Goal: Task Accomplishment & Management: Use online tool/utility

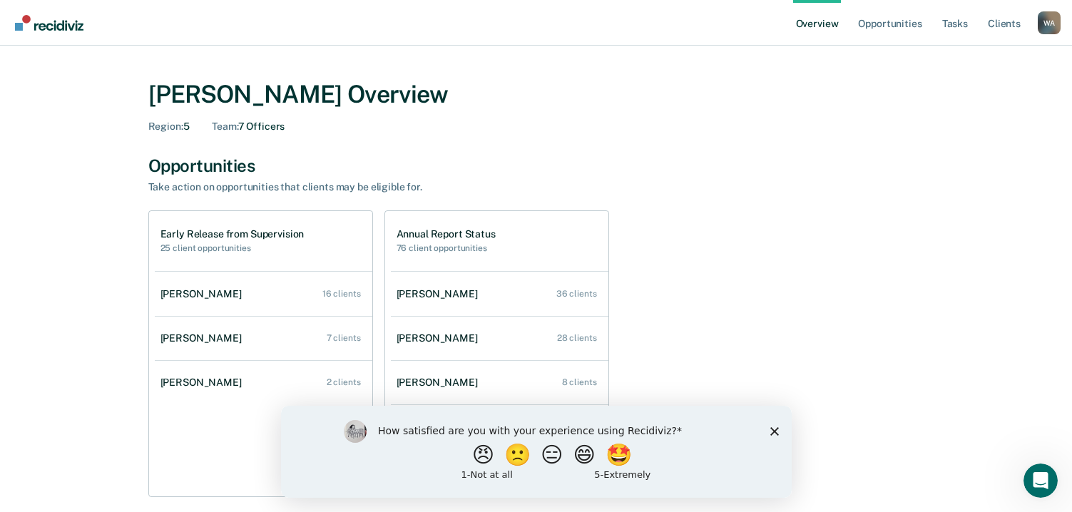
click at [778, 431] on div "How satisfied are you with your experience using Recidiviz? 😠 🙁 😑 😄 🤩 1 - Not a…" at bounding box center [535, 451] width 511 height 92
click at [775, 433] on icon "Close survey" at bounding box center [774, 430] width 9 height 9
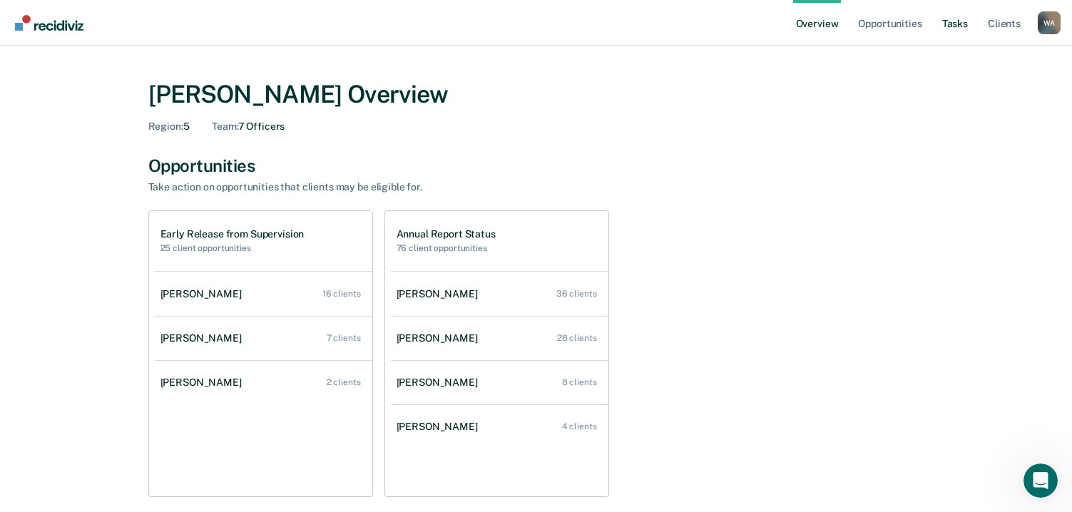
click at [956, 21] on link "Tasks" at bounding box center [954, 23] width 31 height 46
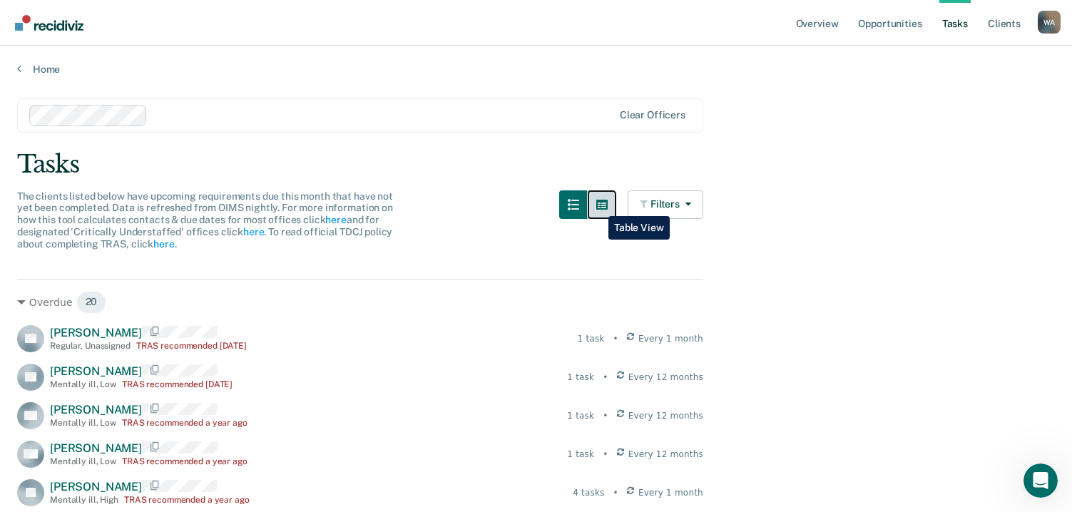
click at [598, 205] on button "button" at bounding box center [602, 204] width 29 height 29
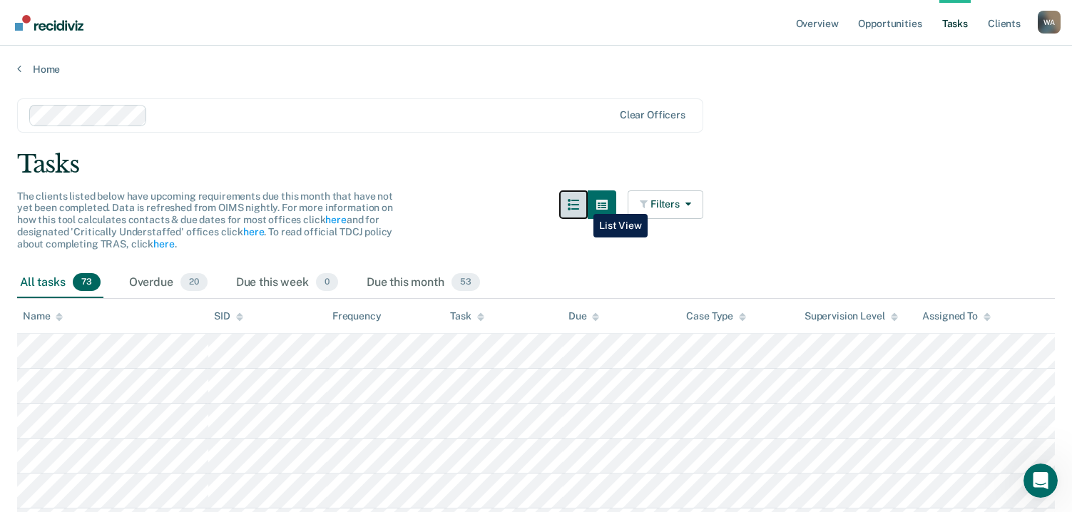
click at [579, 203] on icon "button" at bounding box center [573, 204] width 11 height 11
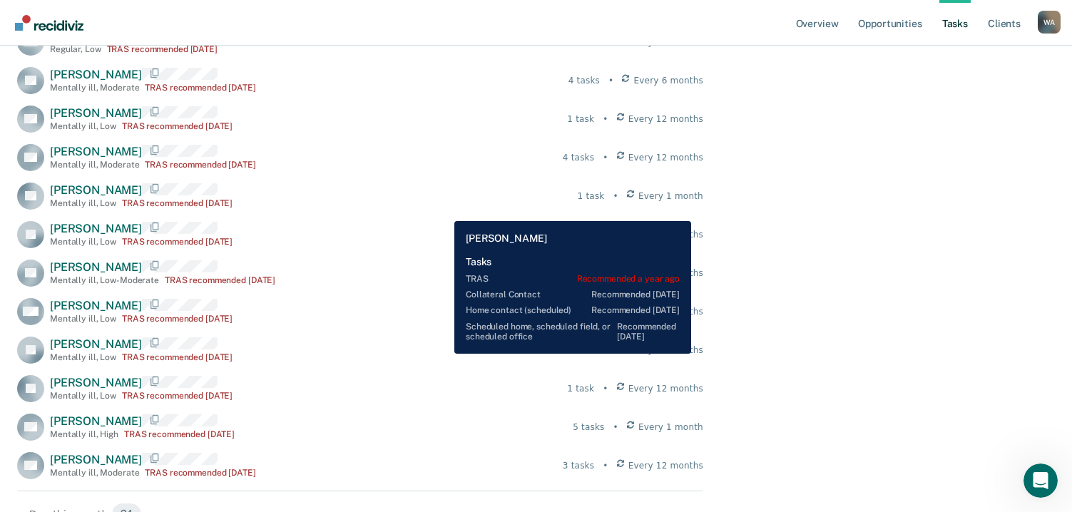
scroll to position [304, 0]
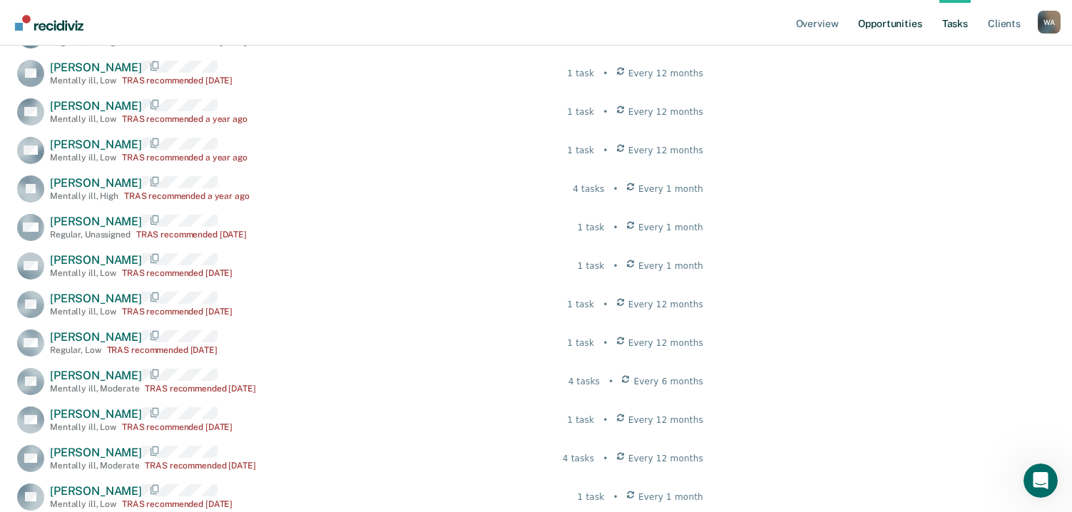
click at [883, 21] on link "Opportunities" at bounding box center [889, 23] width 69 height 46
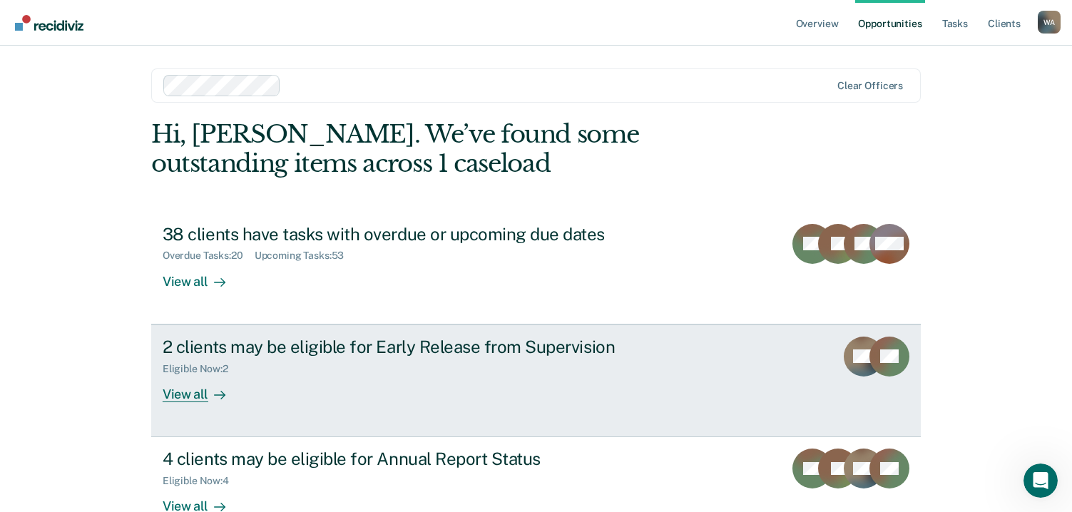
click at [246, 350] on div "2 clients may be eligible for Early Release from Supervision" at bounding box center [413, 347] width 501 height 21
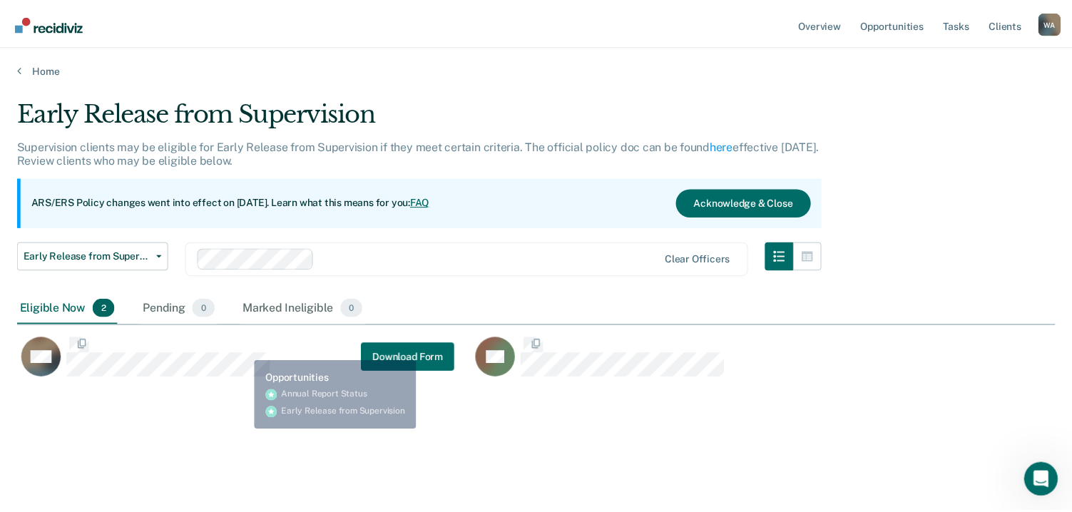
scroll to position [296, 1038]
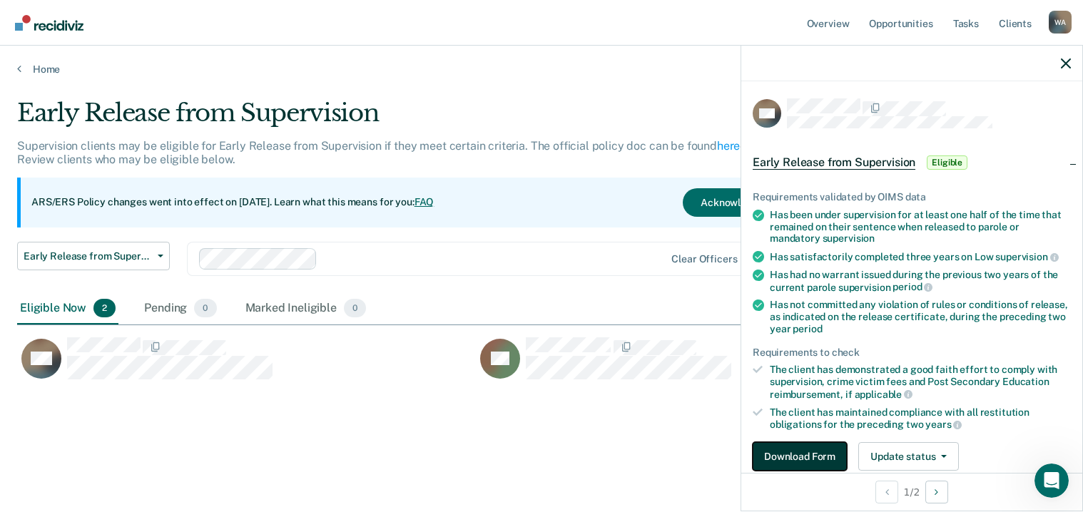
click at [805, 454] on button "Download Form" at bounding box center [799, 456] width 94 height 29
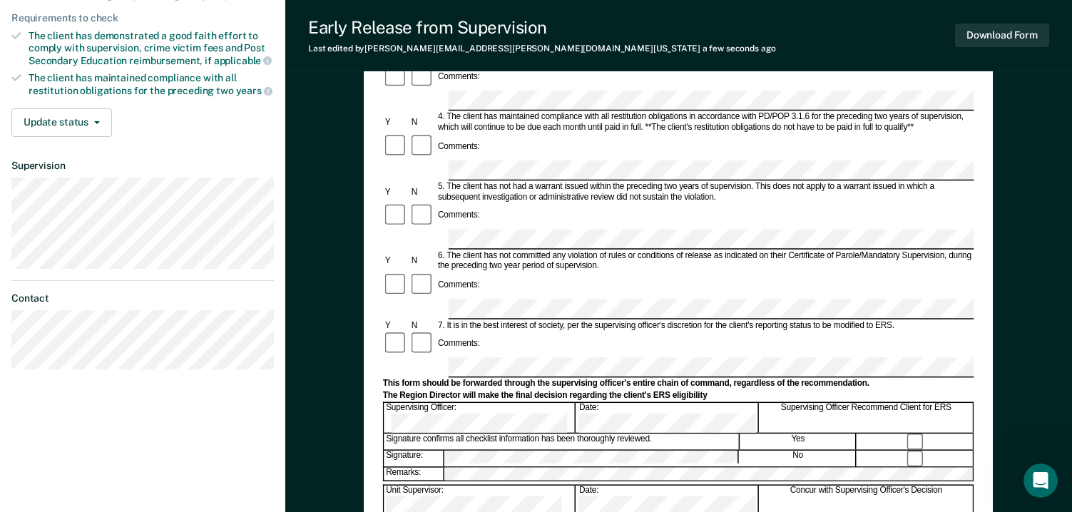
scroll to position [324, 0]
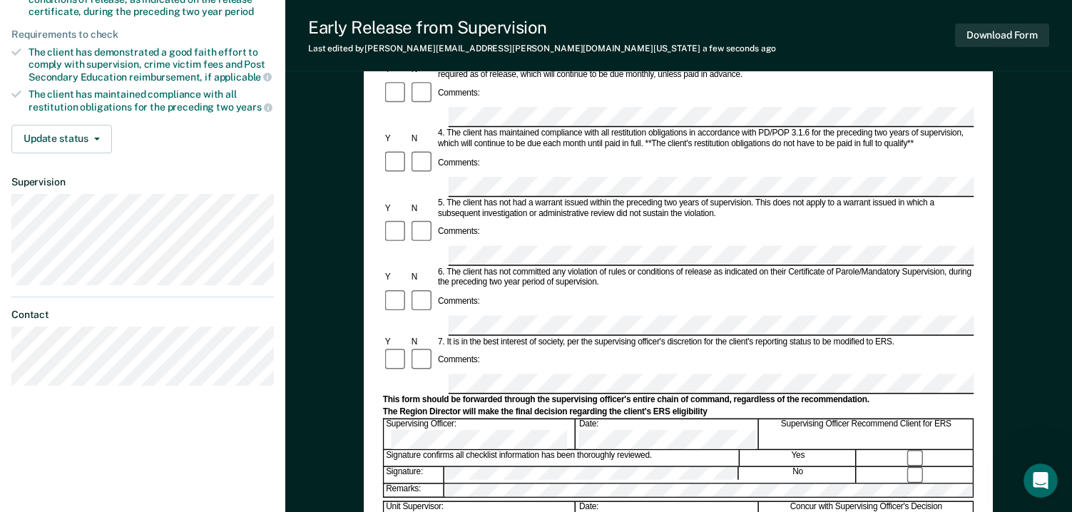
click at [53, 492] on div "Wendell Allen W A Profile How it works Log Out Back DW Early Release from Super…" at bounding box center [142, 167] width 285 height 983
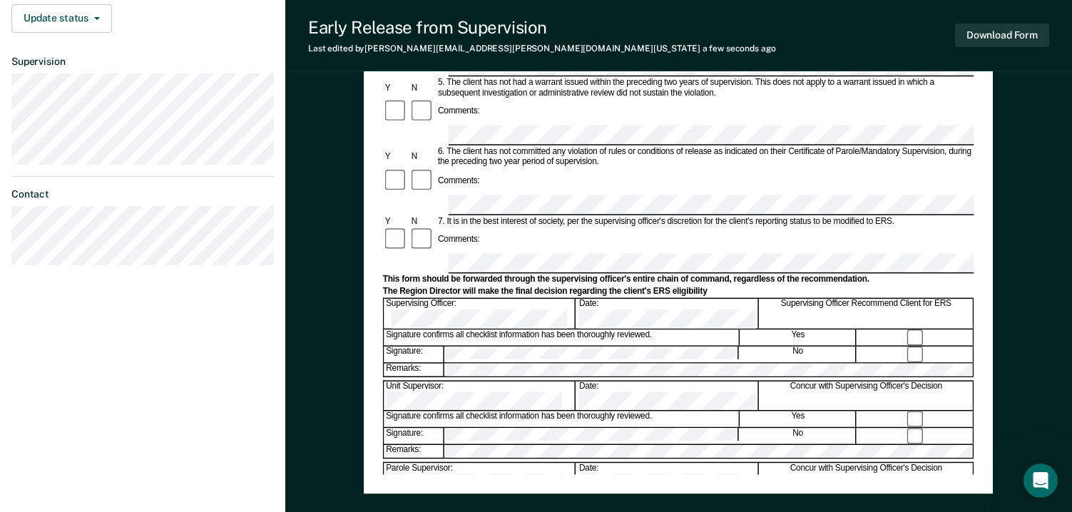
scroll to position [466, 0]
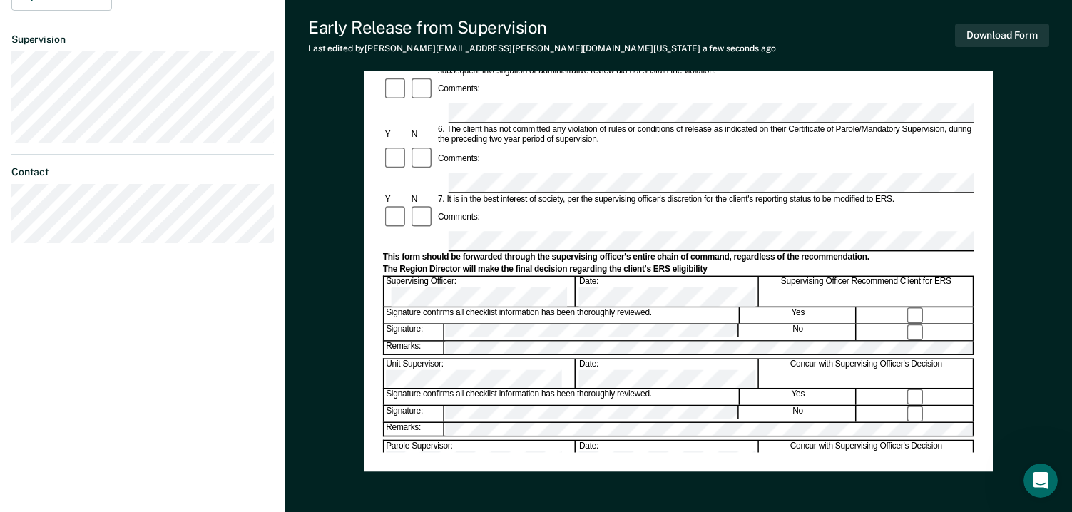
click at [82, 509] on div "Wendell Allen W A Profile How it works Log Out Back DW Early Release from Super…" at bounding box center [142, 25] width 285 height 983
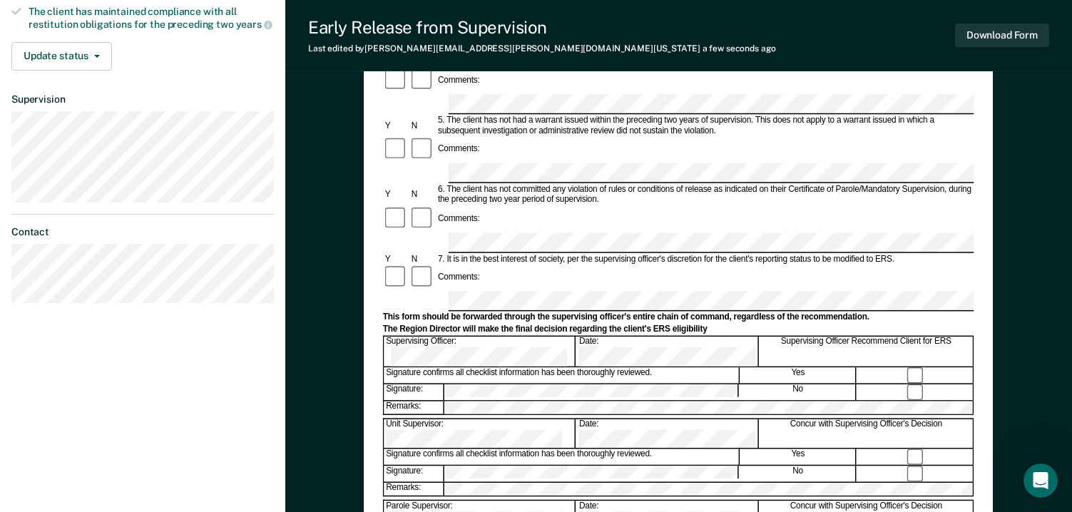
scroll to position [181, 0]
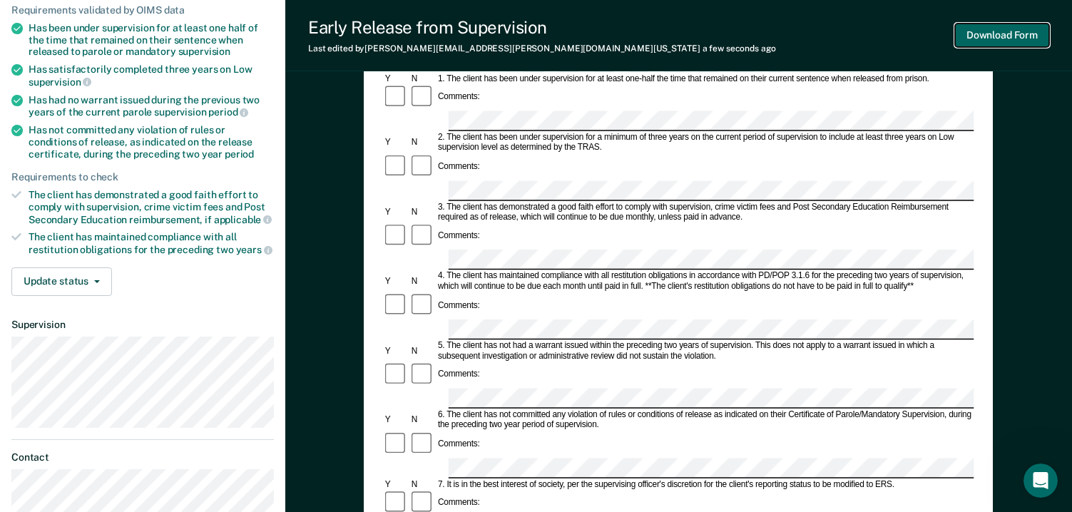
click at [985, 36] on button "Download Form" at bounding box center [1002, 36] width 94 height 24
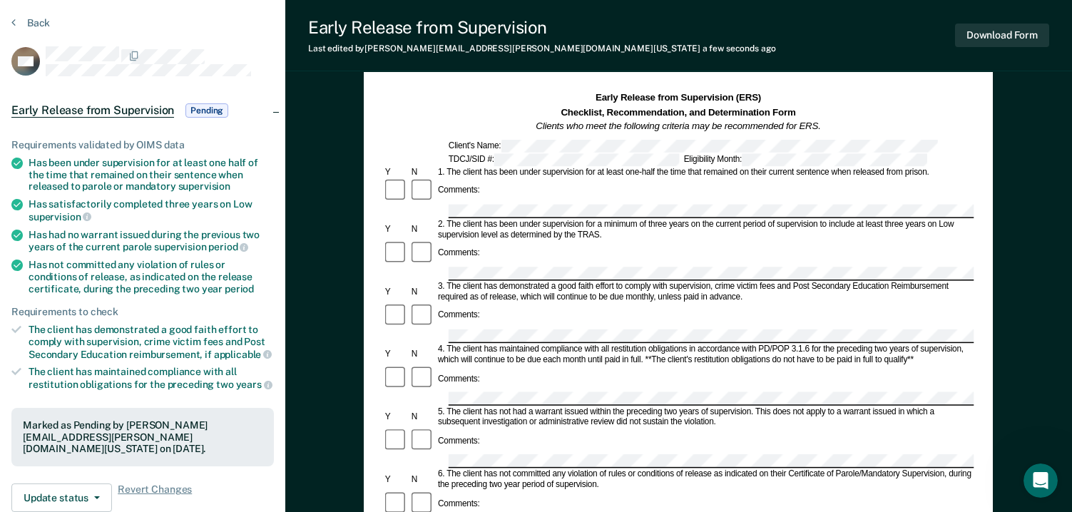
scroll to position [0, 0]
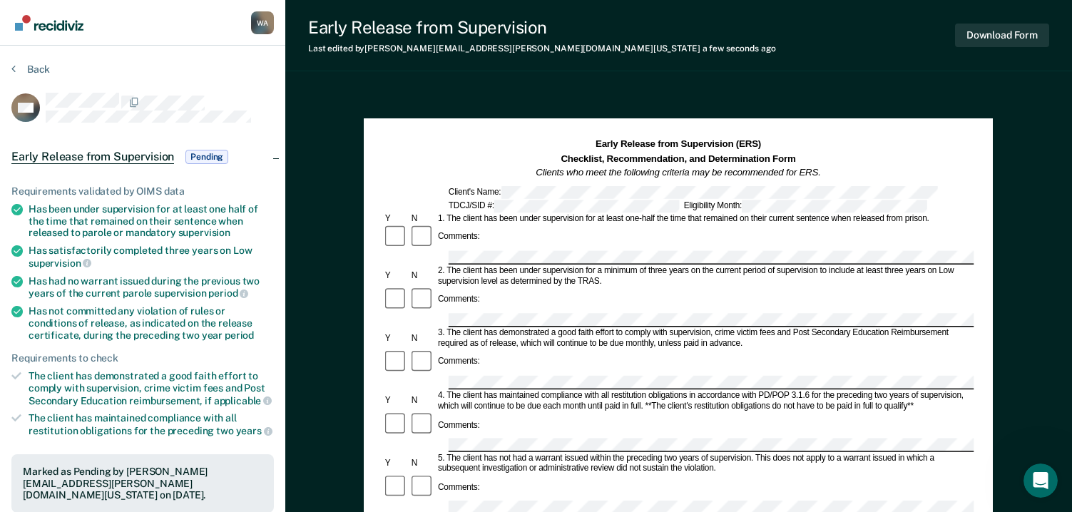
click at [205, 153] on span "Pending" at bounding box center [206, 157] width 43 height 14
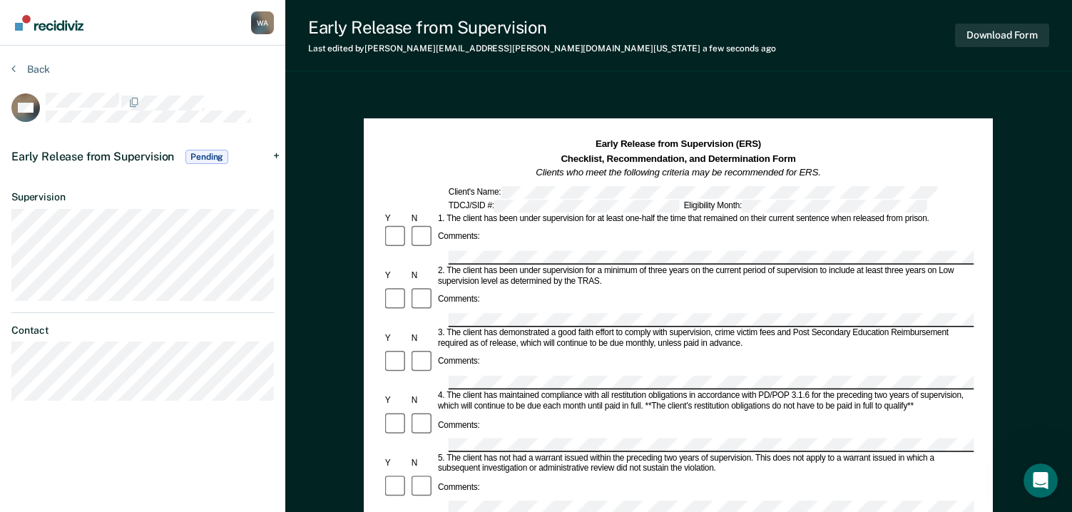
click at [205, 153] on span "Pending" at bounding box center [206, 157] width 43 height 14
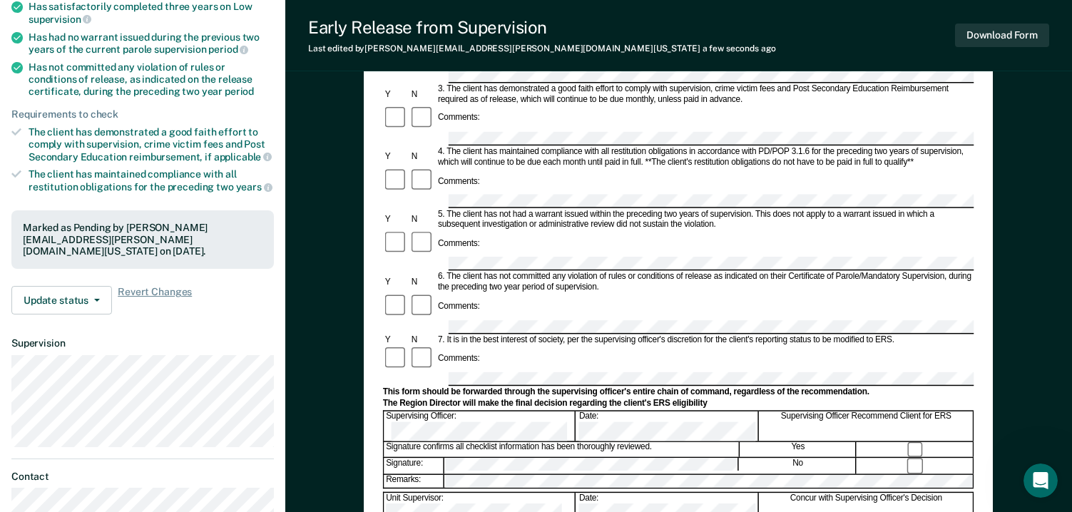
scroll to position [285, 0]
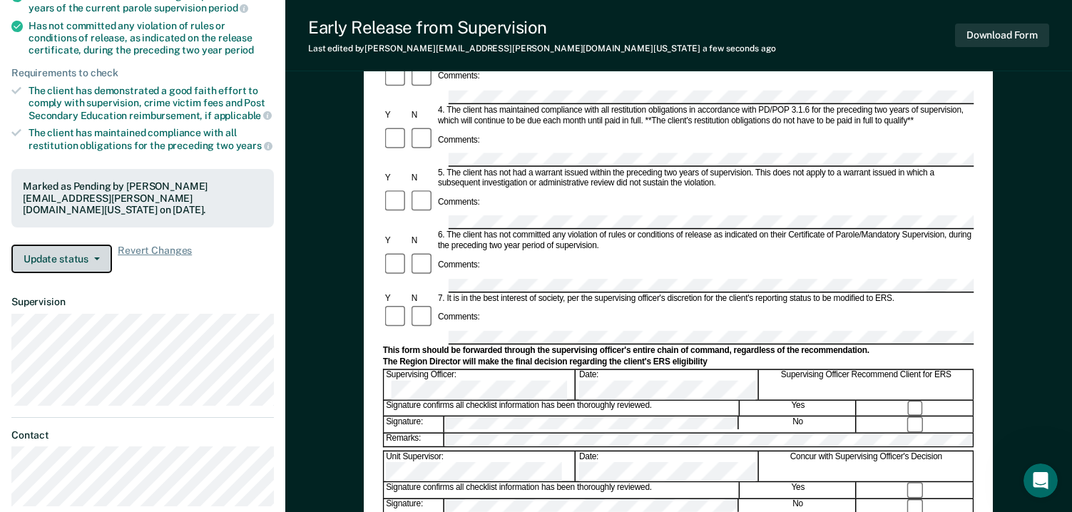
click at [96, 257] on icon "button" at bounding box center [97, 258] width 6 height 3
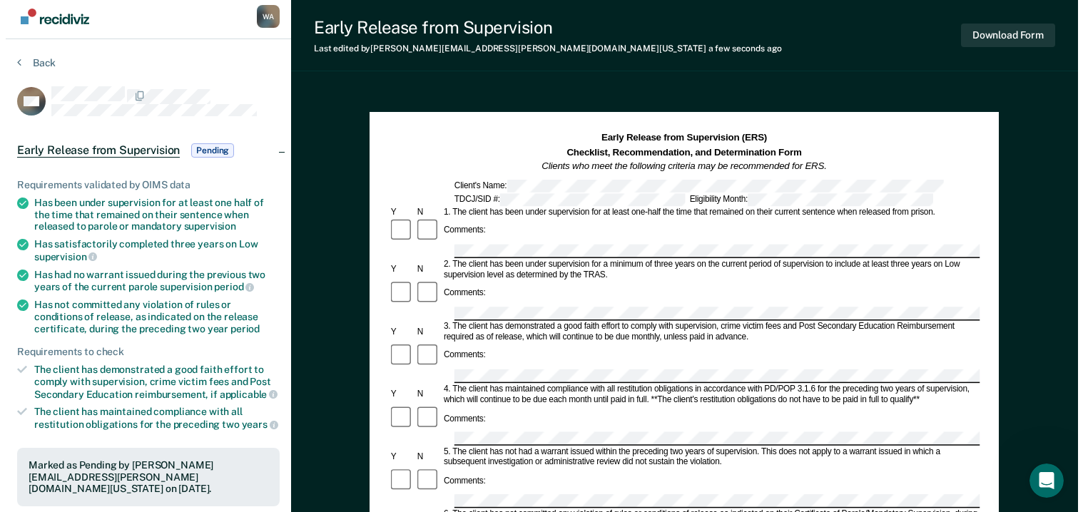
scroll to position [0, 0]
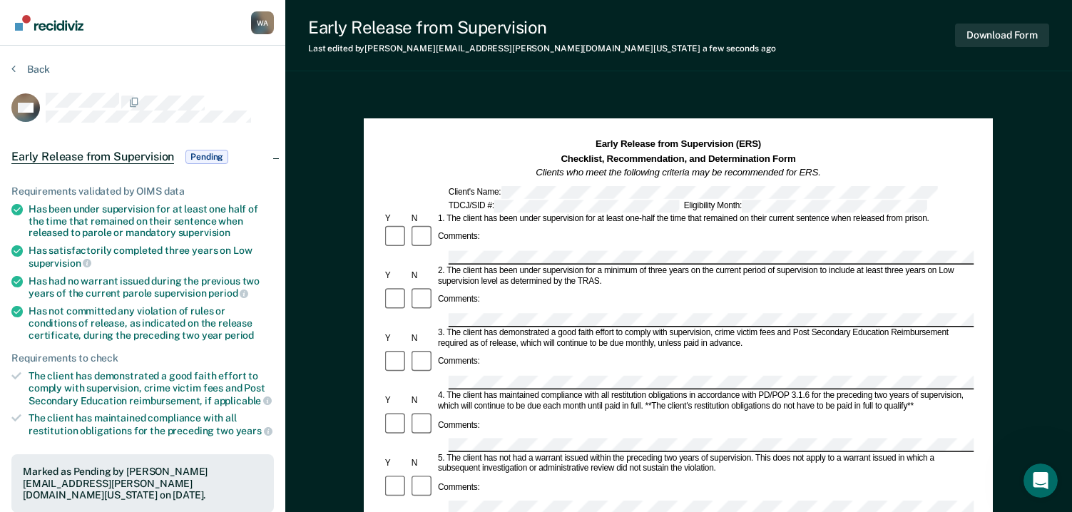
click at [207, 155] on span "Pending" at bounding box center [206, 157] width 43 height 14
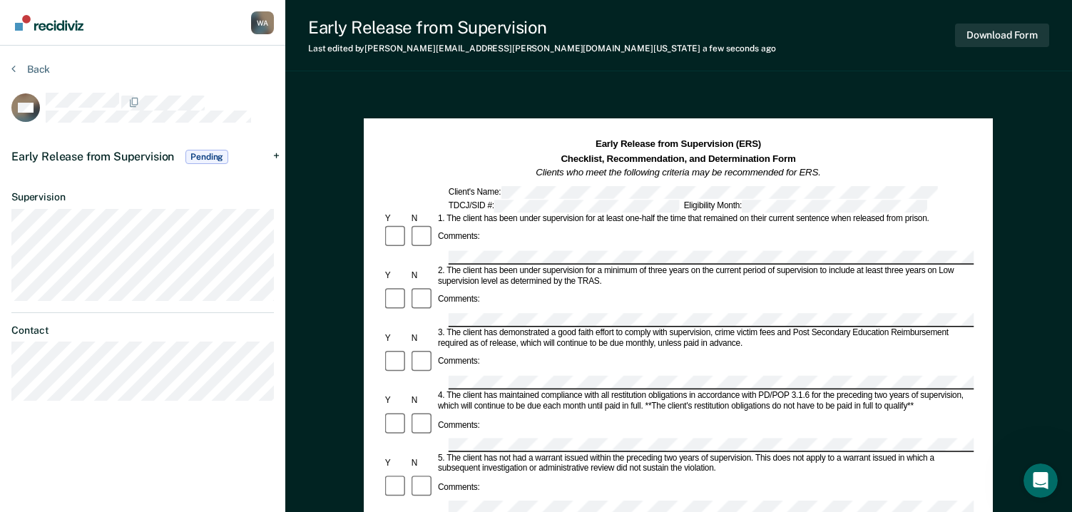
click at [207, 155] on span "Pending" at bounding box center [206, 157] width 43 height 14
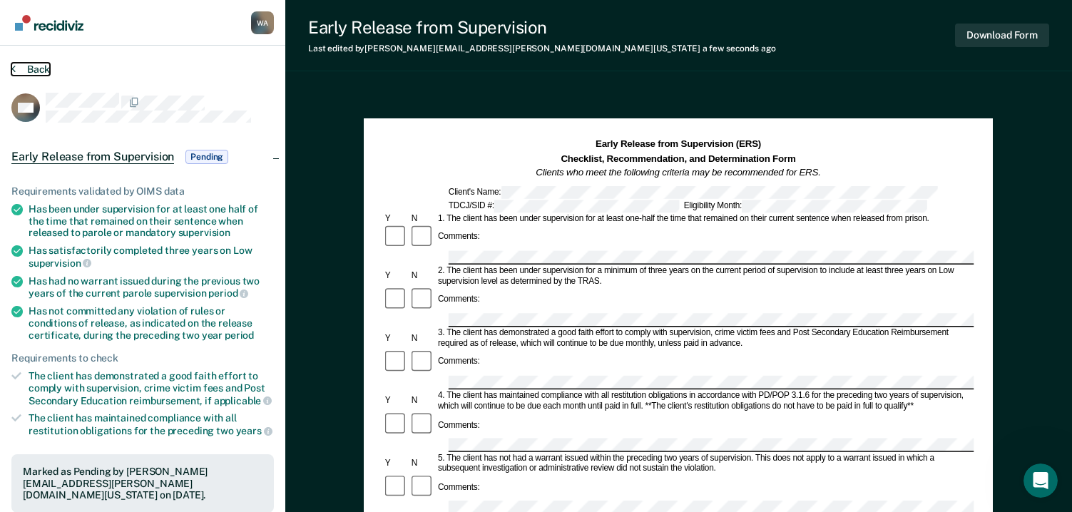
click at [22, 70] on button "Back" at bounding box center [30, 69] width 39 height 13
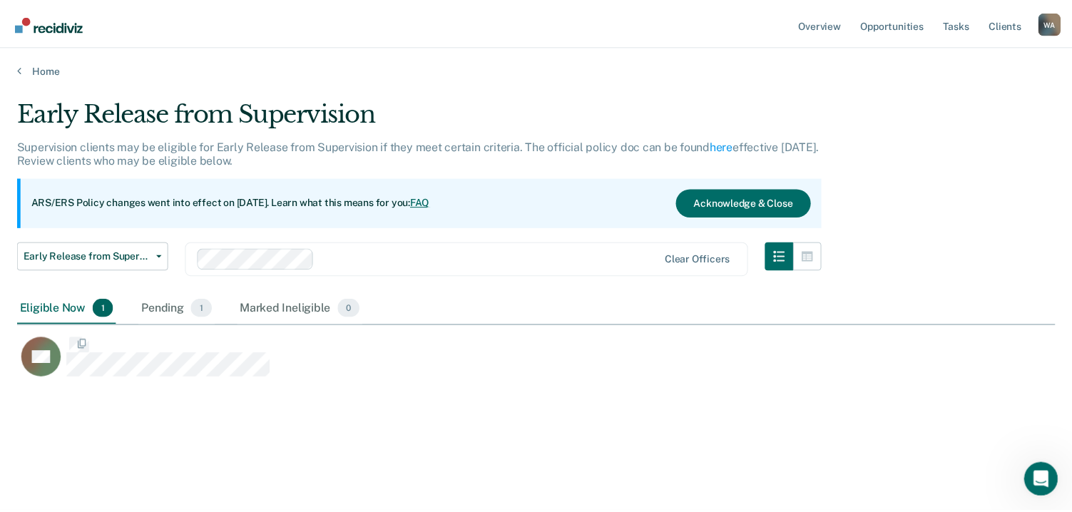
scroll to position [296, 1038]
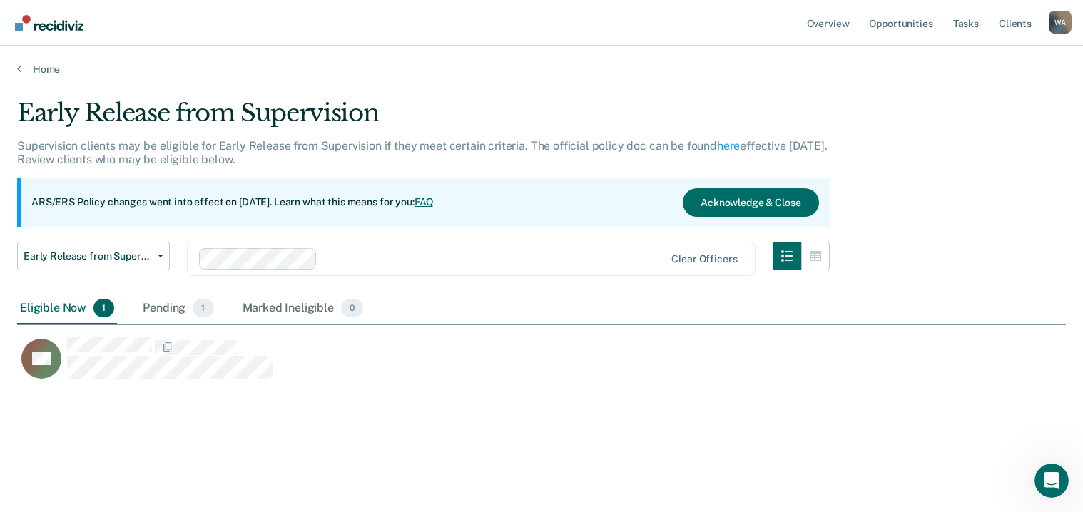
click at [74, 312] on div "Eligible Now 1" at bounding box center [67, 308] width 100 height 31
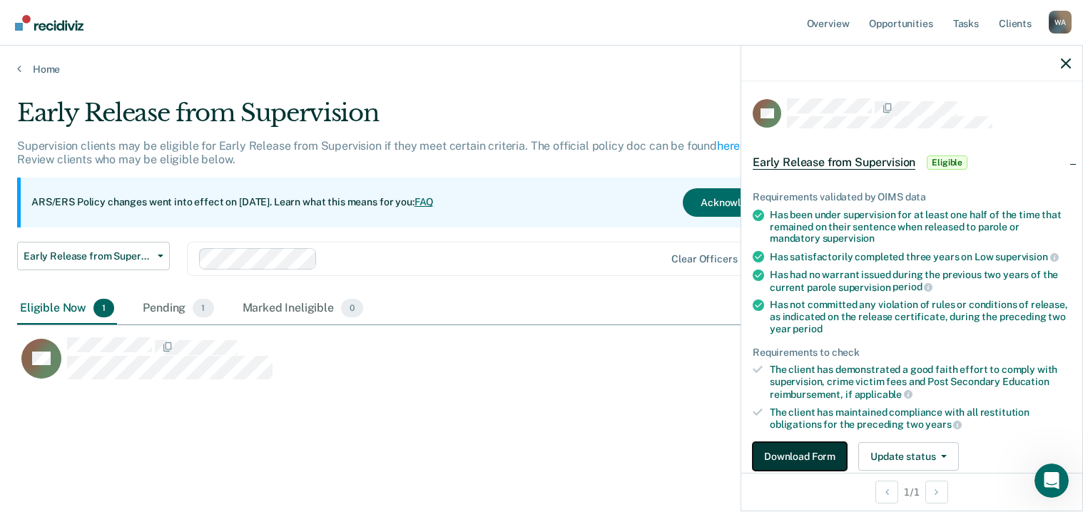
click at [796, 454] on button "Download Form" at bounding box center [799, 456] width 94 height 29
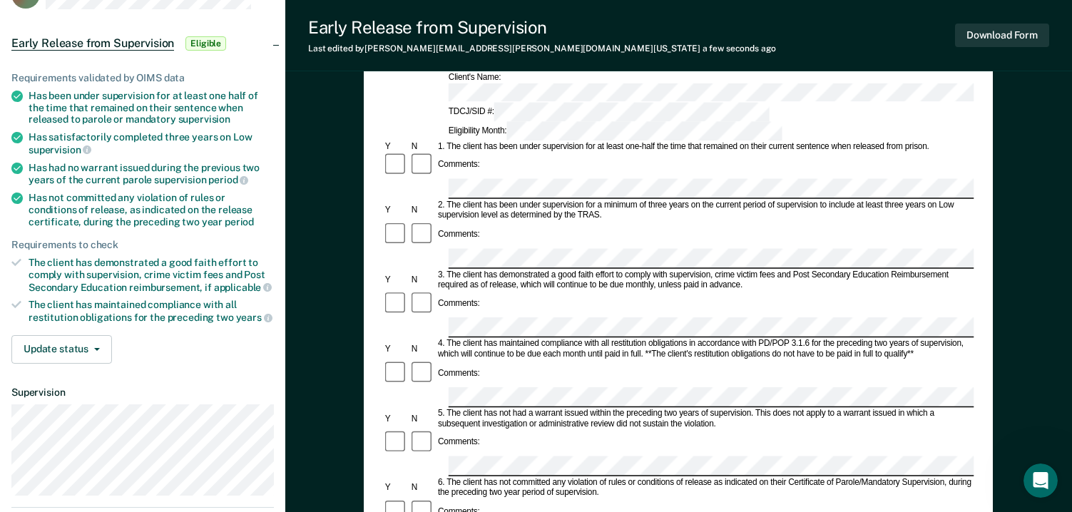
scroll to position [110, 0]
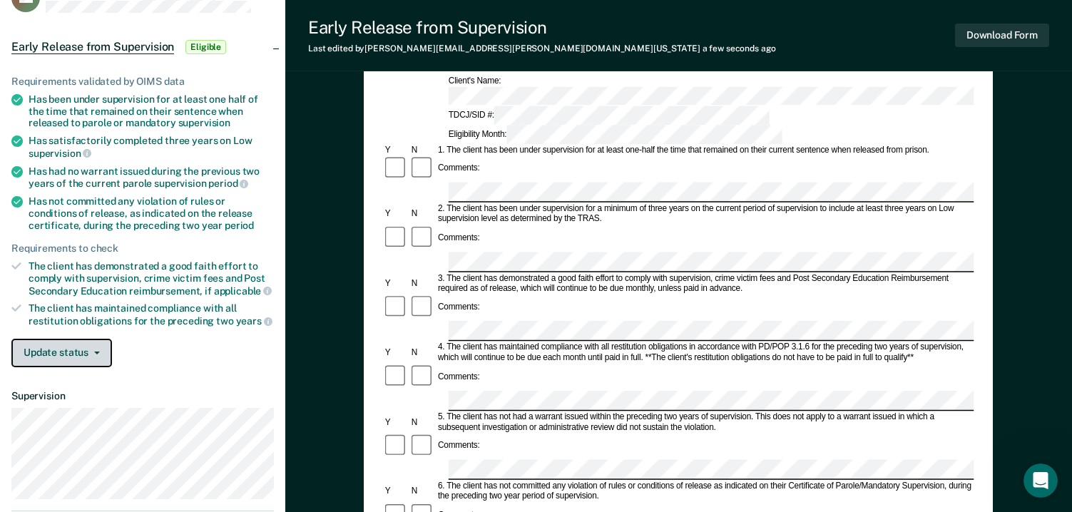
click at [71, 352] on button "Update status" at bounding box center [61, 353] width 101 height 29
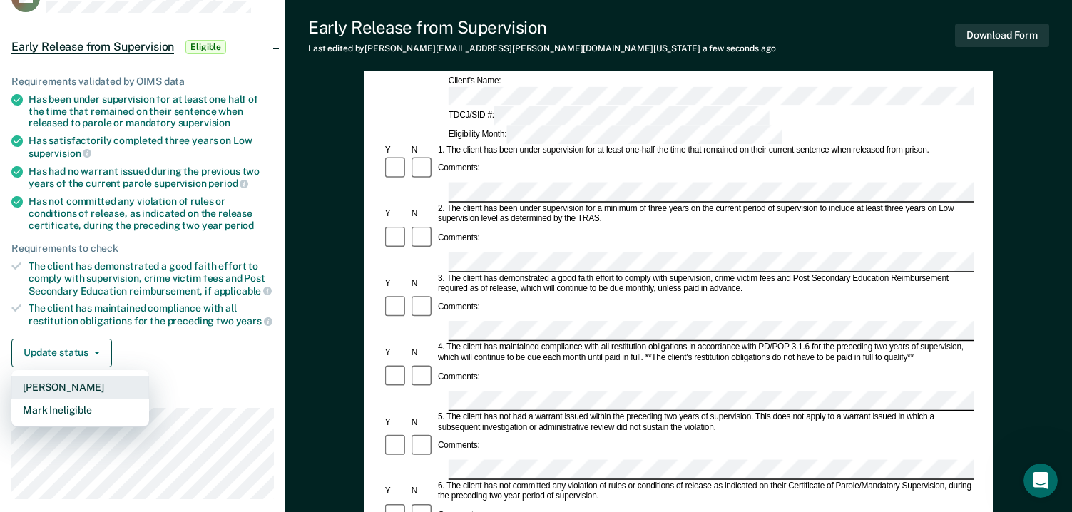
click at [66, 387] on button "Mark Pending" at bounding box center [80, 387] width 138 height 23
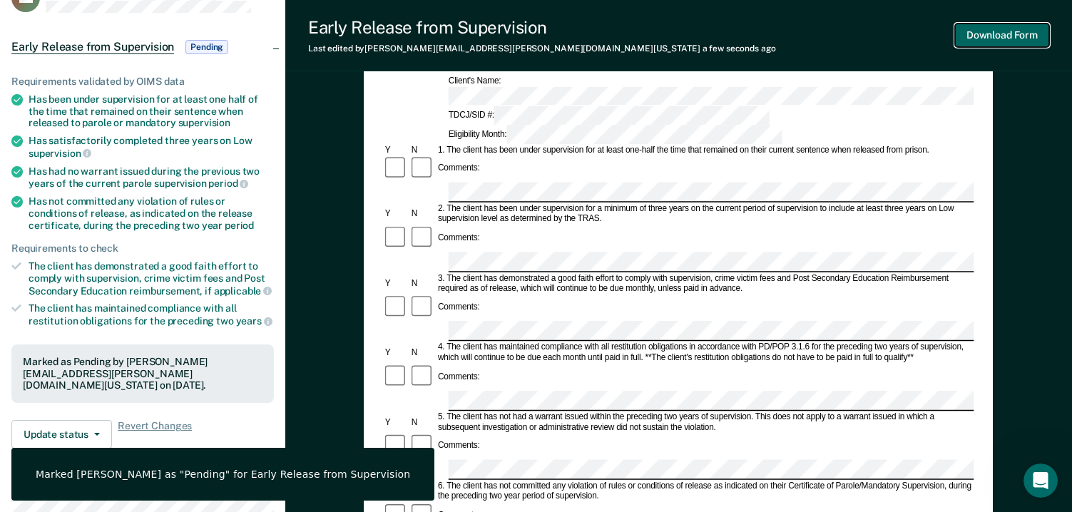
click at [1003, 30] on button "Download Form" at bounding box center [1002, 36] width 94 height 24
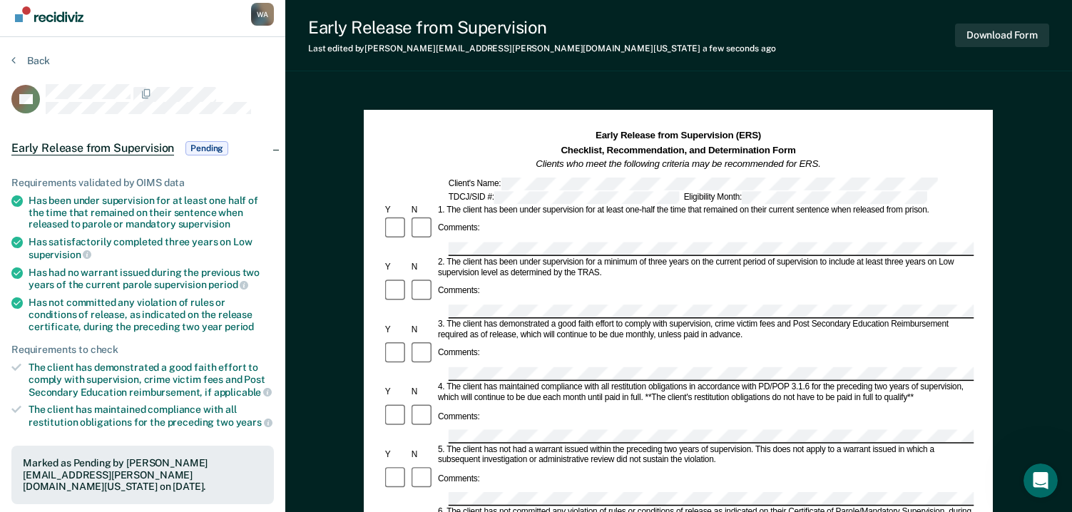
scroll to position [0, 0]
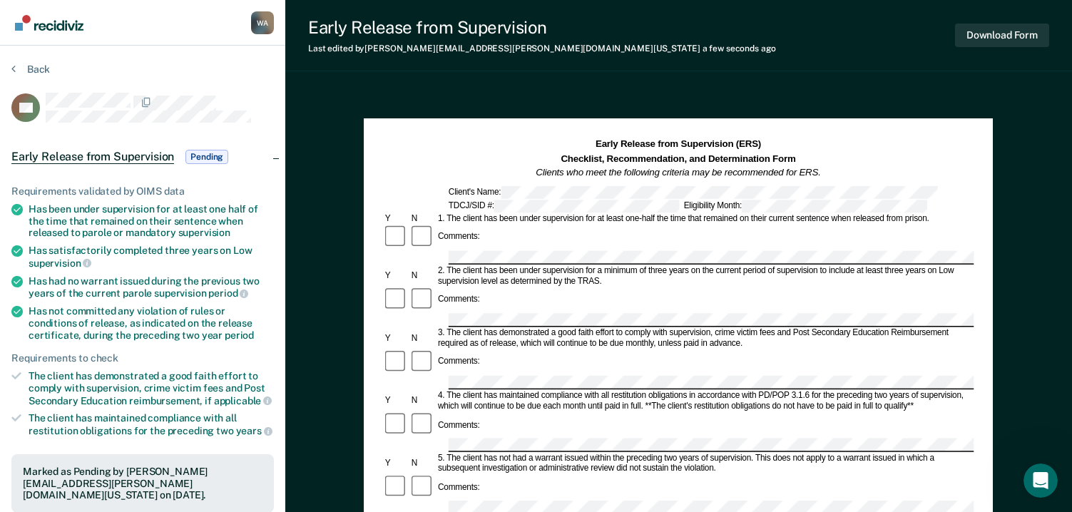
click at [149, 156] on span "Early Release from Supervision" at bounding box center [92, 157] width 163 height 14
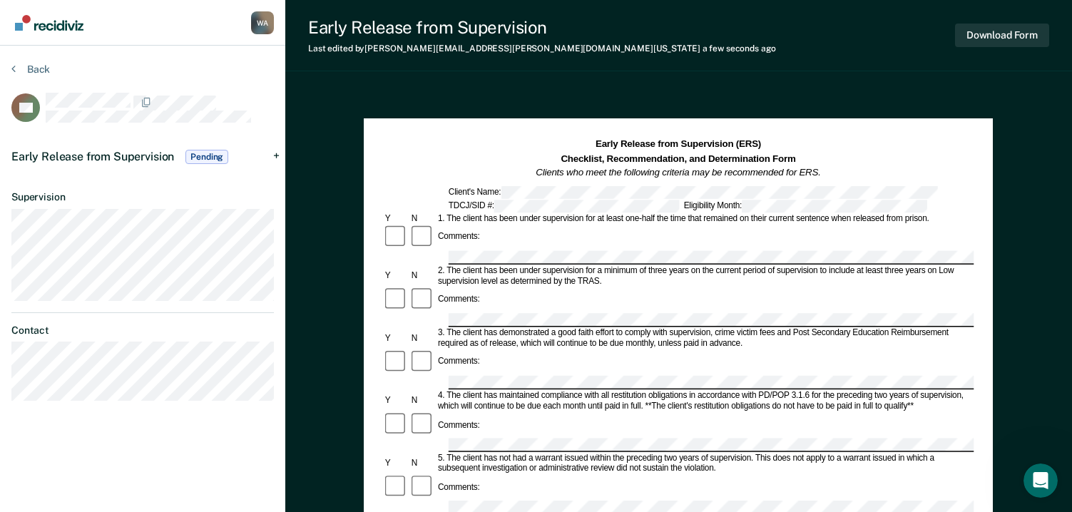
click at [149, 156] on span "Early Release from Supervision" at bounding box center [92, 157] width 163 height 14
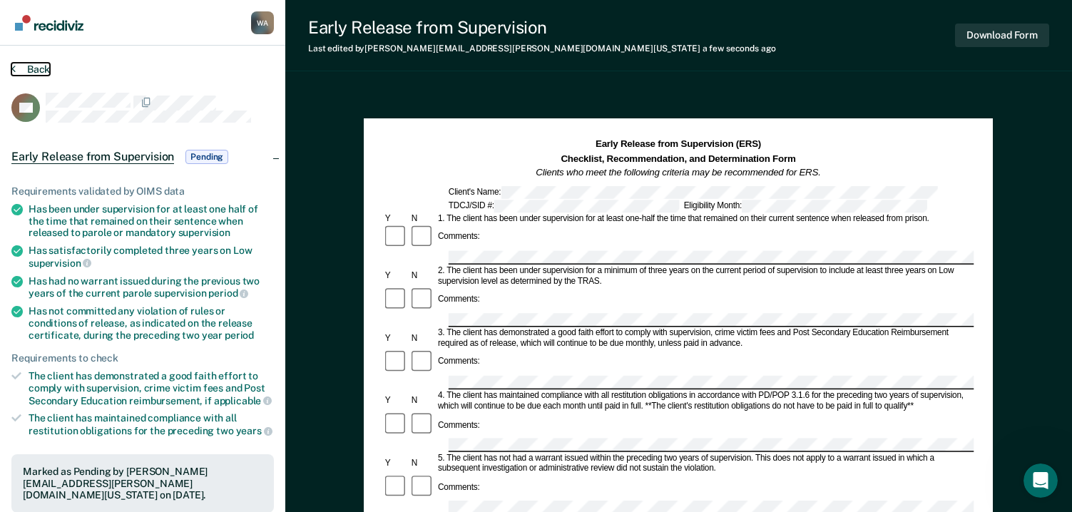
click at [31, 72] on button "Back" at bounding box center [30, 69] width 39 height 13
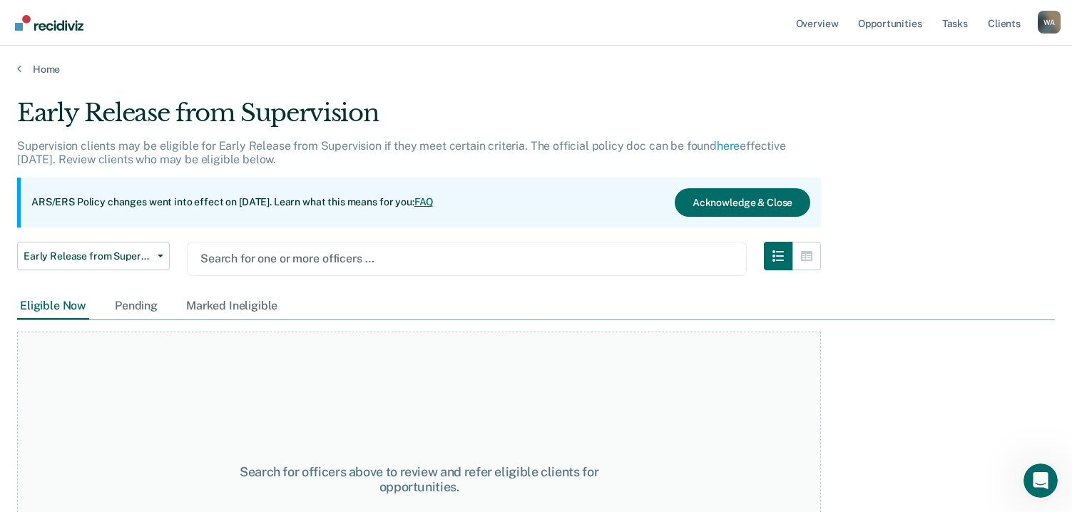
click at [674, 267] on div at bounding box center [466, 258] width 533 height 16
click at [291, 258] on div at bounding box center [466, 258] width 533 height 16
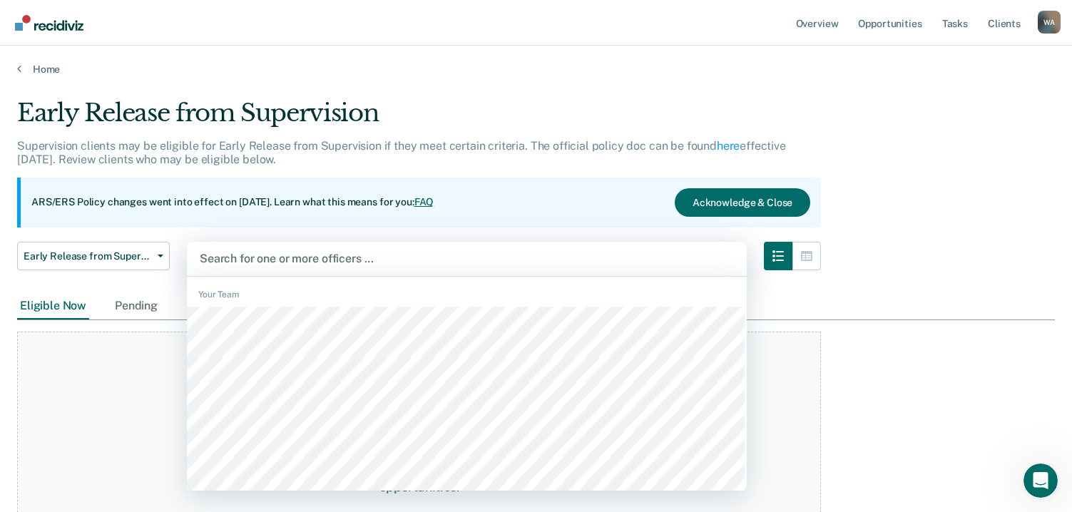
click at [277, 257] on div at bounding box center [467, 258] width 534 height 16
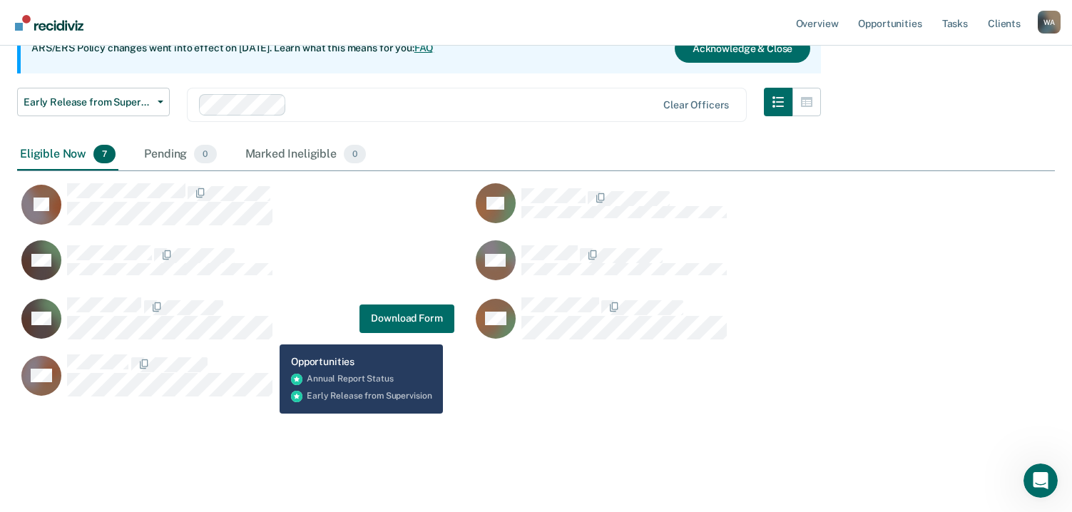
scroll to position [155, 0]
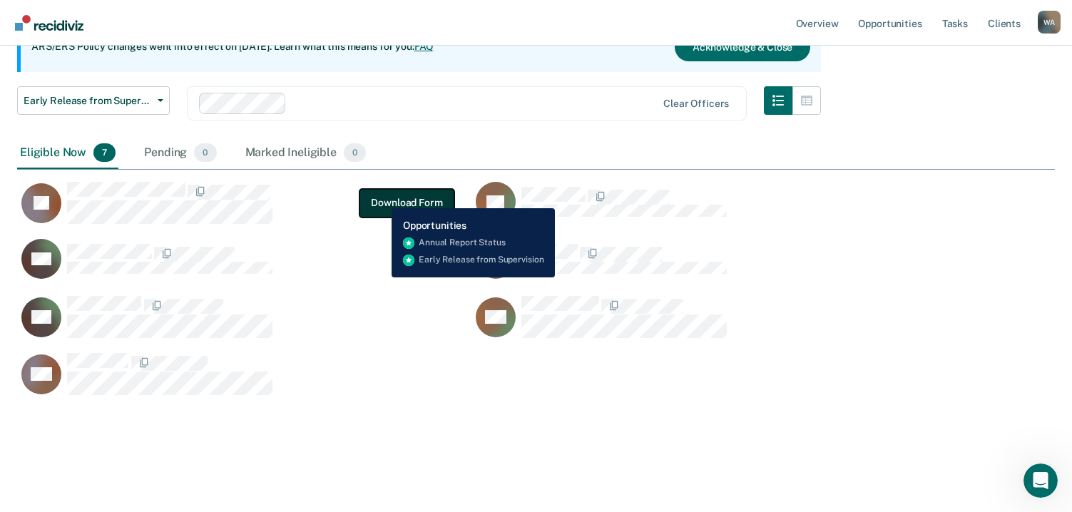
click at [381, 198] on button "Download Form" at bounding box center [406, 202] width 94 height 29
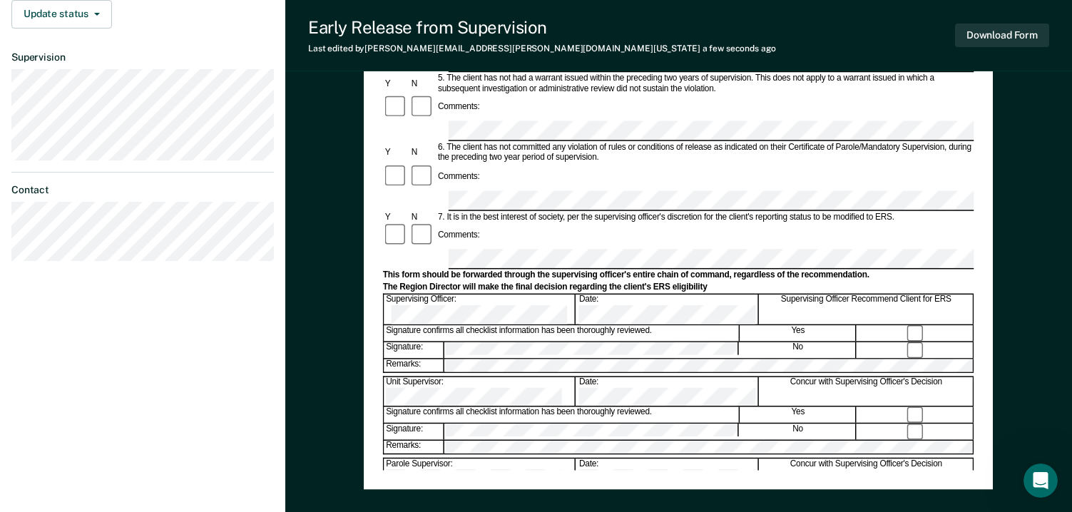
scroll to position [252, 0]
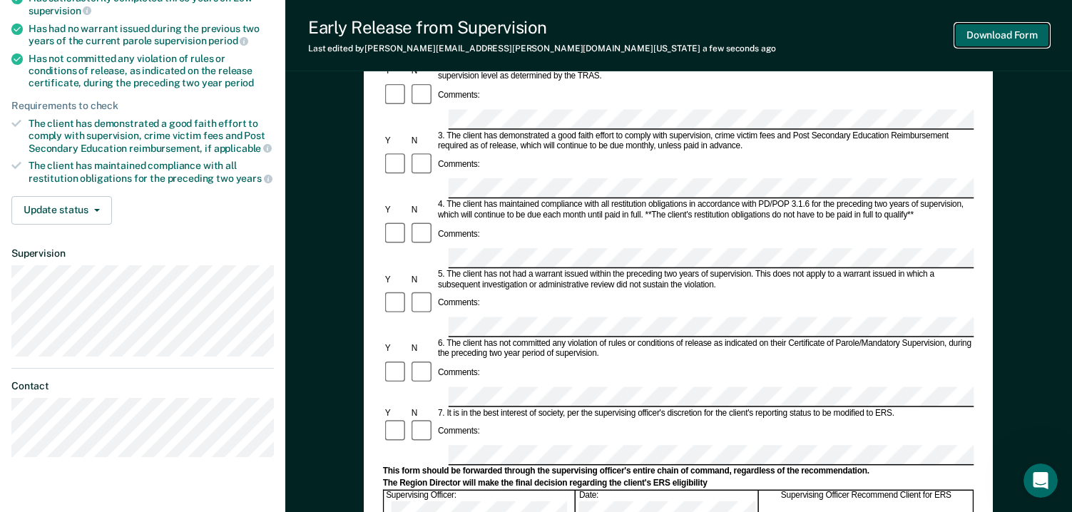
click at [1001, 34] on button "Download Form" at bounding box center [1002, 36] width 94 height 24
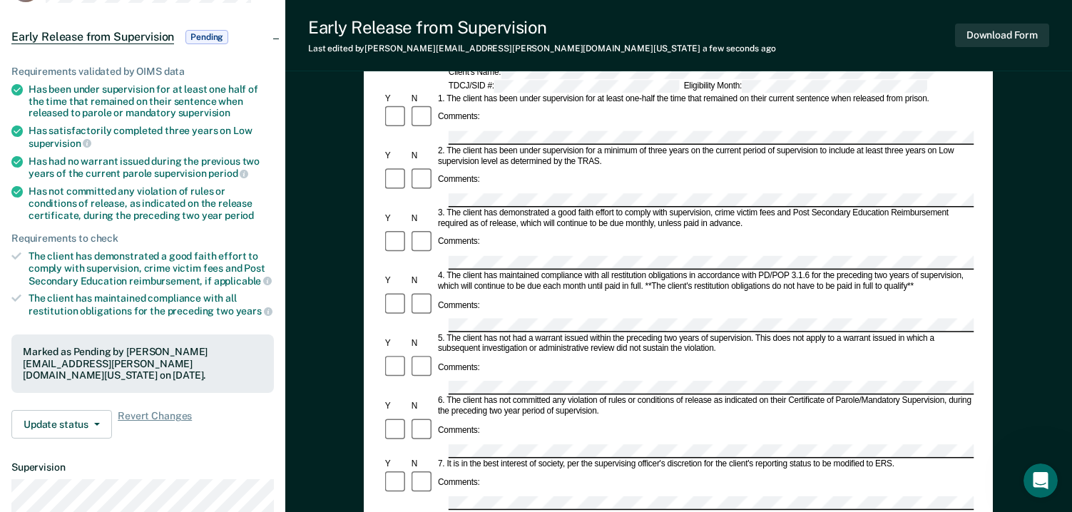
scroll to position [0, 0]
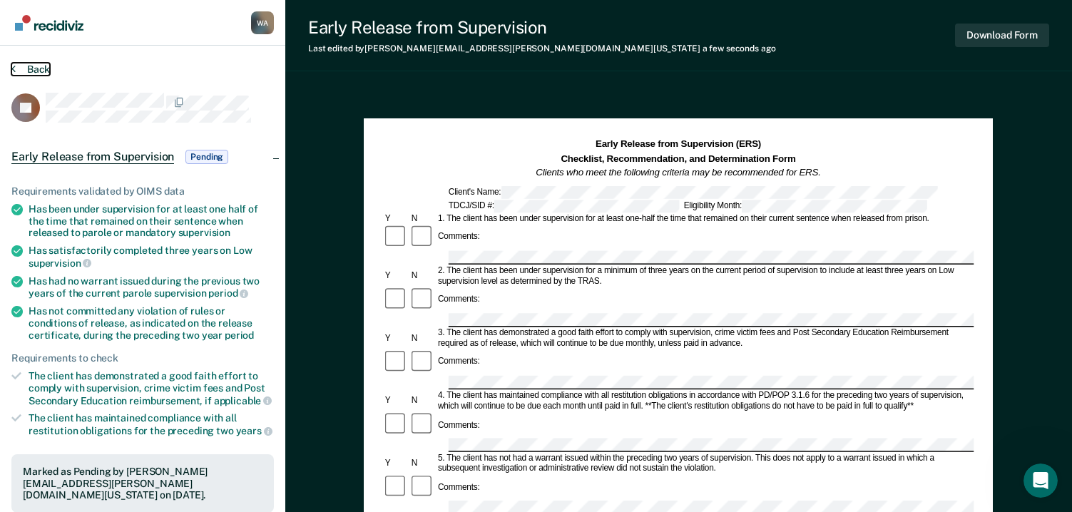
click at [39, 66] on button "Back" at bounding box center [30, 69] width 39 height 13
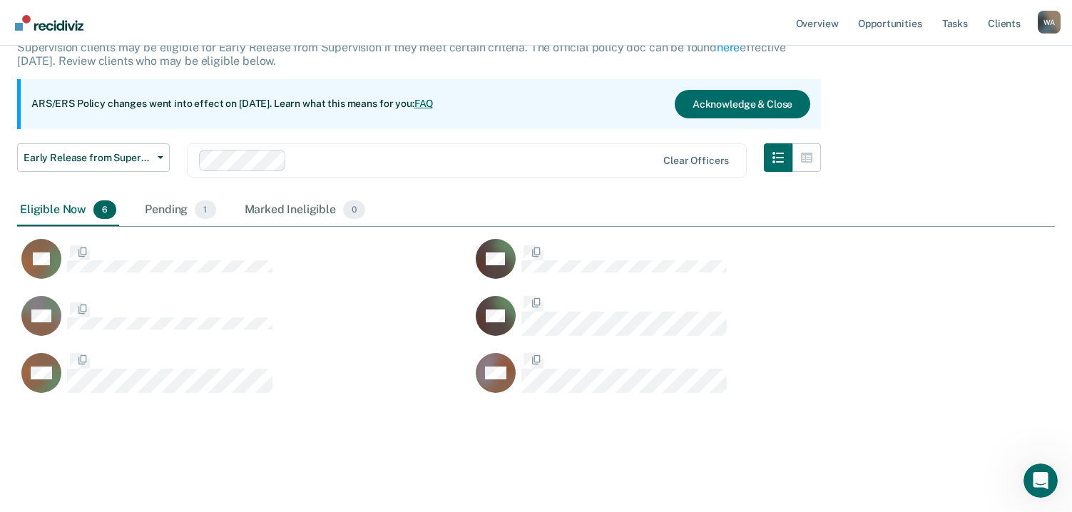
scroll to position [394, 1027]
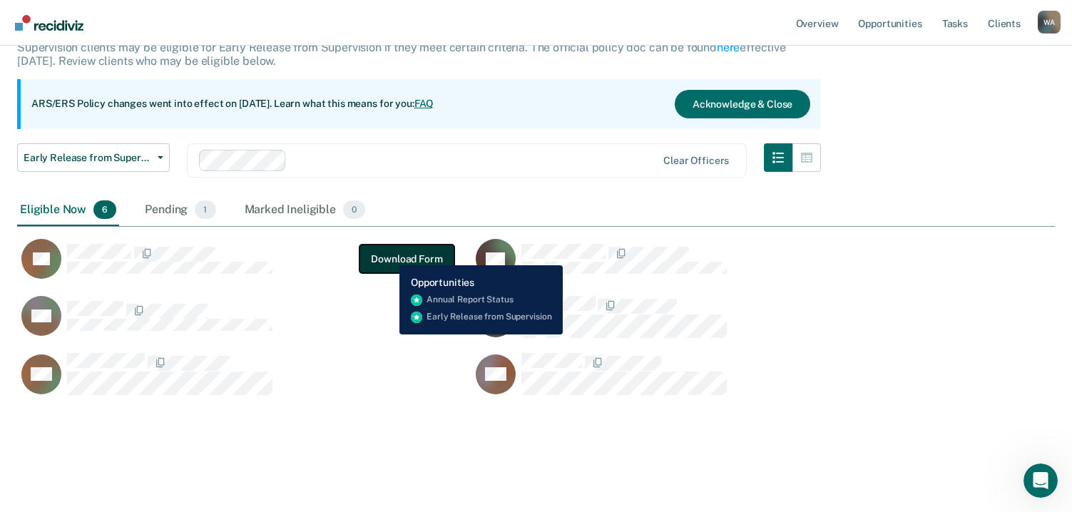
click at [389, 255] on button "Download Form" at bounding box center [406, 259] width 94 height 29
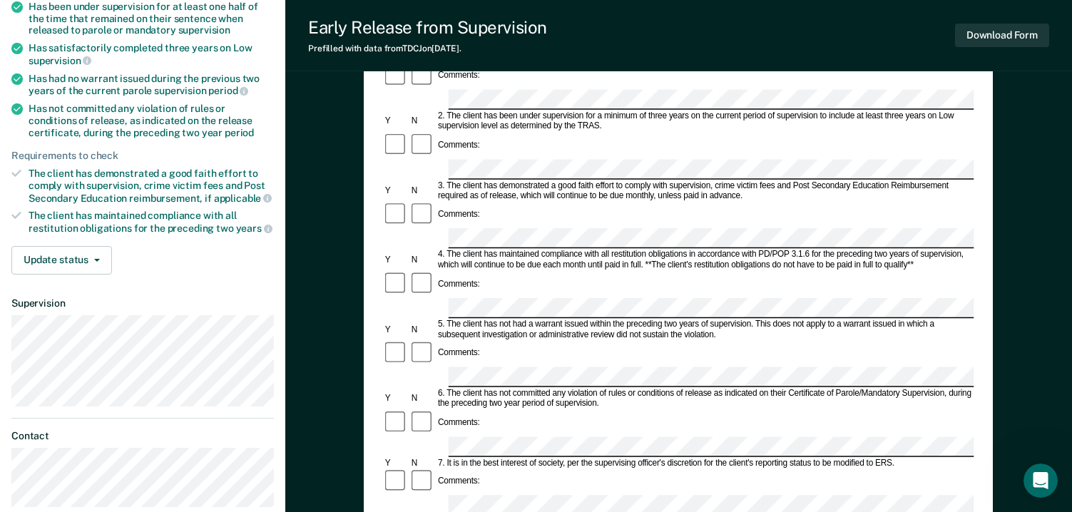
scroll to position [357, 0]
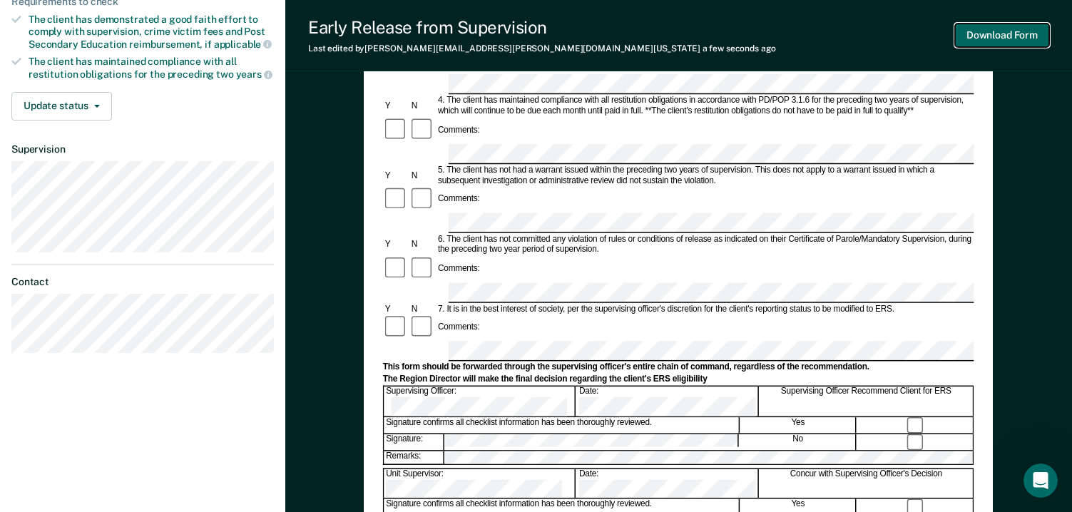
click at [1005, 32] on button "Download Form" at bounding box center [1002, 36] width 94 height 24
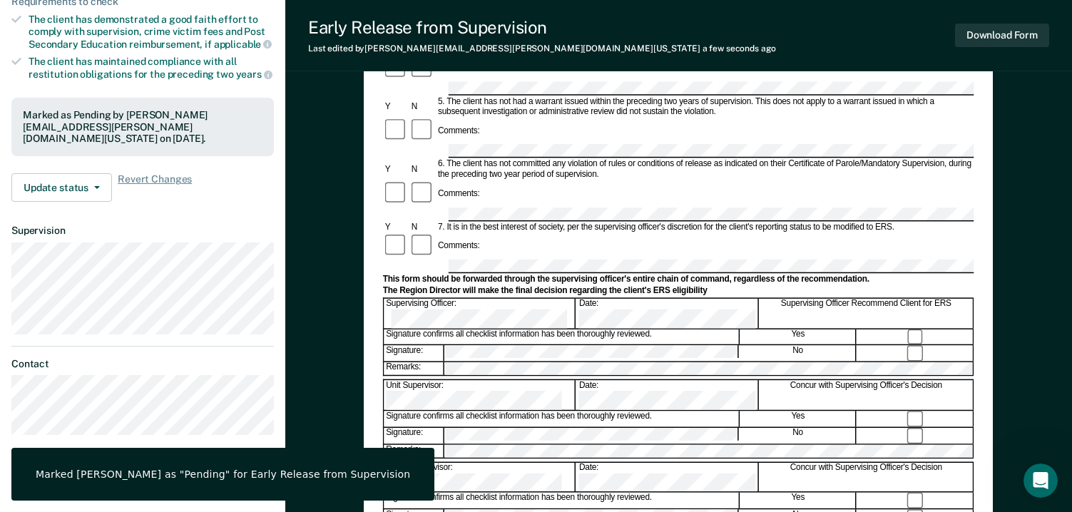
scroll to position [0, 0]
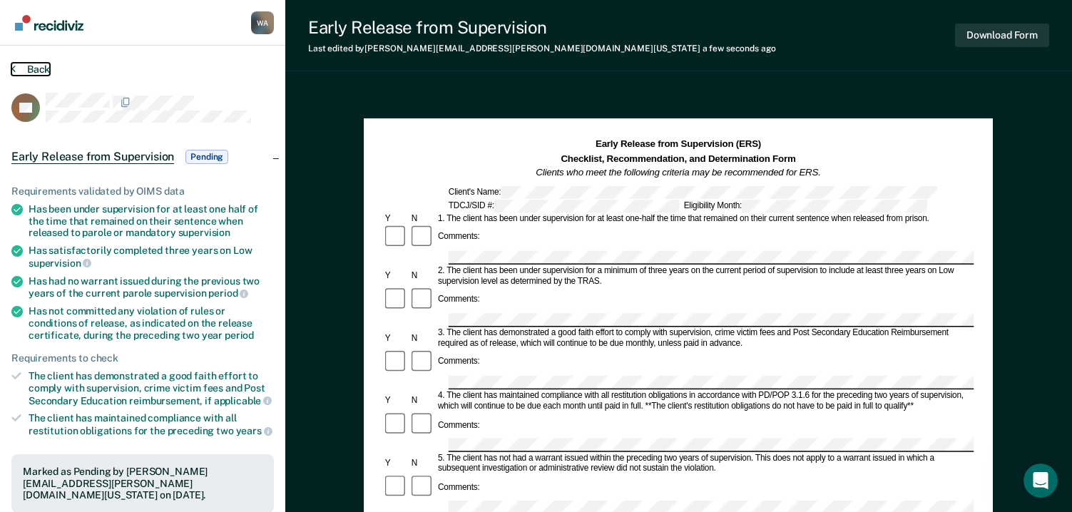
click at [11, 63] on icon at bounding box center [13, 68] width 4 height 11
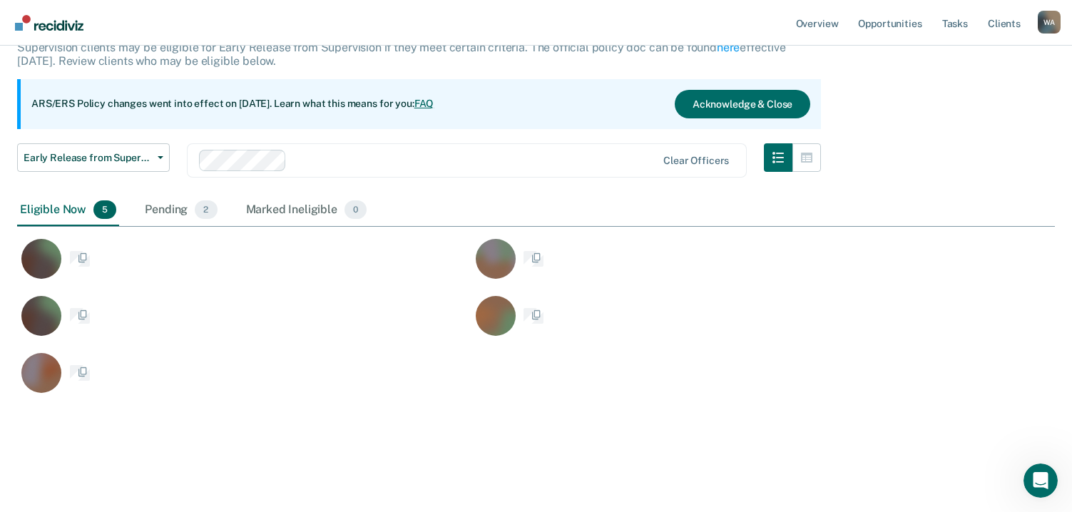
scroll to position [394, 1027]
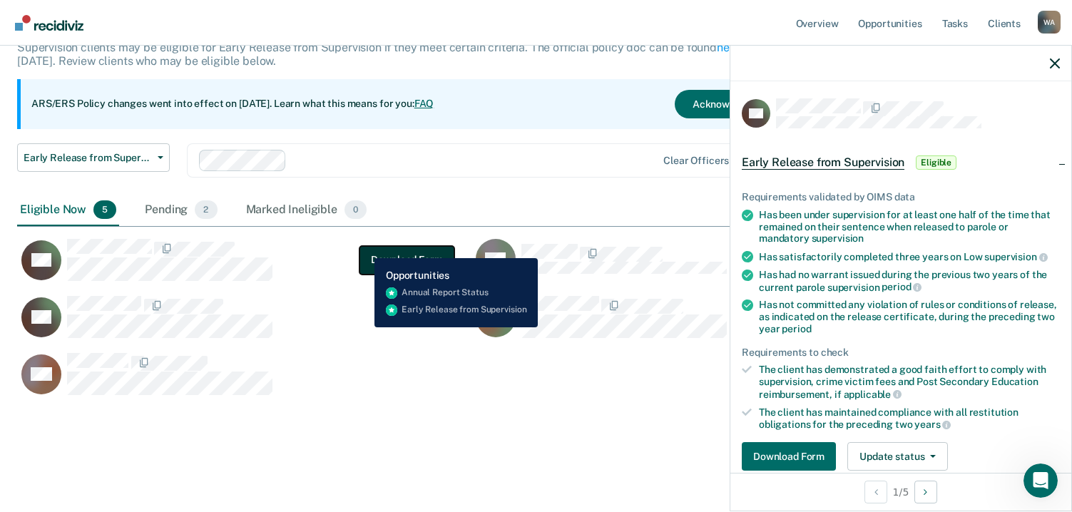
click at [364, 247] on button "Download Form" at bounding box center [406, 259] width 94 height 29
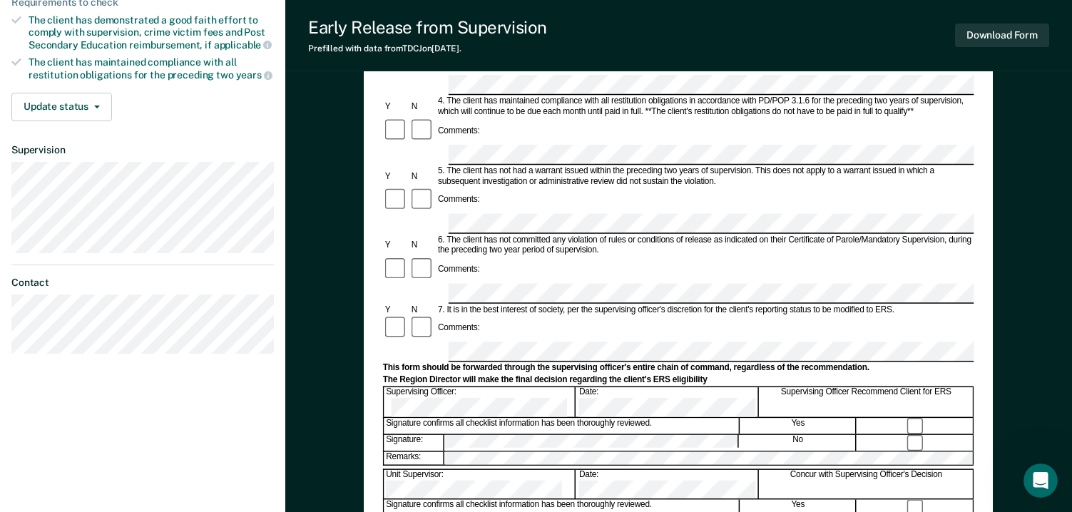
scroll to position [357, 0]
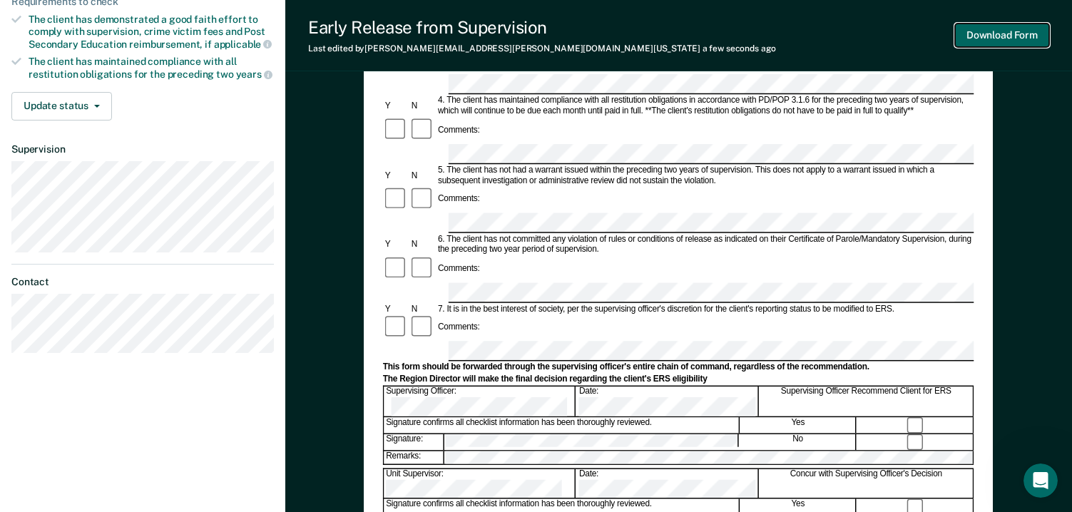
click at [981, 33] on button "Download Form" at bounding box center [1002, 36] width 94 height 24
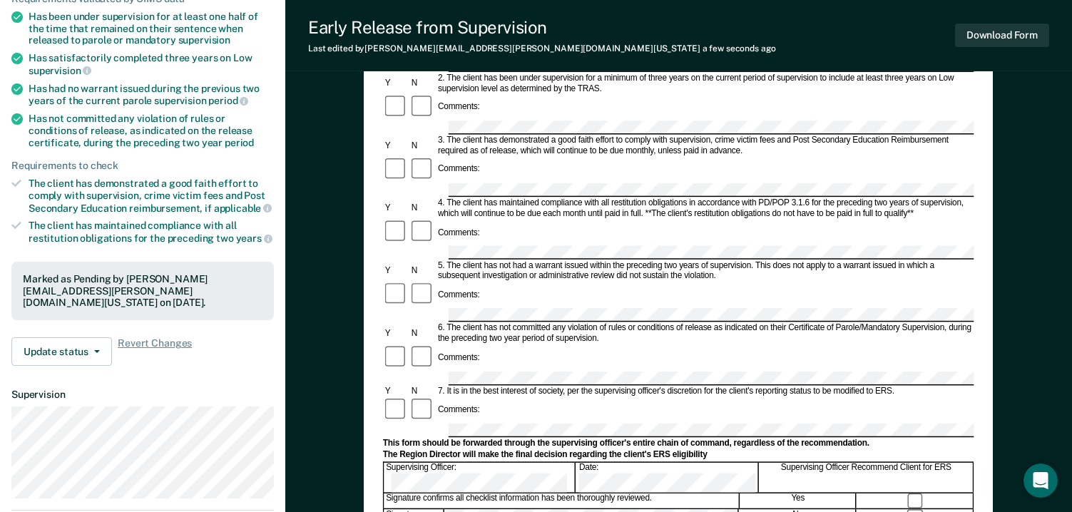
scroll to position [0, 0]
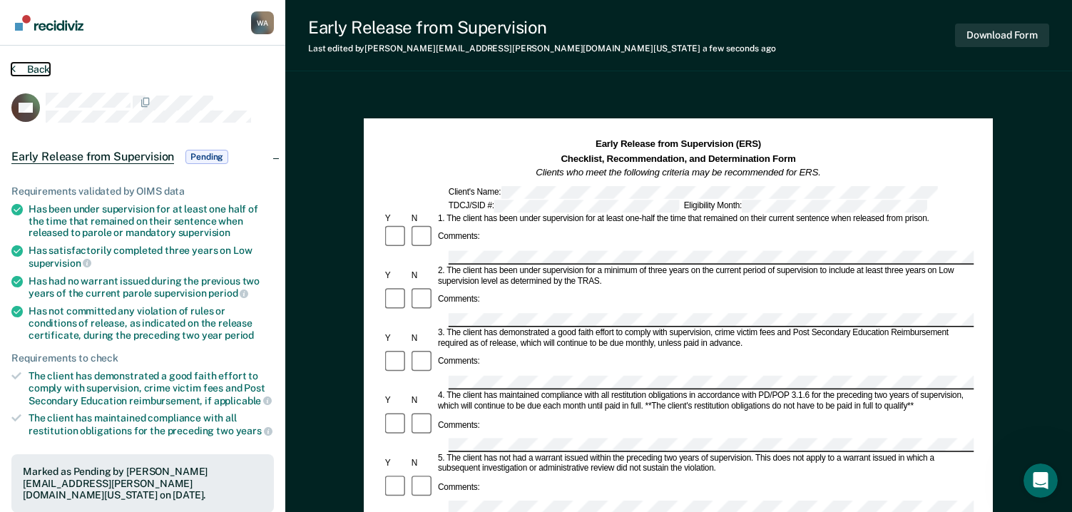
click at [38, 71] on button "Back" at bounding box center [30, 69] width 39 height 13
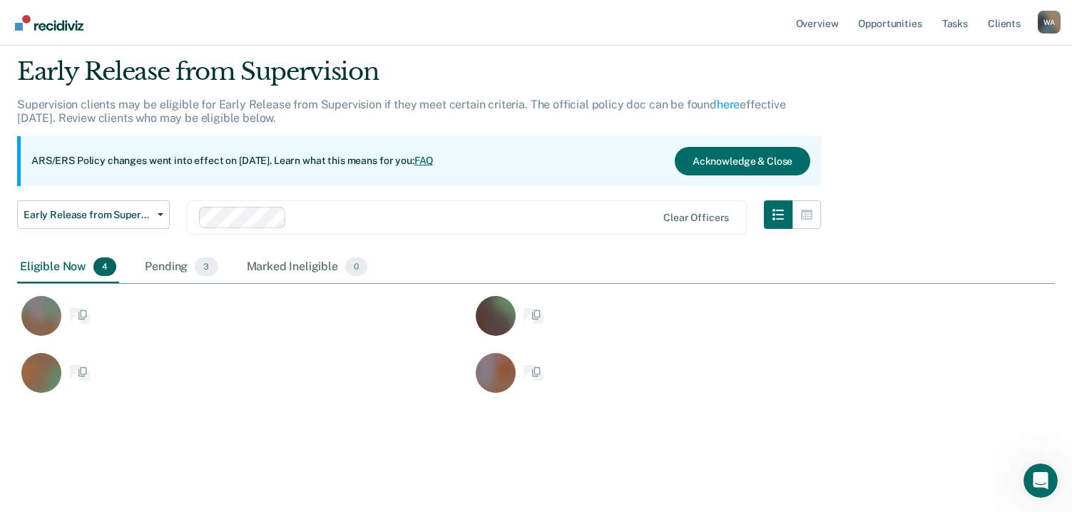
scroll to position [337, 1027]
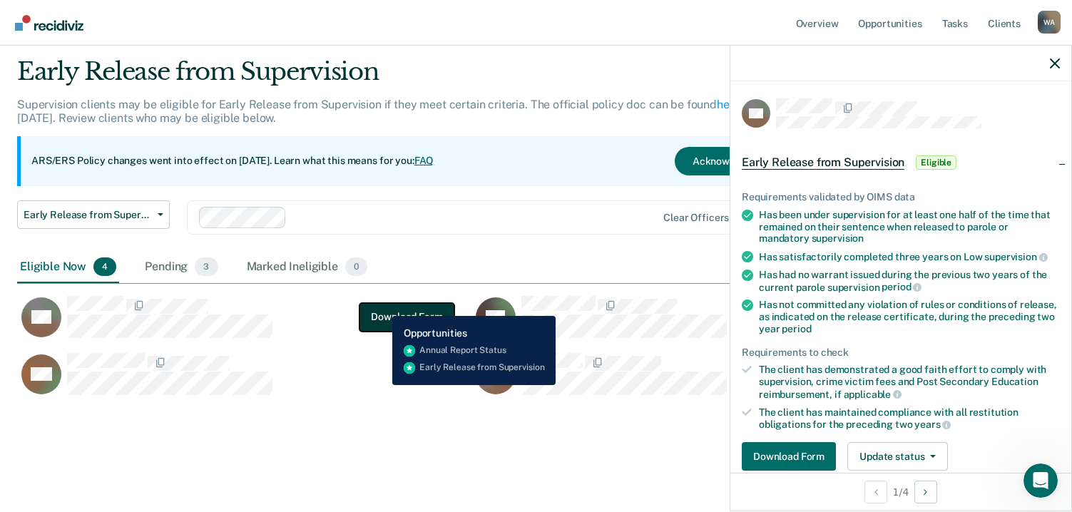
click at [386, 304] on button "Download Form" at bounding box center [406, 316] width 94 height 29
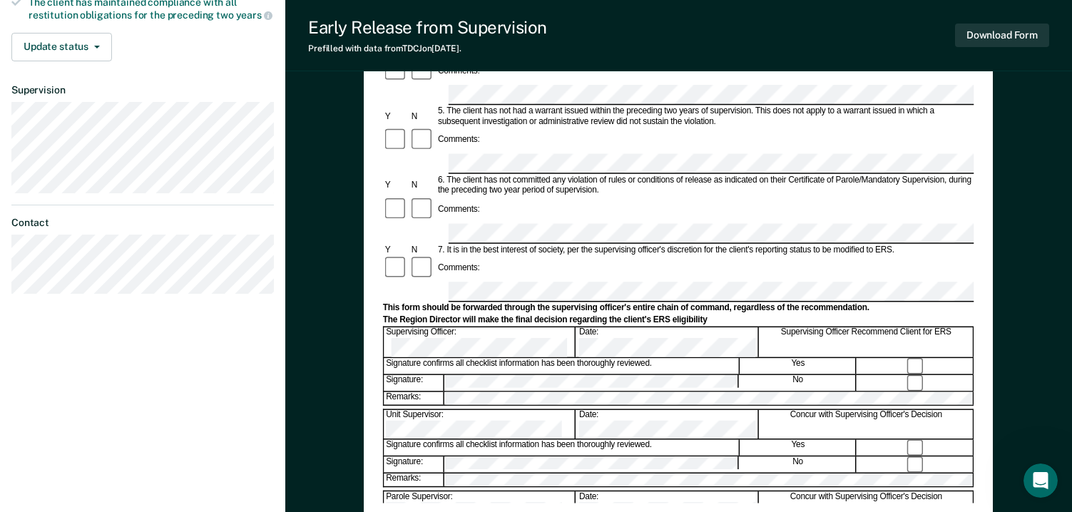
scroll to position [428, 0]
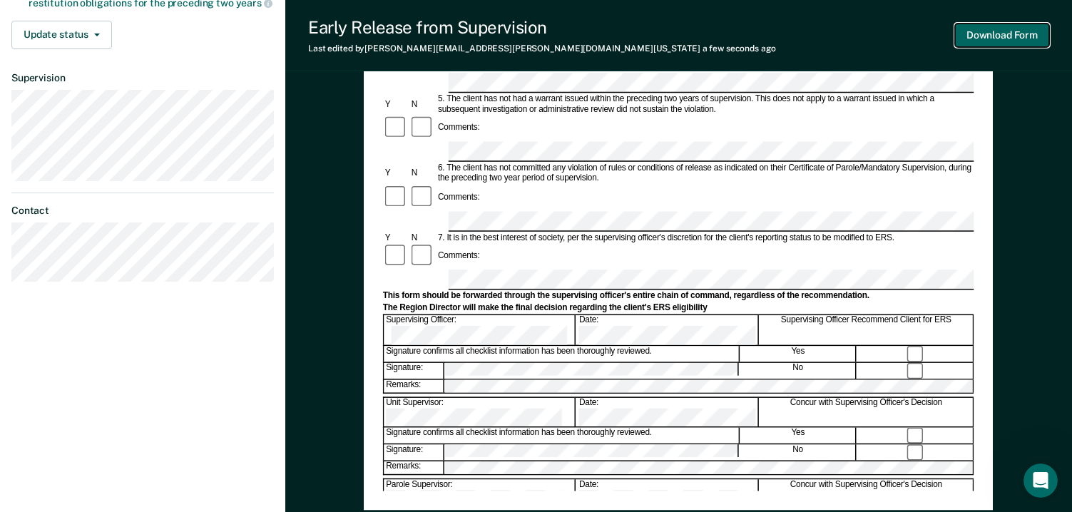
click at [986, 38] on button "Download Form" at bounding box center [1002, 36] width 94 height 24
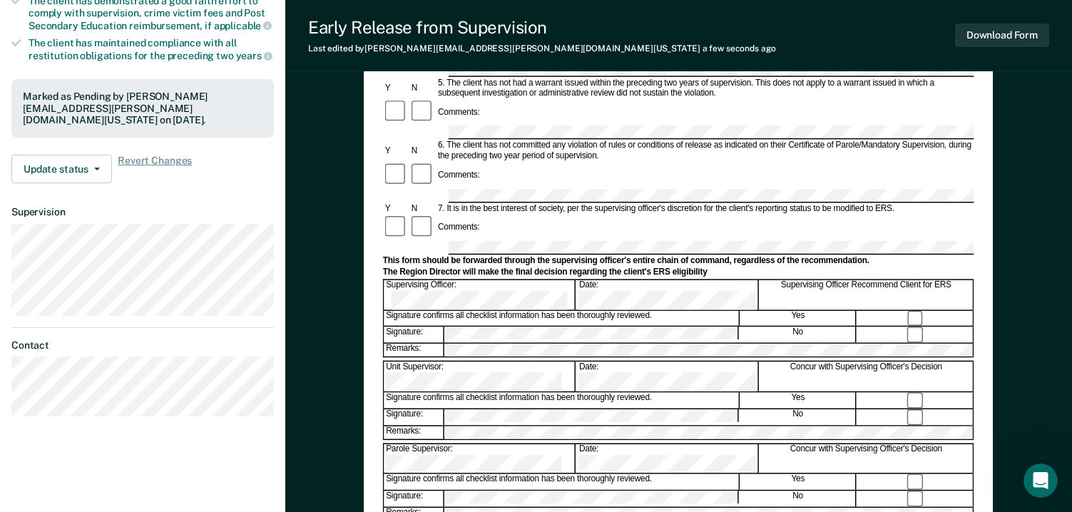
scroll to position [0, 0]
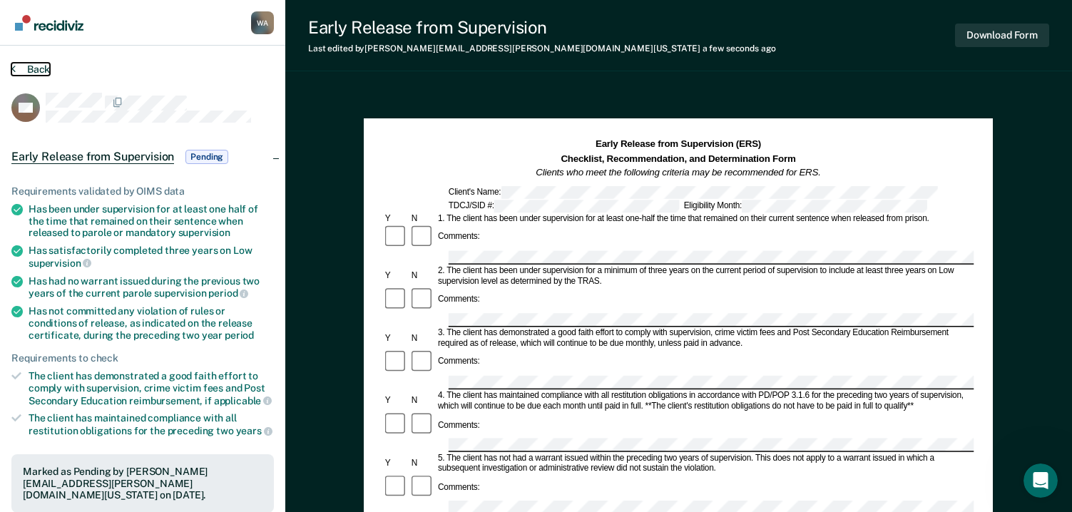
click at [29, 67] on button "Back" at bounding box center [30, 69] width 39 height 13
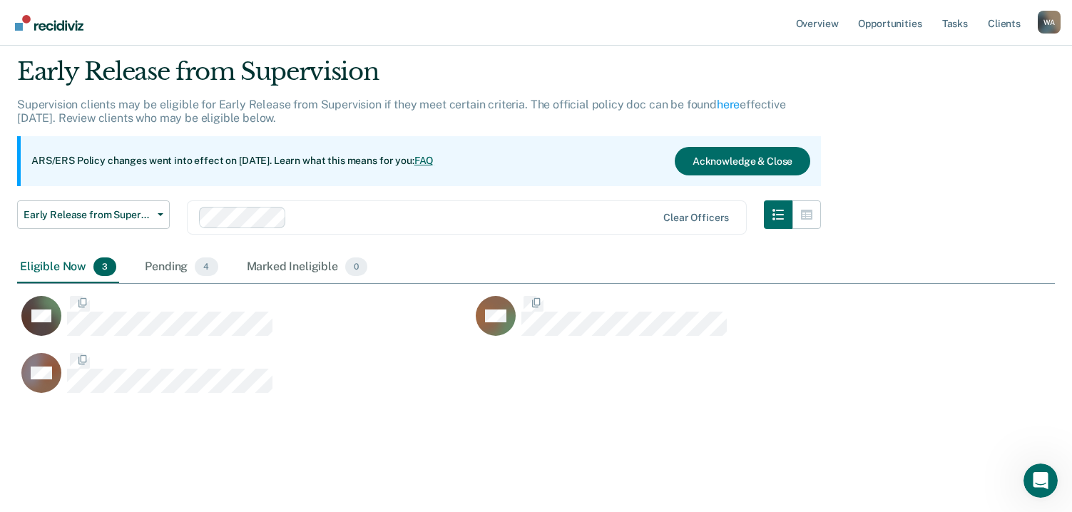
scroll to position [337, 1027]
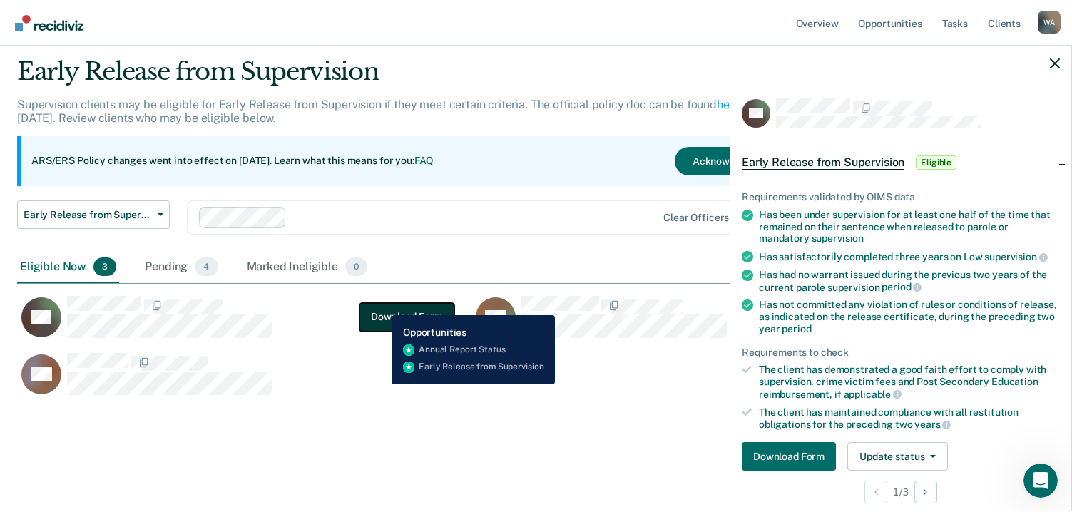
click at [394, 312] on button "Download Form" at bounding box center [406, 316] width 94 height 29
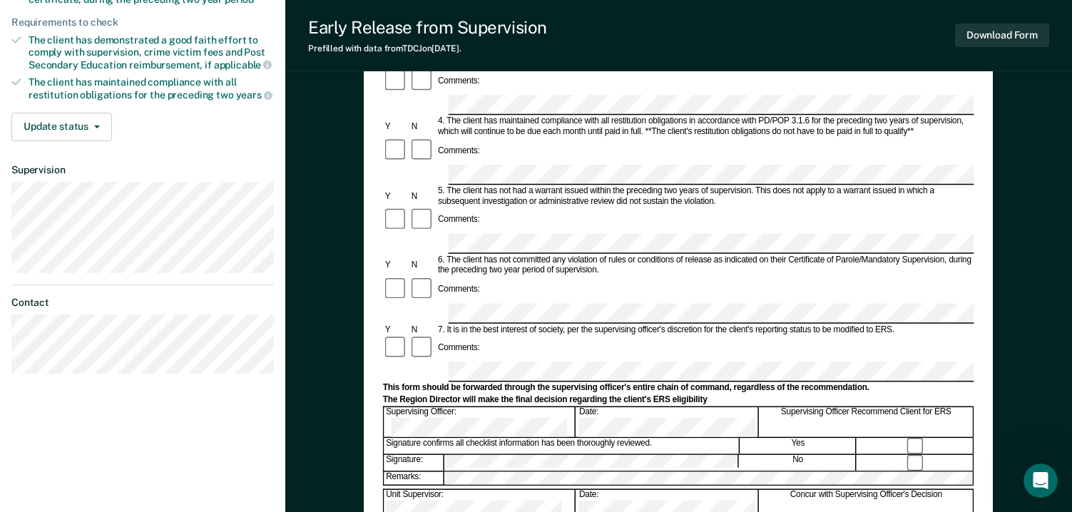
scroll to position [357, 0]
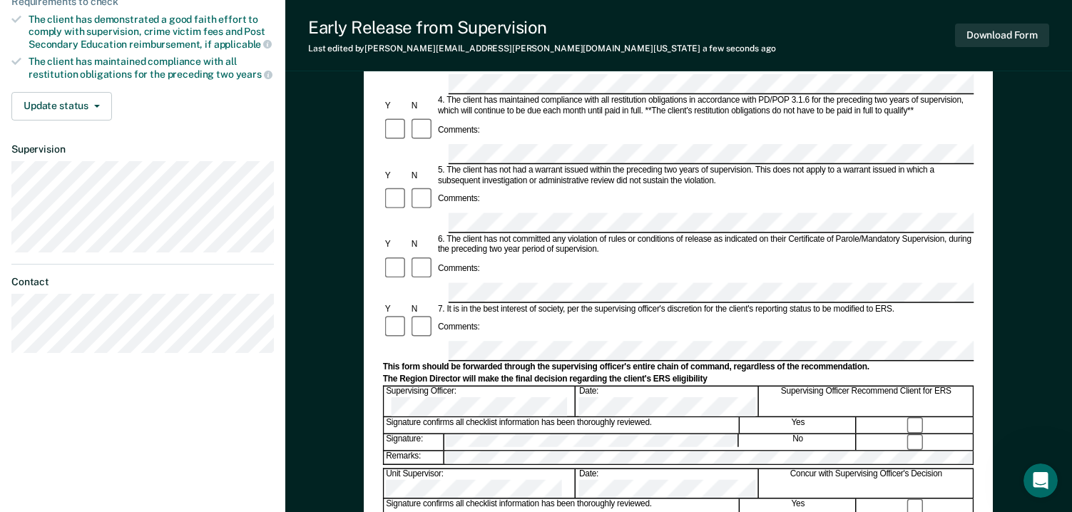
click at [882, 434] on div at bounding box center [916, 442] width 116 height 16
click at [988, 34] on button "Download Form" at bounding box center [1002, 36] width 94 height 24
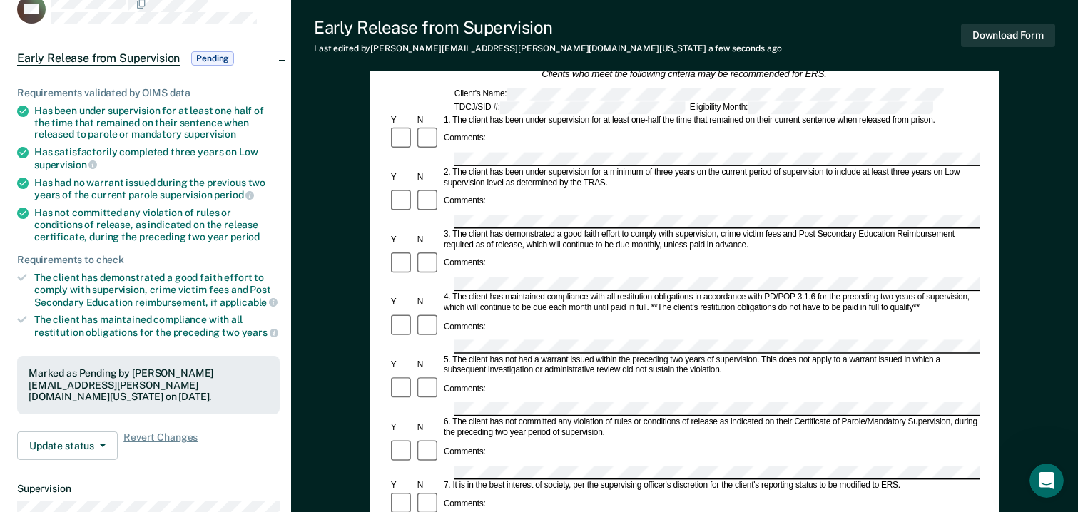
scroll to position [0, 0]
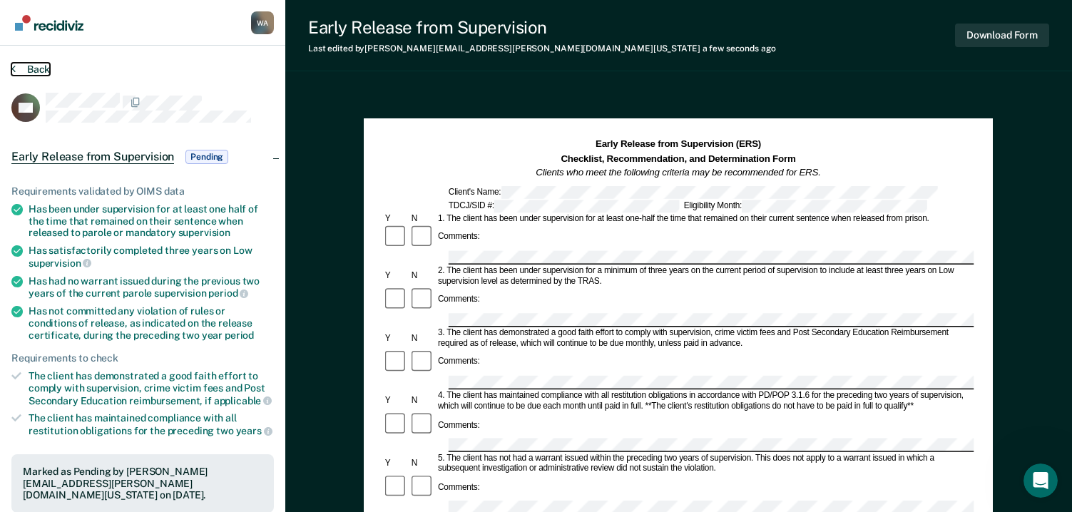
click at [31, 66] on button "Back" at bounding box center [30, 69] width 39 height 13
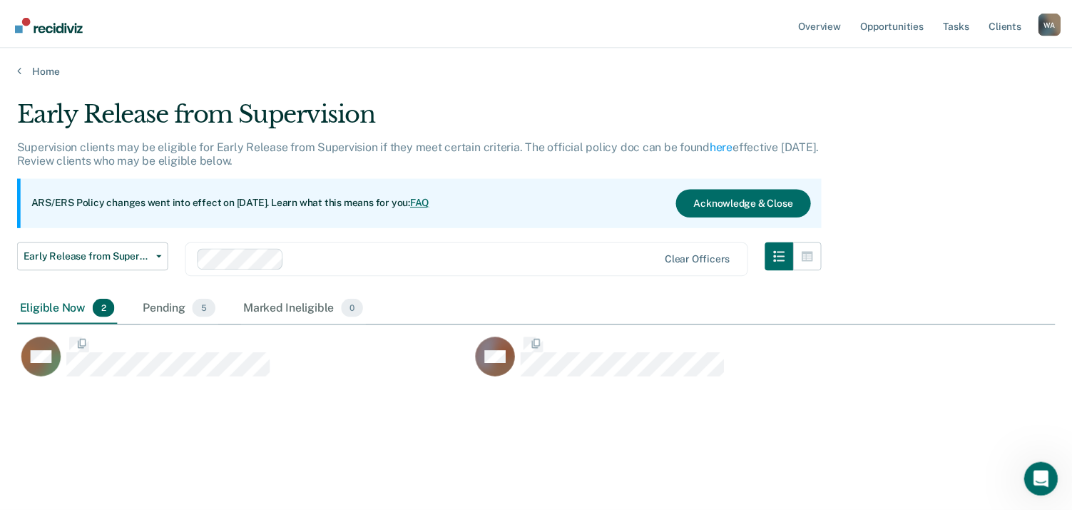
scroll to position [296, 1038]
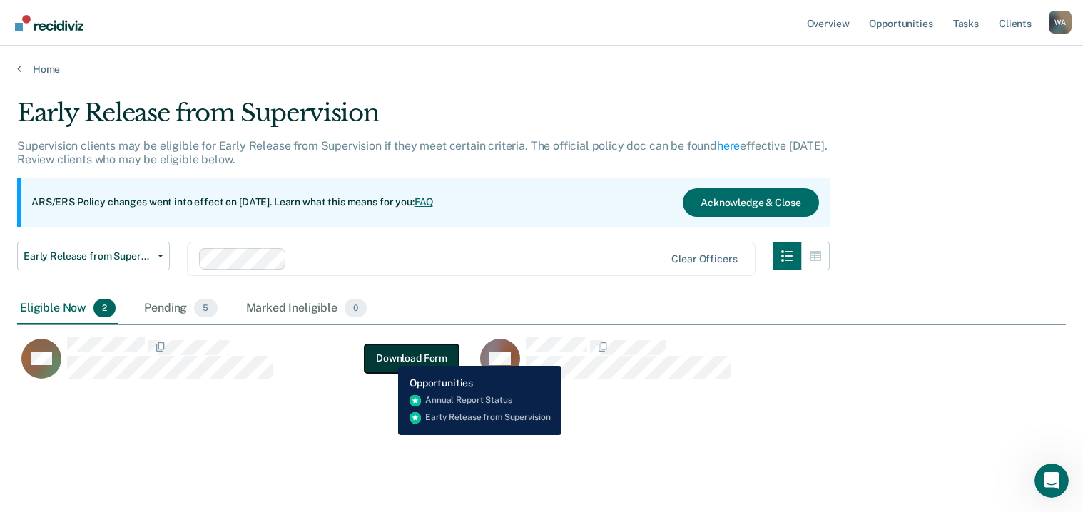
click at [388, 355] on button "Download Form" at bounding box center [411, 358] width 94 height 29
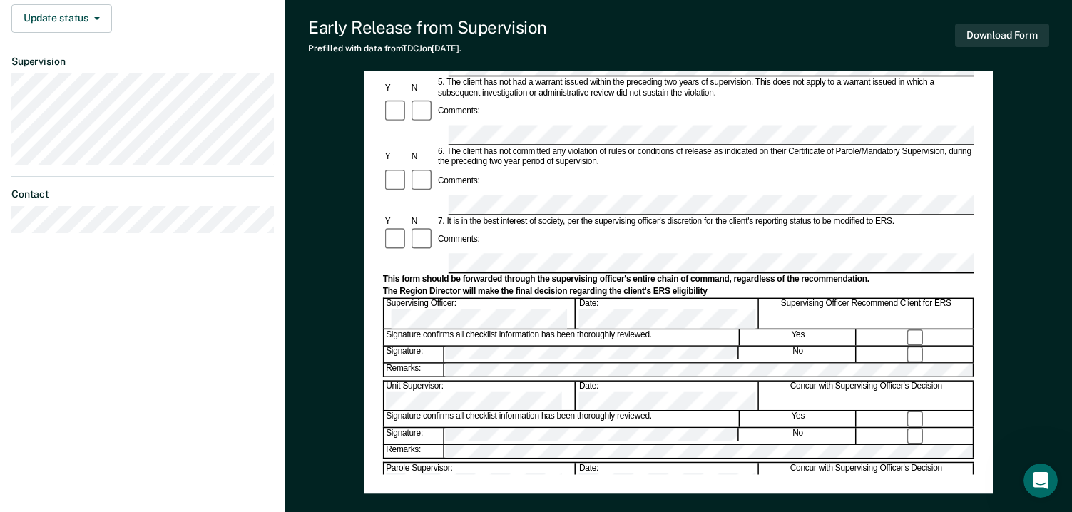
scroll to position [428, 0]
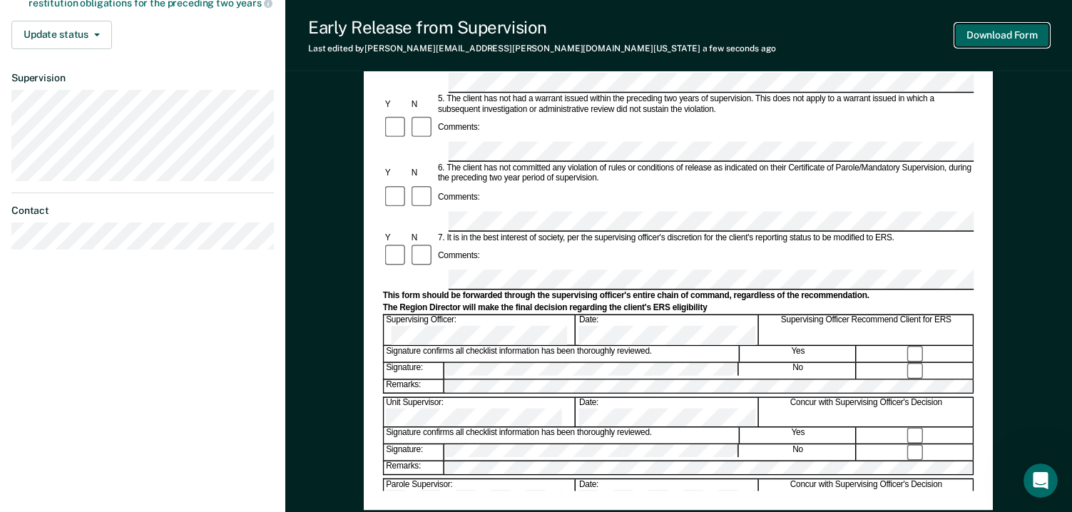
click at [990, 36] on button "Download Form" at bounding box center [1002, 36] width 94 height 24
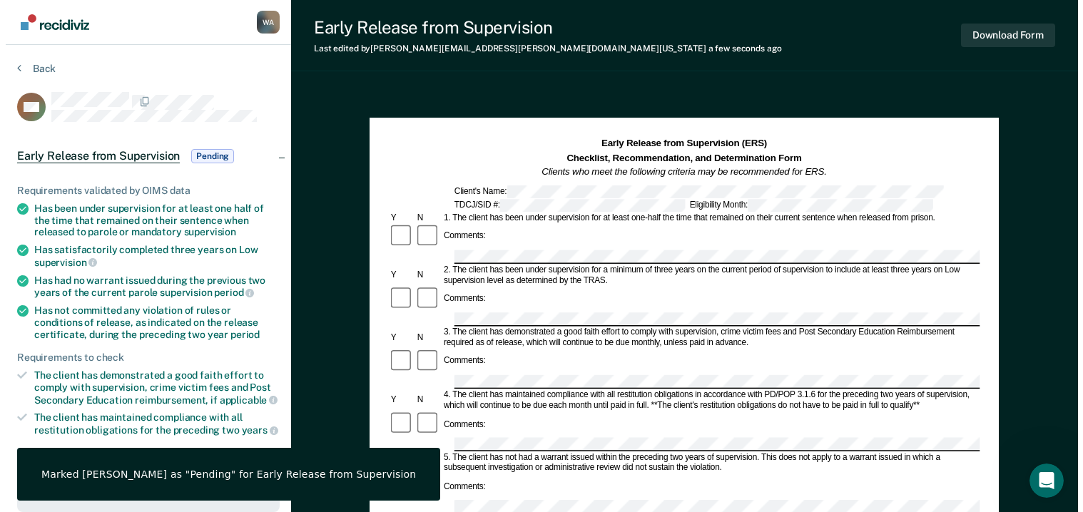
scroll to position [0, 0]
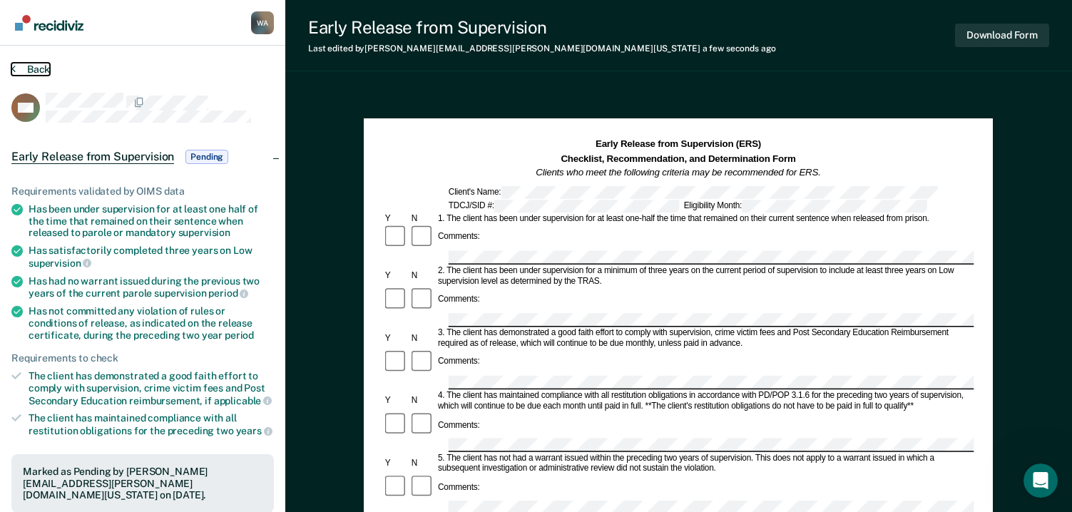
click at [31, 63] on button "Back" at bounding box center [30, 69] width 39 height 13
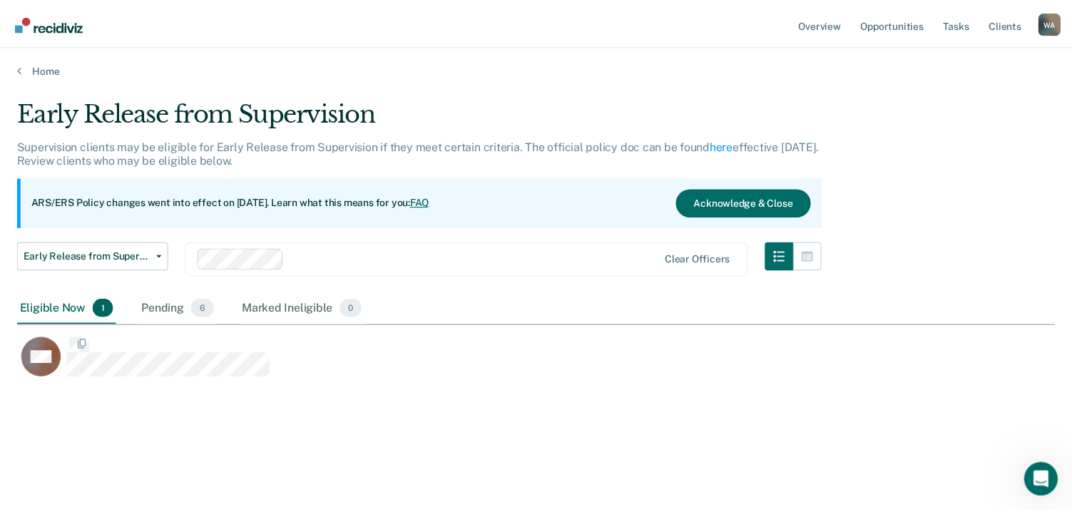
scroll to position [296, 1038]
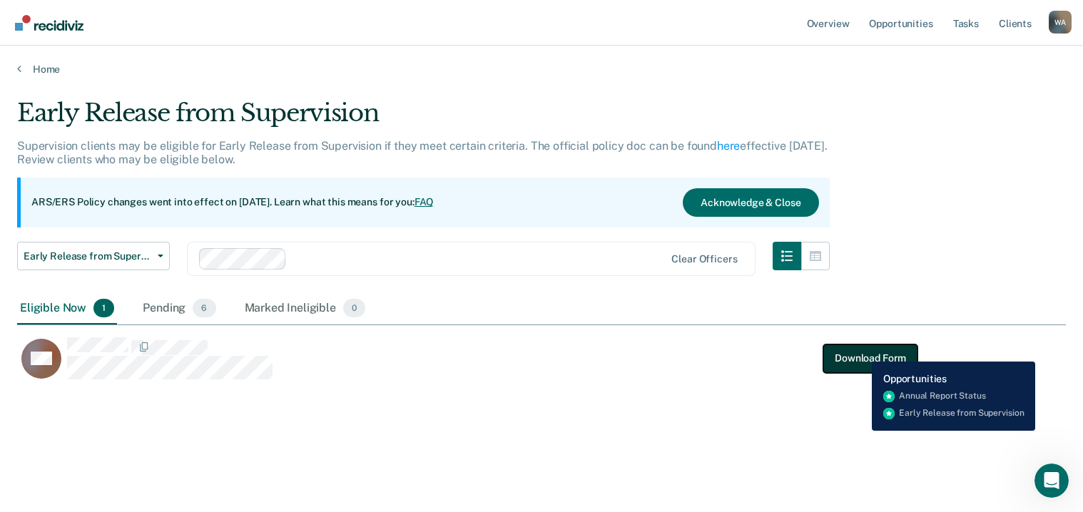
click at [861, 351] on button "Download Form" at bounding box center [870, 358] width 94 height 29
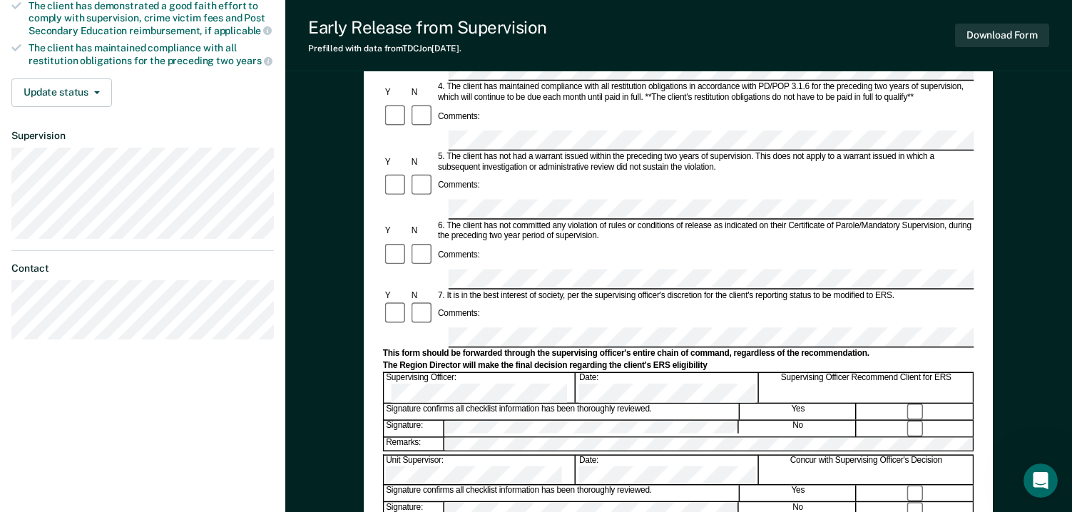
scroll to position [428, 0]
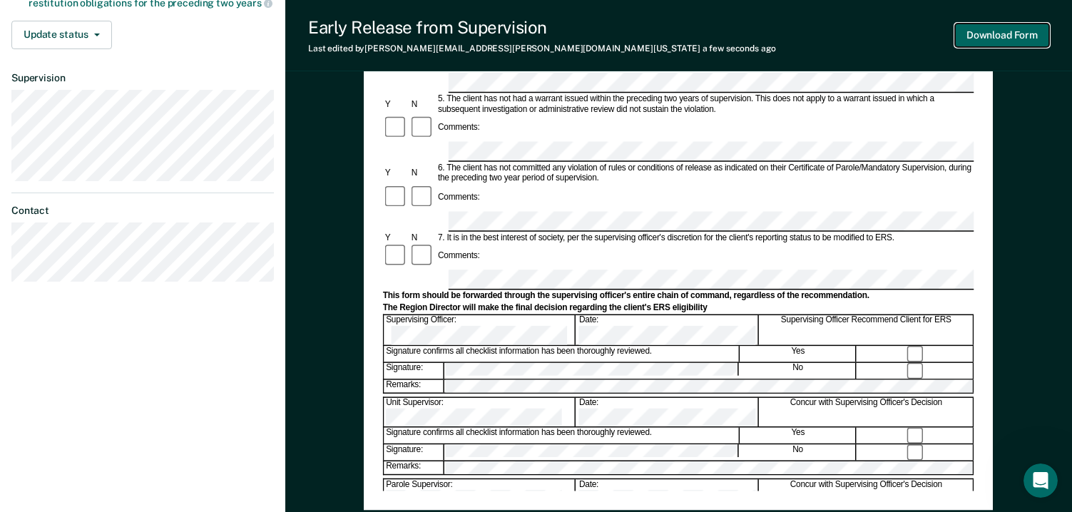
click at [988, 36] on button "Download Form" at bounding box center [1002, 36] width 94 height 24
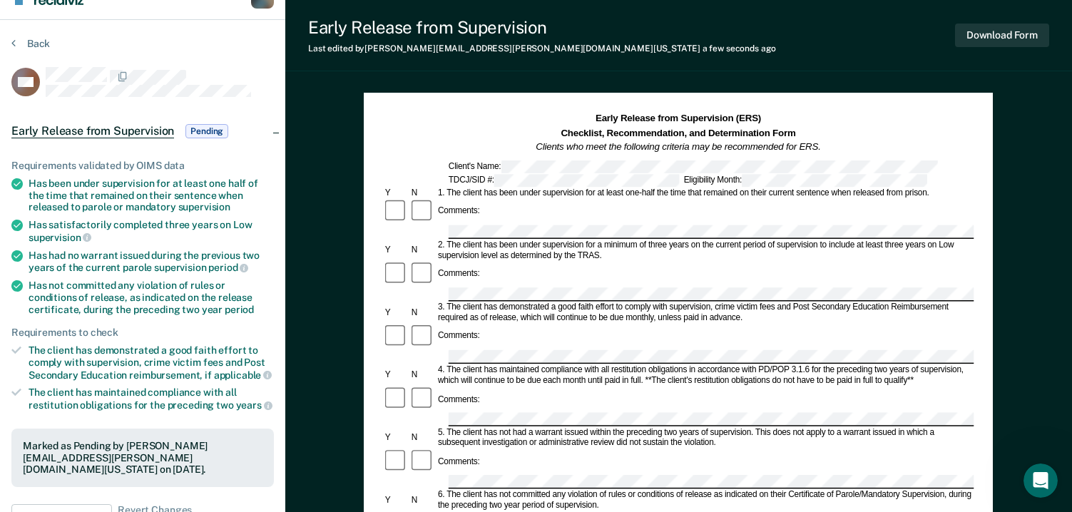
scroll to position [0, 0]
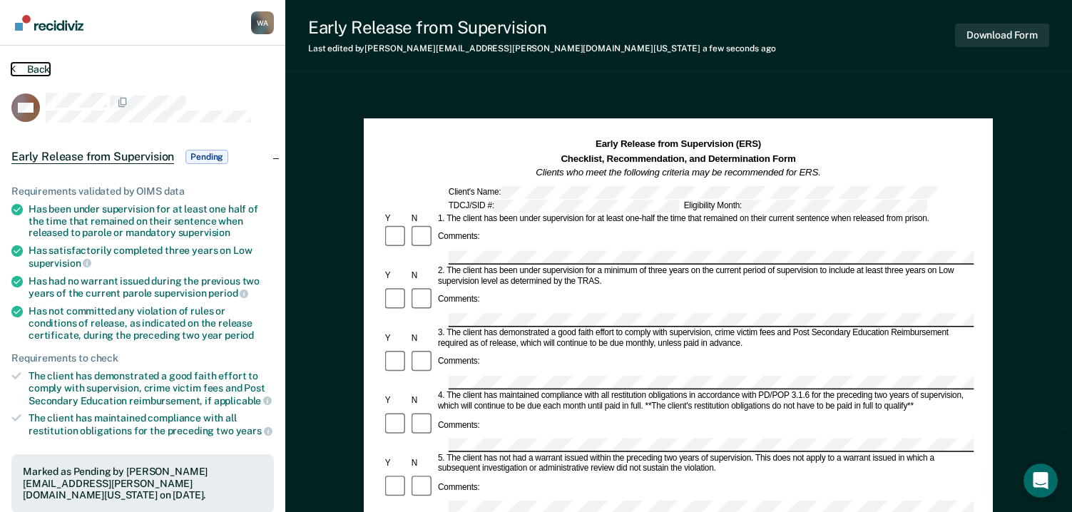
click at [40, 70] on button "Back" at bounding box center [30, 69] width 39 height 13
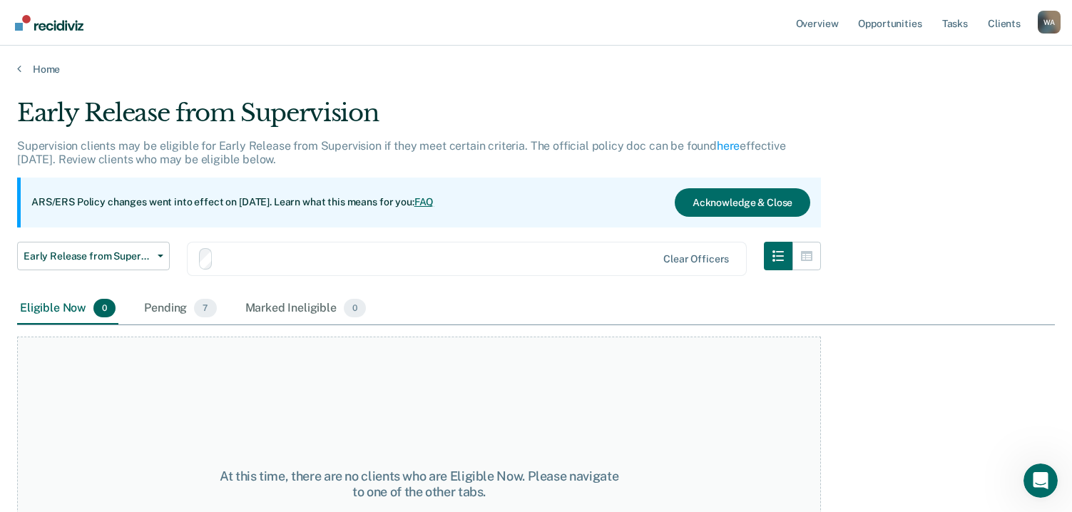
scroll to position [41, 0]
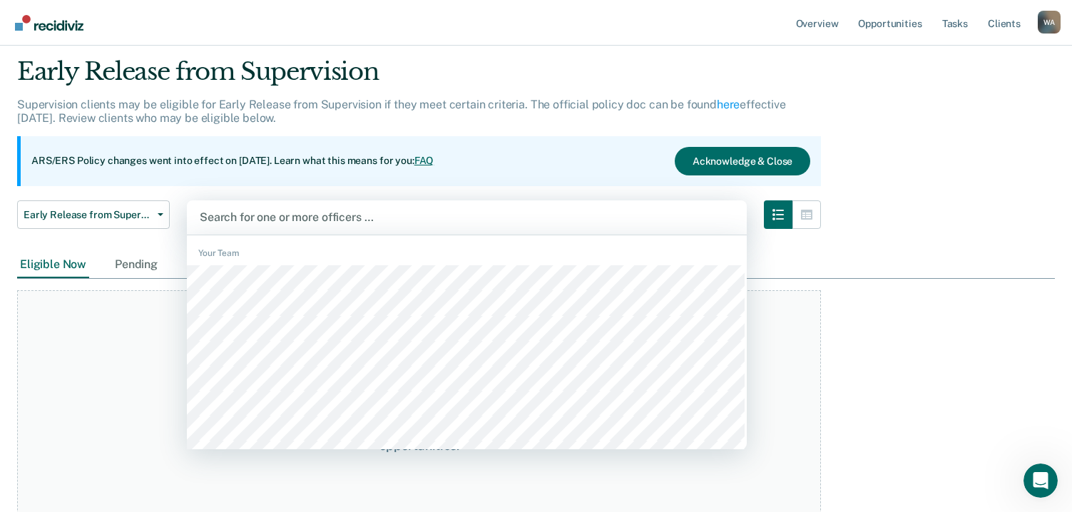
click at [344, 210] on div at bounding box center [467, 217] width 534 height 16
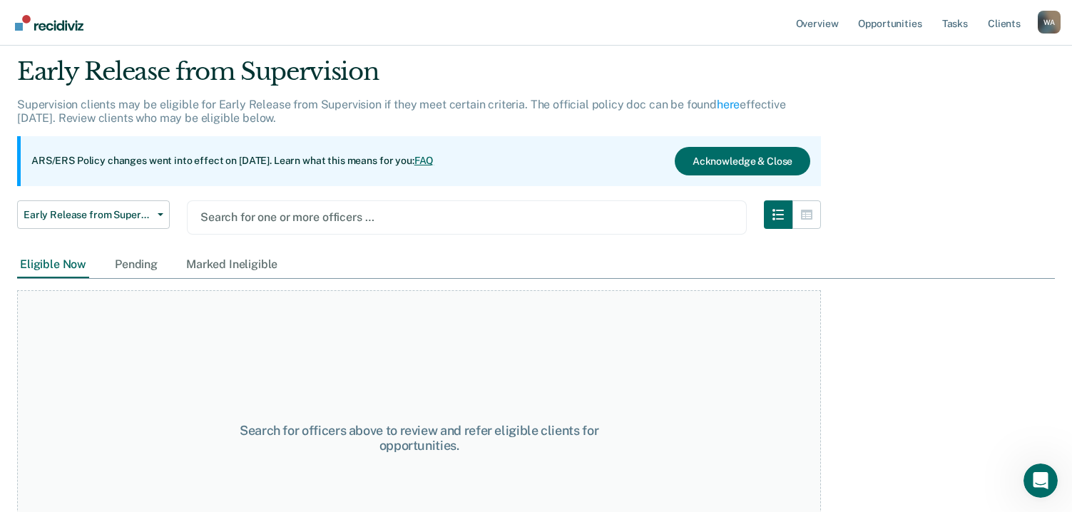
click at [277, 217] on div at bounding box center [466, 217] width 533 height 16
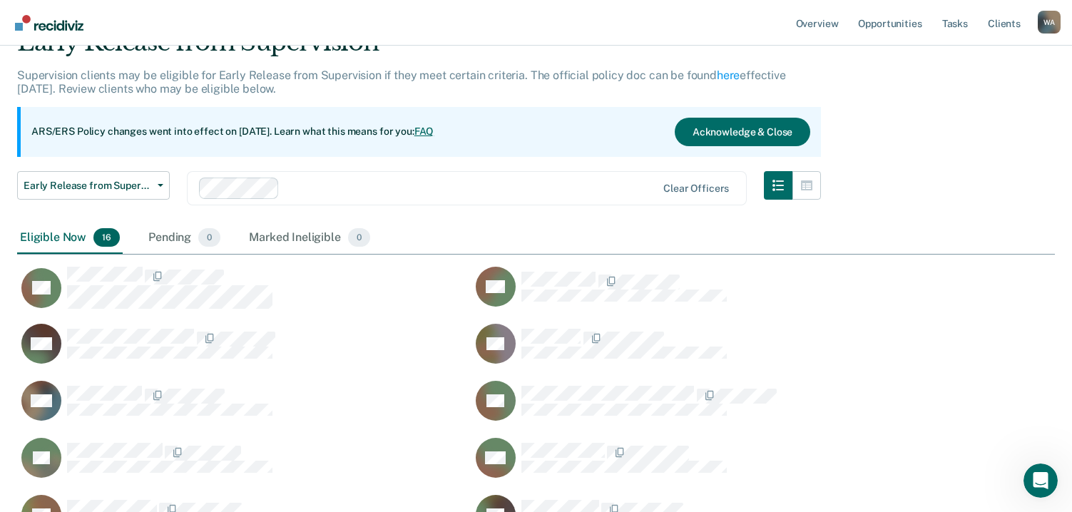
scroll to position [0, 0]
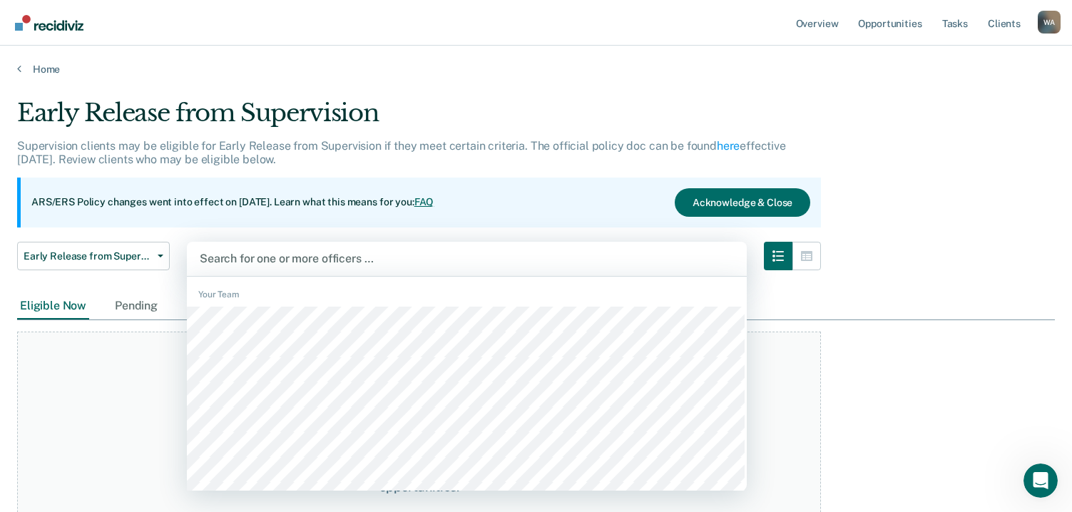
click at [262, 257] on div at bounding box center [467, 258] width 534 height 16
click at [363, 258] on div at bounding box center [467, 258] width 534 height 16
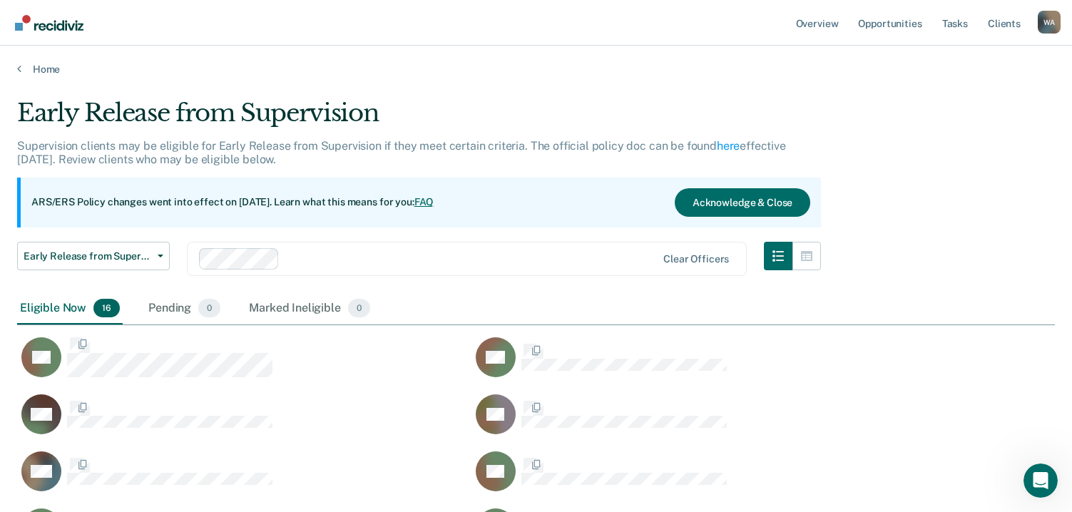
scroll to position [679, 1027]
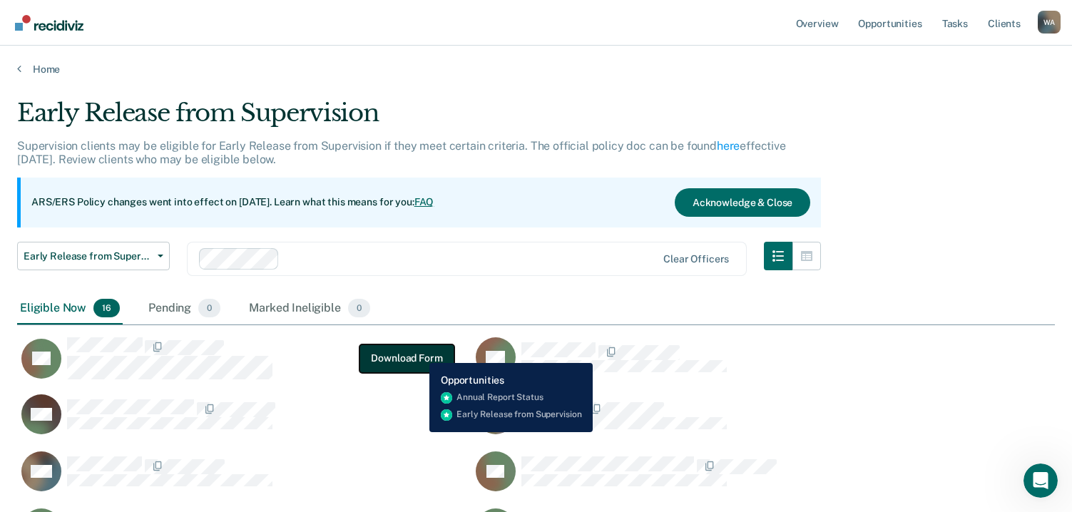
click at [419, 352] on button "Download Form" at bounding box center [406, 358] width 94 height 29
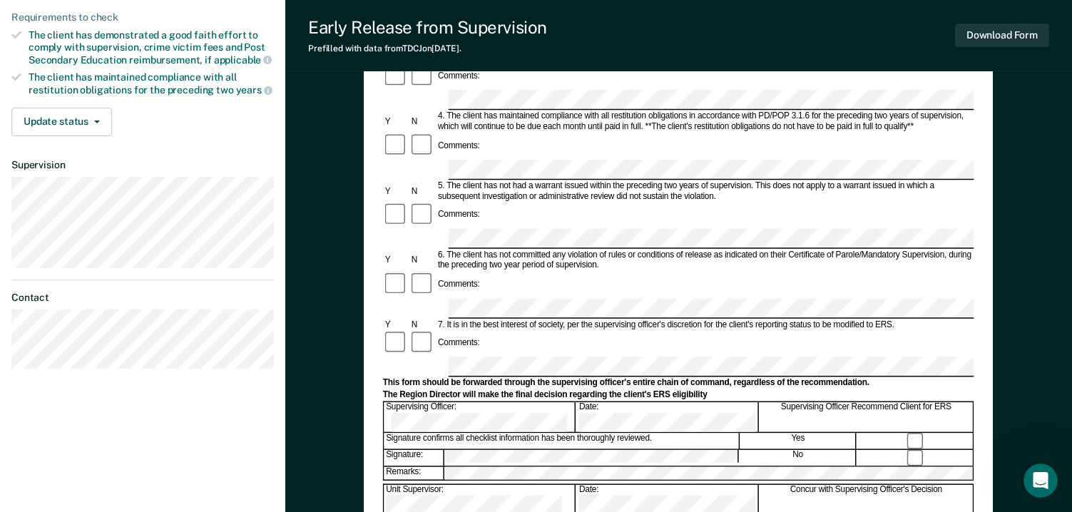
scroll to position [357, 0]
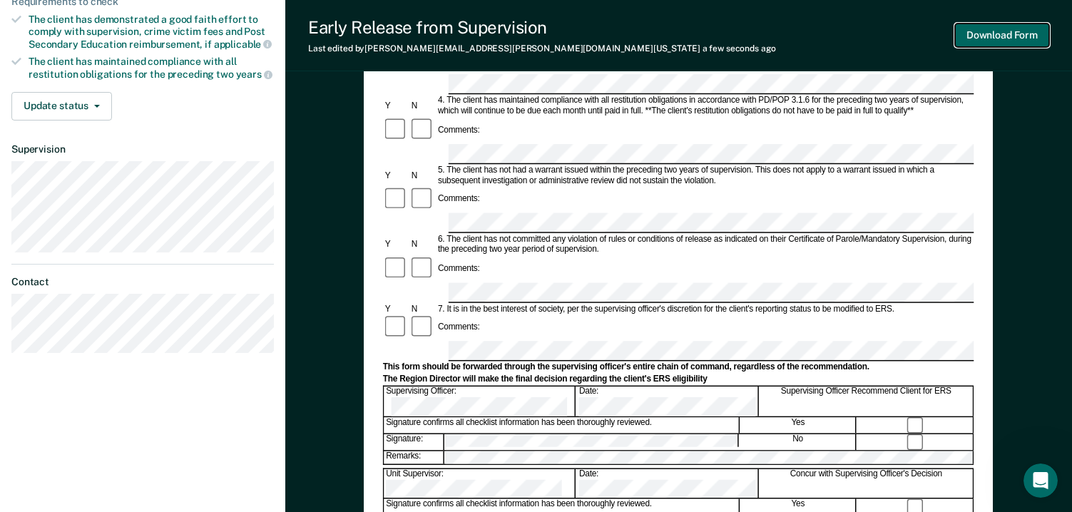
click at [1009, 34] on button "Download Form" at bounding box center [1002, 36] width 94 height 24
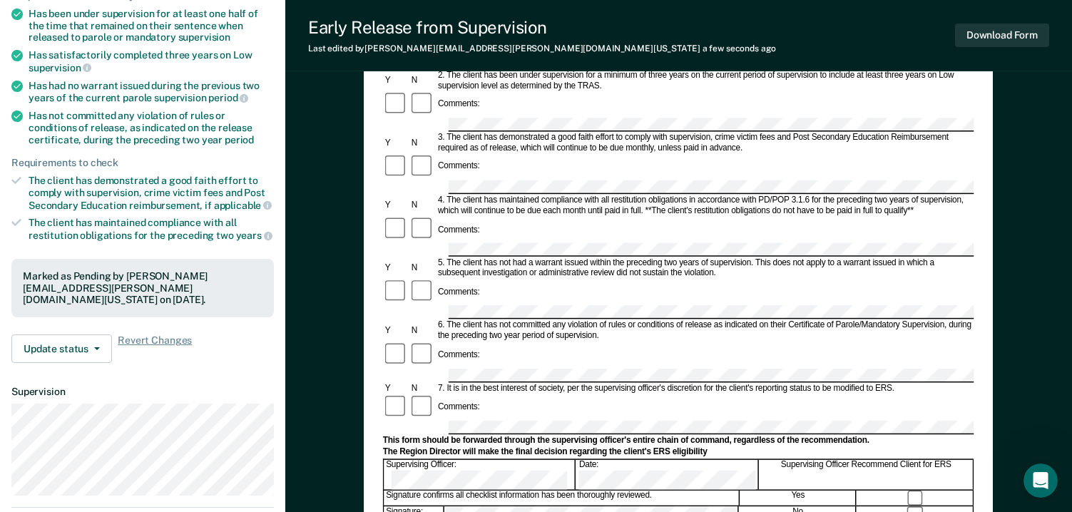
scroll to position [0, 0]
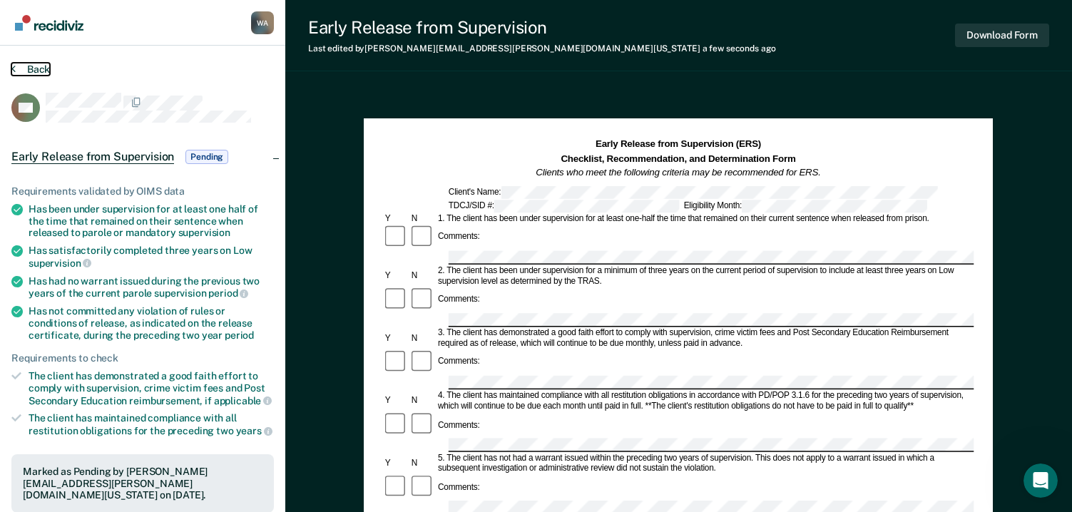
click at [35, 63] on button "Back" at bounding box center [30, 69] width 39 height 13
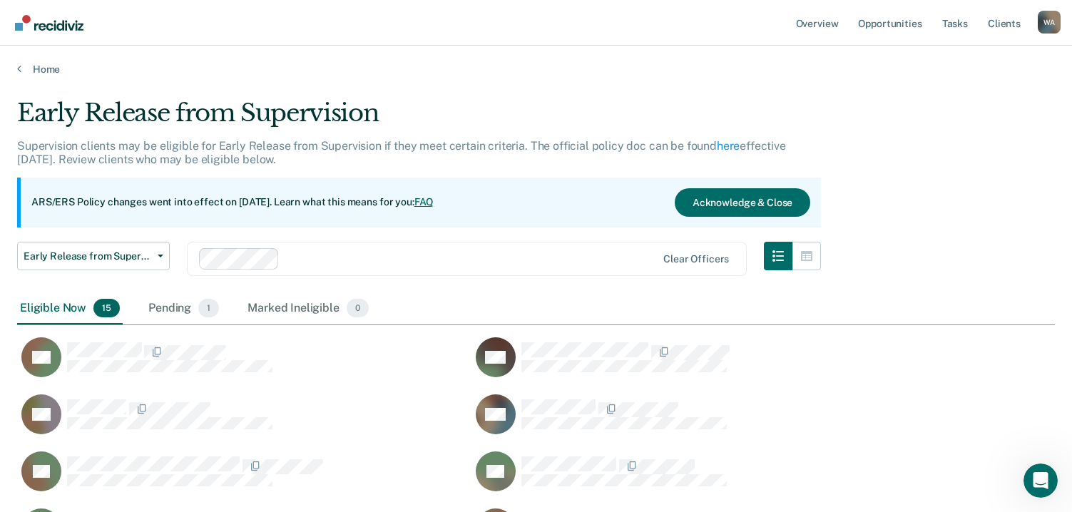
scroll to position [679, 1027]
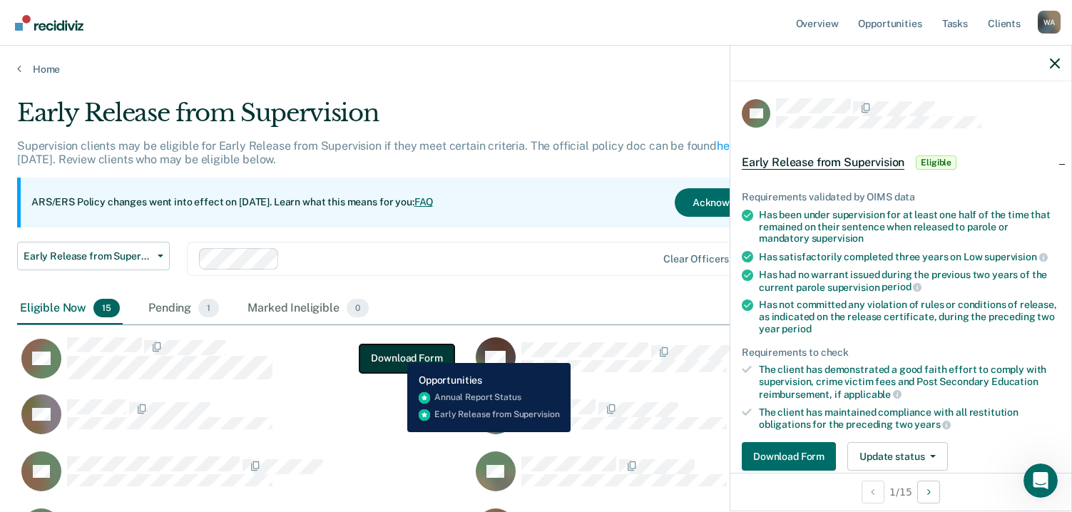
click at [397, 352] on button "Download Form" at bounding box center [406, 358] width 94 height 29
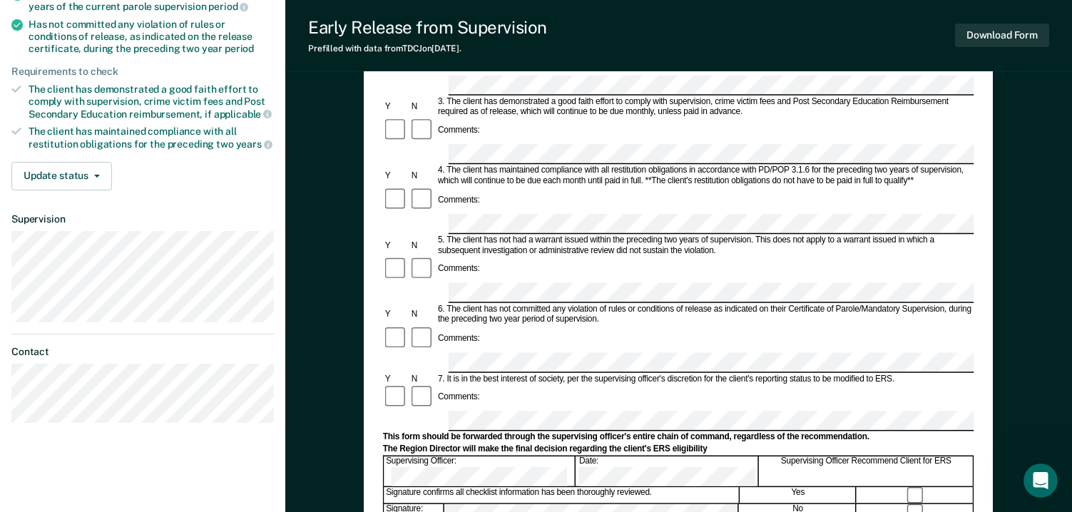
scroll to position [357, 0]
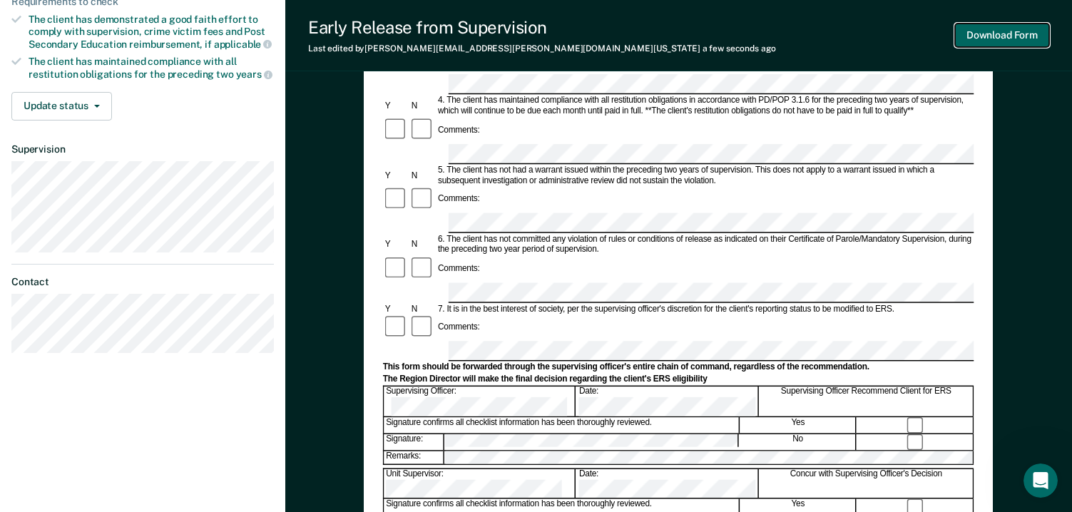
click at [992, 36] on button "Download Form" at bounding box center [1002, 36] width 94 height 24
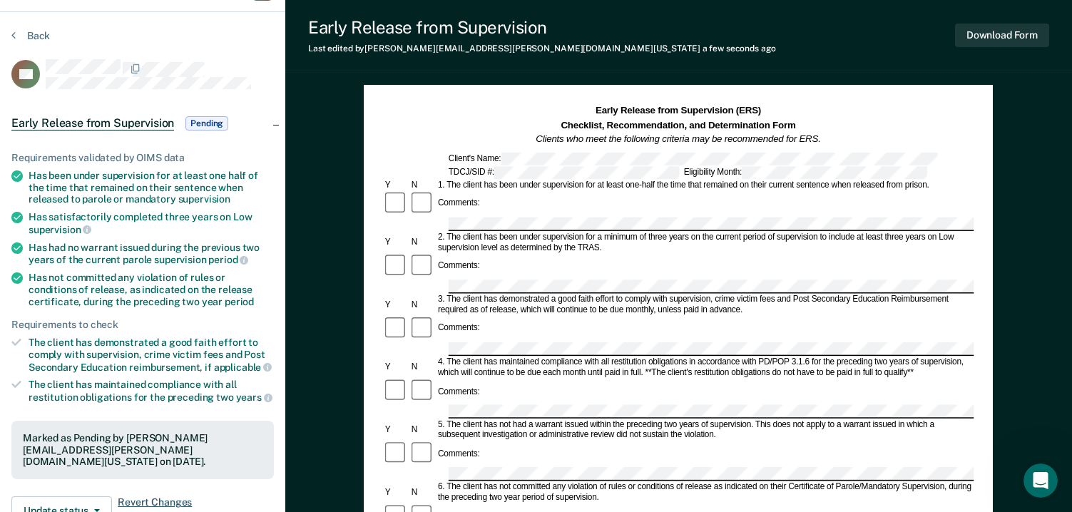
scroll to position [0, 0]
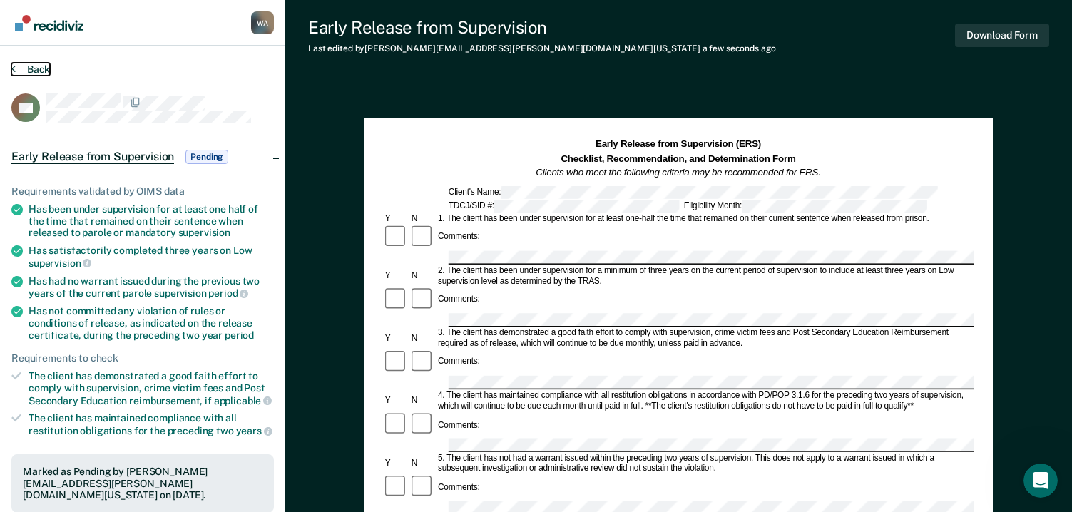
click at [25, 67] on button "Back" at bounding box center [30, 69] width 39 height 13
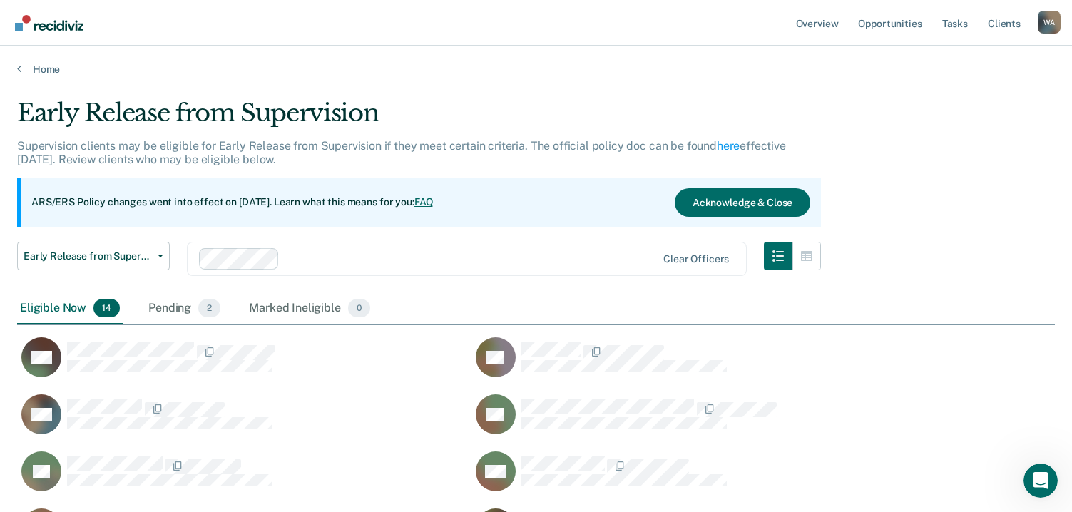
scroll to position [622, 1027]
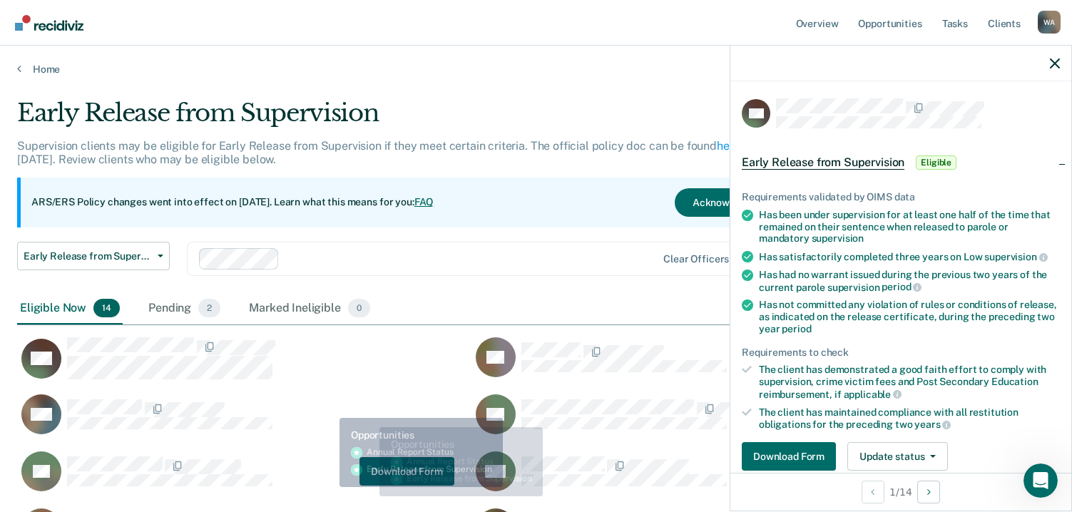
click at [334, 478] on div "VP Download Form" at bounding box center [235, 471] width 437 height 41
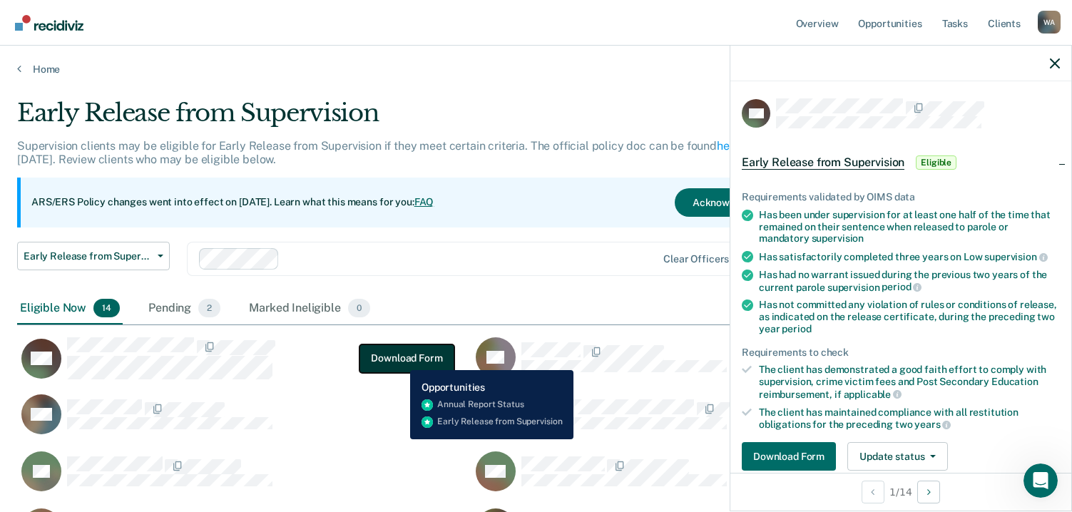
click at [400, 359] on button "Download Form" at bounding box center [406, 358] width 94 height 29
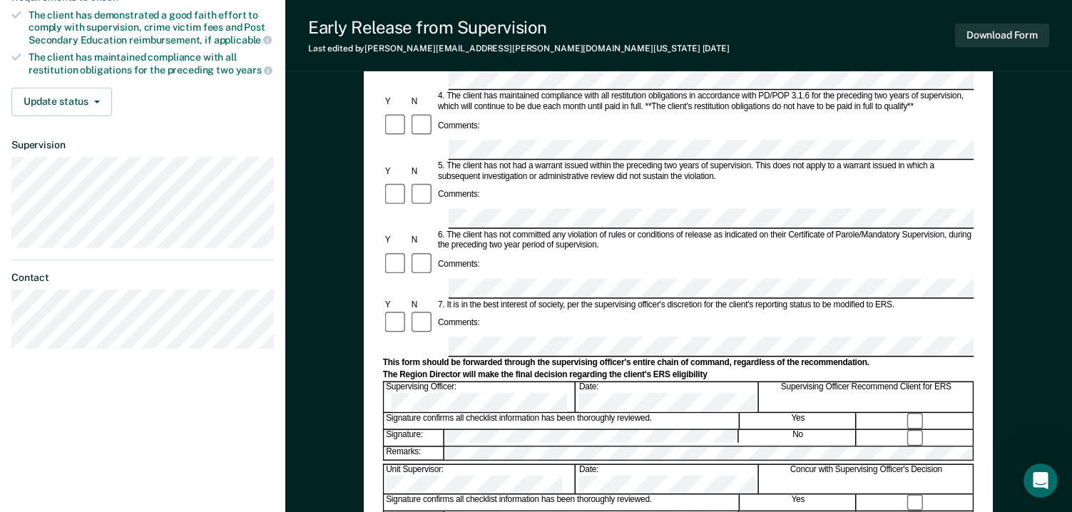
scroll to position [357, 0]
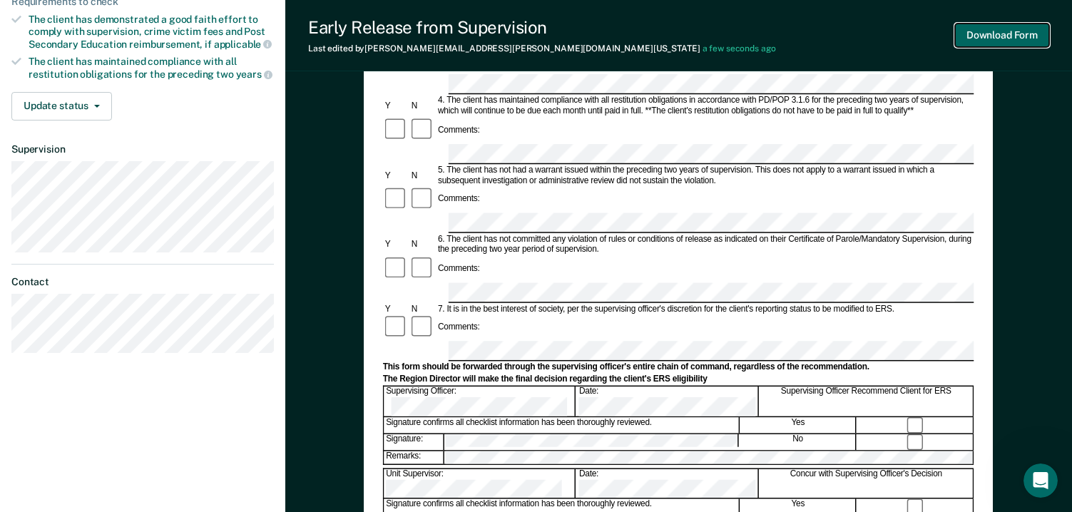
click at [978, 31] on button "Download Form" at bounding box center [1002, 36] width 94 height 24
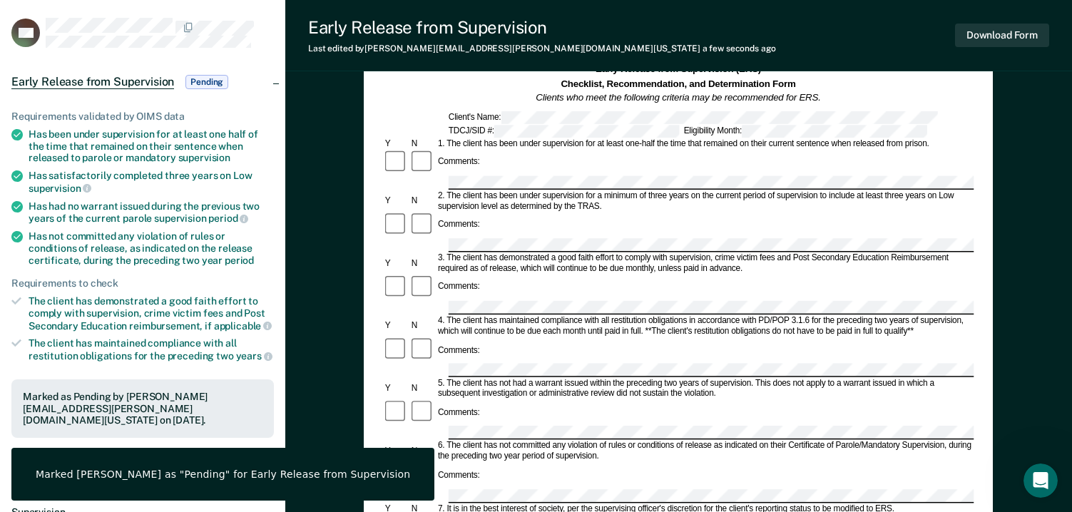
scroll to position [0, 0]
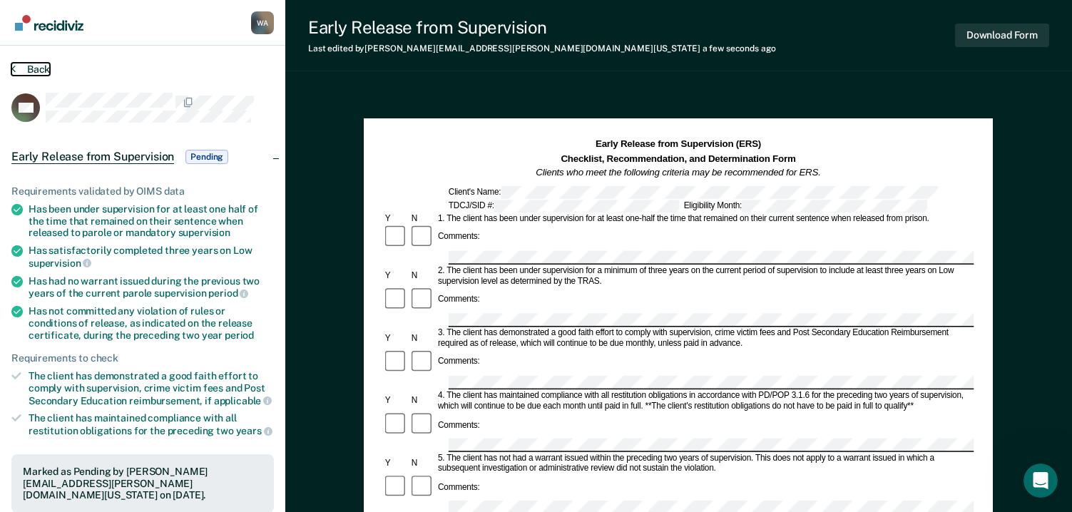
click at [33, 69] on button "Back" at bounding box center [30, 69] width 39 height 13
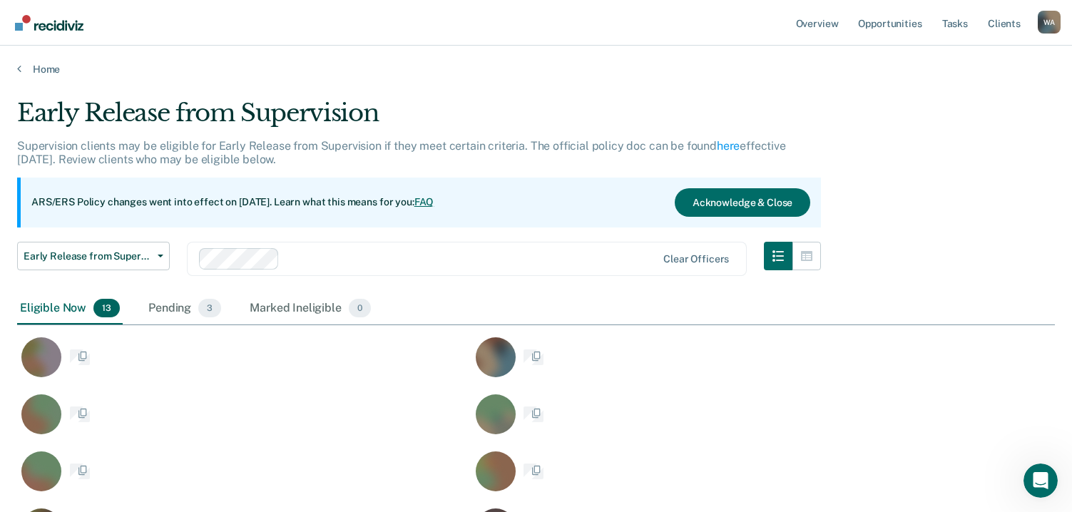
scroll to position [622, 1027]
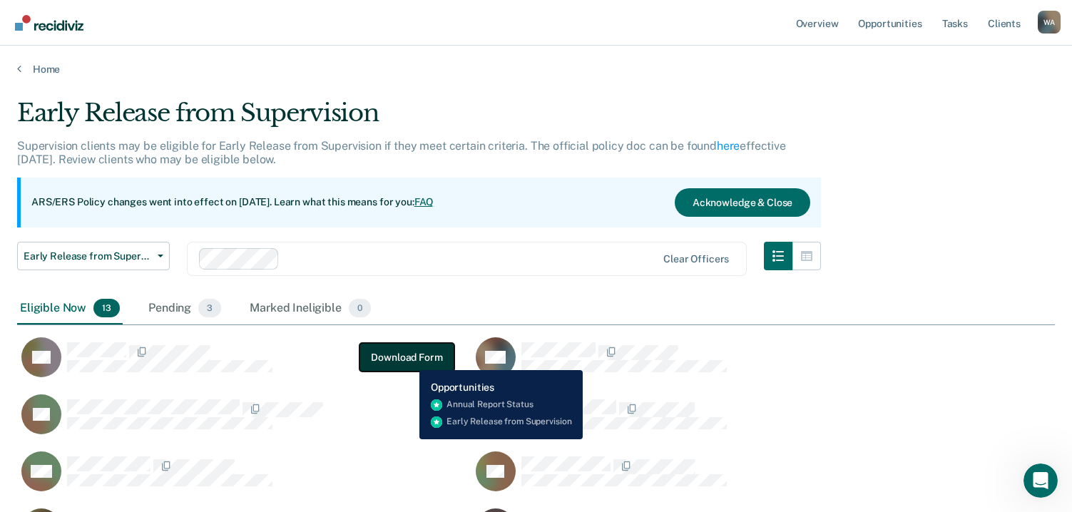
click at [409, 359] on button "Download Form" at bounding box center [406, 357] width 94 height 29
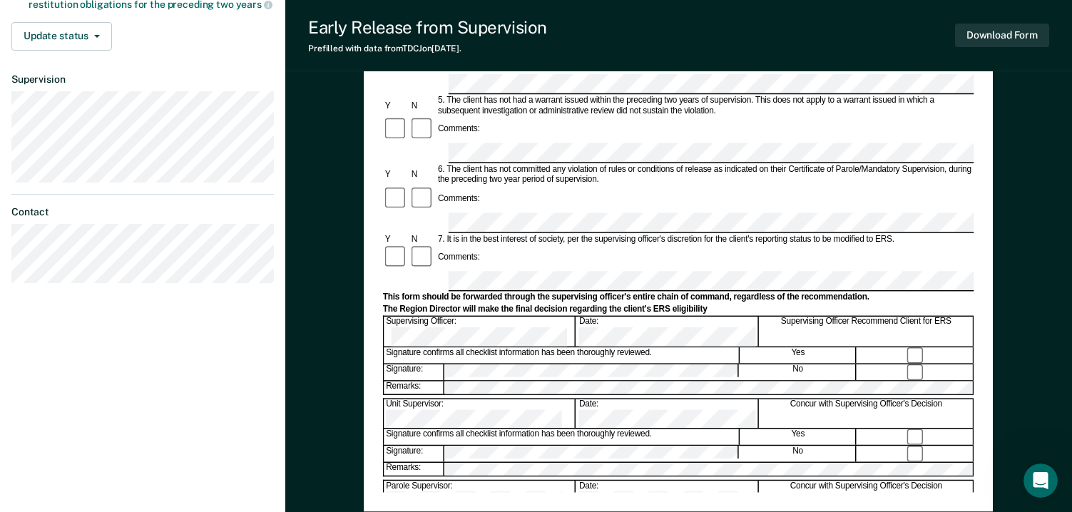
scroll to position [428, 0]
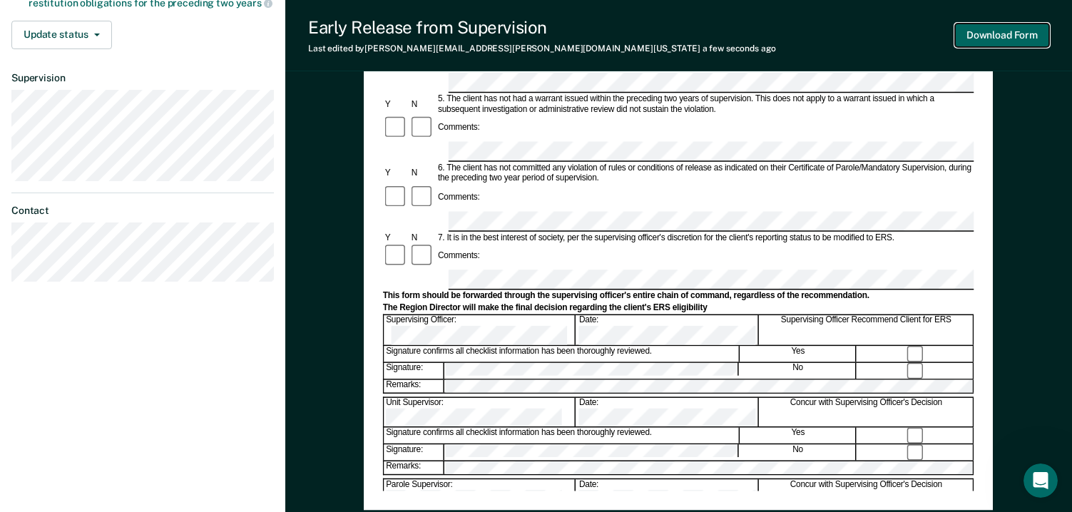
click at [994, 32] on button "Download Form" at bounding box center [1002, 36] width 94 height 24
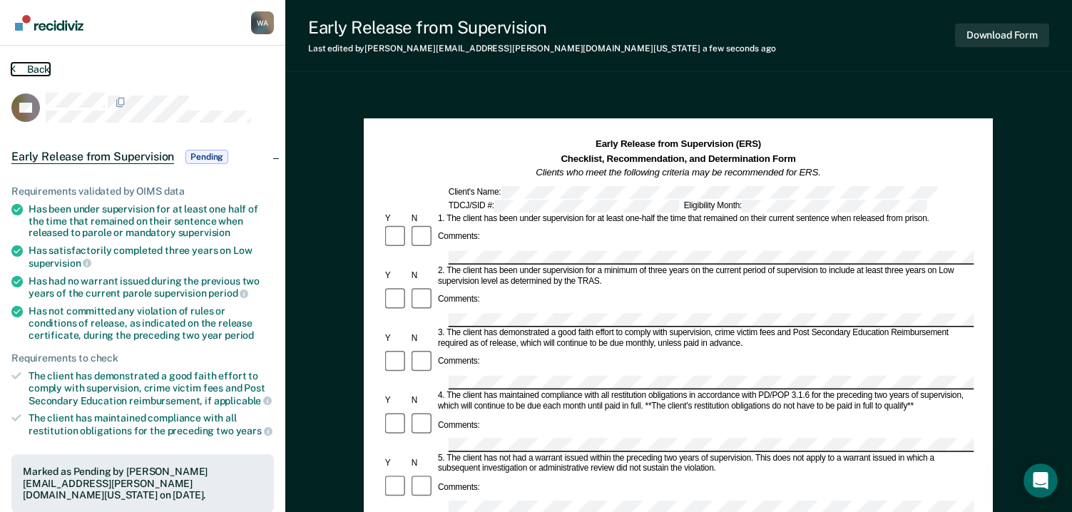
click at [32, 63] on button "Back" at bounding box center [30, 69] width 39 height 13
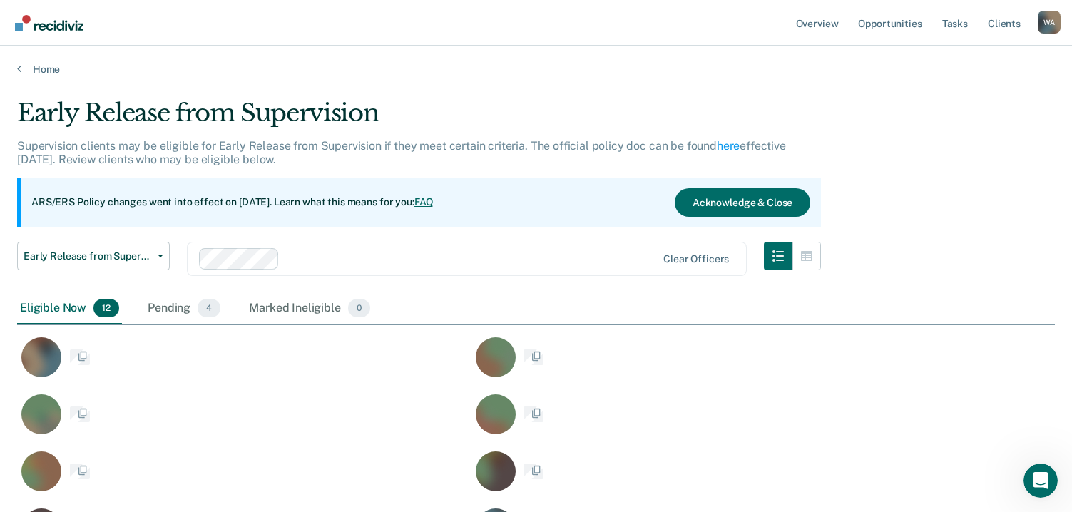
scroll to position [565, 1027]
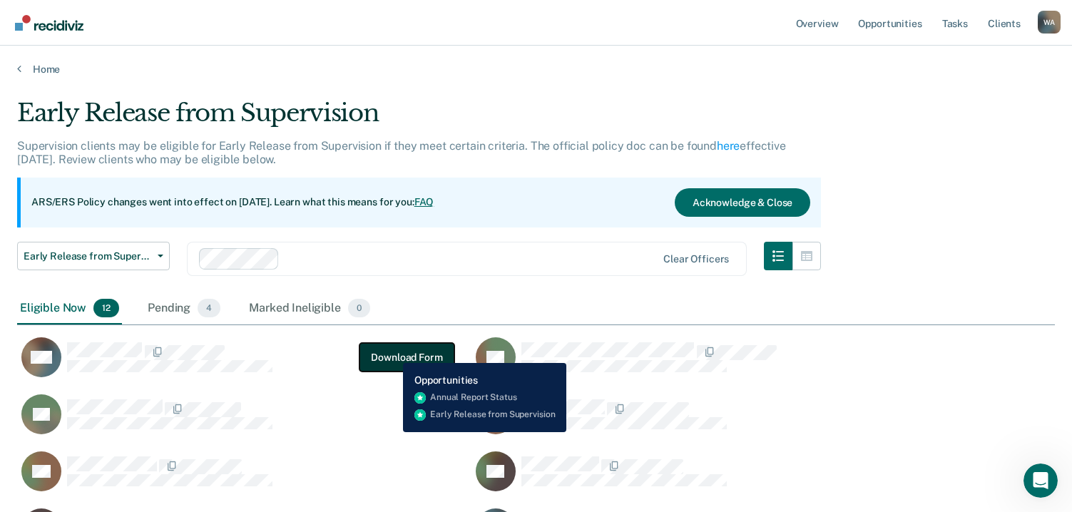
click at [394, 352] on button "Download Form" at bounding box center [406, 357] width 94 height 29
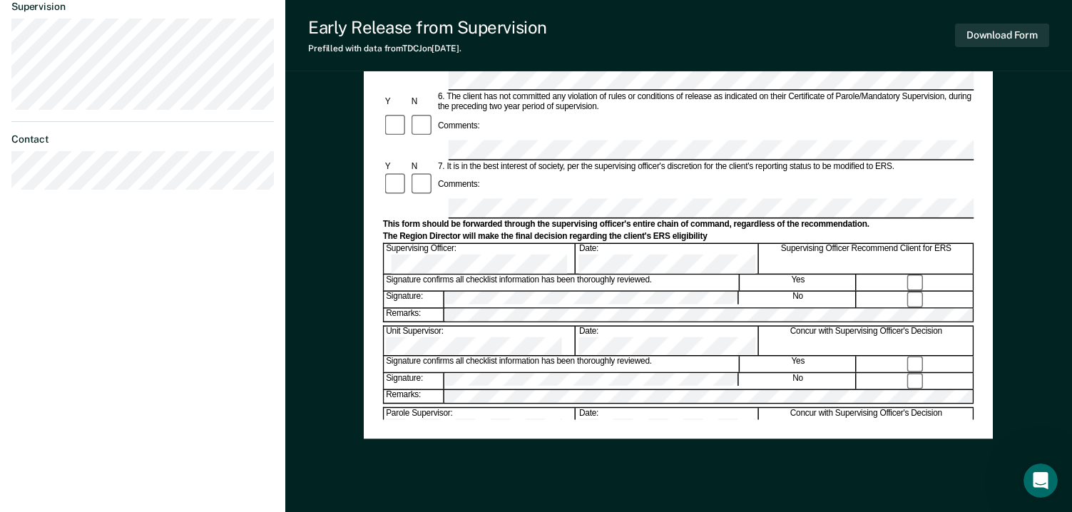
scroll to position [428, 0]
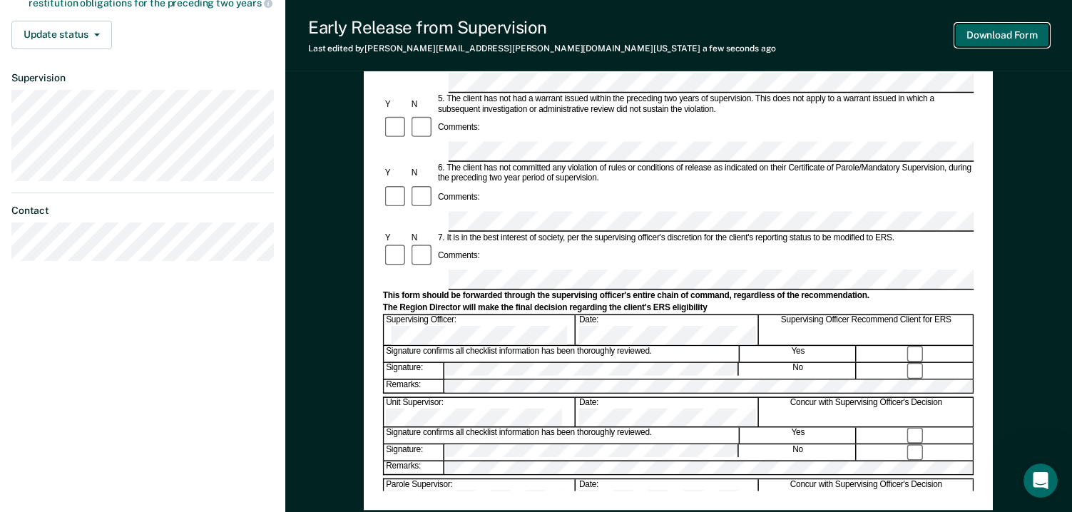
click at [987, 34] on button "Download Form" at bounding box center [1002, 36] width 94 height 24
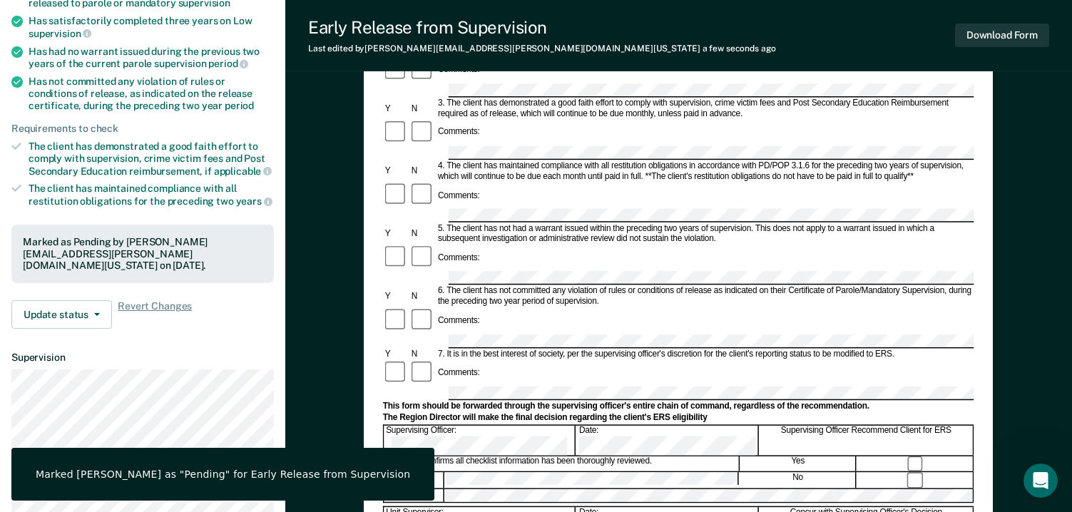
scroll to position [0, 0]
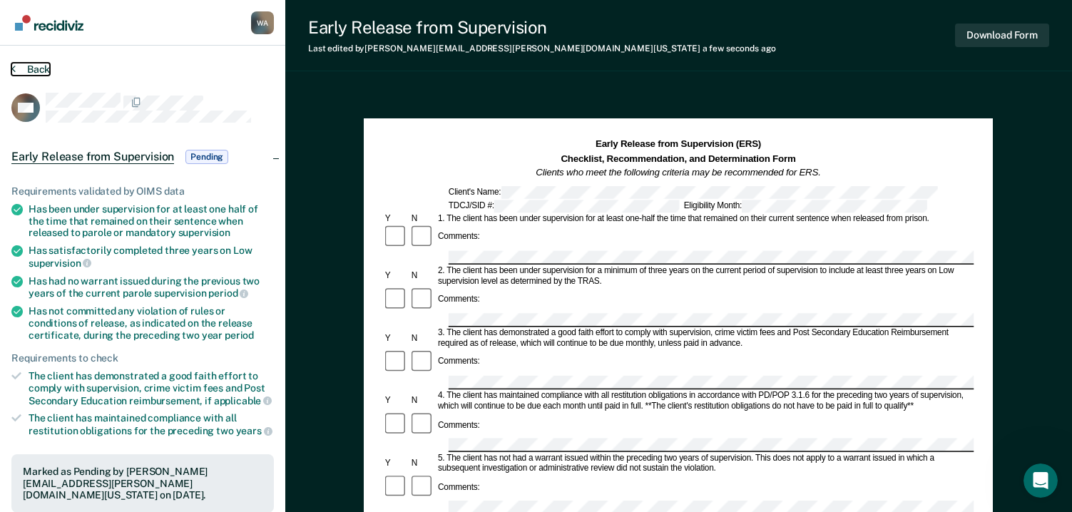
click at [31, 68] on button "Back" at bounding box center [30, 69] width 39 height 13
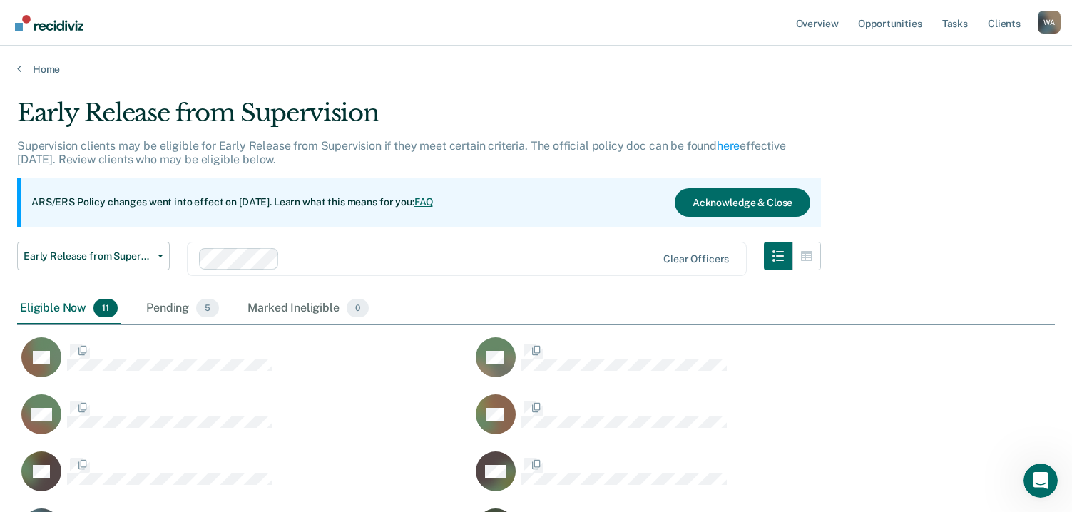
scroll to position [565, 1027]
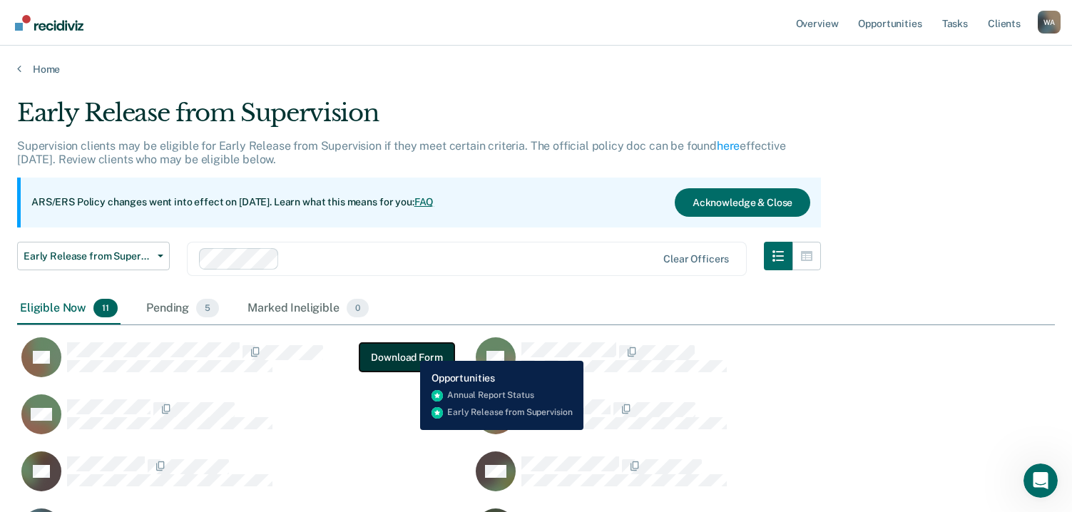
click at [409, 350] on button "Download Form" at bounding box center [406, 357] width 94 height 29
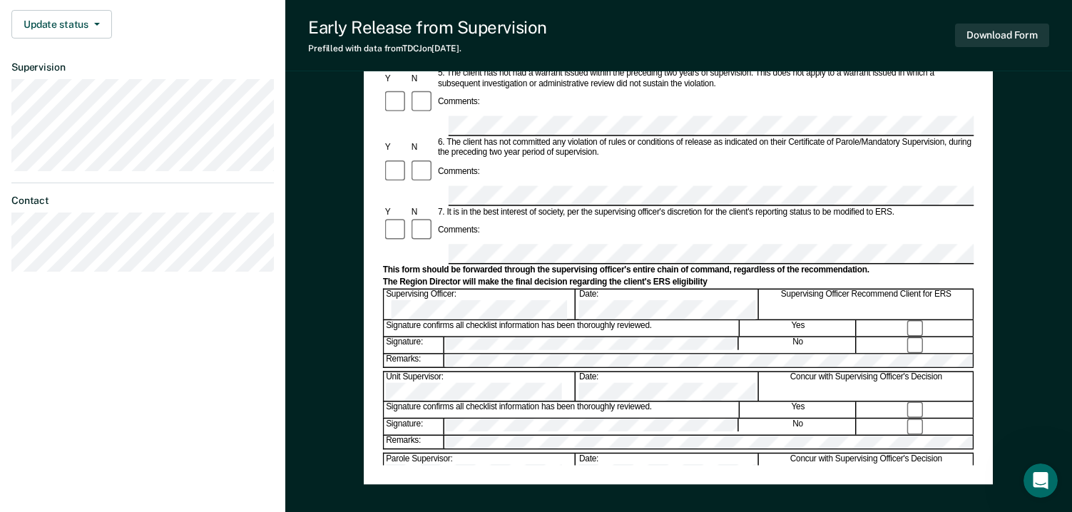
scroll to position [428, 0]
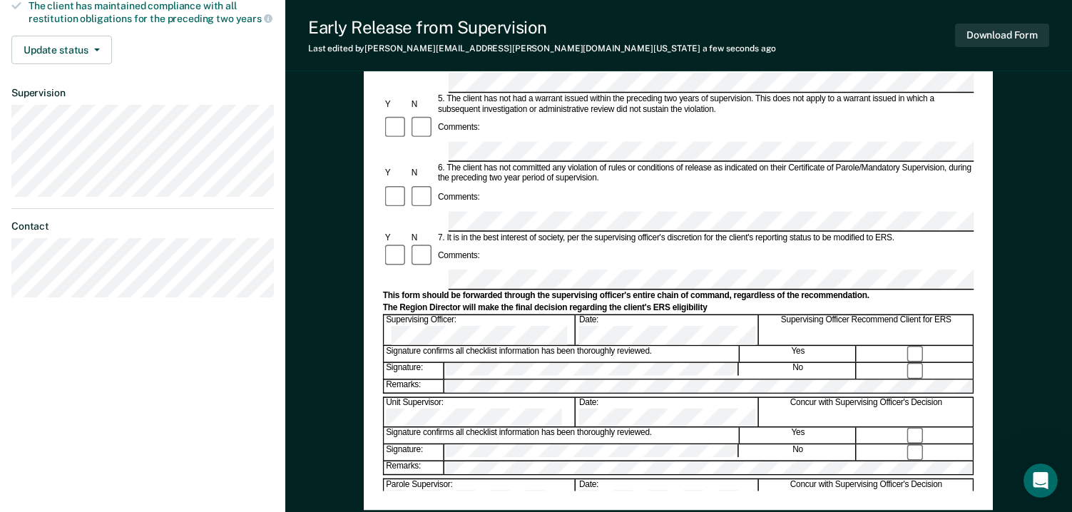
click at [692, 292] on div "This form should be forwarded through the supervising officer's entire chain of…" at bounding box center [678, 297] width 591 height 11
click at [984, 35] on button "Download Form" at bounding box center [1002, 36] width 94 height 24
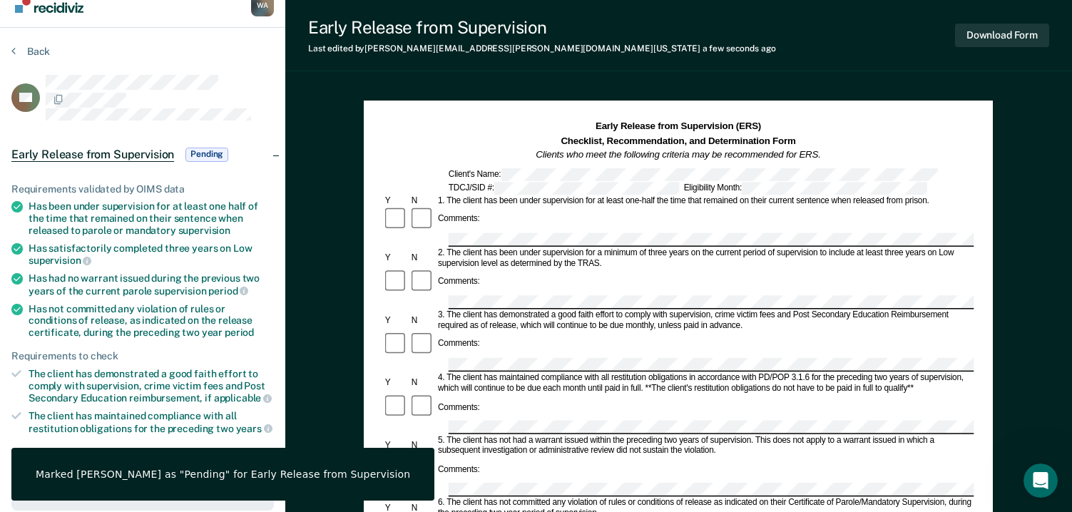
scroll to position [0, 0]
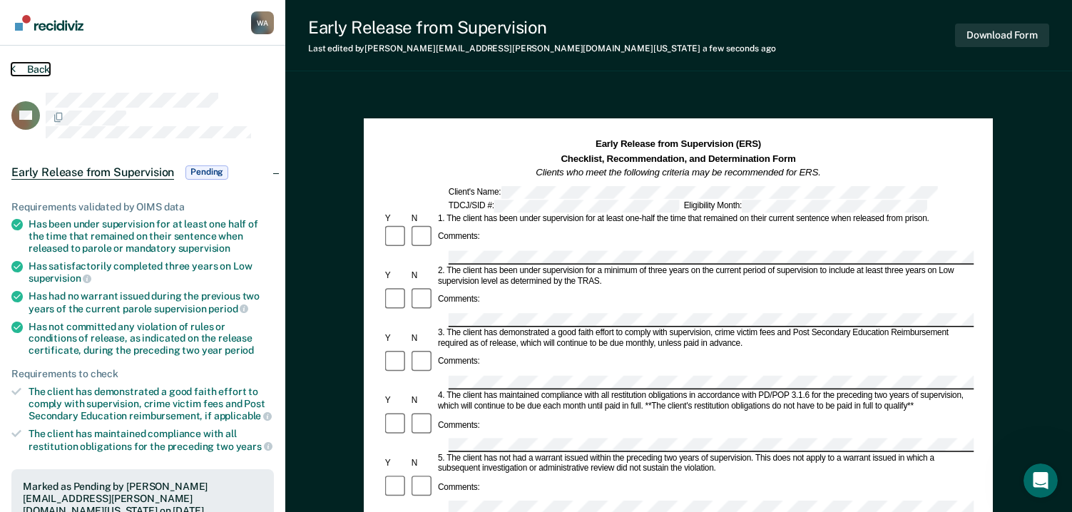
click at [26, 68] on button "Back" at bounding box center [30, 69] width 39 height 13
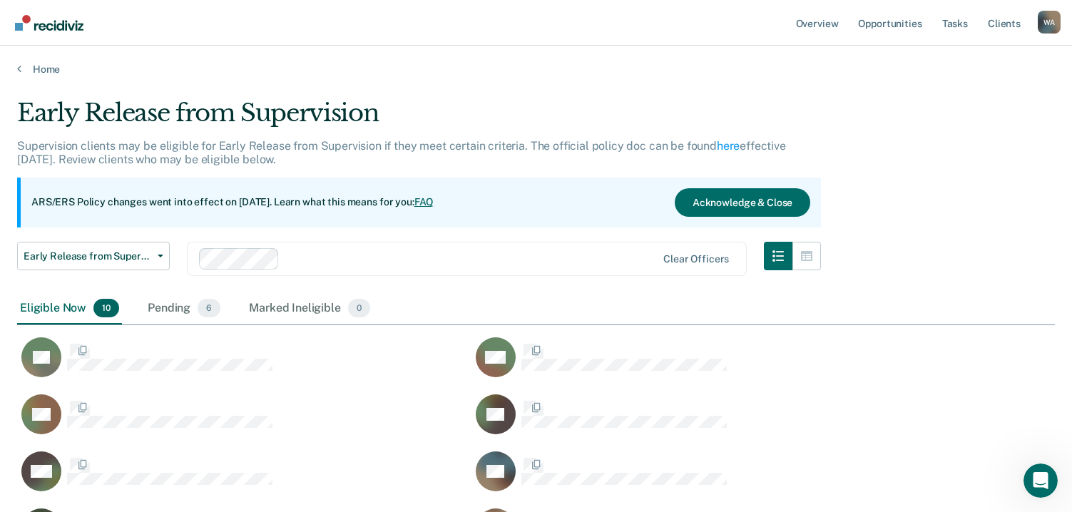
scroll to position [508, 1027]
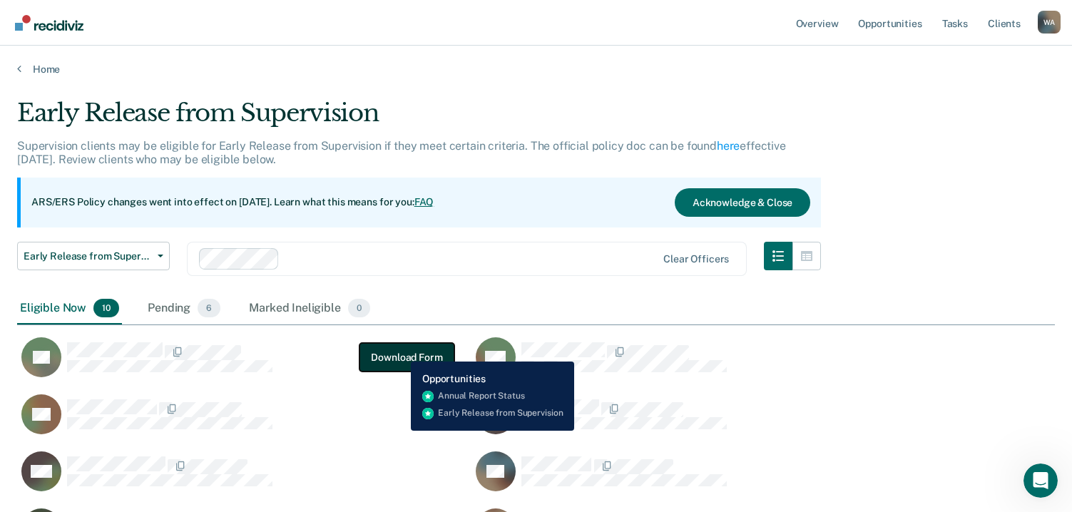
click at [402, 350] on button "Download Form" at bounding box center [406, 357] width 94 height 29
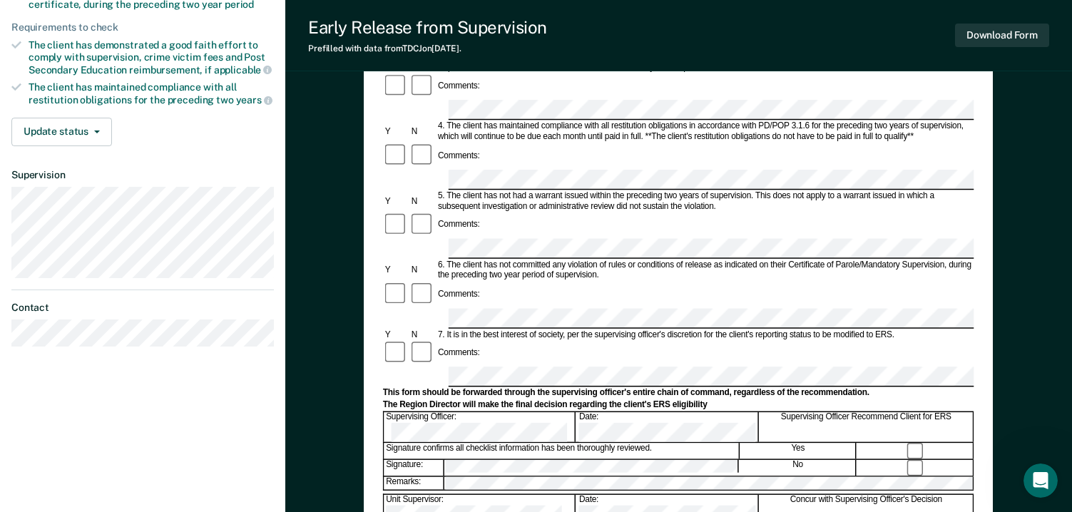
scroll to position [428, 0]
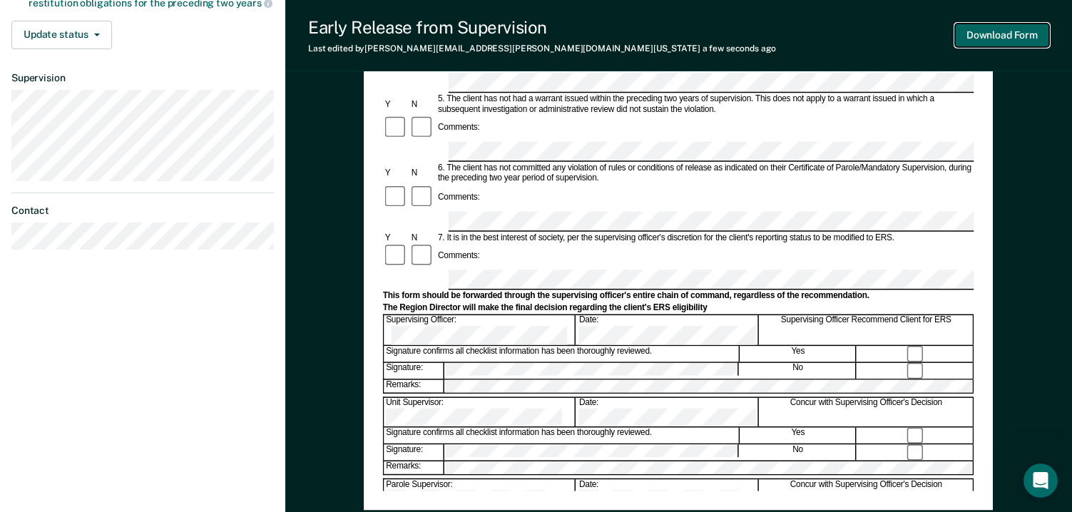
click at [995, 31] on button "Download Form" at bounding box center [1002, 36] width 94 height 24
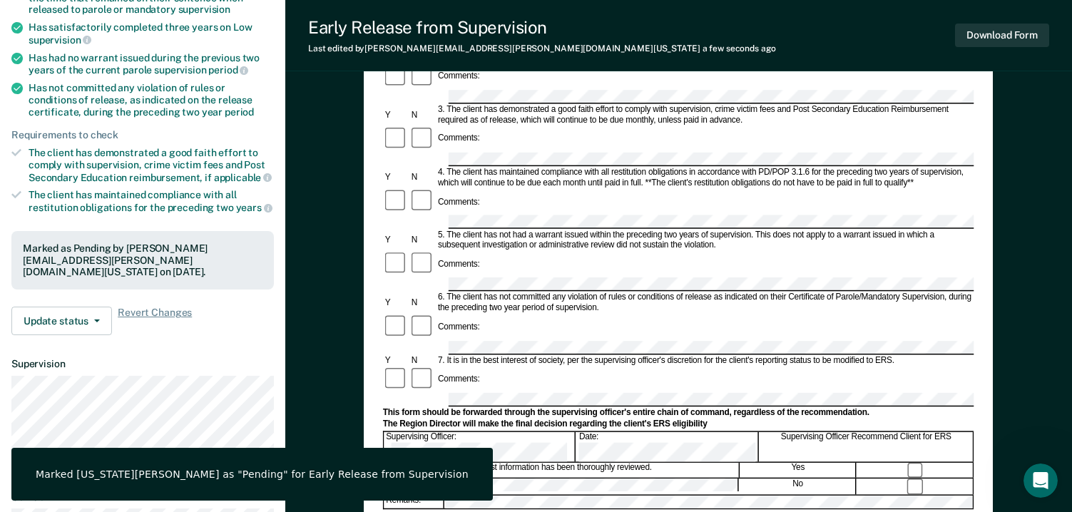
scroll to position [0, 0]
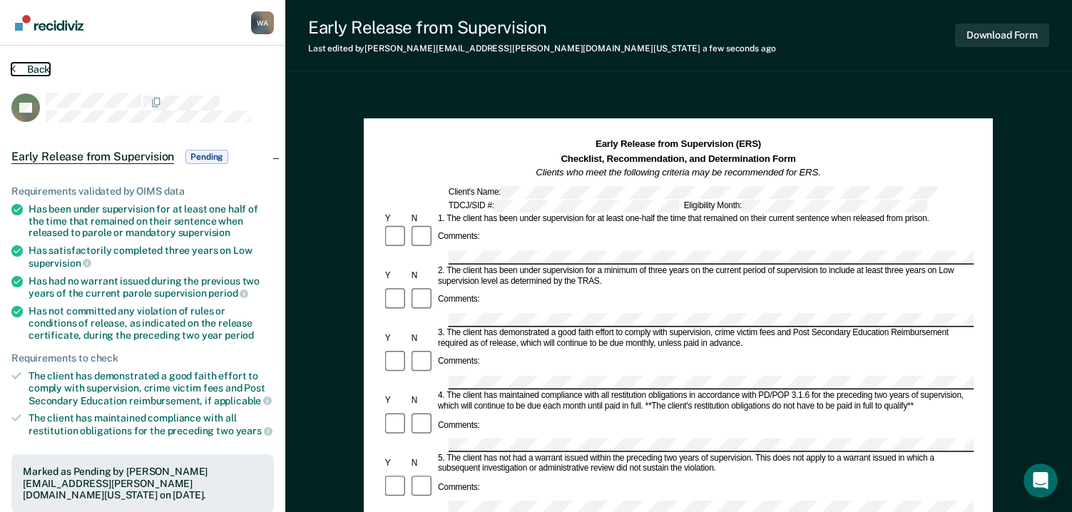
click at [31, 67] on button "Back" at bounding box center [30, 69] width 39 height 13
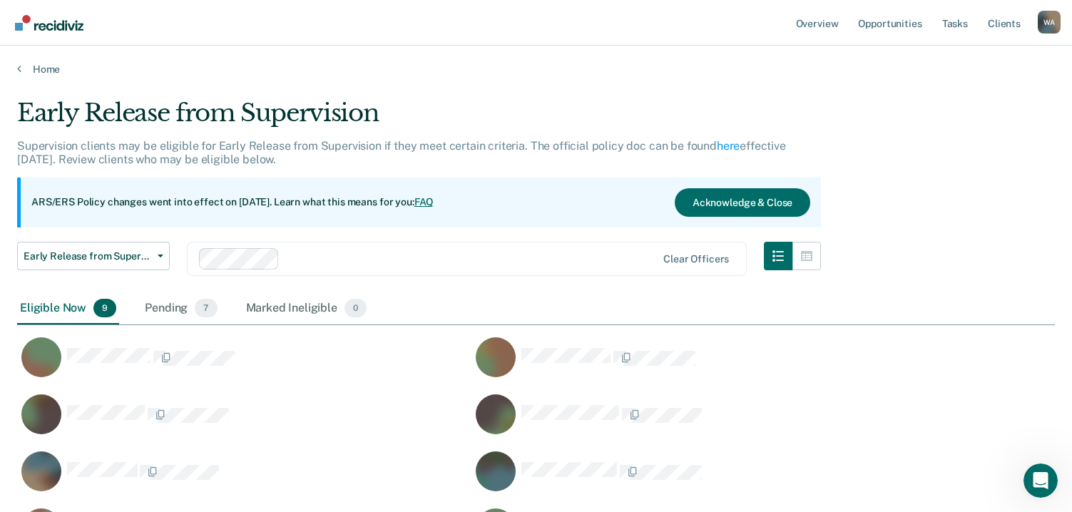
scroll to position [508, 1027]
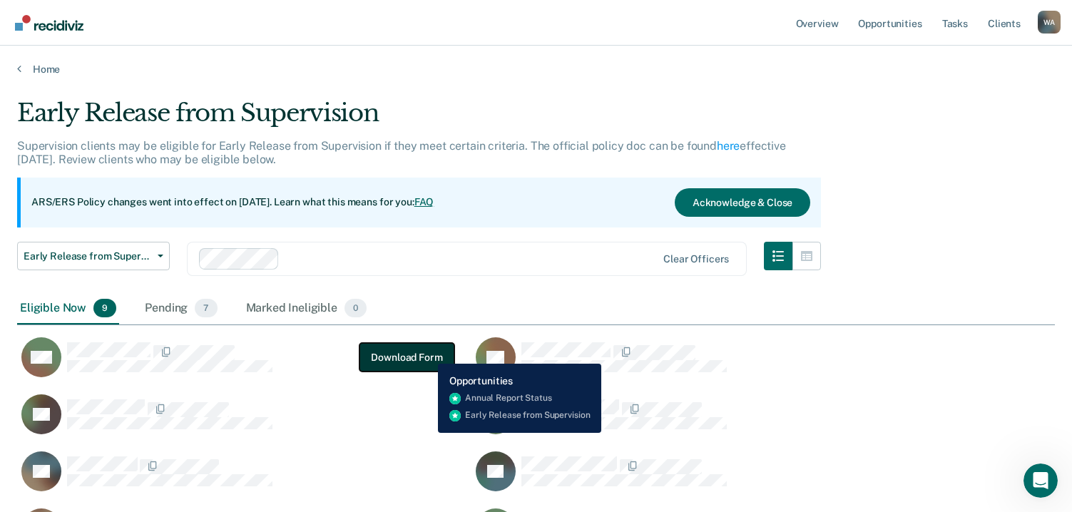
click at [427, 353] on button "Download Form" at bounding box center [406, 357] width 94 height 29
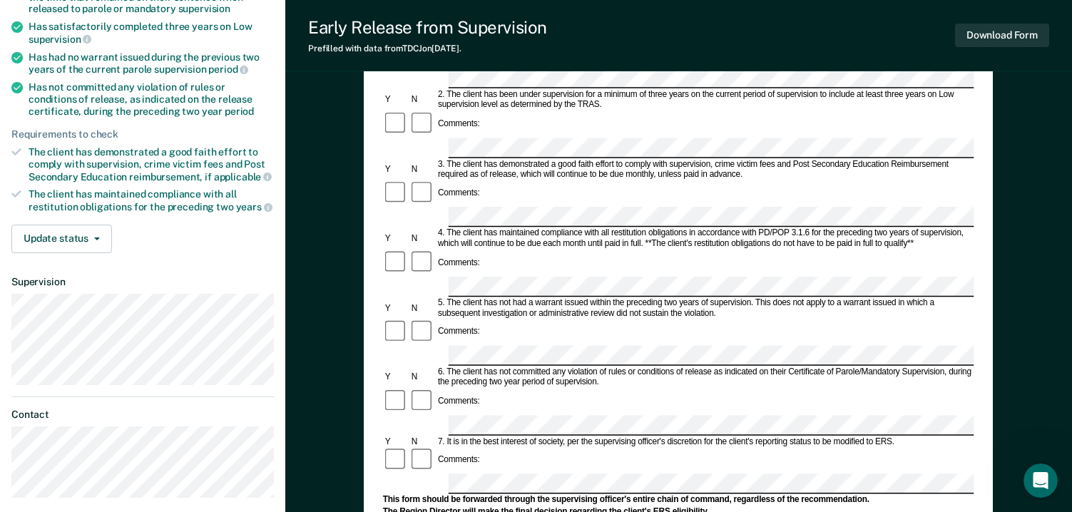
scroll to position [357, 0]
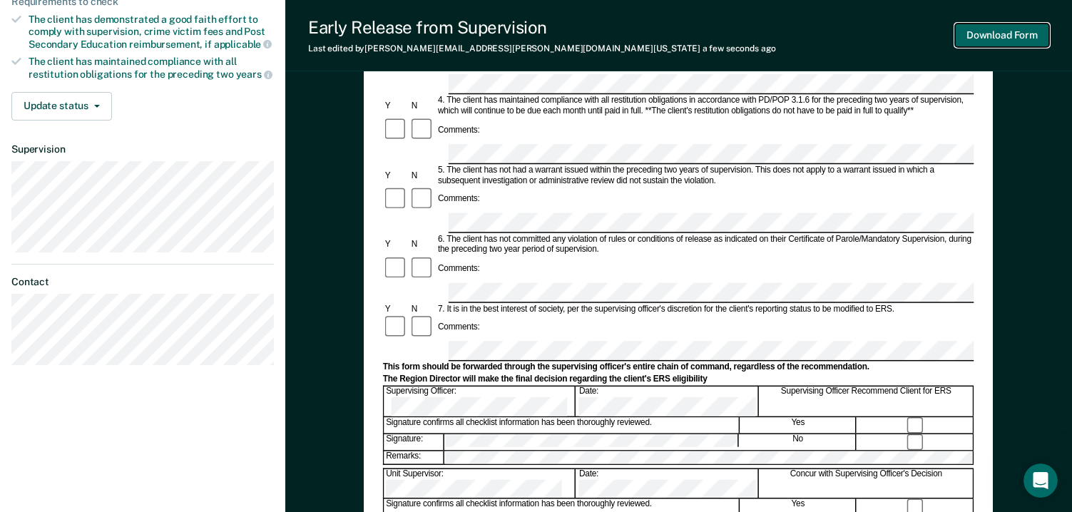
click at [981, 31] on button "Download Form" at bounding box center [1002, 36] width 94 height 24
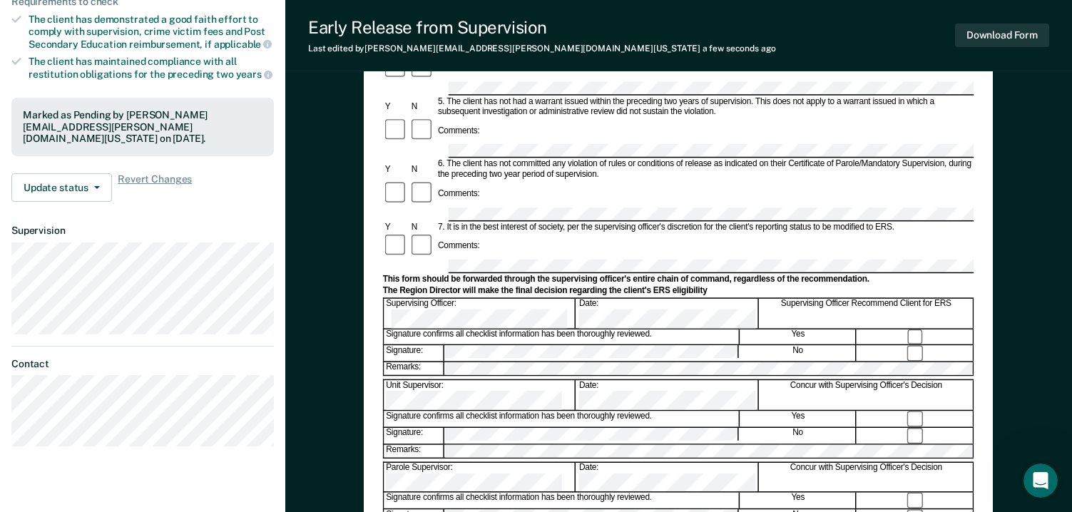
scroll to position [0, 0]
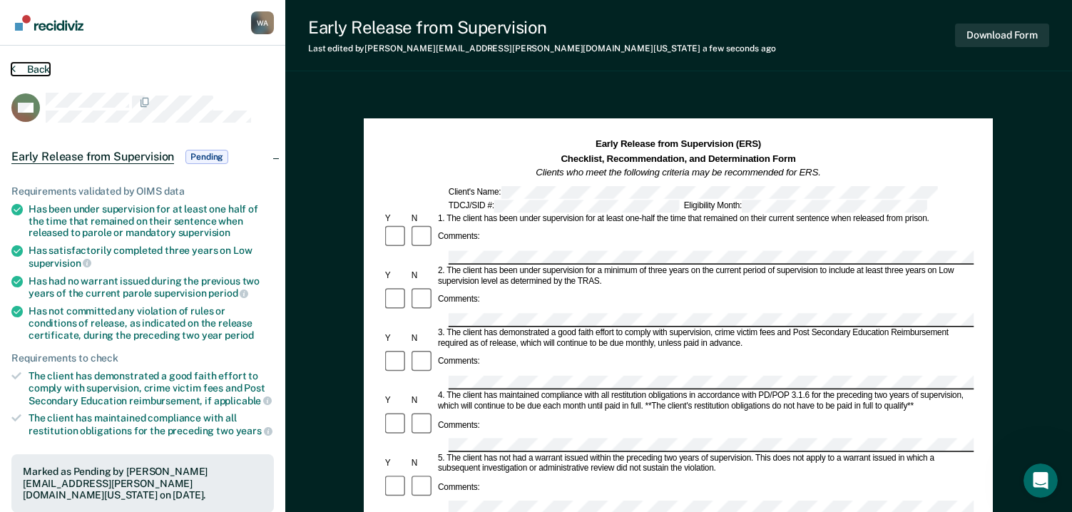
click at [39, 68] on button "Back" at bounding box center [30, 69] width 39 height 13
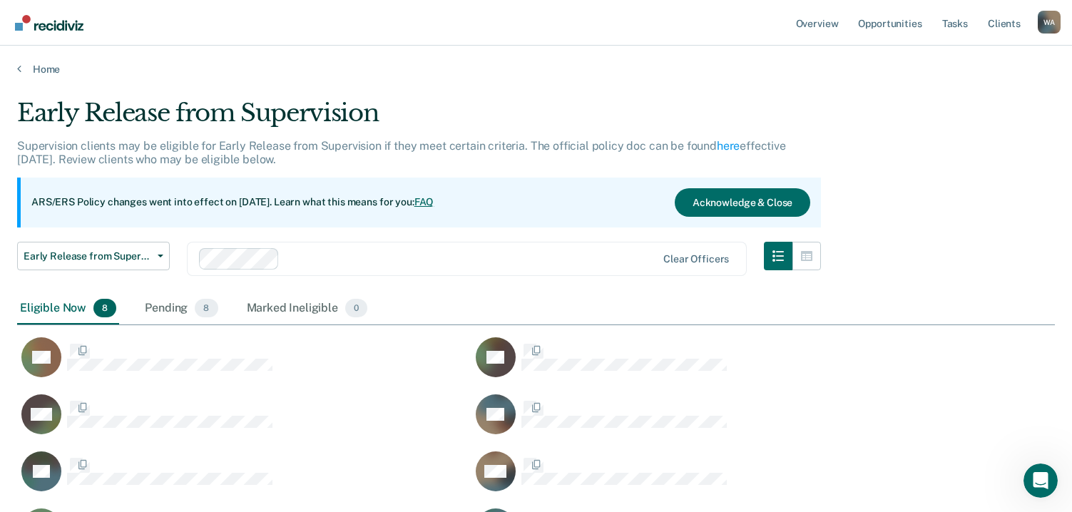
scroll to position [451, 1027]
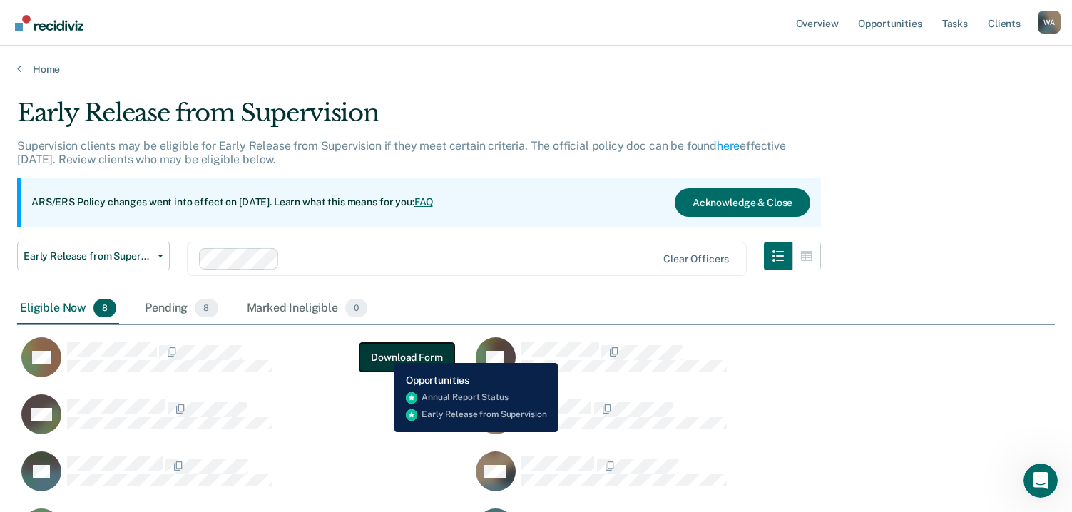
click at [384, 353] on button "Download Form" at bounding box center [406, 357] width 94 height 29
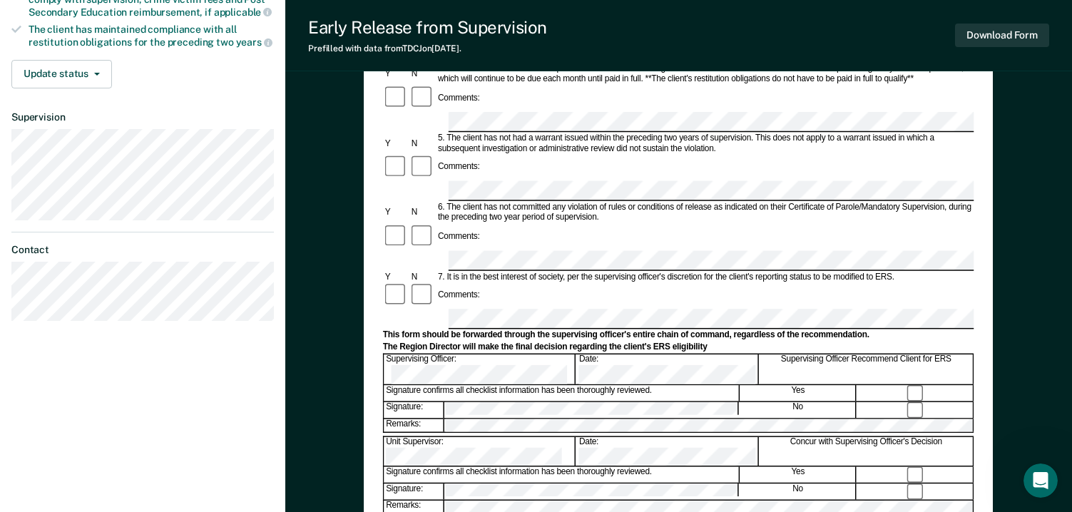
scroll to position [428, 0]
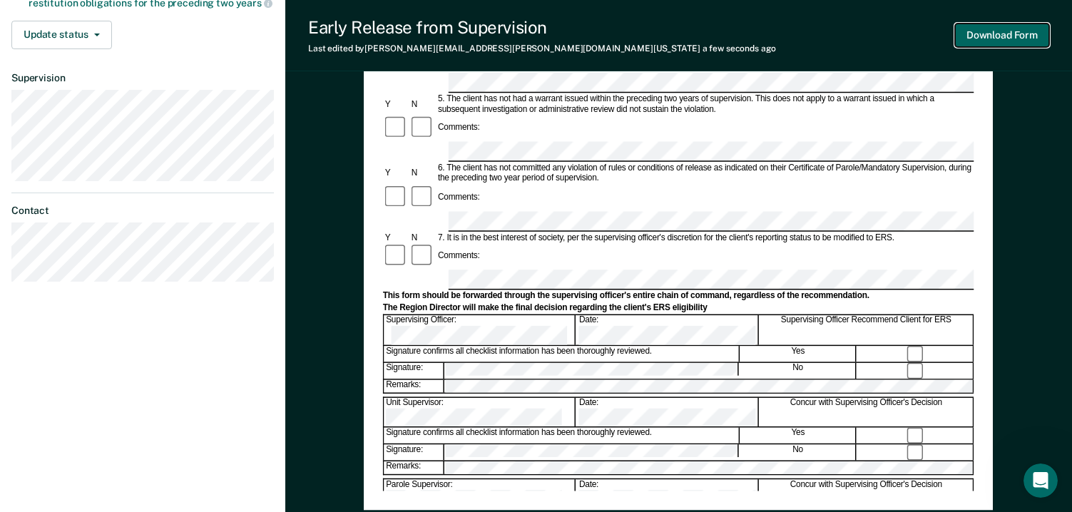
click at [989, 34] on button "Download Form" at bounding box center [1002, 36] width 94 height 24
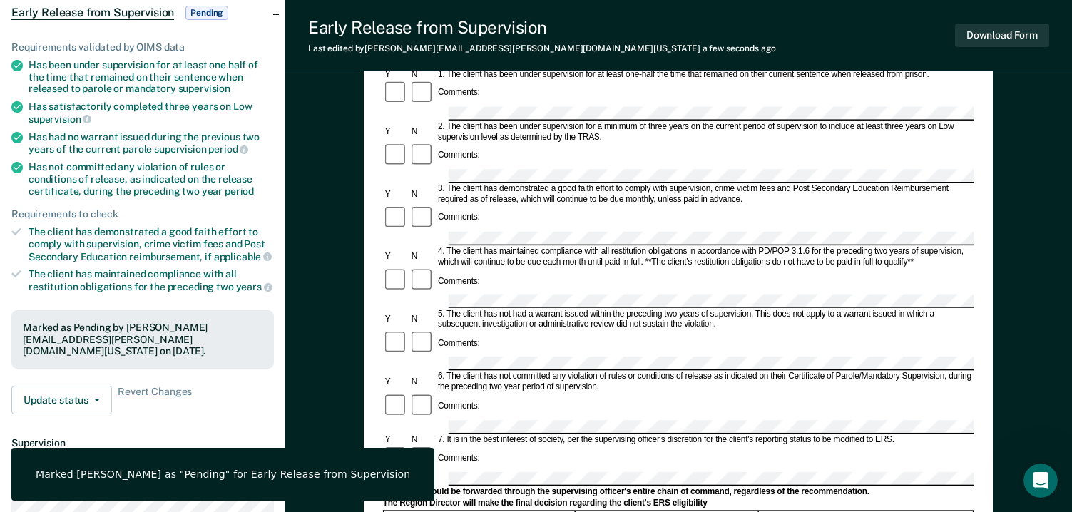
scroll to position [0, 0]
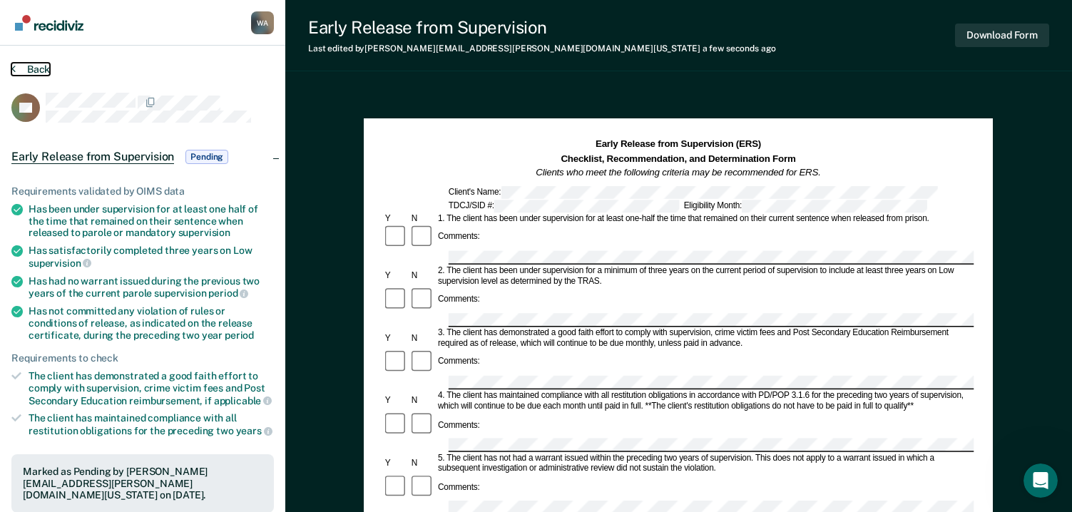
click at [32, 68] on button "Back" at bounding box center [30, 69] width 39 height 13
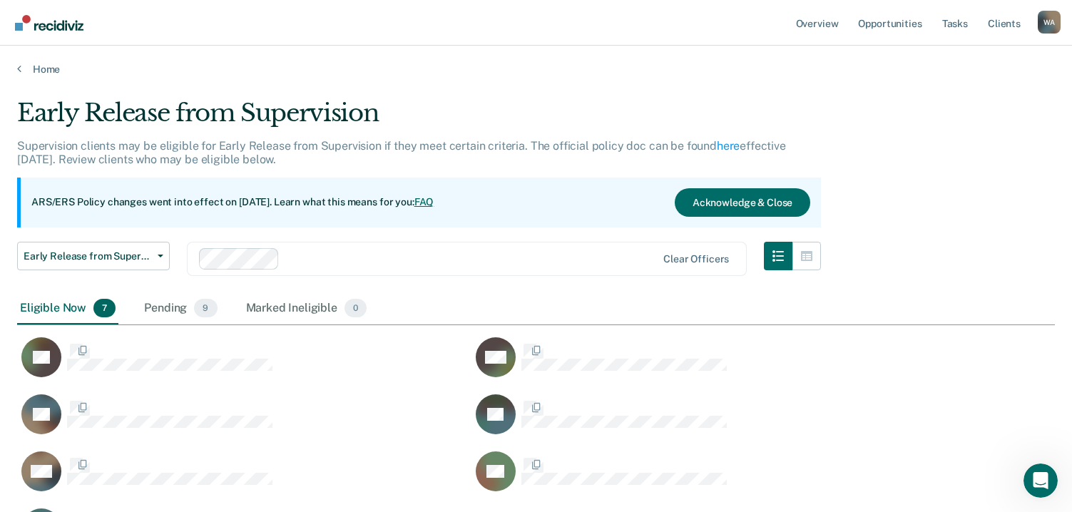
scroll to position [451, 1027]
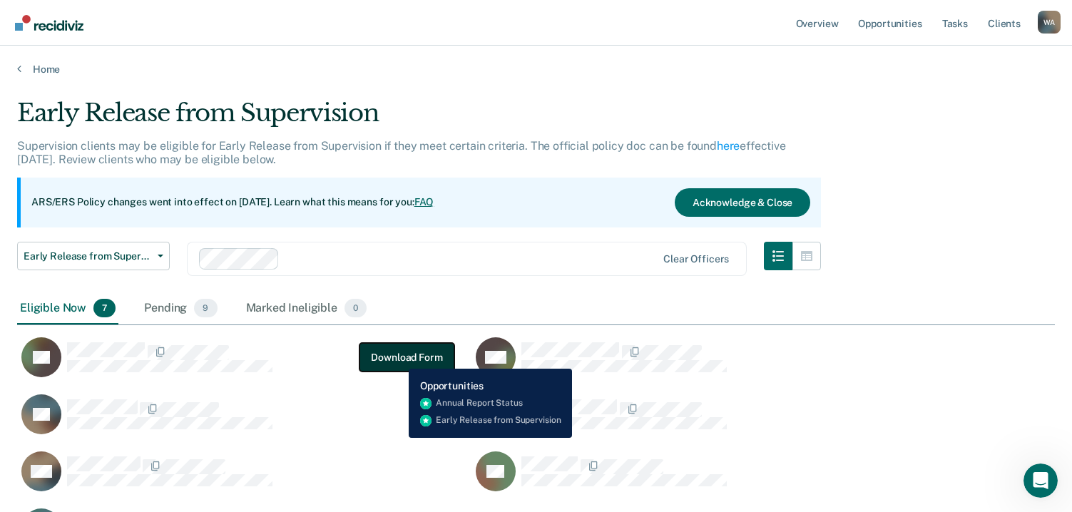
click at [398, 358] on button "Download Form" at bounding box center [406, 357] width 94 height 29
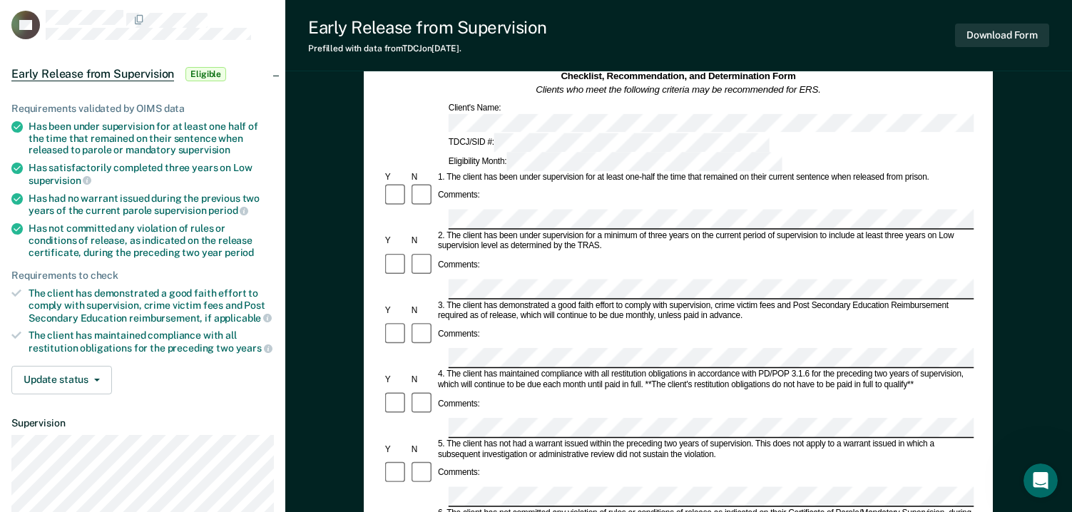
scroll to position [428, 0]
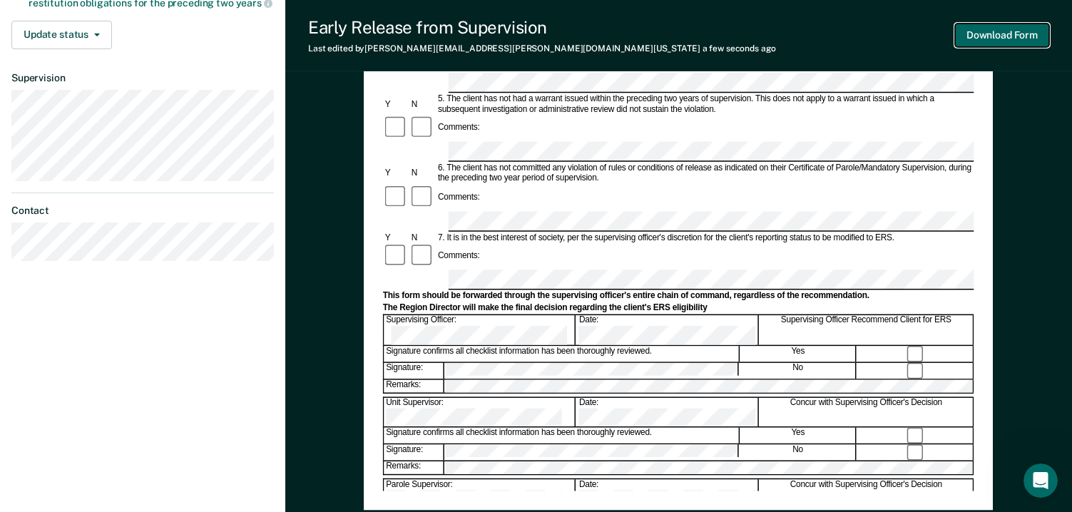
click at [978, 31] on button "Download Form" at bounding box center [1002, 36] width 94 height 24
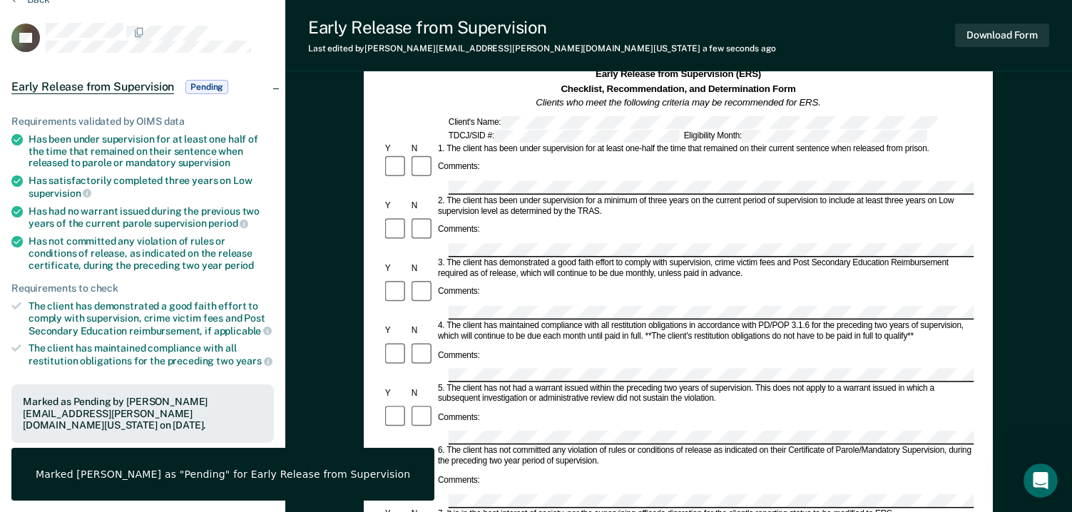
scroll to position [0, 0]
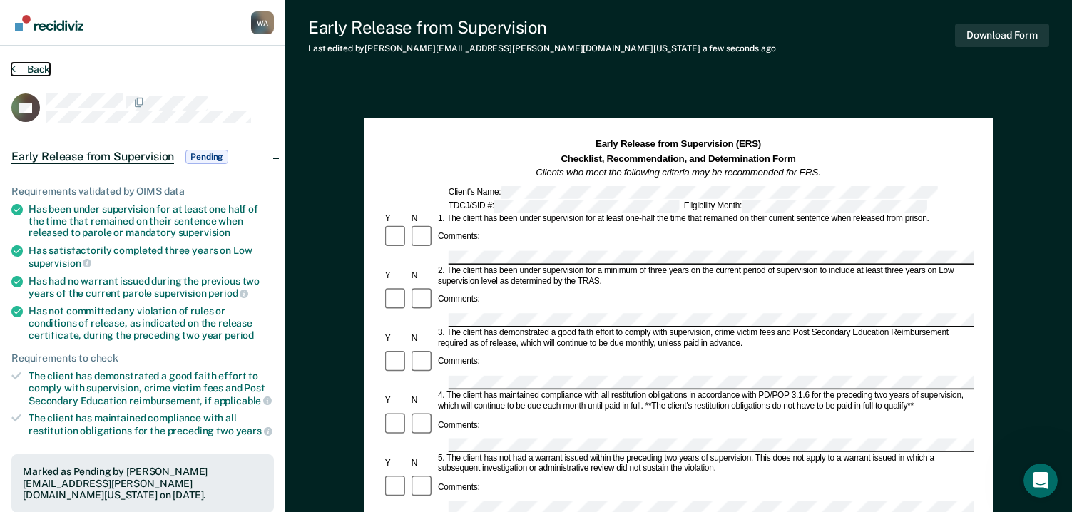
click at [38, 68] on button "Back" at bounding box center [30, 69] width 39 height 13
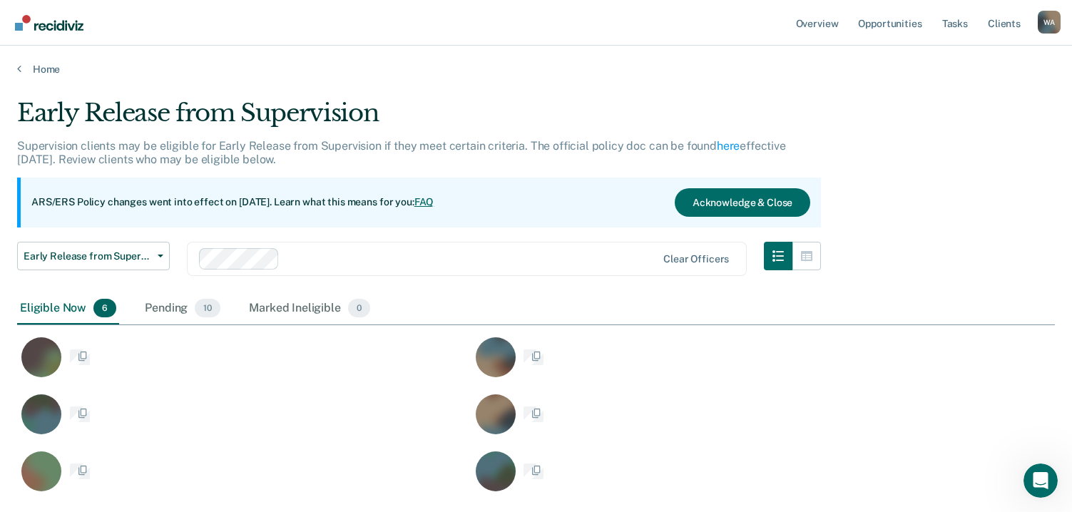
scroll to position [394, 1027]
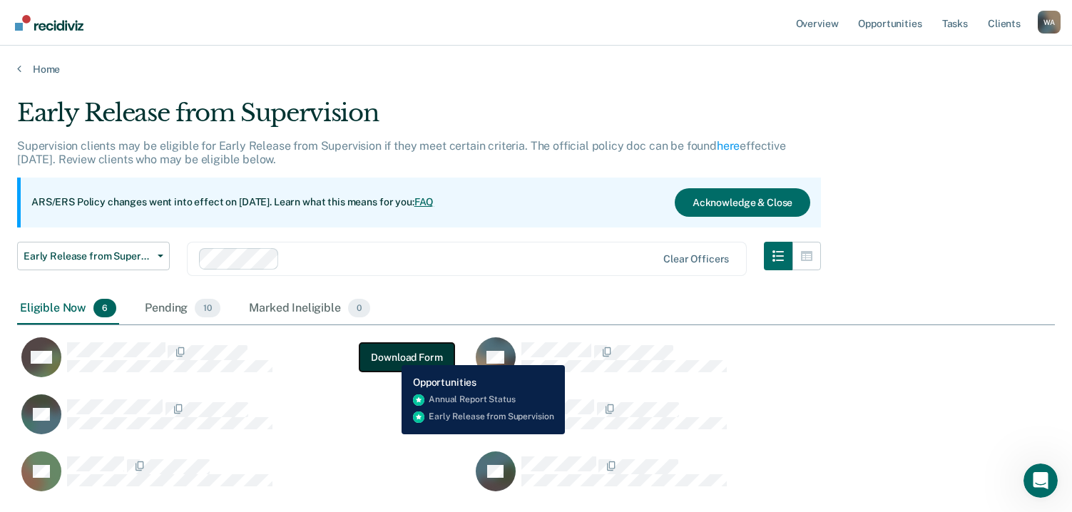
click at [399, 352] on button "Download Form" at bounding box center [406, 357] width 94 height 29
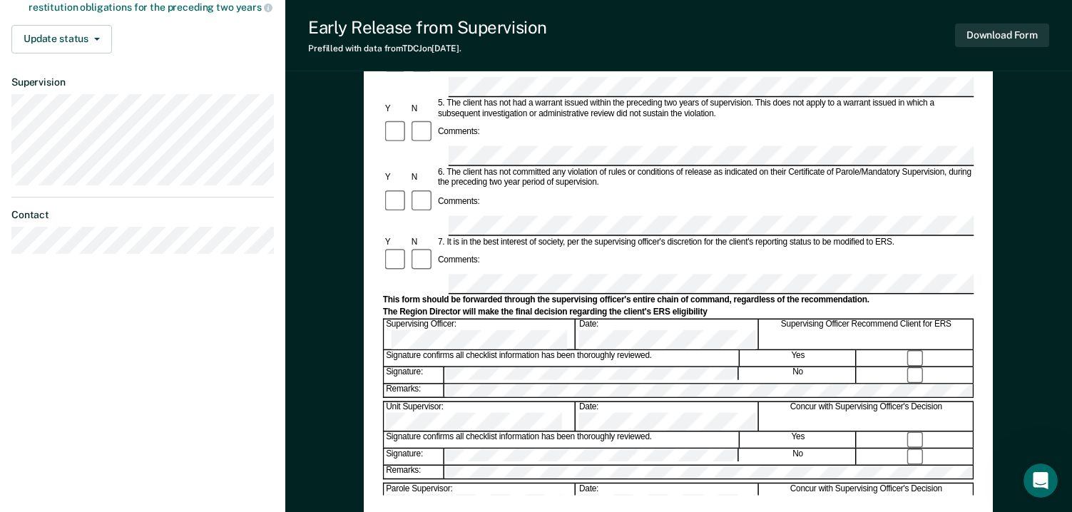
scroll to position [428, 0]
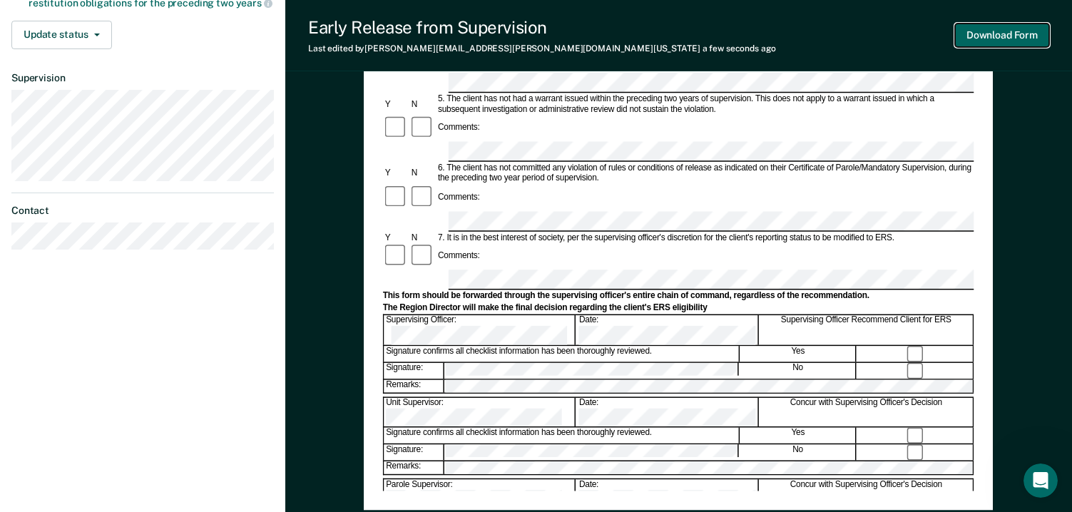
click at [996, 27] on button "Download Form" at bounding box center [1002, 36] width 94 height 24
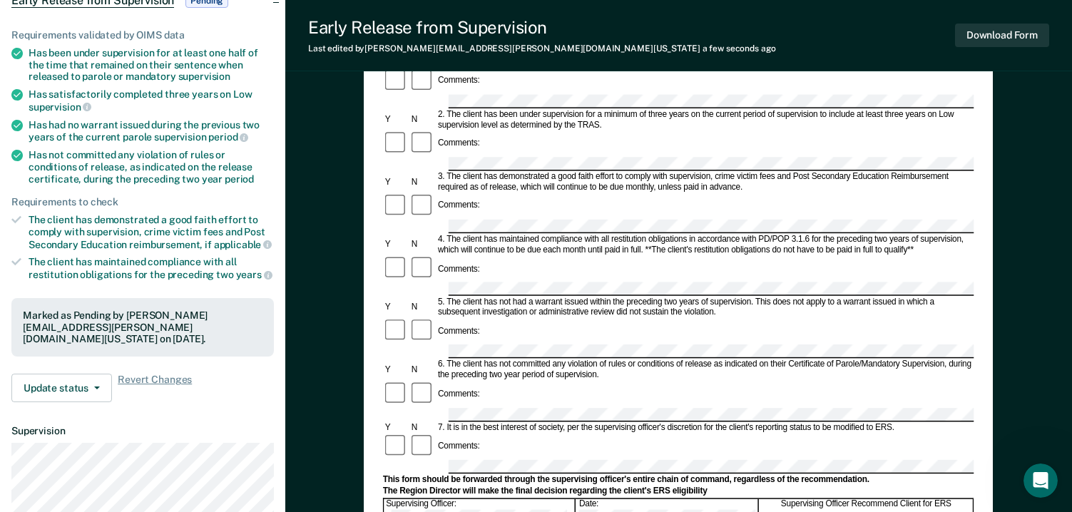
scroll to position [0, 0]
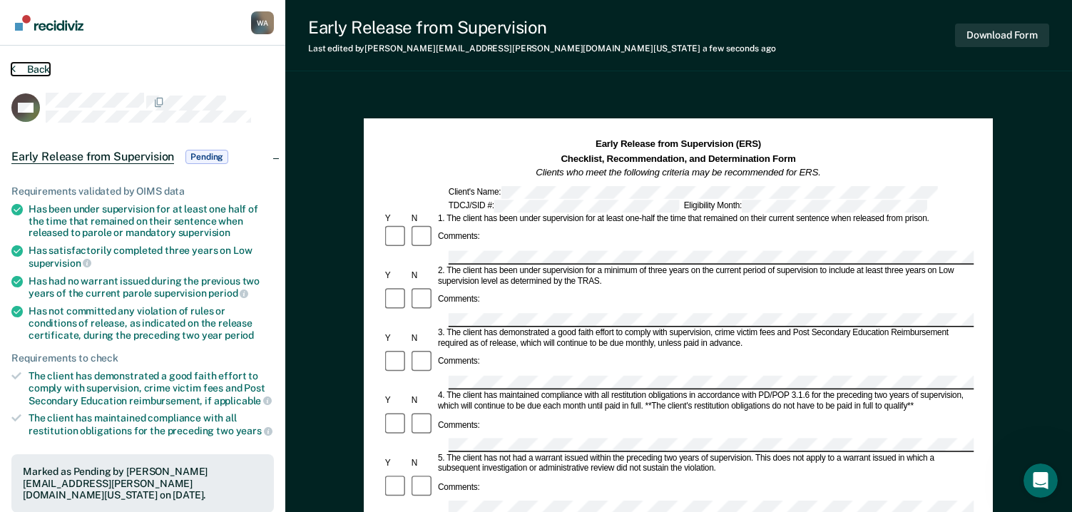
click at [34, 66] on button "Back" at bounding box center [30, 69] width 39 height 13
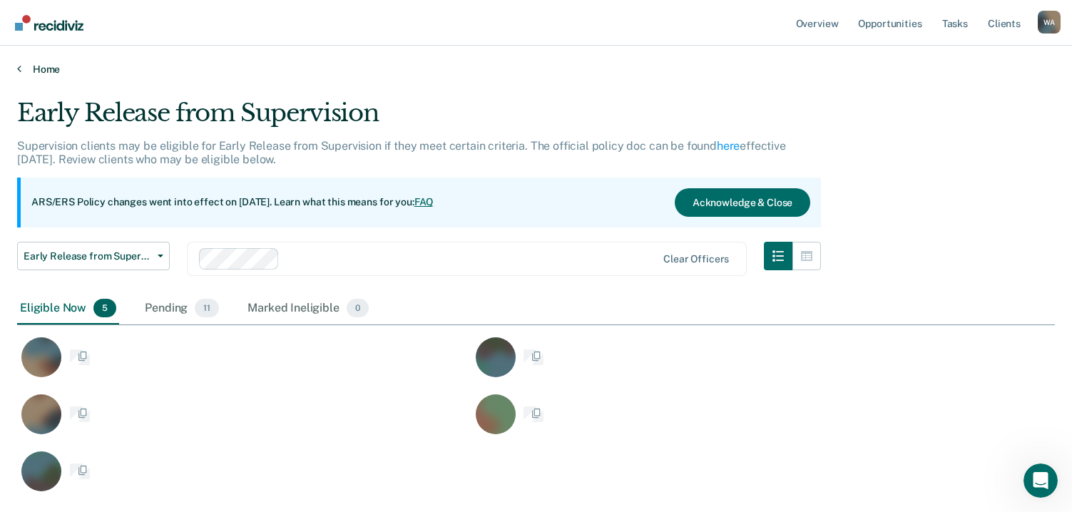
scroll to position [394, 1027]
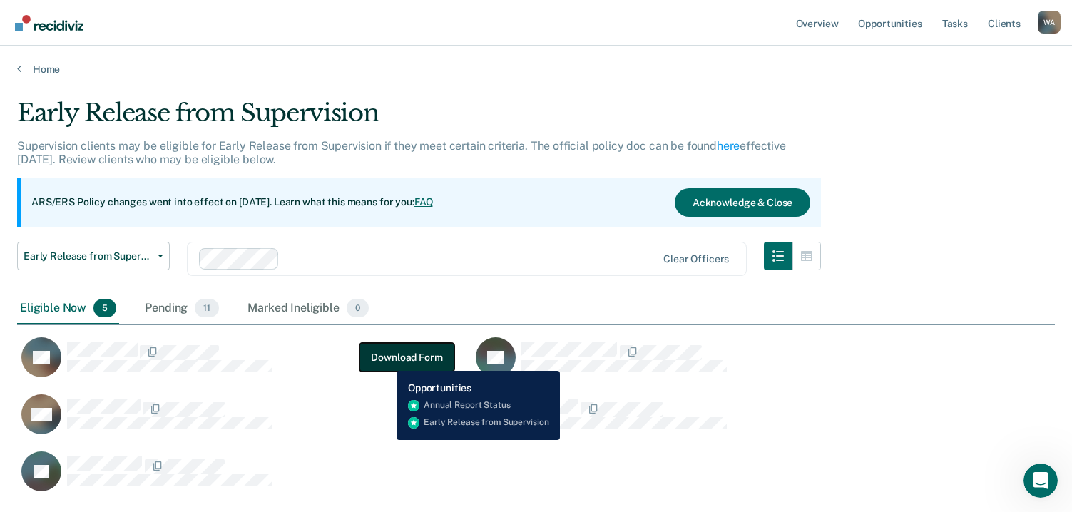
click at [386, 360] on button "Download Form" at bounding box center [406, 357] width 94 height 29
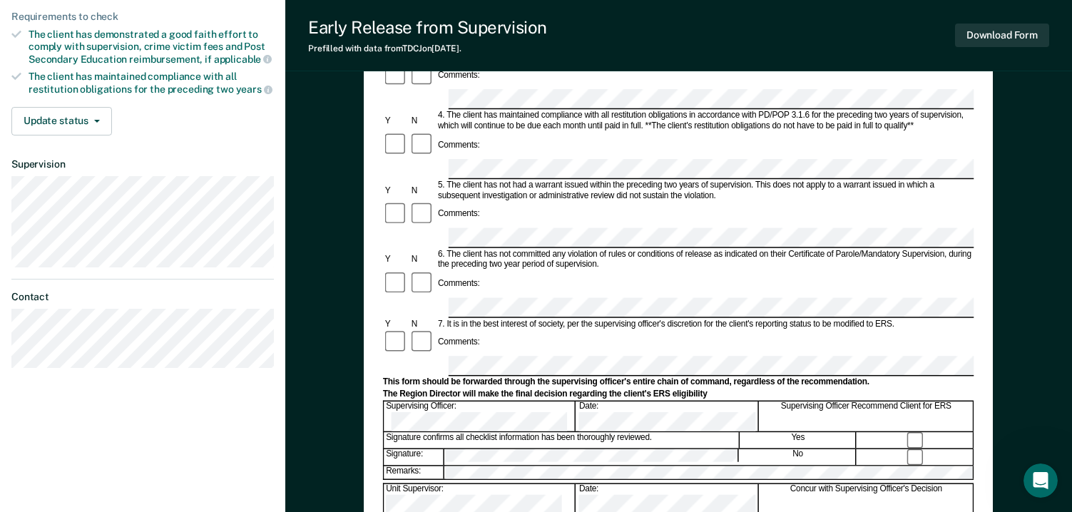
scroll to position [357, 0]
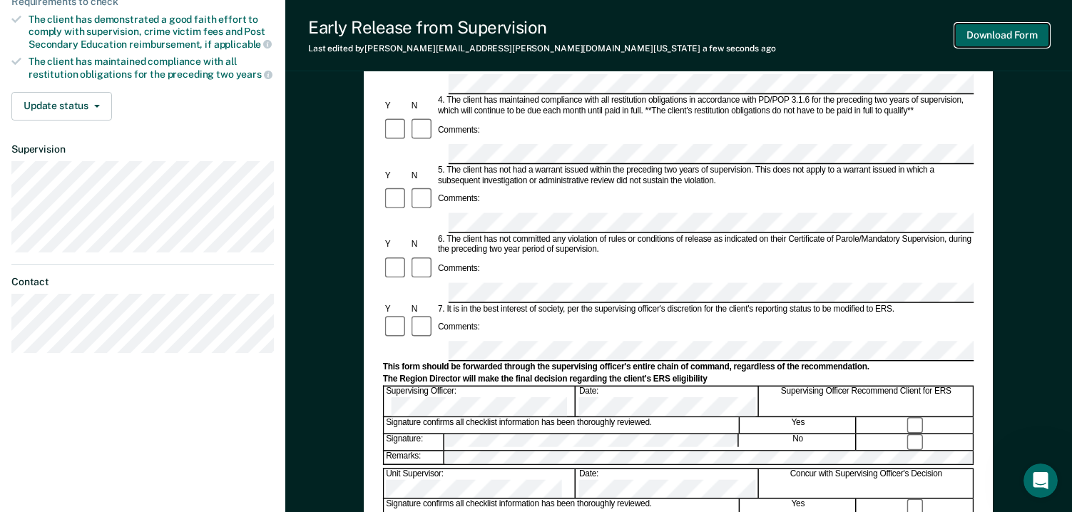
click at [984, 32] on button "Download Form" at bounding box center [1002, 36] width 94 height 24
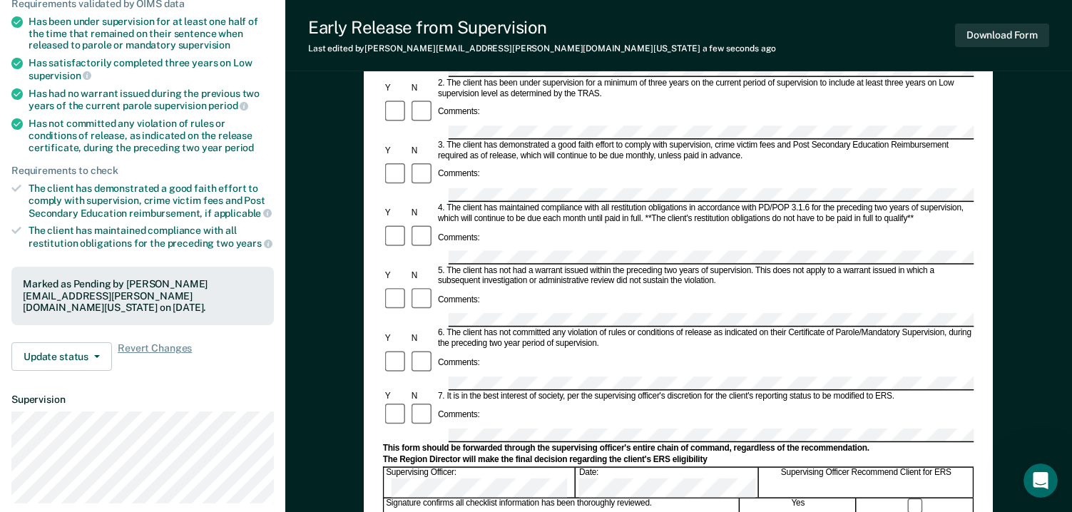
scroll to position [0, 0]
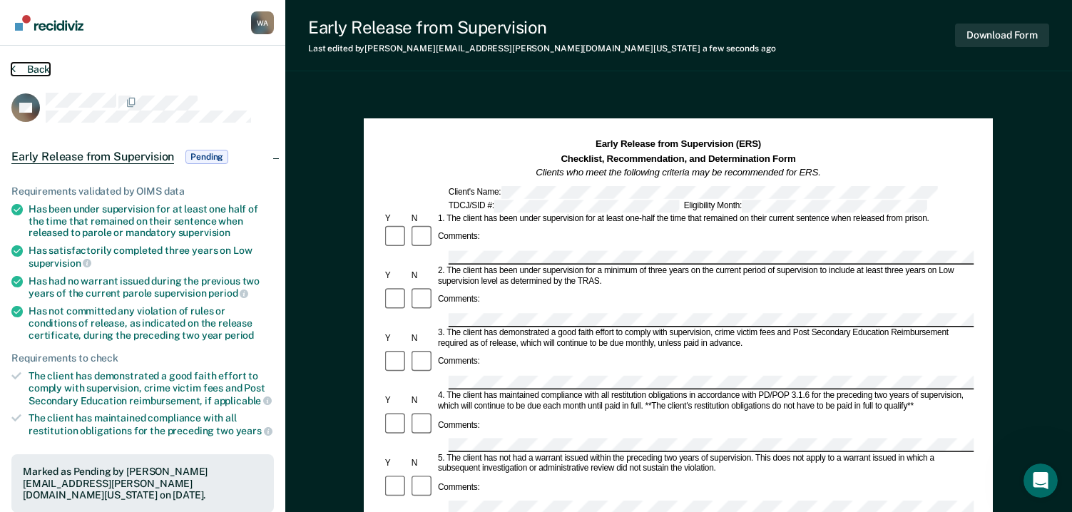
click at [31, 66] on button "Back" at bounding box center [30, 69] width 39 height 13
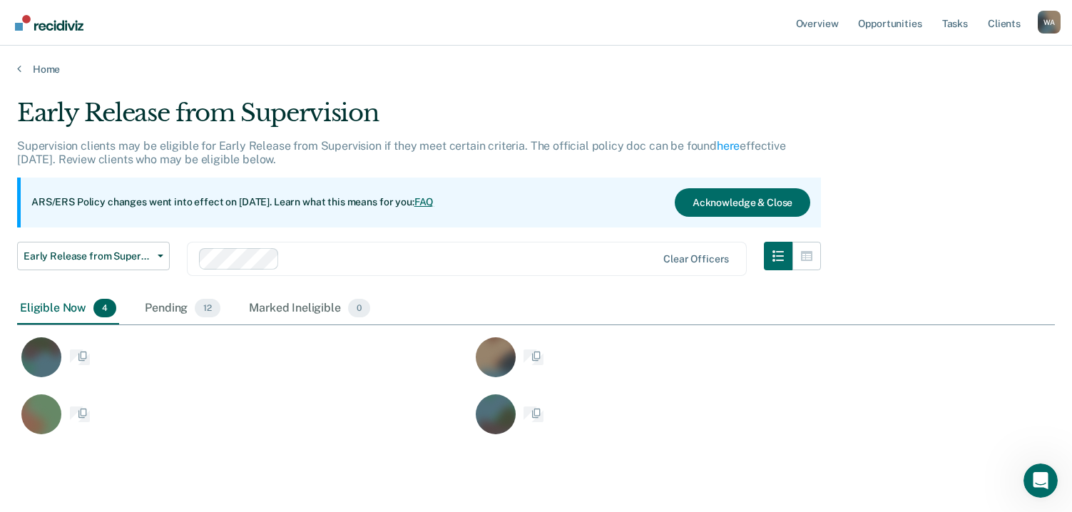
scroll to position [337, 1027]
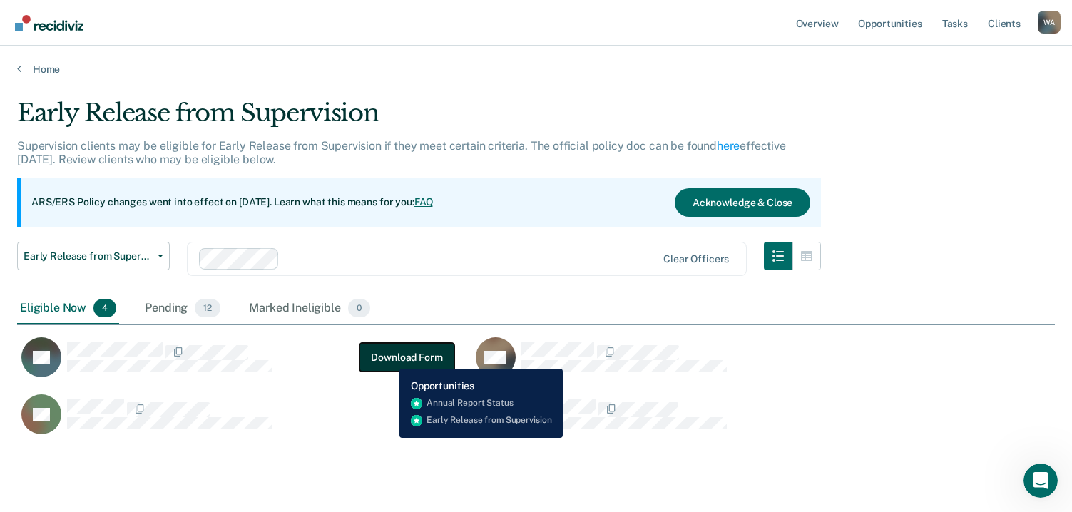
click at [389, 358] on button "Download Form" at bounding box center [406, 357] width 94 height 29
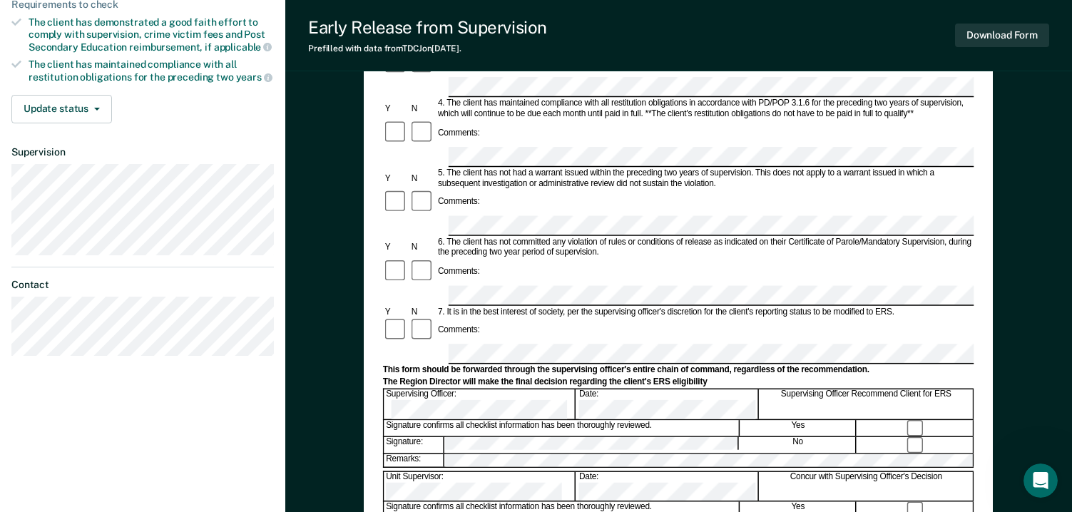
scroll to position [357, 0]
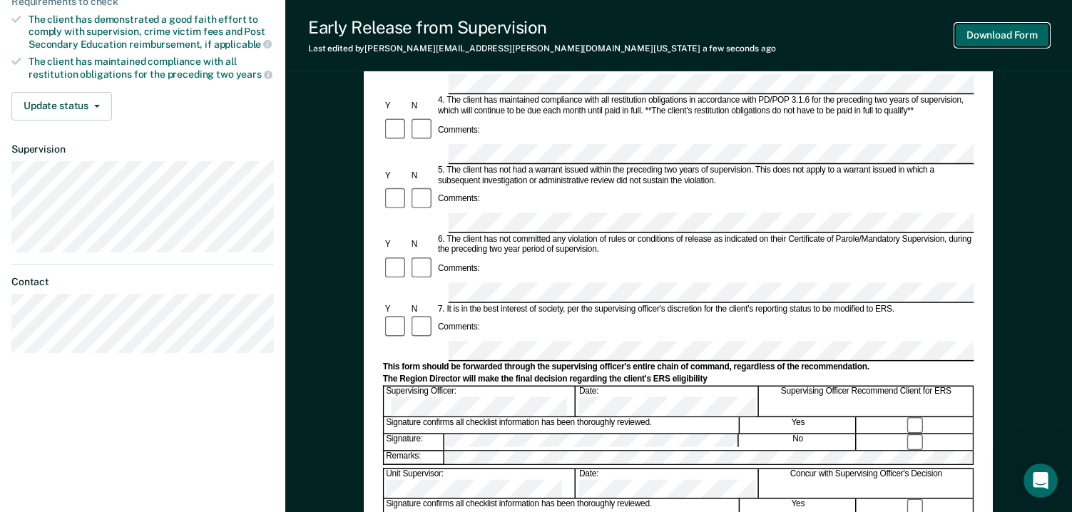
click at [965, 32] on button "Download Form" at bounding box center [1002, 36] width 94 height 24
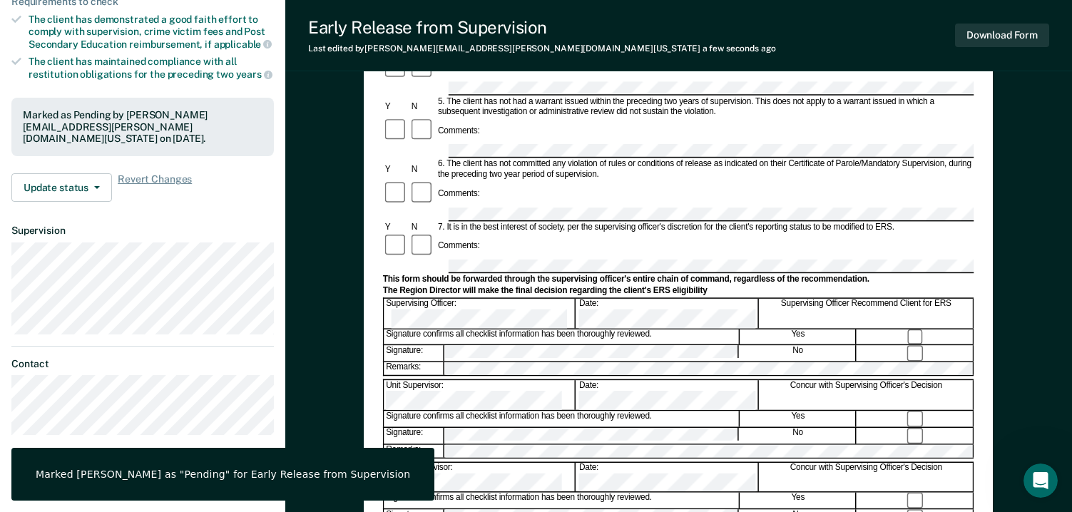
scroll to position [0, 0]
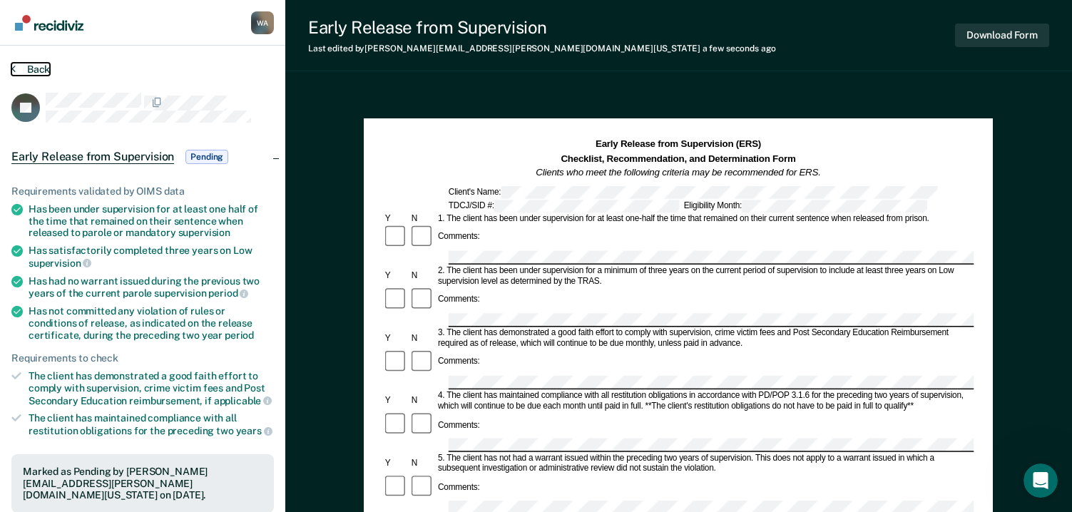
click at [40, 64] on button "Back" at bounding box center [30, 69] width 39 height 13
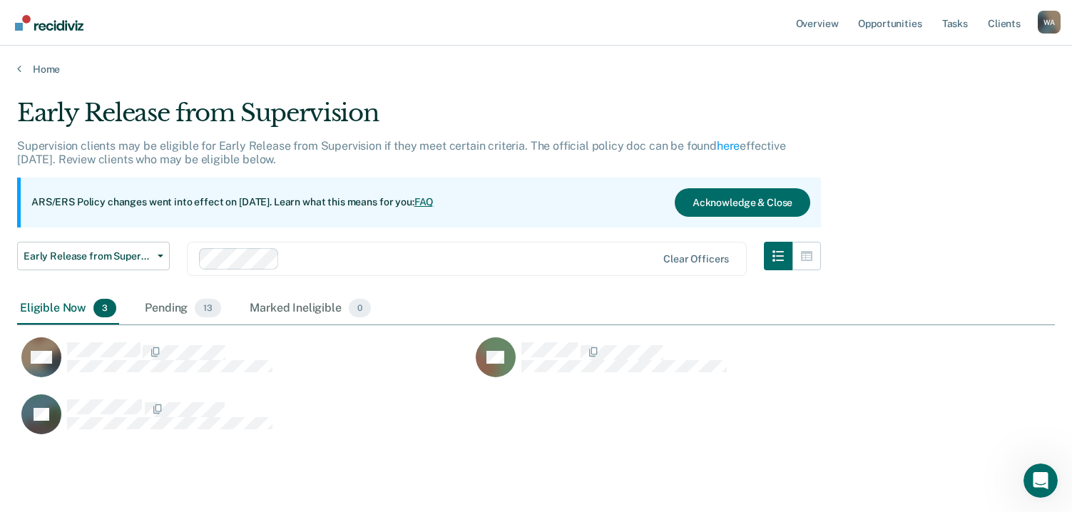
scroll to position [337, 1027]
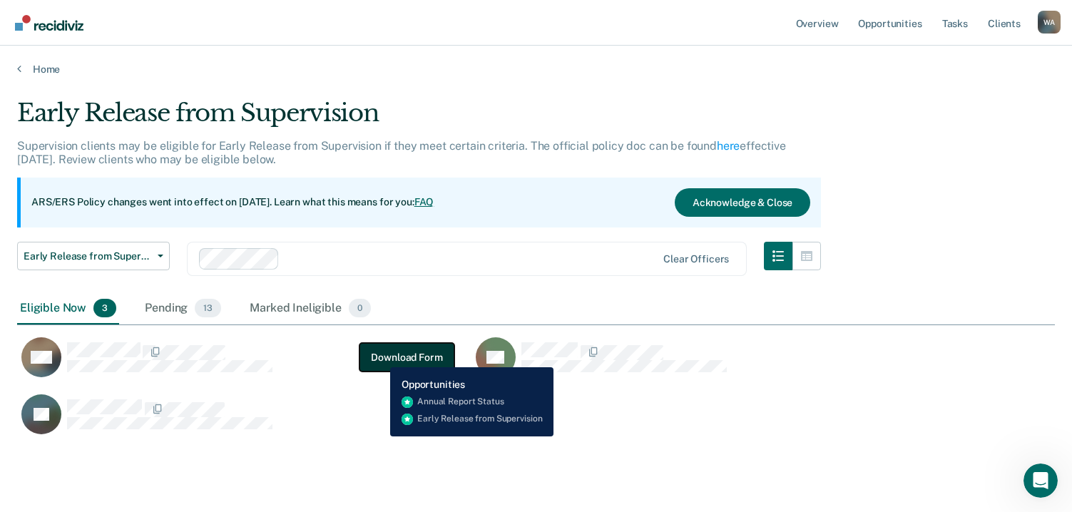
click at [379, 357] on button "Download Form" at bounding box center [406, 357] width 94 height 29
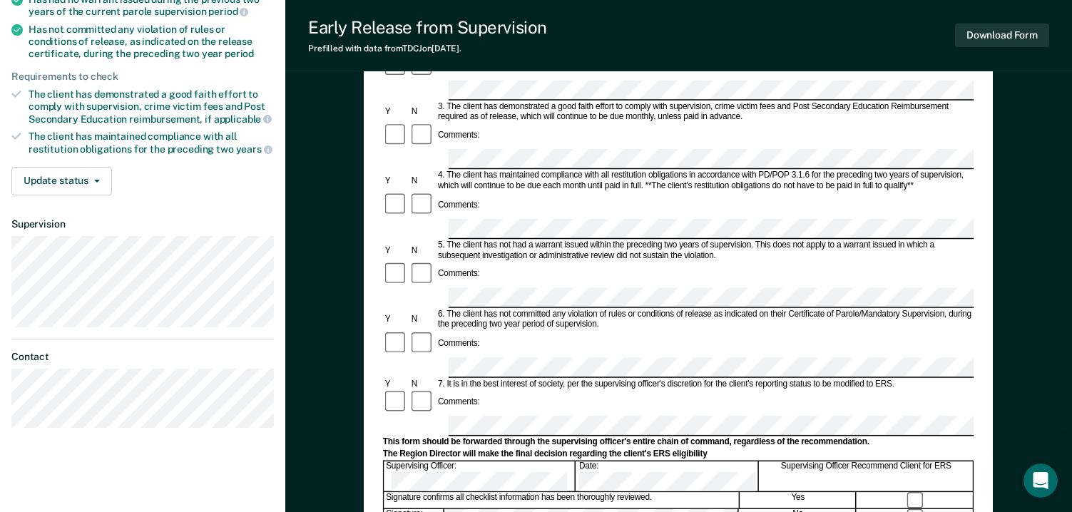
scroll to position [357, 0]
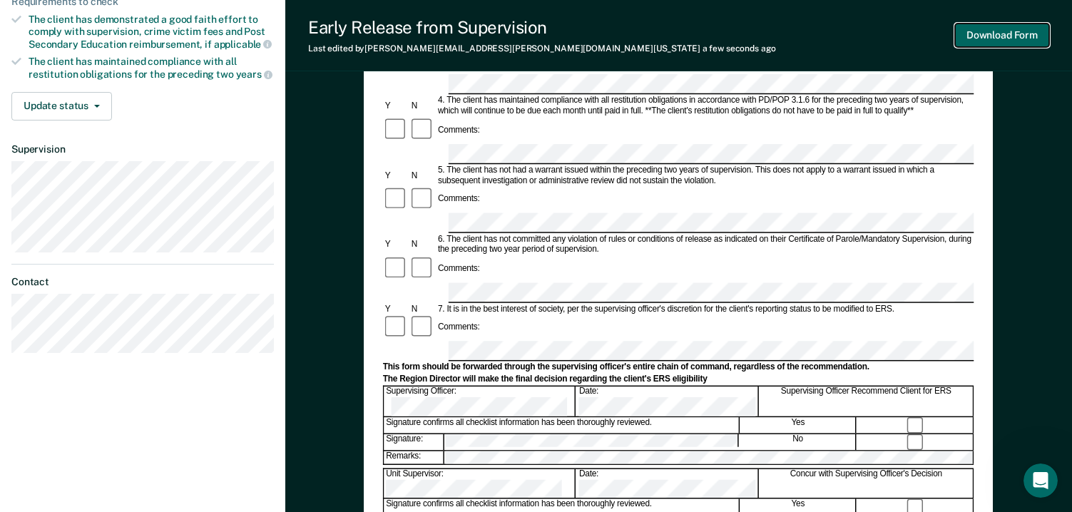
click at [982, 26] on button "Download Form" at bounding box center [1002, 36] width 94 height 24
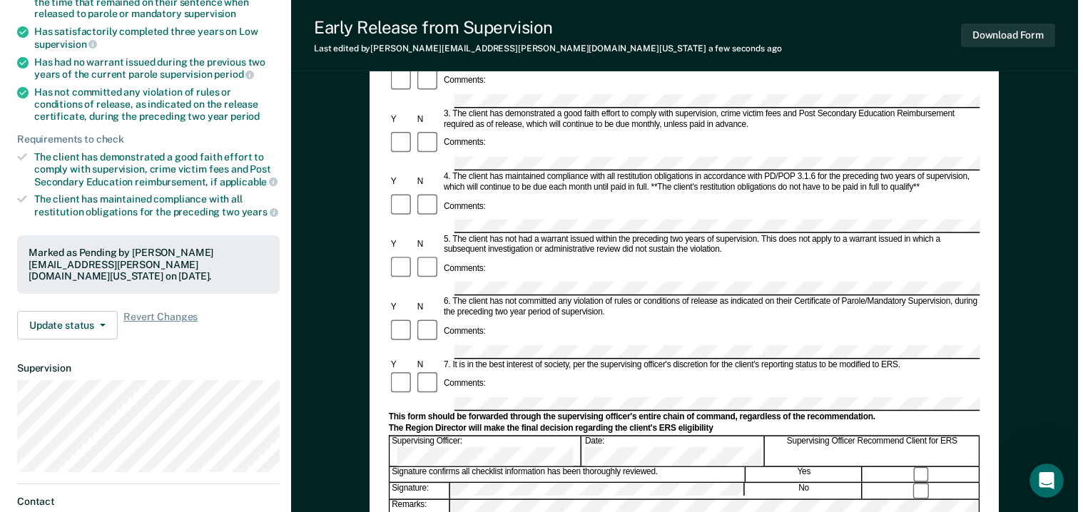
scroll to position [0, 0]
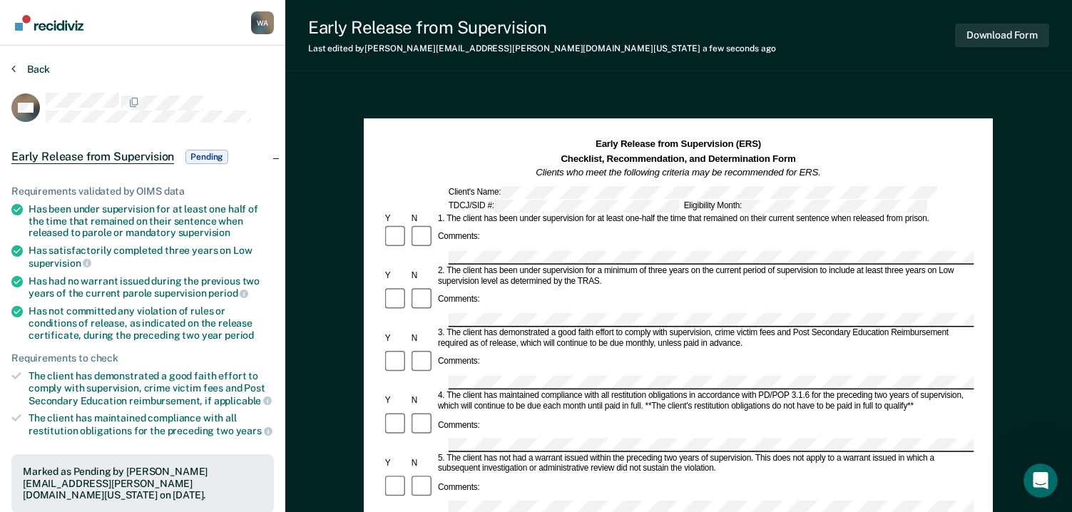
click at [33, 61] on section "Back DW Early Release from Supervision Pending Requirements validated by OIMS d…" at bounding box center [142, 433] width 285 height 775
click at [46, 68] on button "Back" at bounding box center [30, 69] width 39 height 13
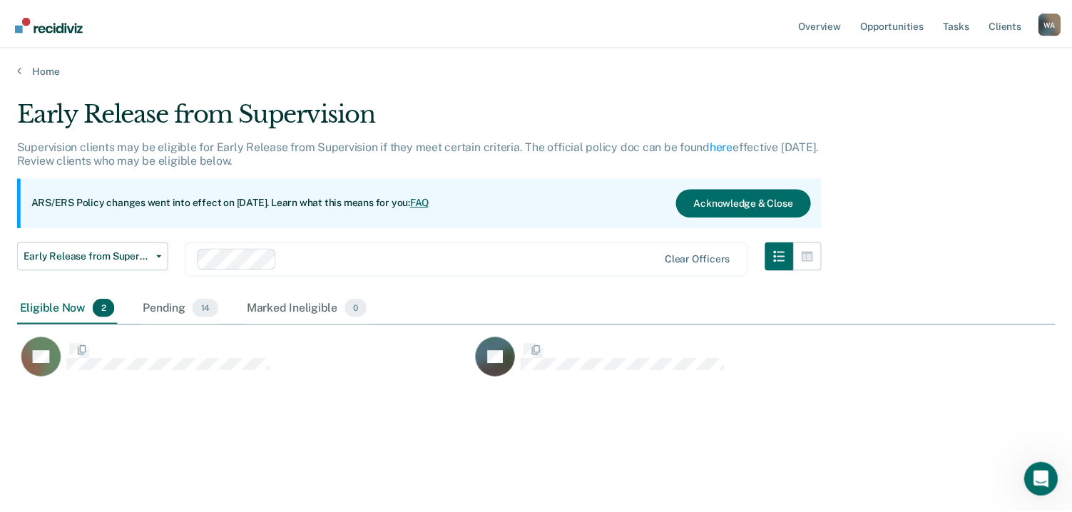
scroll to position [296, 1038]
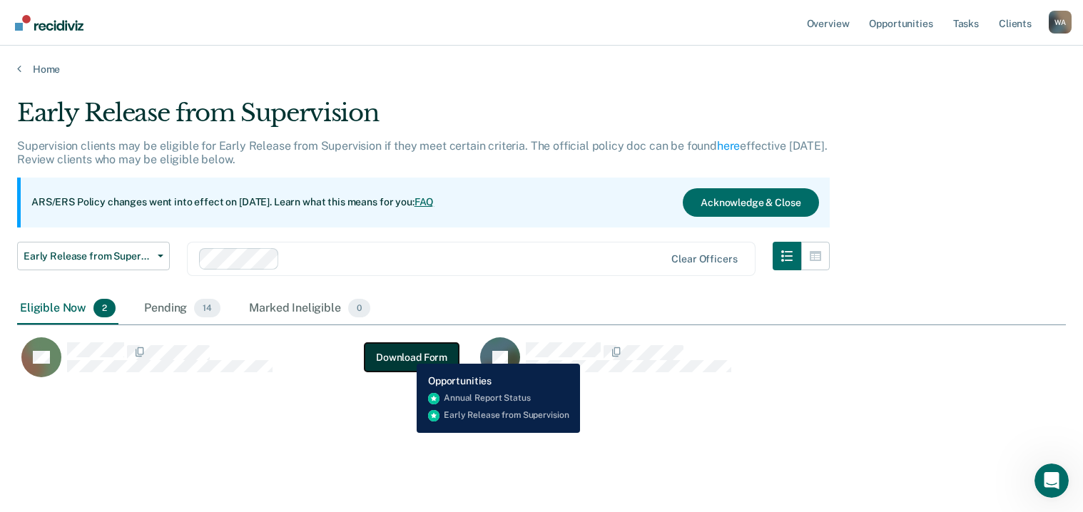
click at [407, 353] on button "Download Form" at bounding box center [411, 357] width 94 height 29
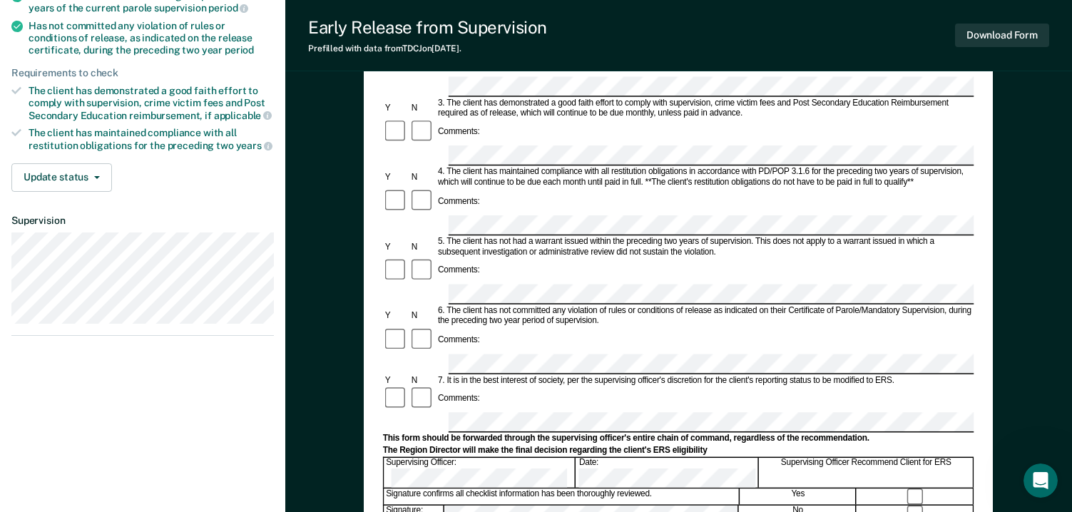
scroll to position [428, 0]
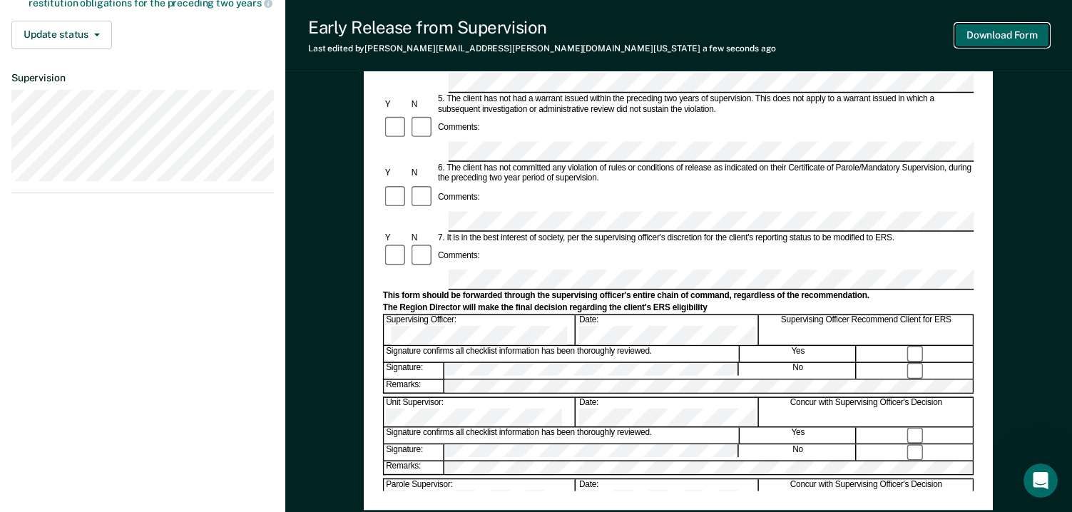
click at [991, 34] on button "Download Form" at bounding box center [1002, 36] width 94 height 24
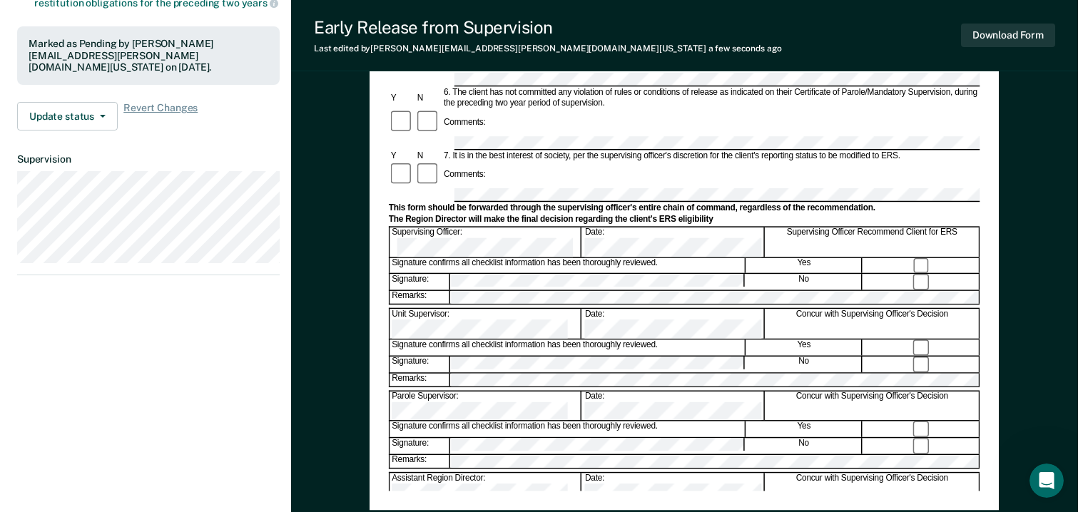
scroll to position [0, 0]
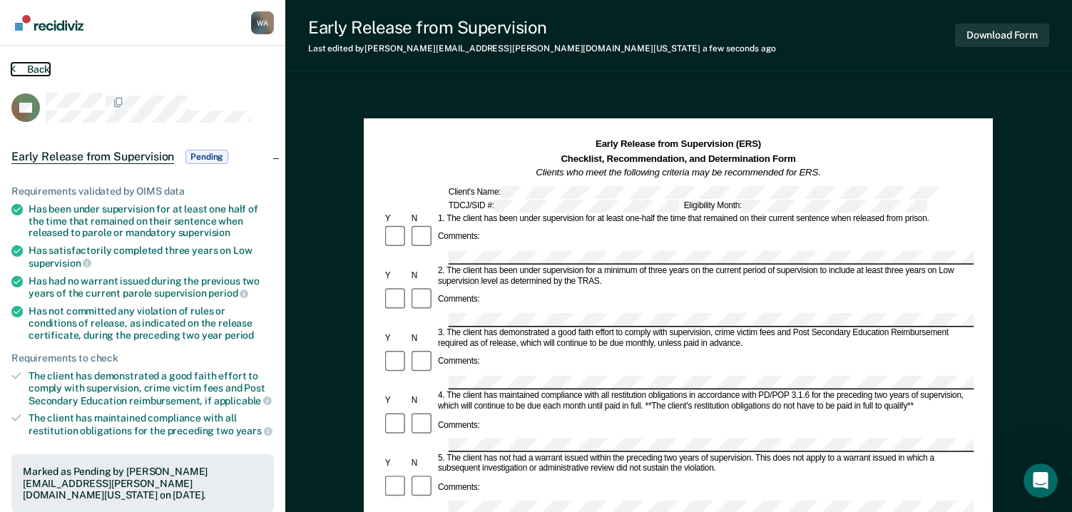
click at [36, 68] on button "Back" at bounding box center [30, 69] width 39 height 13
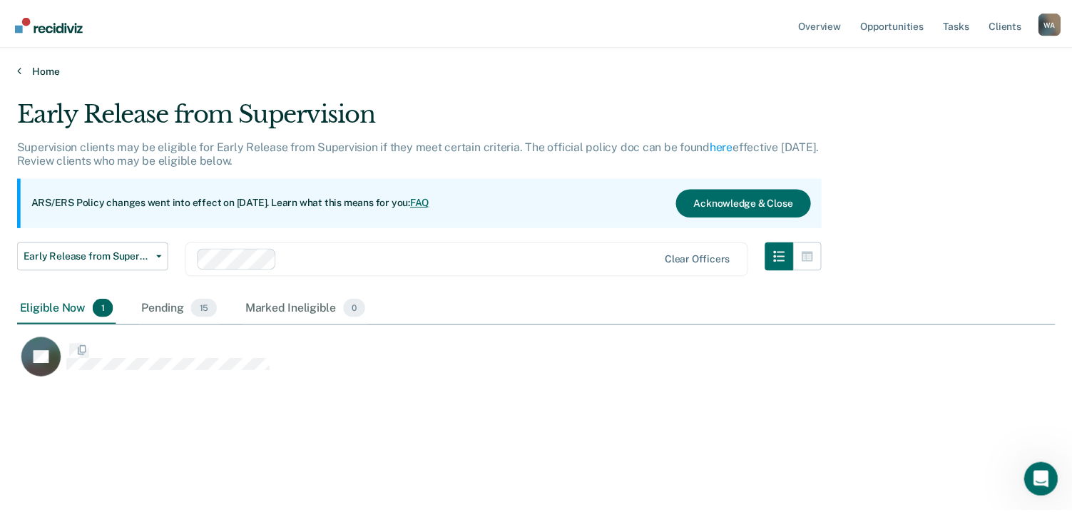
scroll to position [296, 1038]
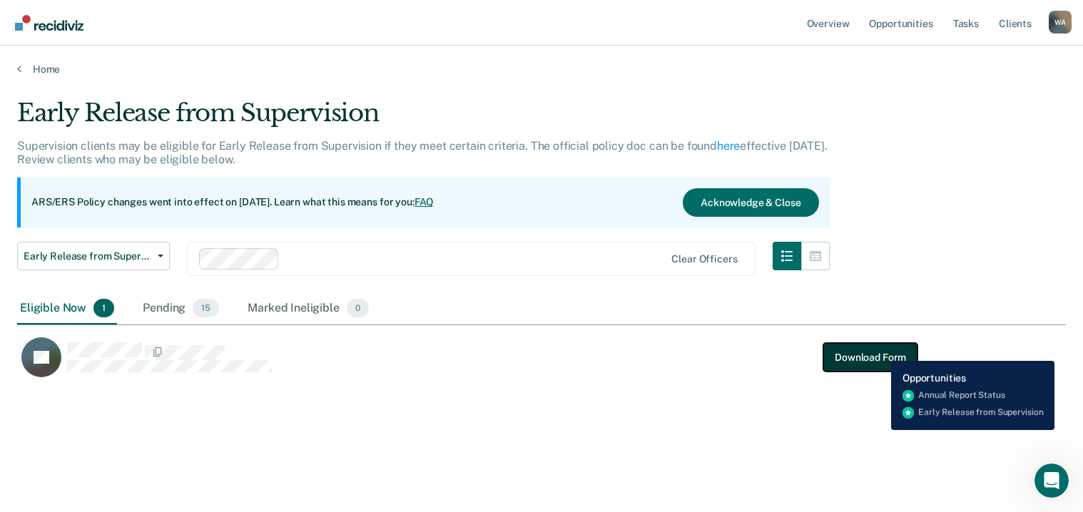
click at [883, 347] on button "Download Form" at bounding box center [870, 357] width 94 height 29
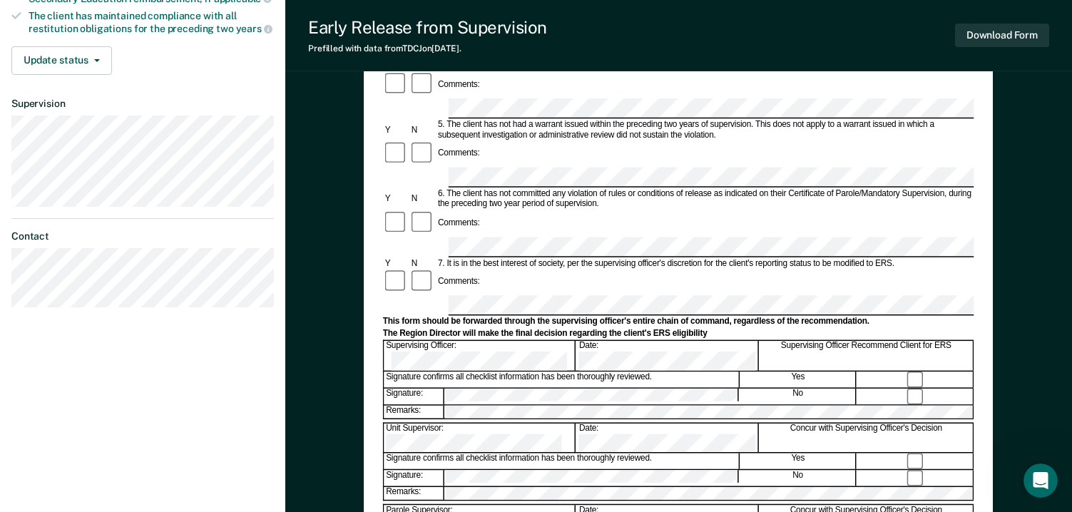
scroll to position [428, 0]
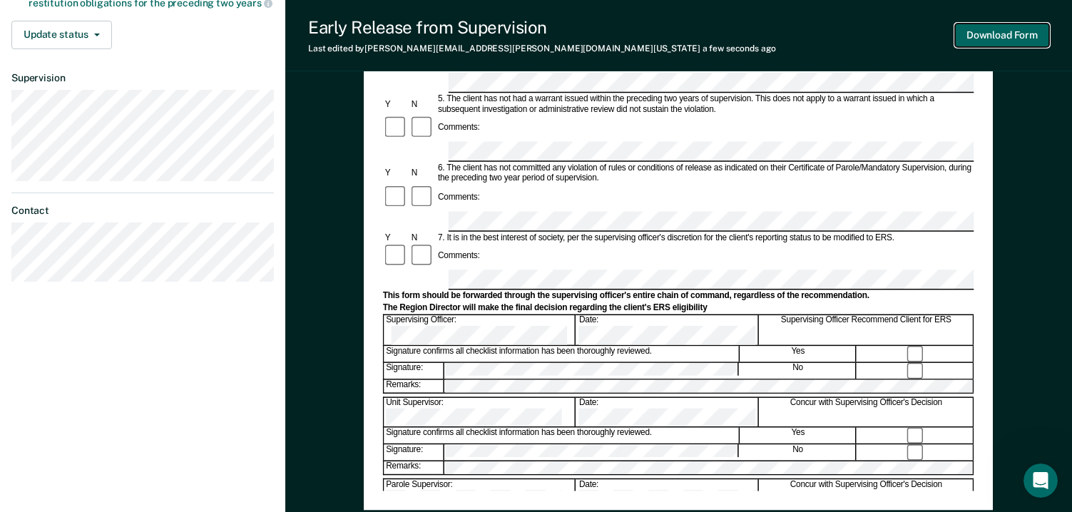
click at [993, 34] on button "Download Form" at bounding box center [1002, 36] width 94 height 24
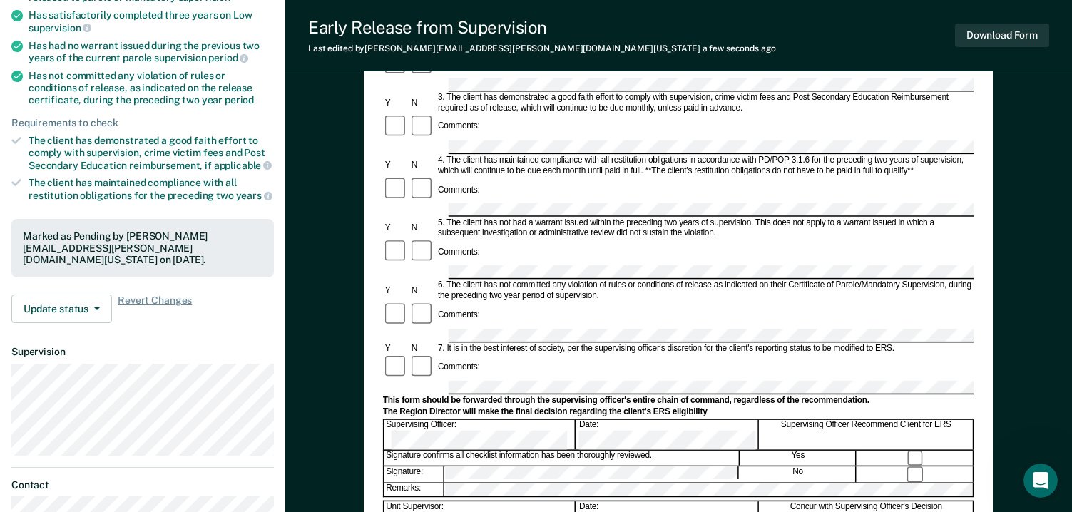
scroll to position [0, 0]
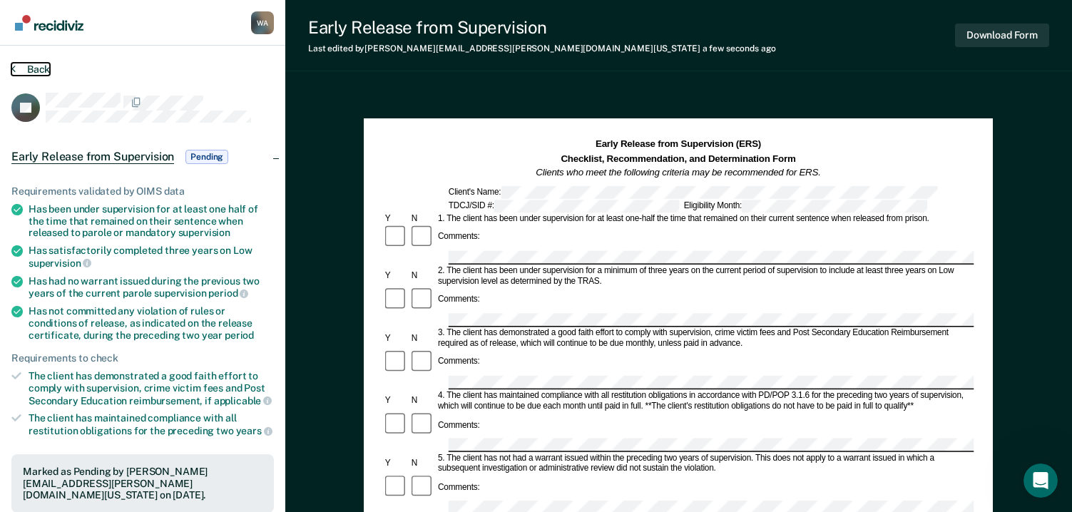
click at [31, 66] on button "Back" at bounding box center [30, 69] width 39 height 13
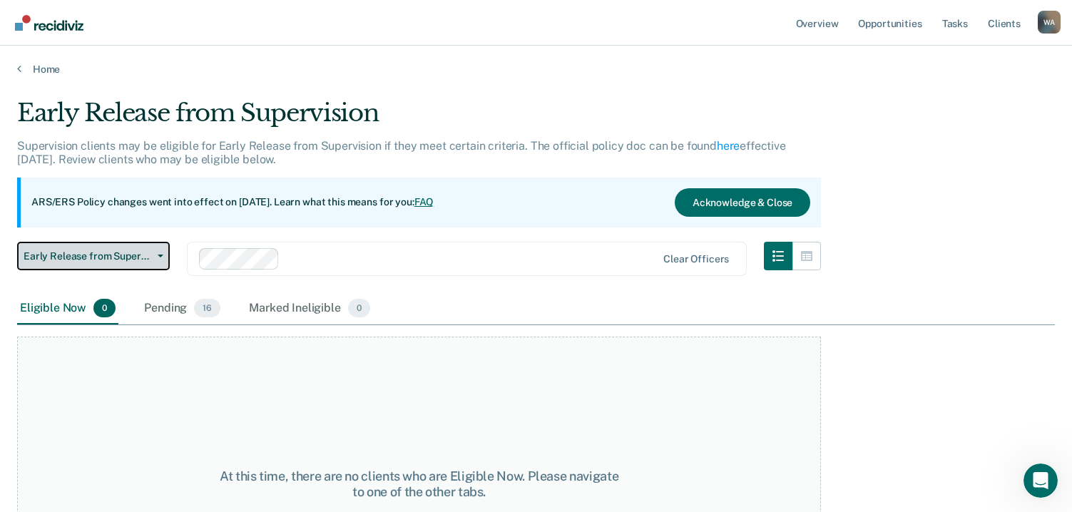
click at [133, 250] on span "Early Release from Supervision" at bounding box center [88, 256] width 128 height 12
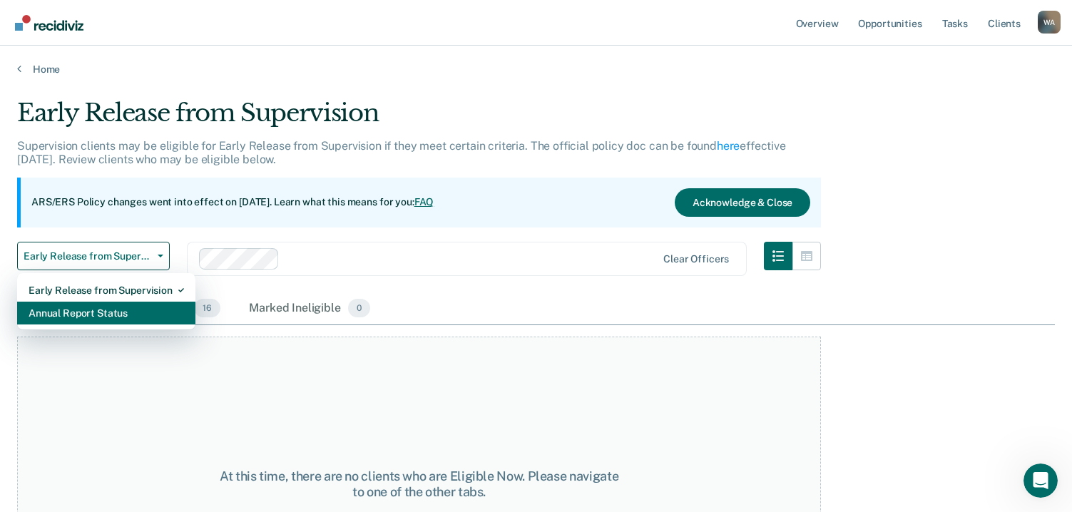
click at [104, 315] on div "Annual Report Status" at bounding box center [106, 313] width 155 height 23
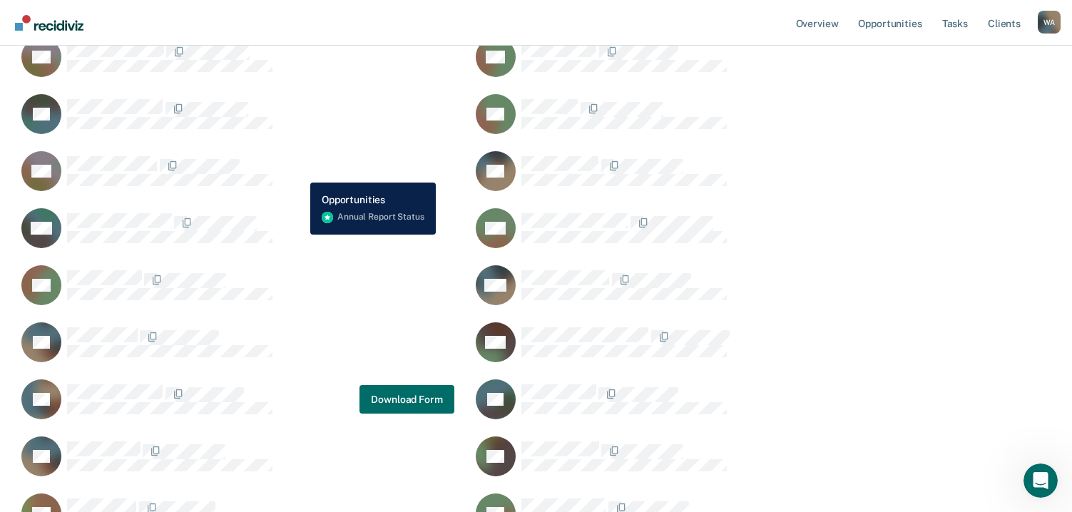
scroll to position [27, 0]
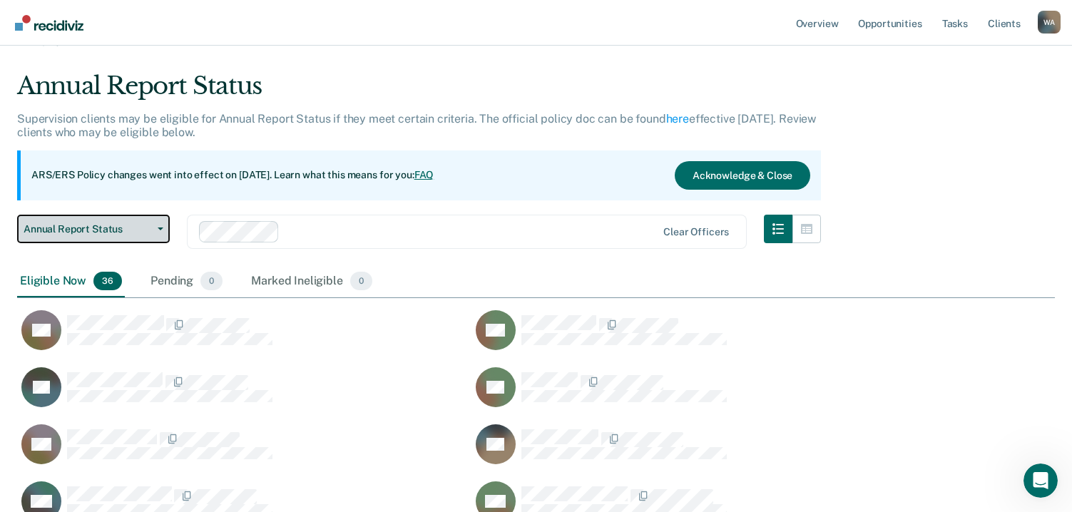
click at [162, 221] on button "Annual Report Status" at bounding box center [93, 229] width 153 height 29
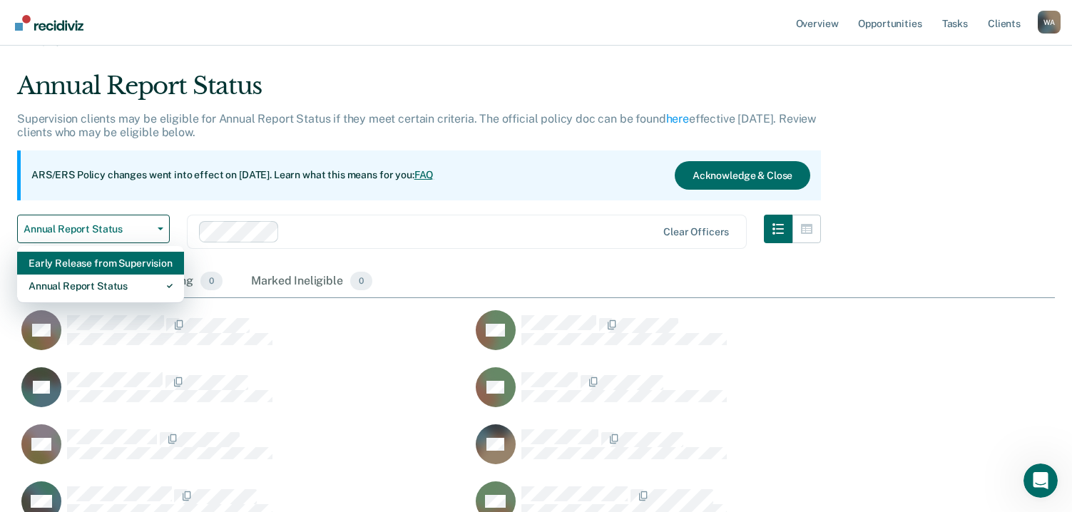
click at [123, 260] on div "Early Release from Supervision" at bounding box center [101, 263] width 144 height 23
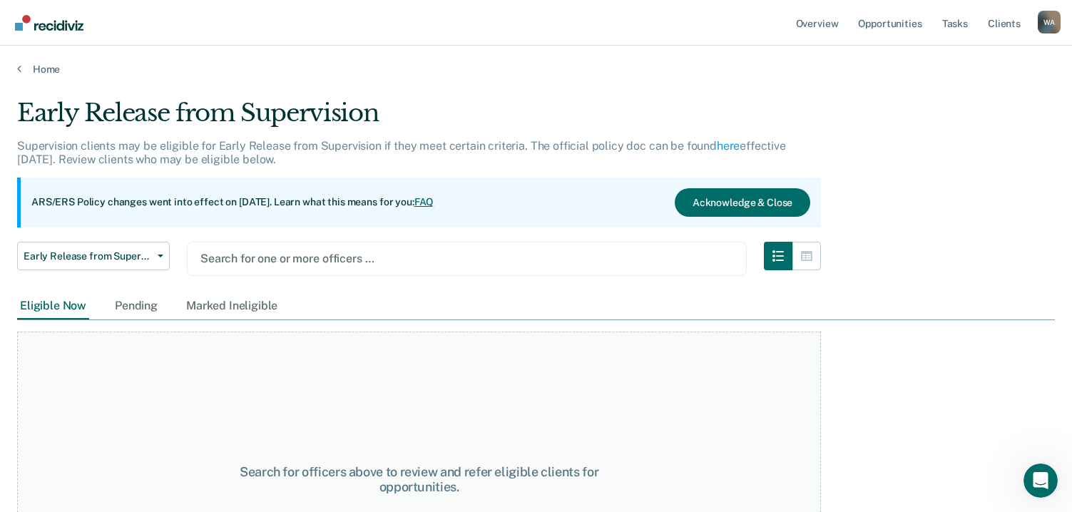
click at [265, 257] on div at bounding box center [466, 258] width 533 height 16
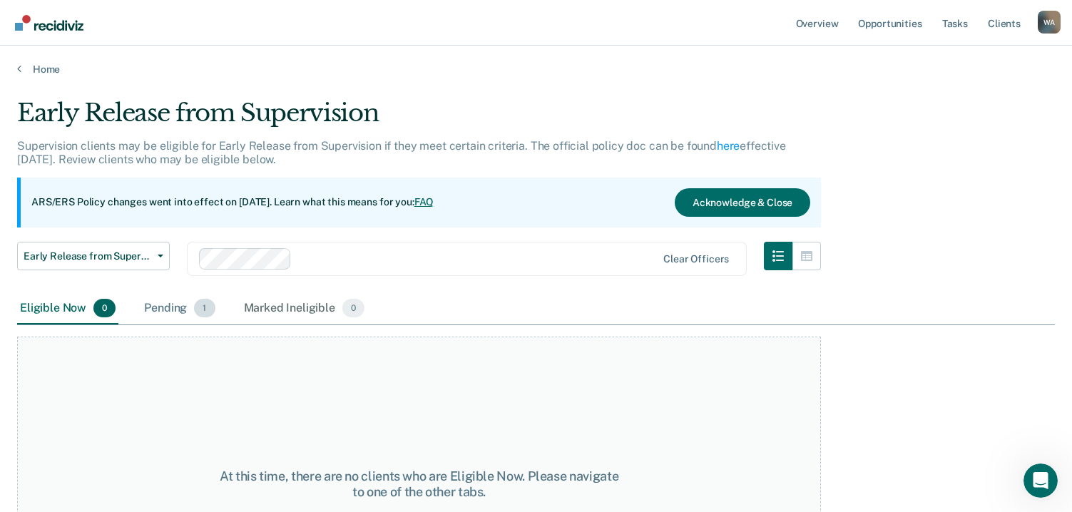
click at [178, 307] on div "Pending 1" at bounding box center [179, 308] width 76 height 31
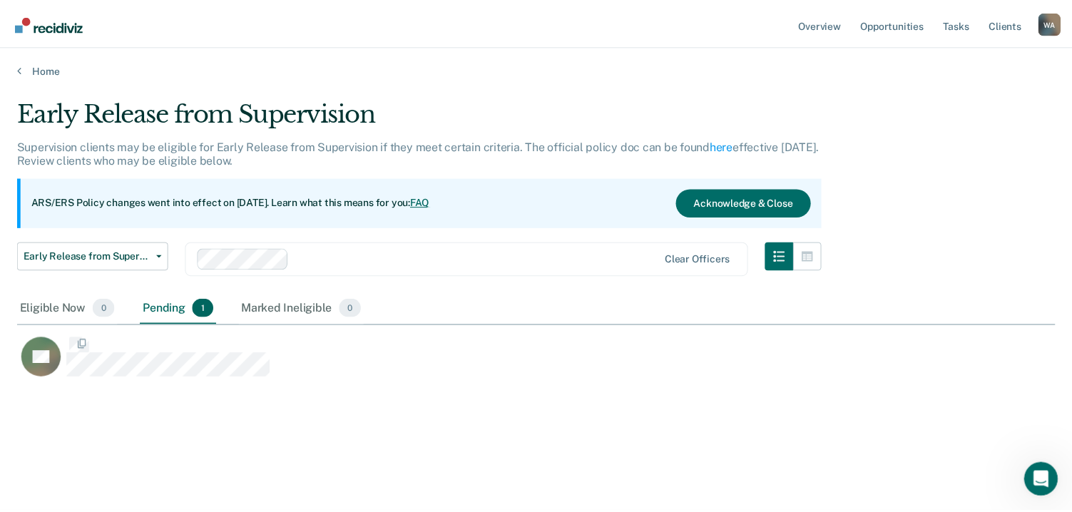
scroll to position [296, 1038]
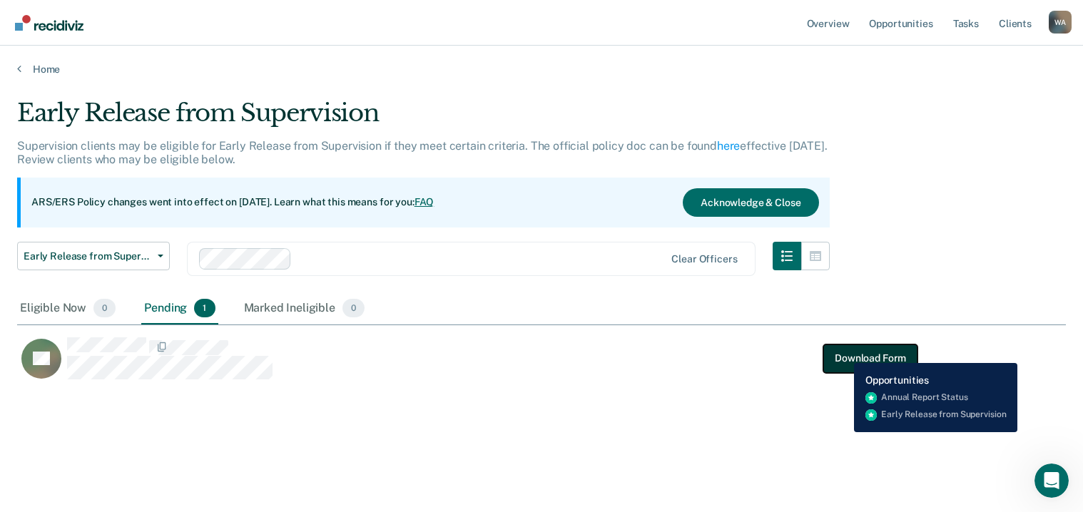
click at [843, 352] on button "Download Form" at bounding box center [870, 358] width 94 height 29
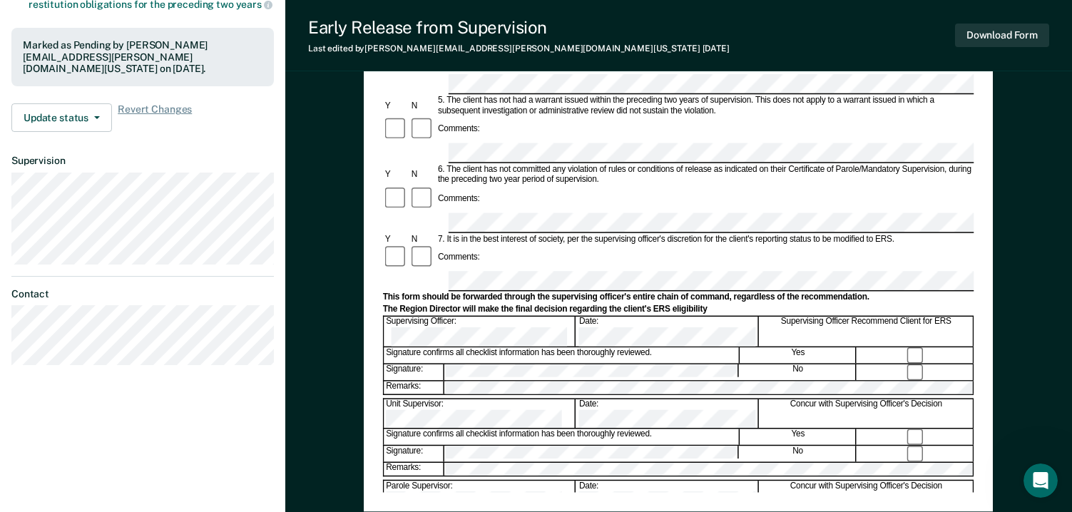
scroll to position [428, 0]
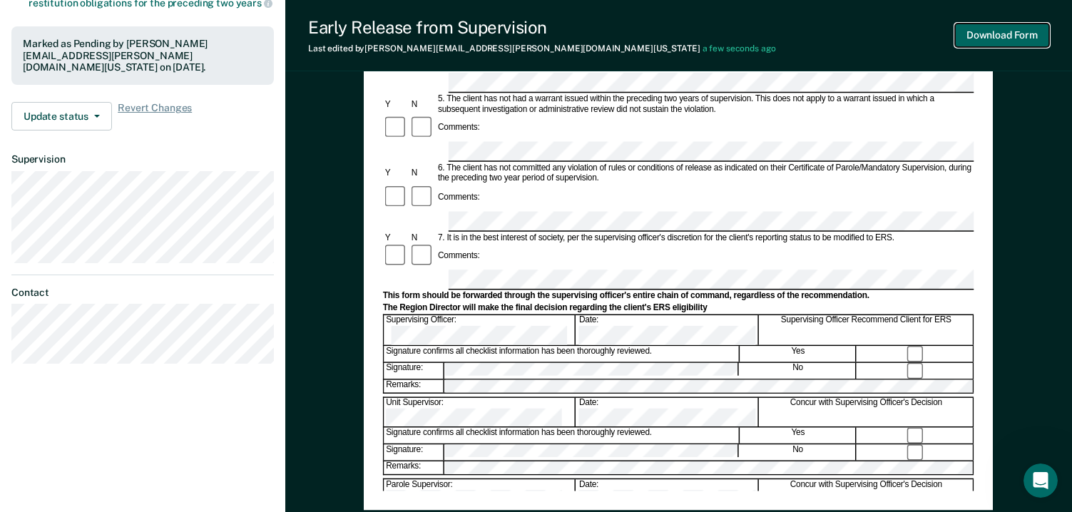
click at [1008, 29] on button "Download Form" at bounding box center [1002, 36] width 94 height 24
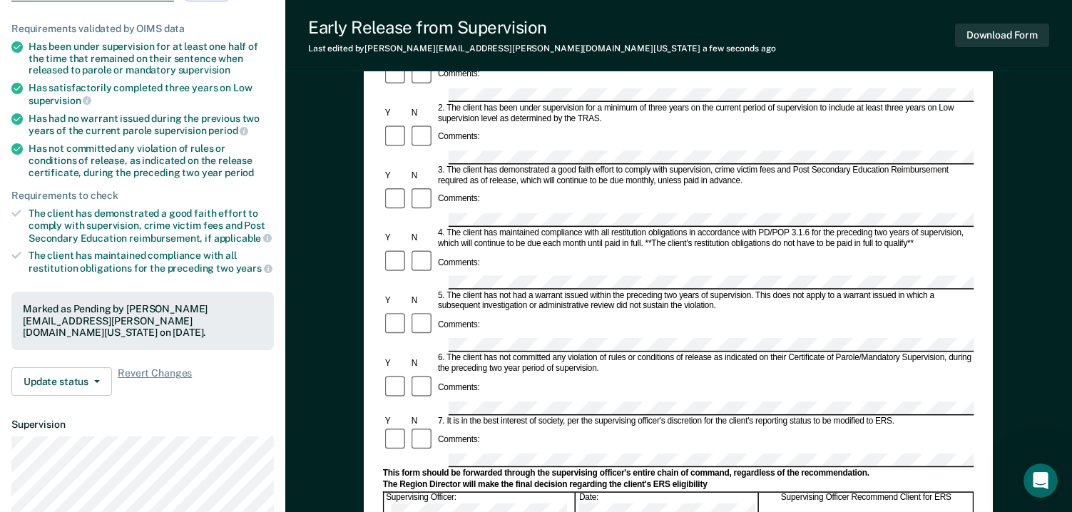
scroll to position [0, 0]
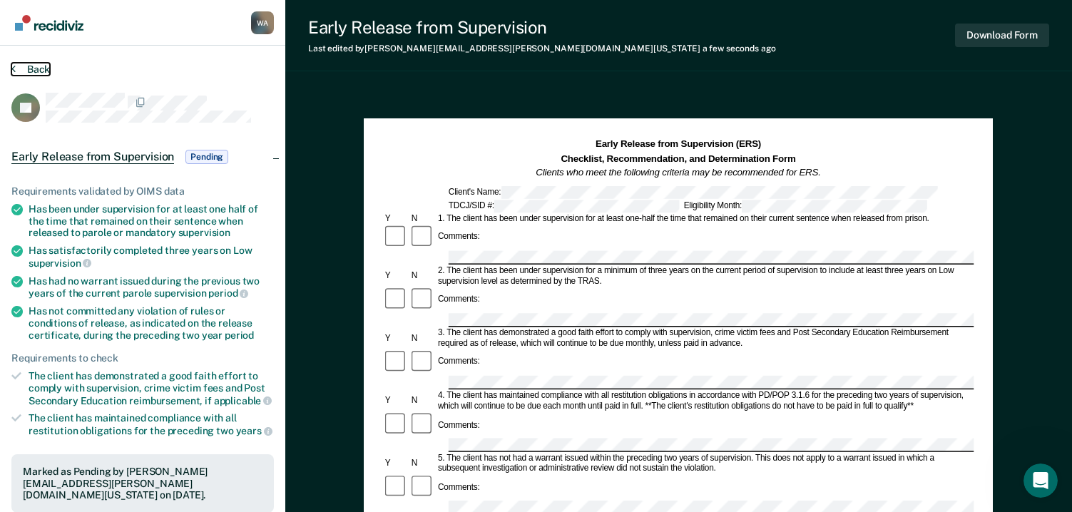
click at [26, 65] on button "Back" at bounding box center [30, 69] width 39 height 13
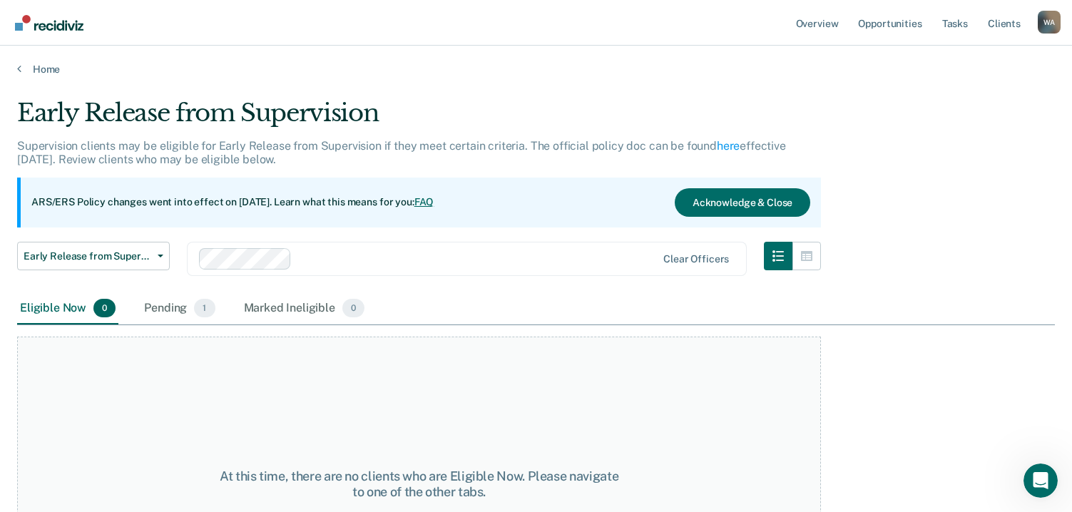
click at [561, 260] on div at bounding box center [476, 258] width 359 height 16
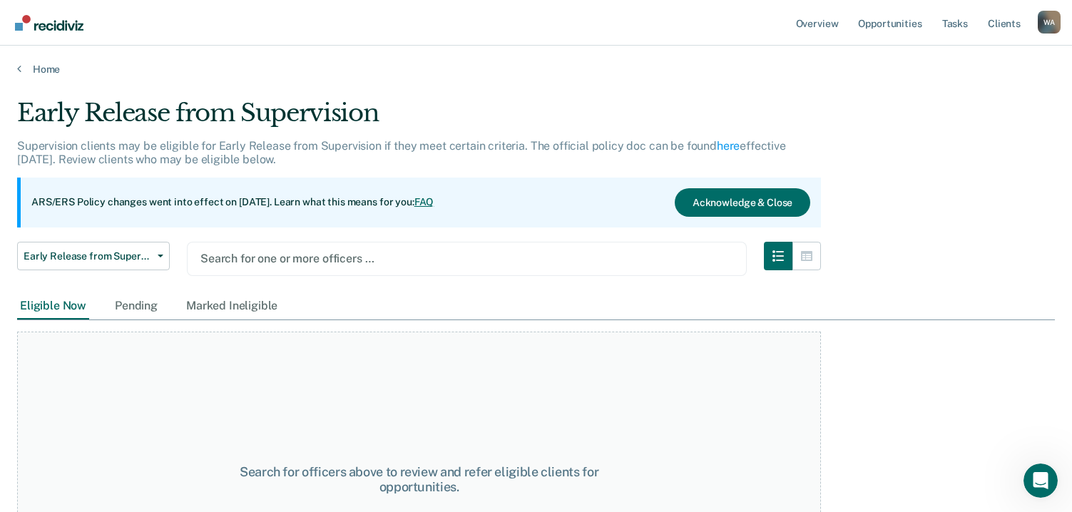
click at [308, 257] on div at bounding box center [466, 258] width 533 height 16
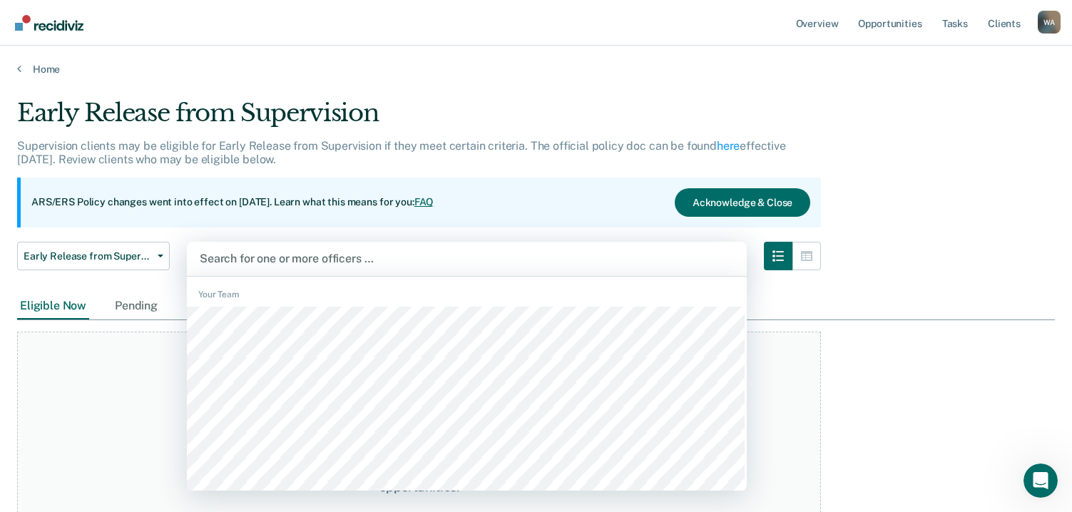
click at [289, 256] on div at bounding box center [467, 258] width 534 height 16
click at [272, 258] on div at bounding box center [467, 258] width 534 height 16
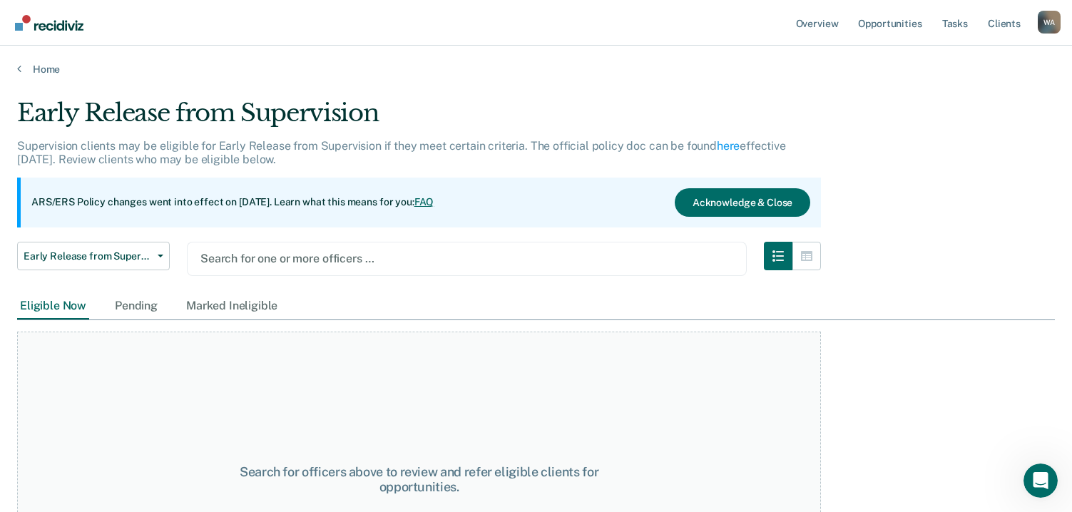
click at [275, 258] on div at bounding box center [466, 258] width 533 height 16
click at [255, 261] on div at bounding box center [466, 258] width 533 height 16
click at [134, 255] on span "Early Release from Supervision" at bounding box center [88, 256] width 128 height 12
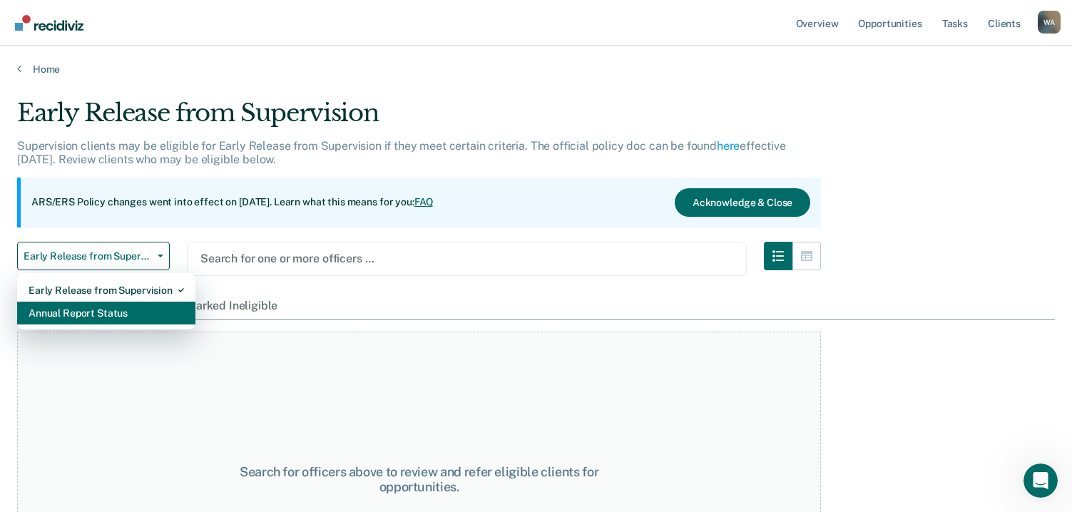
click at [108, 313] on div "Annual Report Status" at bounding box center [106, 313] width 155 height 23
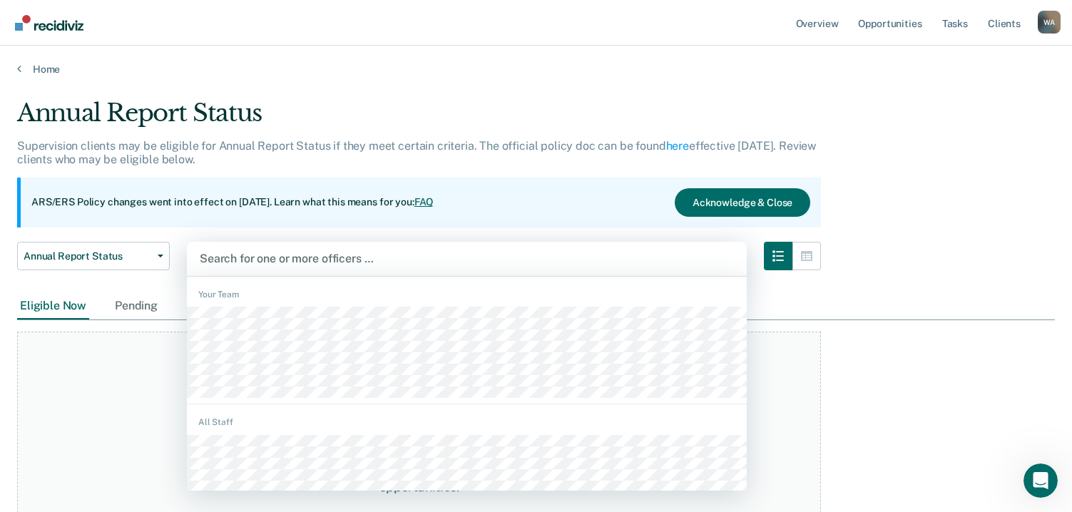
click at [305, 255] on div at bounding box center [467, 258] width 534 height 16
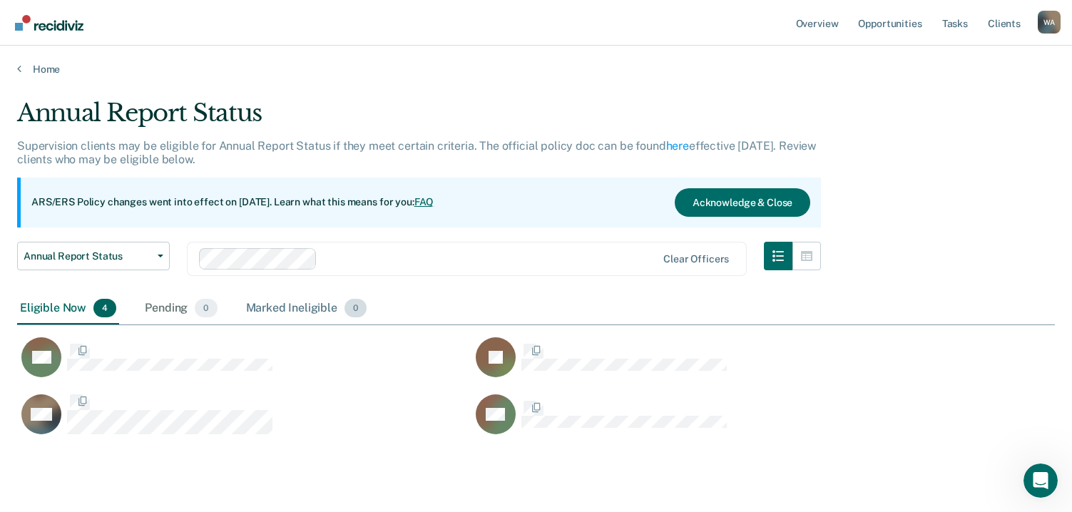
scroll to position [337, 1027]
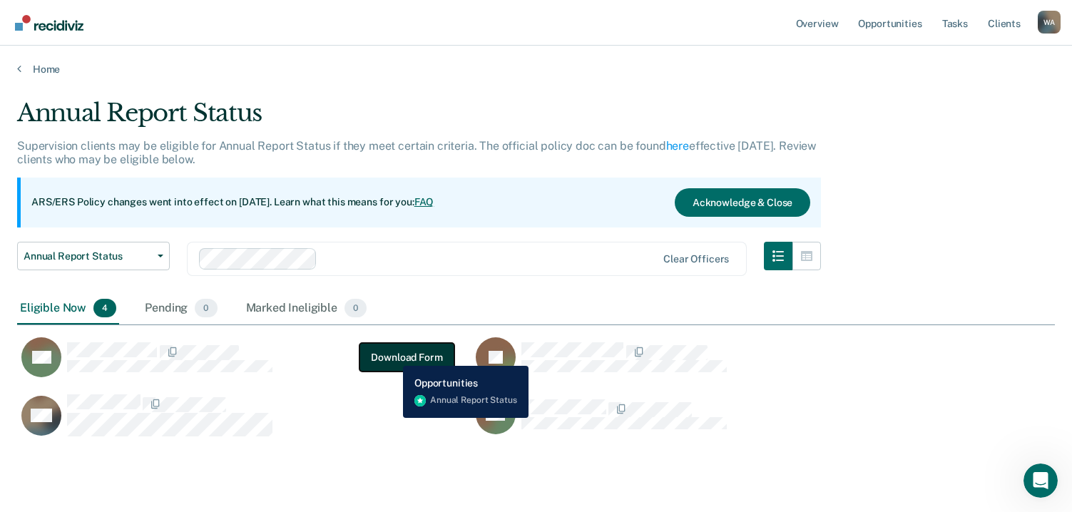
click at [392, 355] on button "Download Form" at bounding box center [406, 357] width 94 height 29
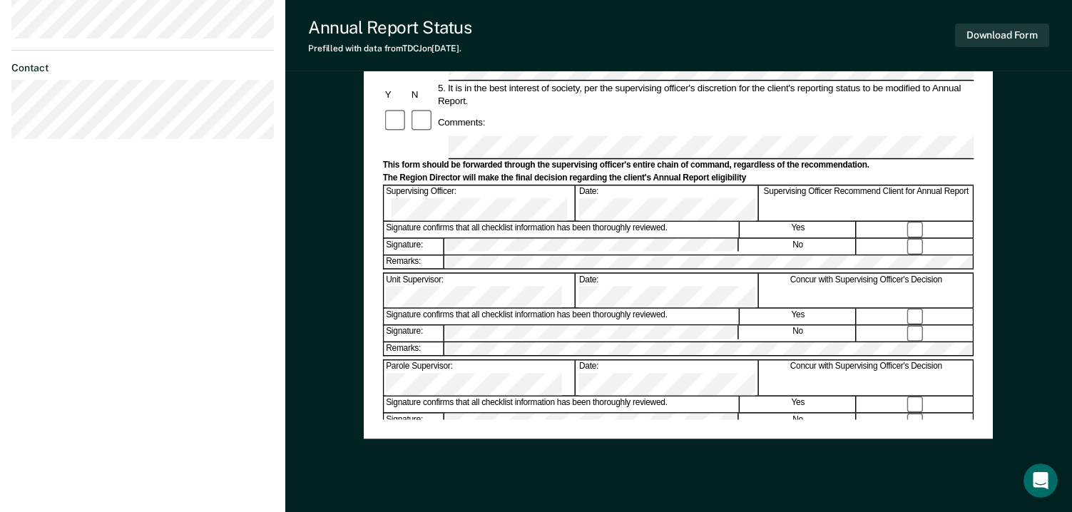
scroll to position [428, 0]
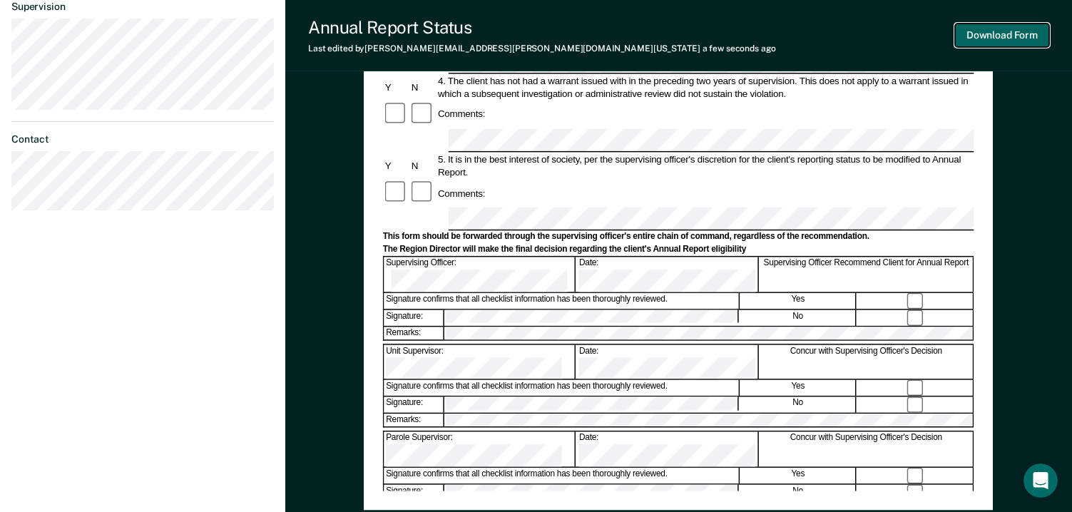
click at [992, 27] on button "Download Form" at bounding box center [1002, 36] width 94 height 24
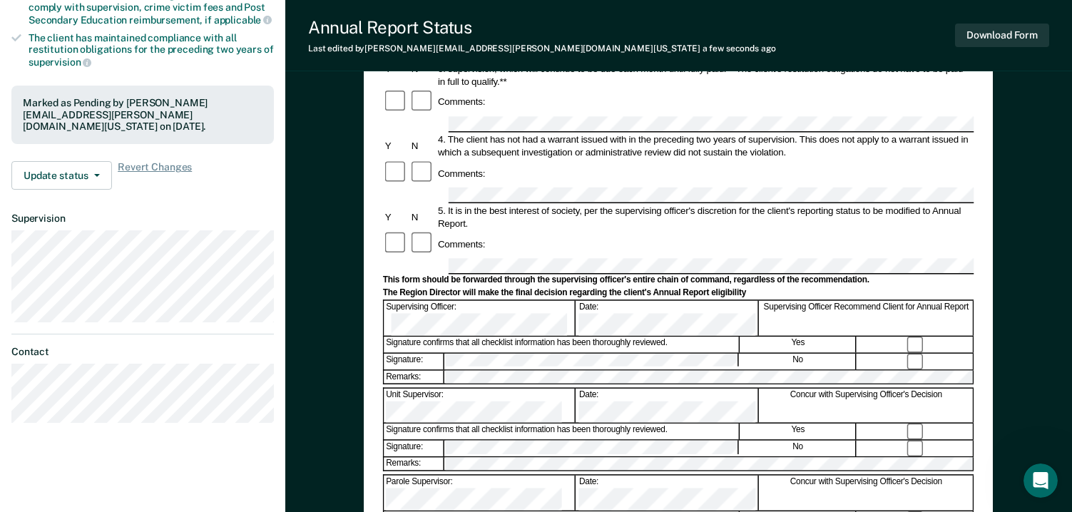
scroll to position [0, 0]
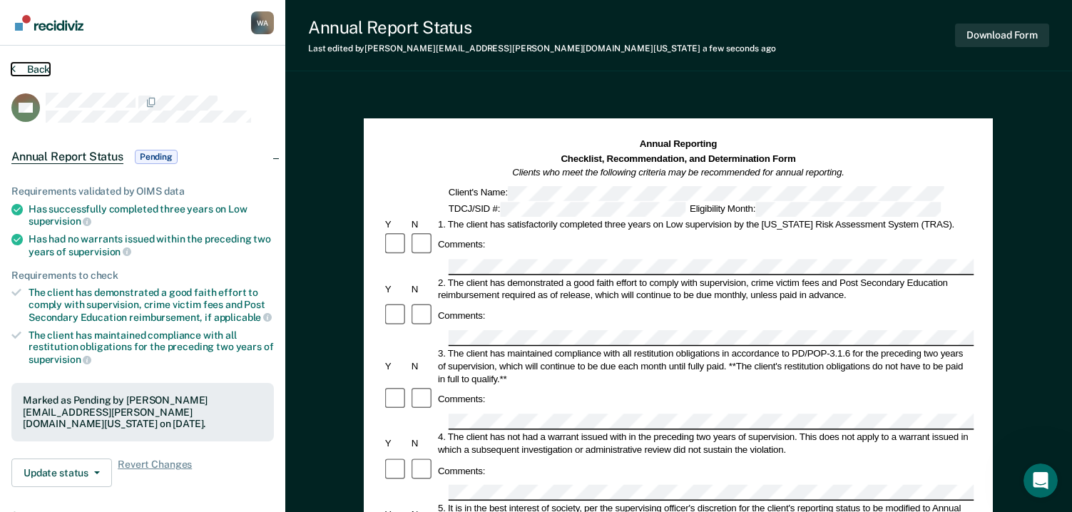
click at [32, 63] on button "Back" at bounding box center [30, 69] width 39 height 13
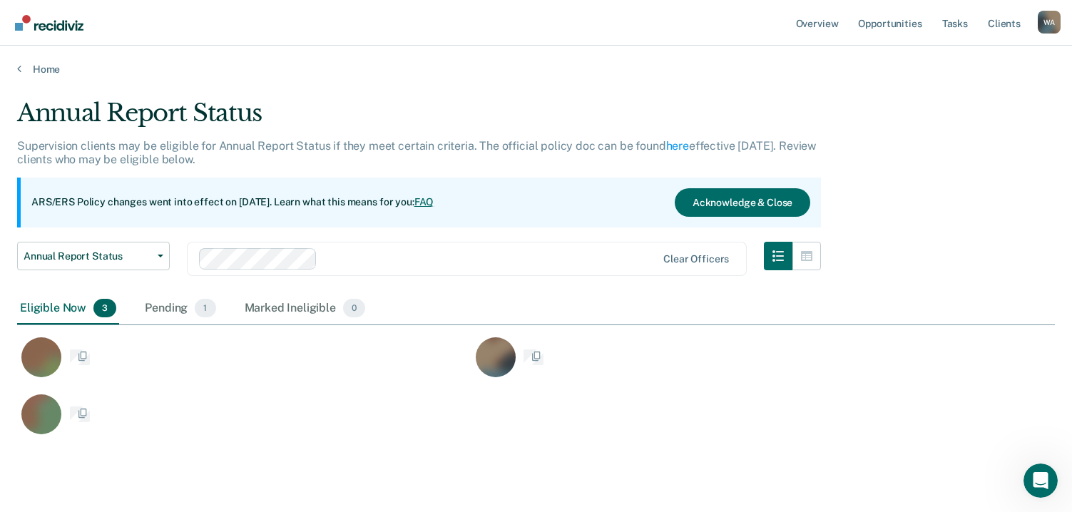
scroll to position [337, 1027]
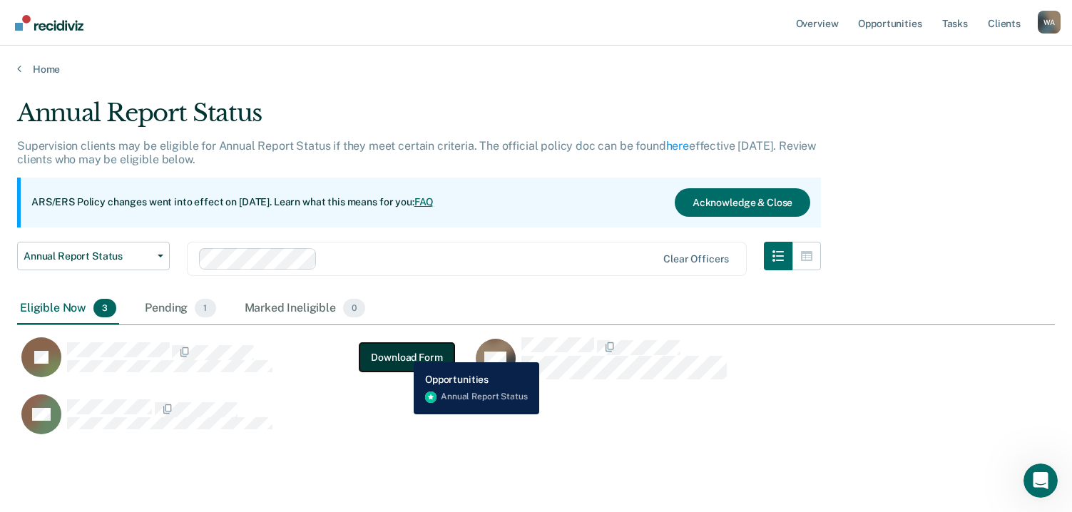
click at [403, 352] on button "Download Form" at bounding box center [406, 357] width 94 height 29
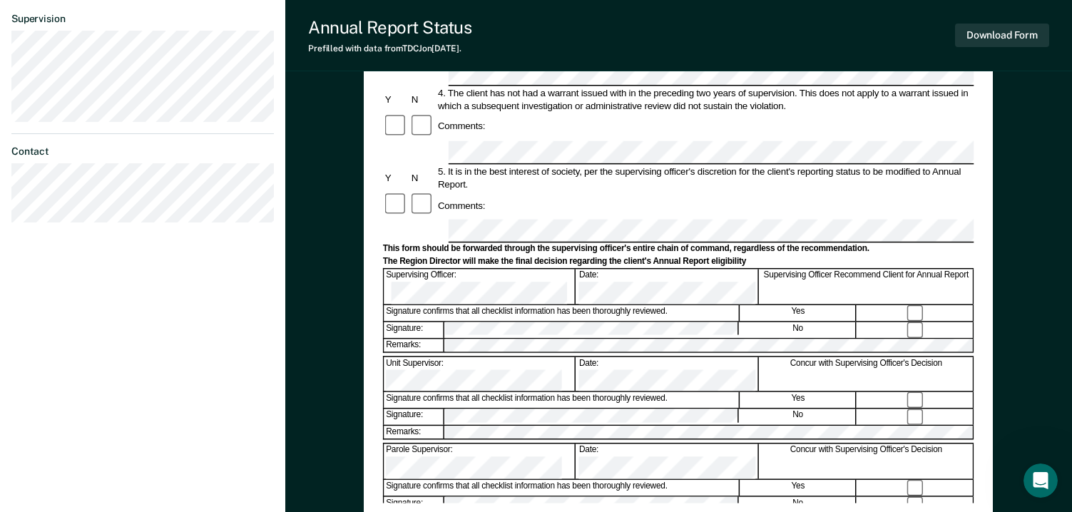
scroll to position [428, 0]
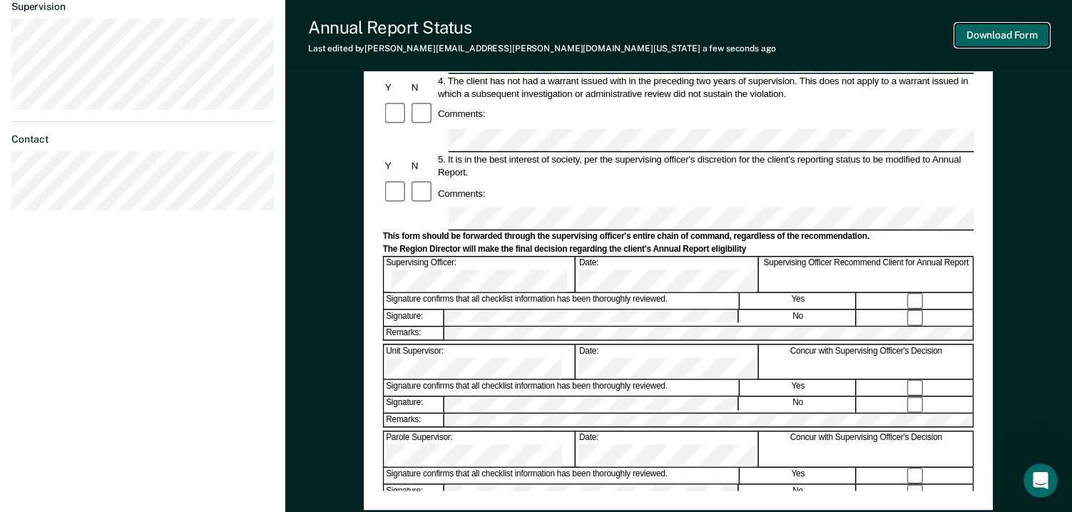
click at [983, 35] on button "Download Form" at bounding box center [1002, 36] width 94 height 24
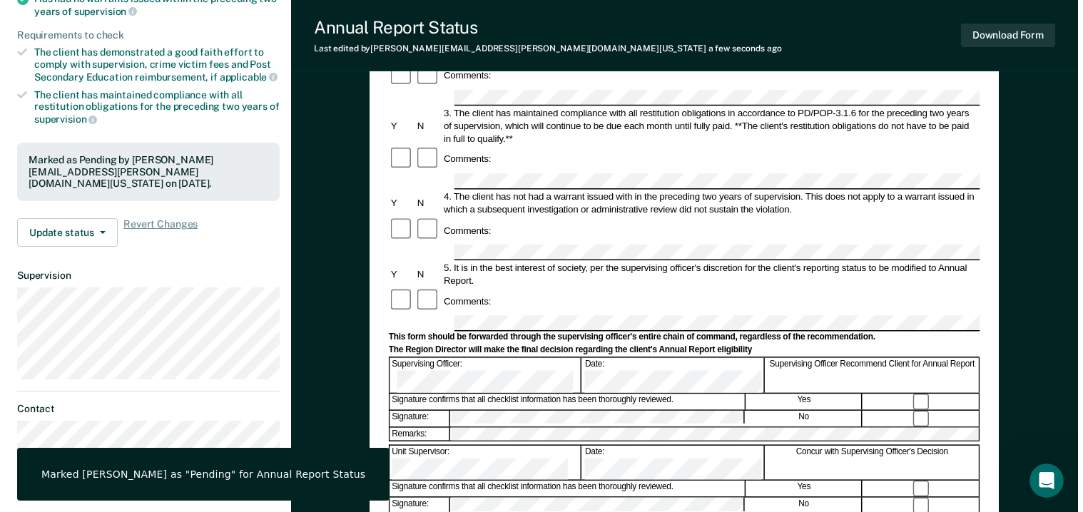
scroll to position [0, 0]
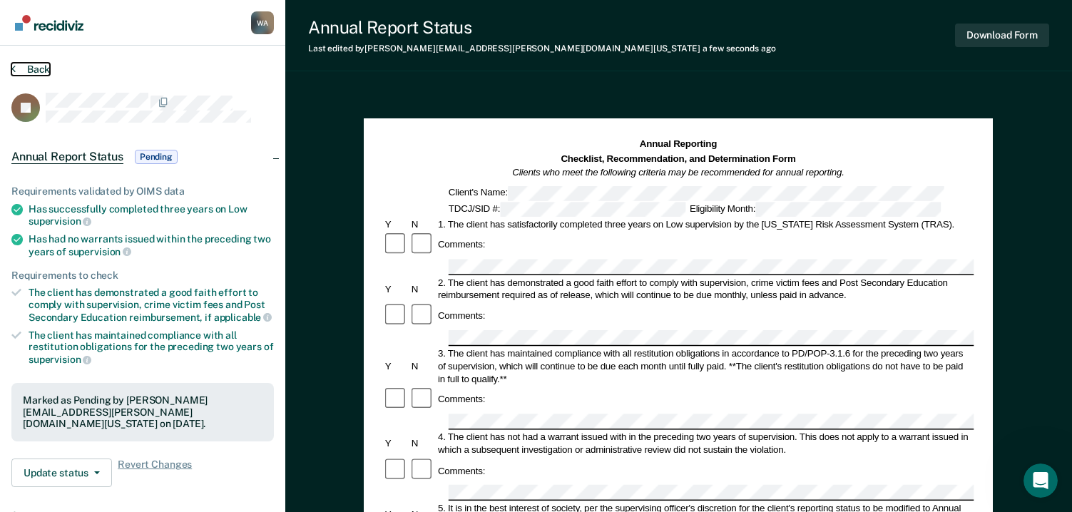
click at [41, 68] on button "Back" at bounding box center [30, 69] width 39 height 13
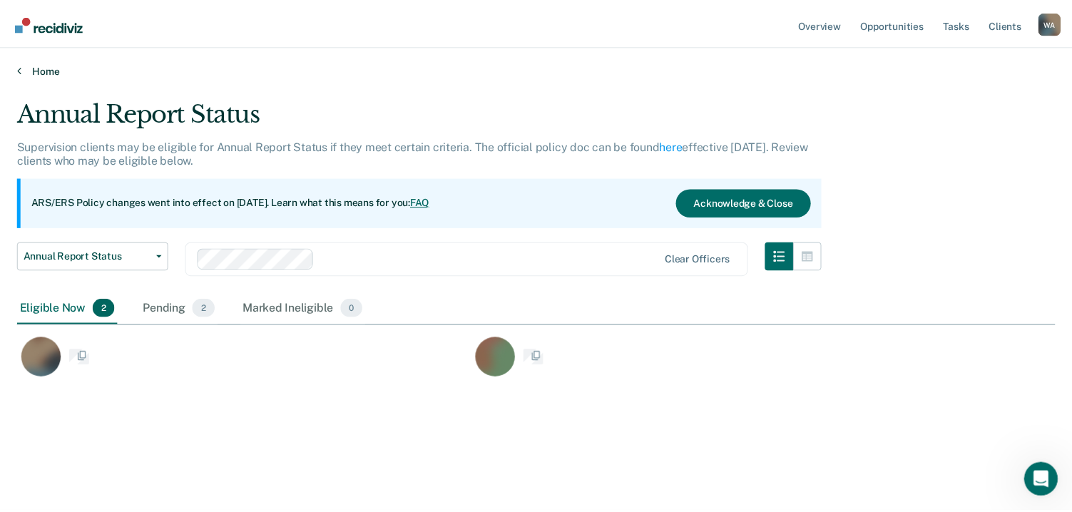
scroll to position [296, 1038]
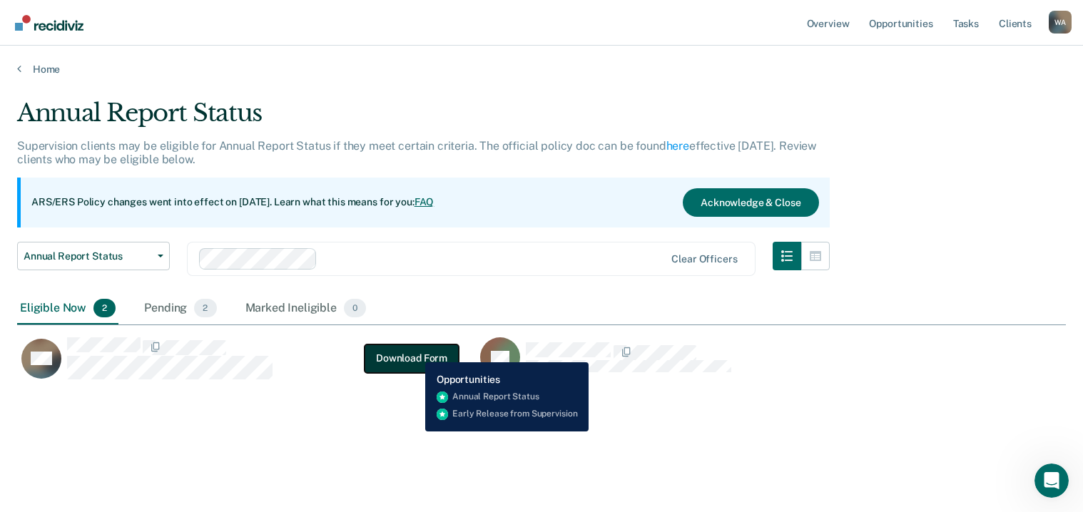
click at [414, 352] on button "Download Form" at bounding box center [411, 358] width 94 height 29
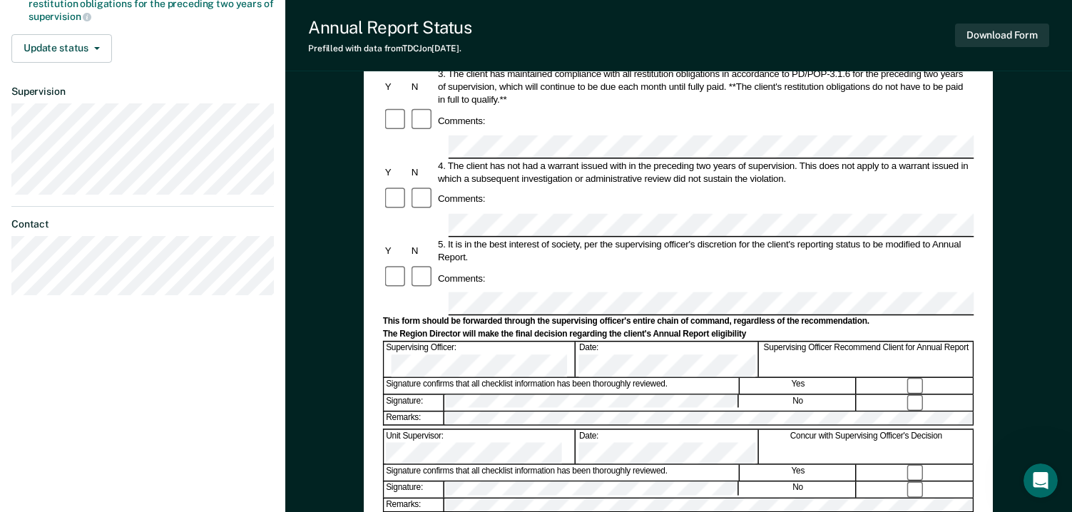
scroll to position [357, 0]
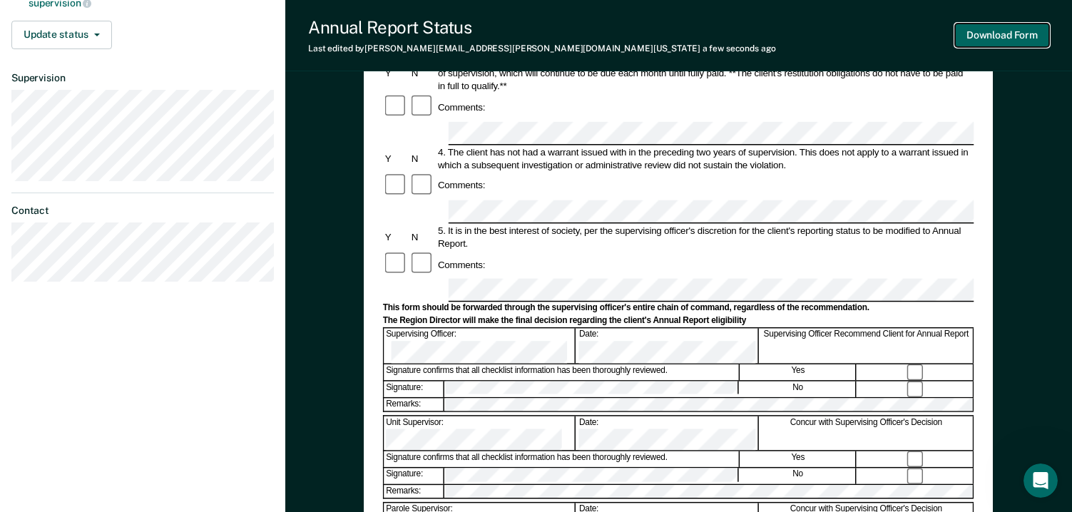
click at [985, 31] on button "Download Form" at bounding box center [1002, 36] width 94 height 24
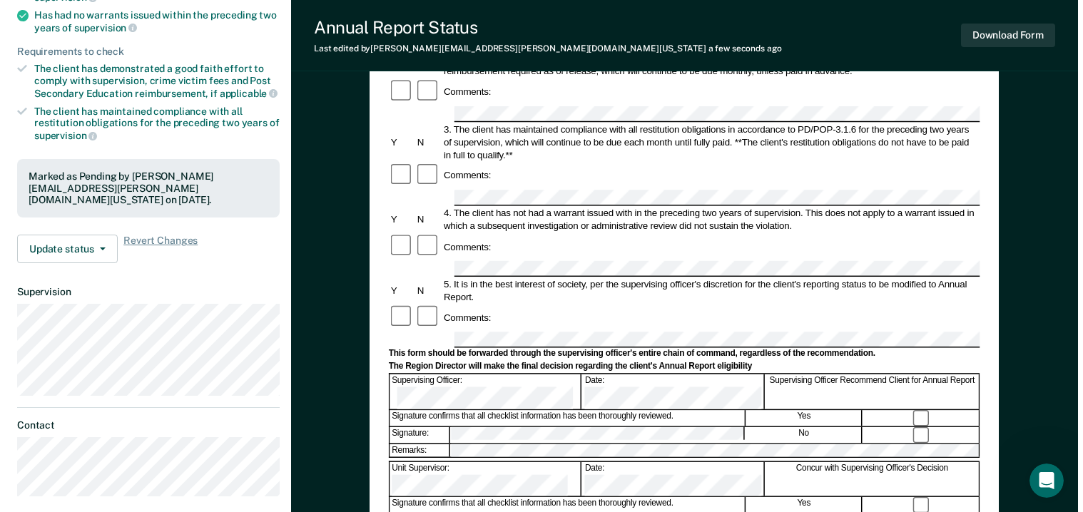
scroll to position [0, 0]
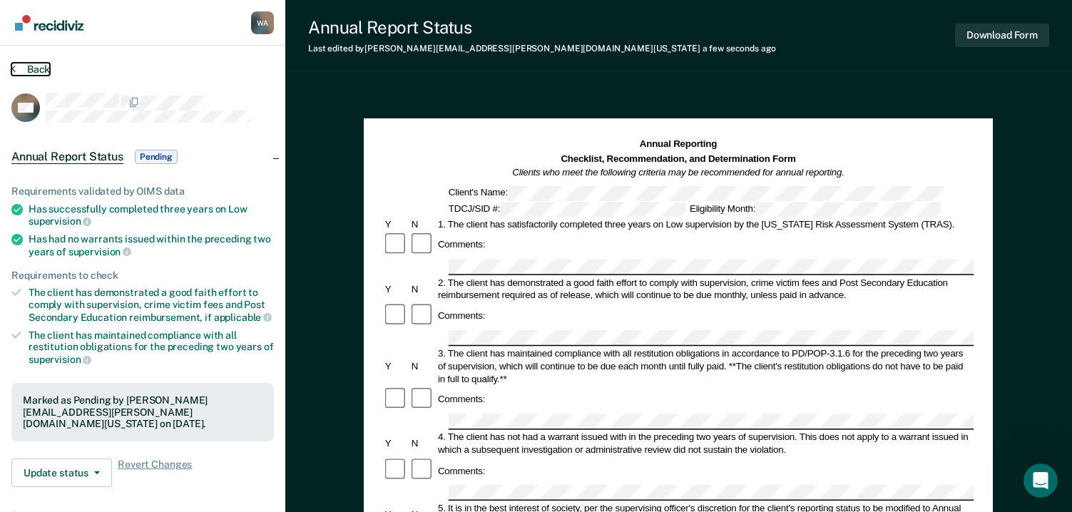
click at [36, 68] on button "Back" at bounding box center [30, 69] width 39 height 13
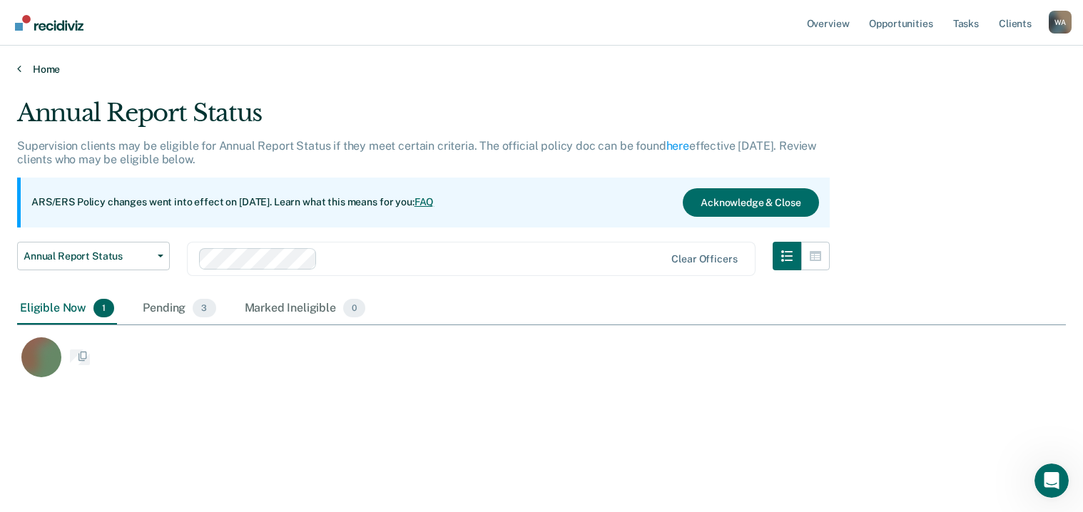
scroll to position [296, 1038]
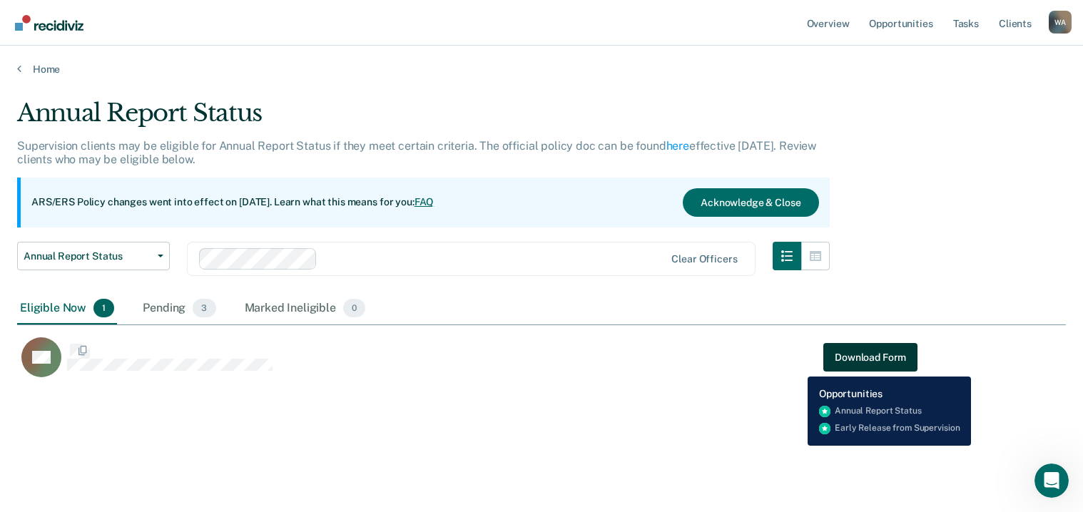
scroll to position [296, 1038]
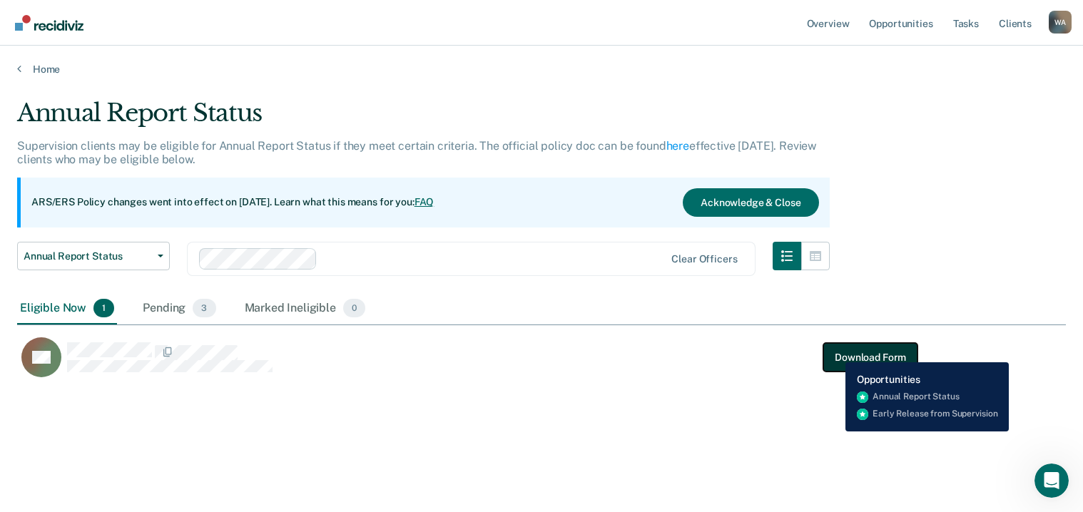
click at [835, 352] on button "Download Form" at bounding box center [870, 357] width 94 height 29
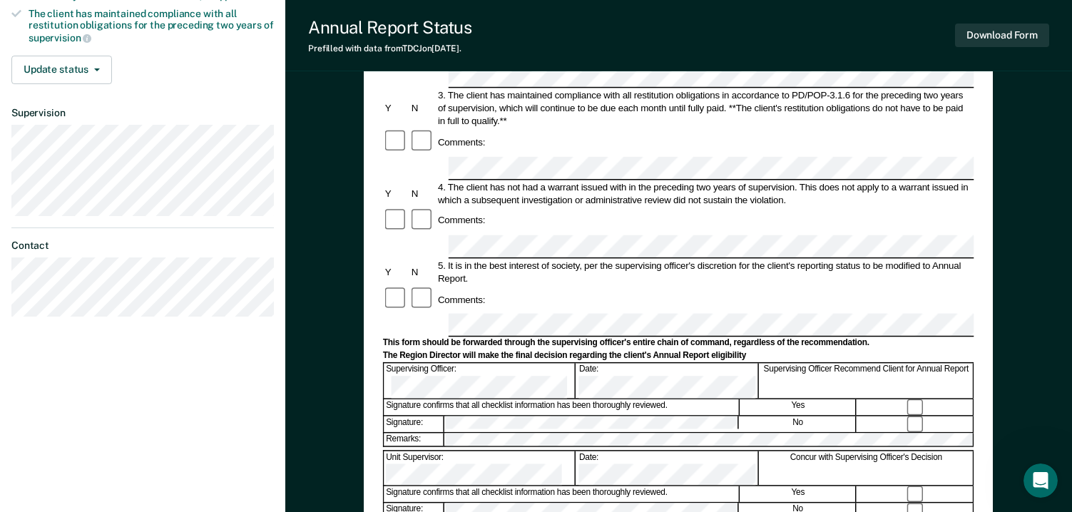
scroll to position [357, 0]
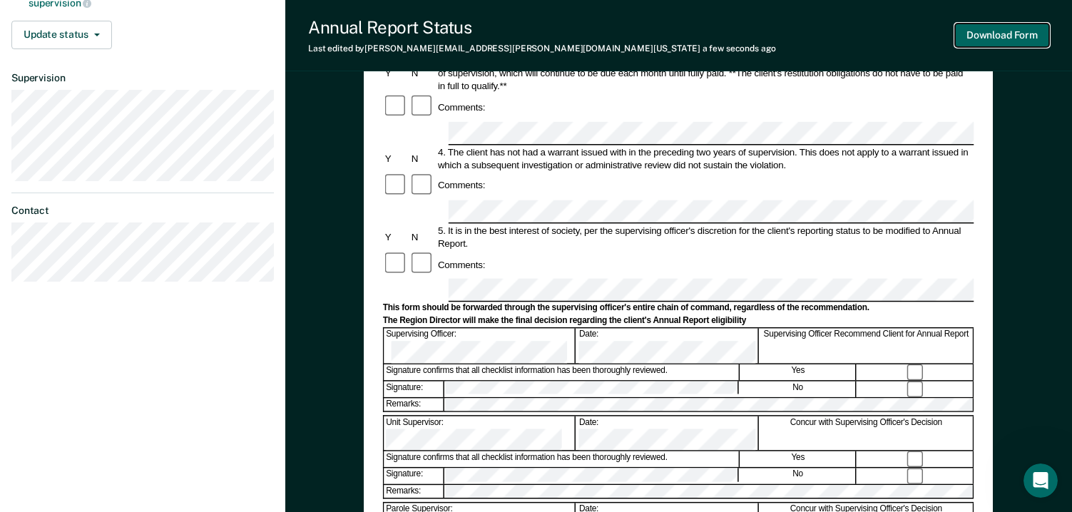
click at [985, 32] on button "Download Form" at bounding box center [1002, 36] width 94 height 24
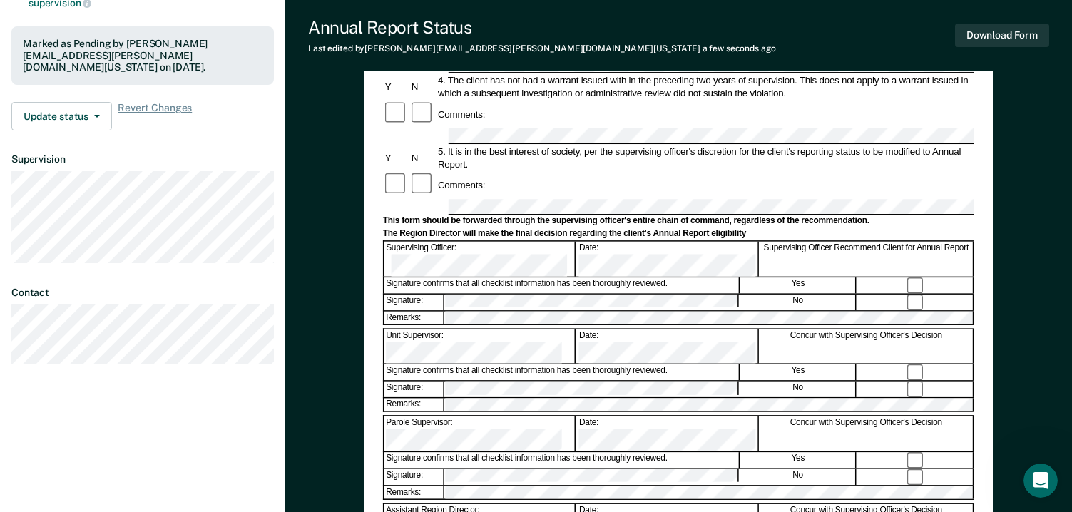
scroll to position [0, 0]
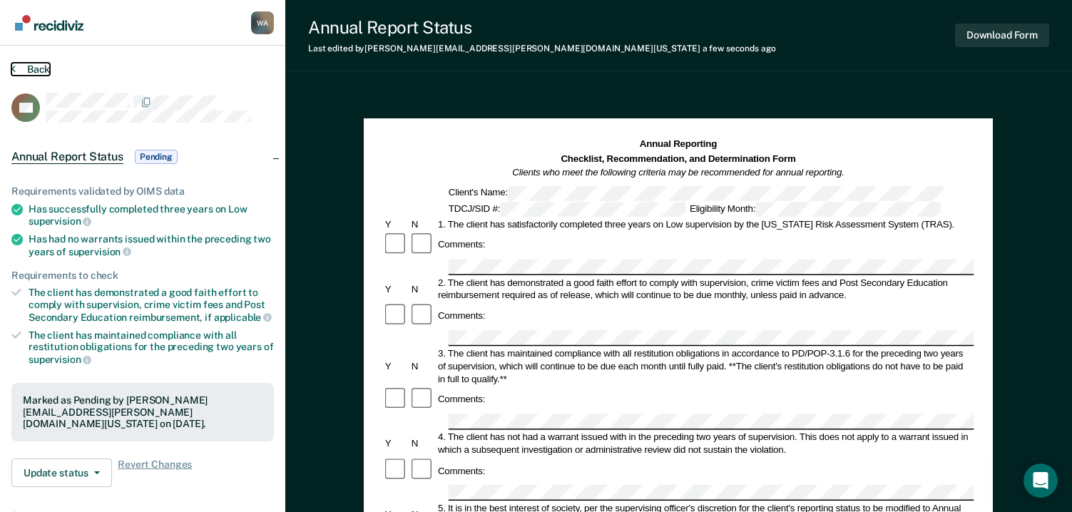
click at [30, 67] on button "Back" at bounding box center [30, 69] width 39 height 13
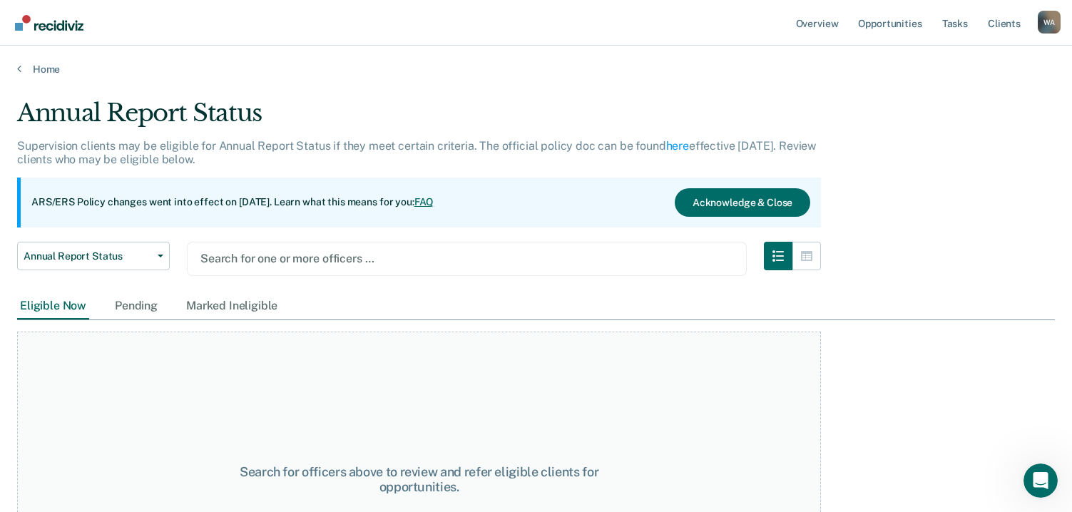
click at [302, 259] on div at bounding box center [466, 258] width 533 height 16
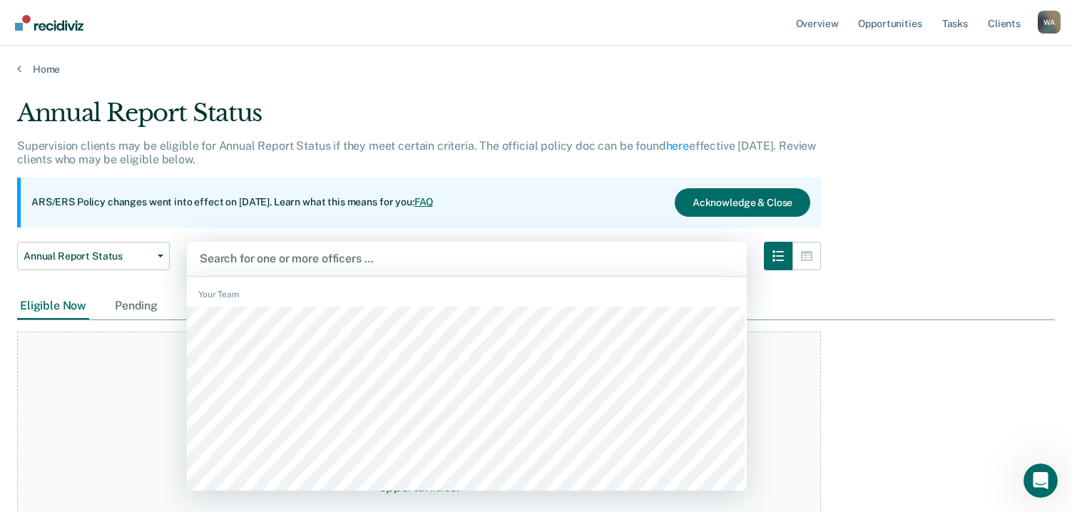
click at [292, 257] on div at bounding box center [467, 258] width 534 height 16
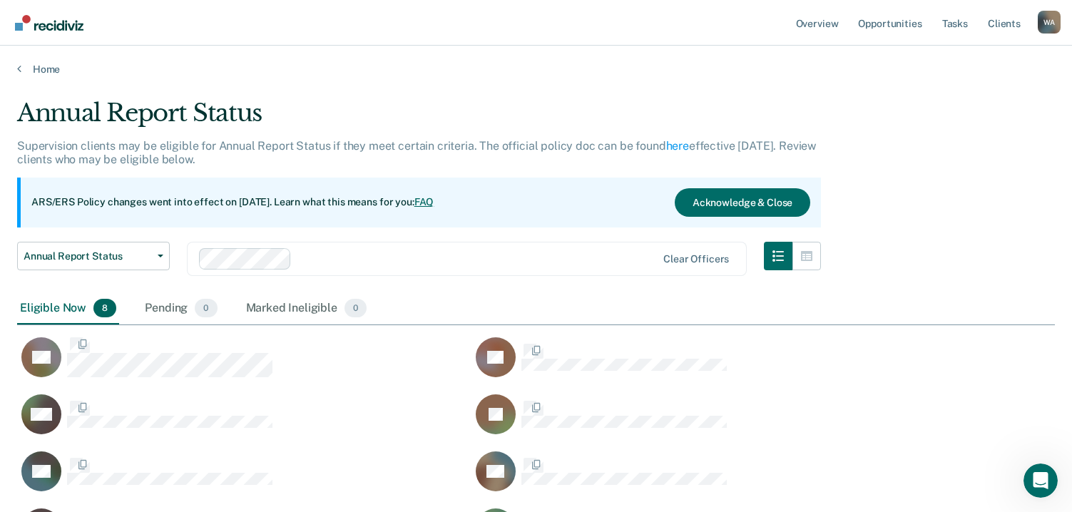
scroll to position [451, 1027]
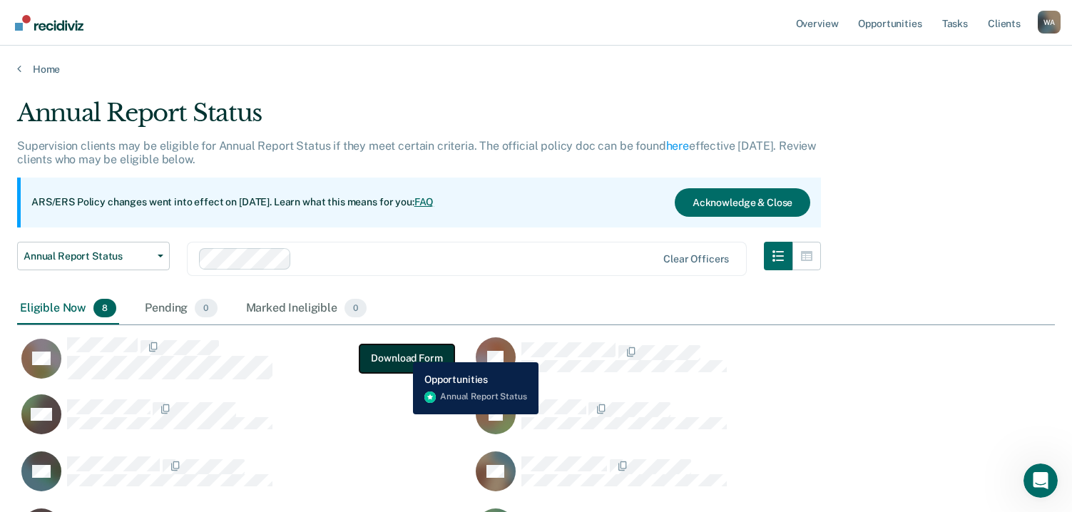
click at [402, 352] on button "Download Form" at bounding box center [406, 358] width 94 height 29
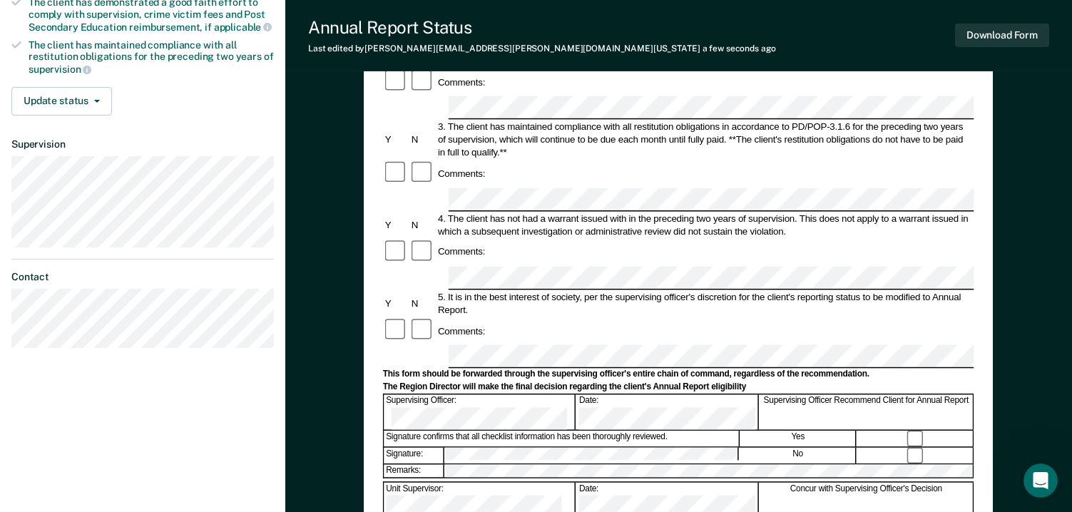
scroll to position [538, 0]
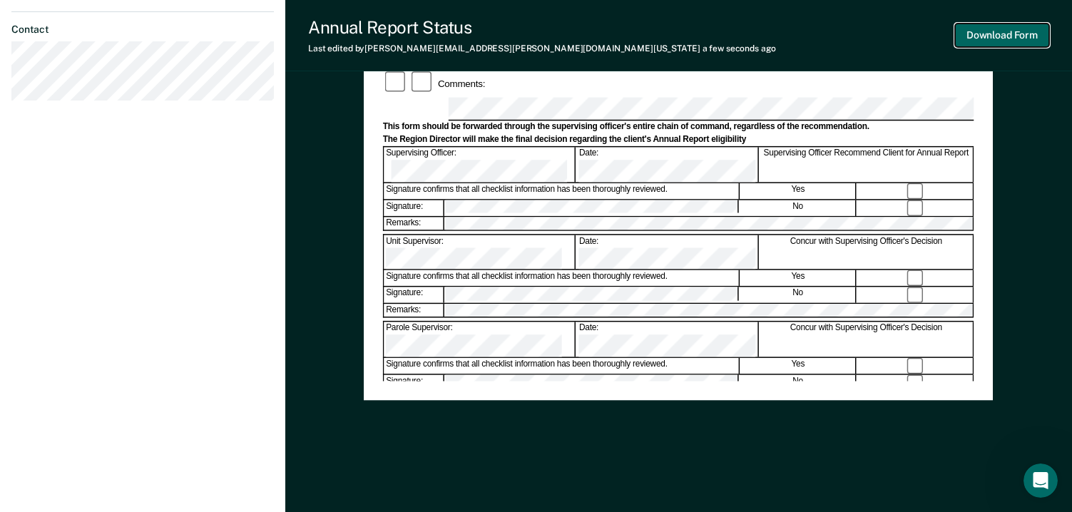
click at [995, 35] on button "Download Form" at bounding box center [1002, 36] width 94 height 24
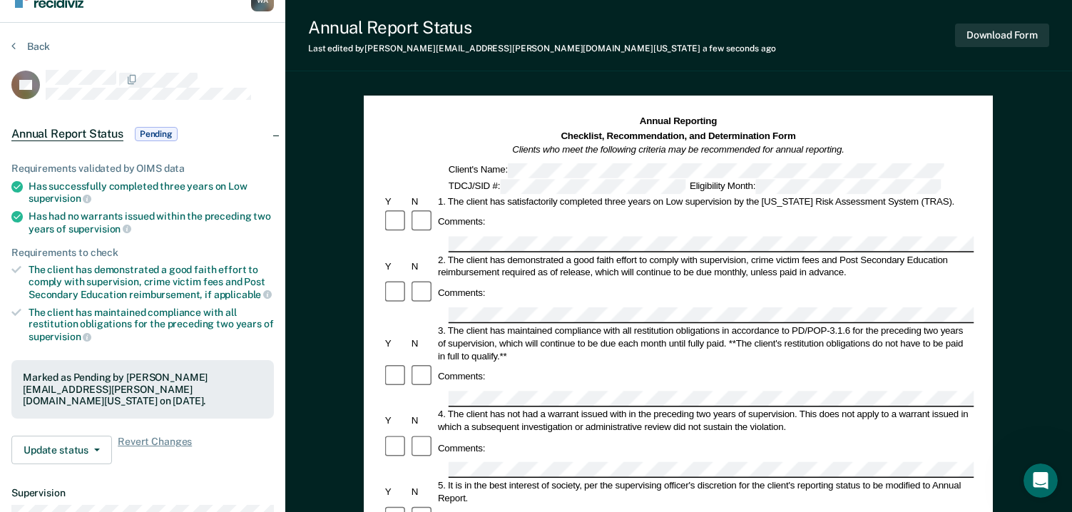
scroll to position [0, 0]
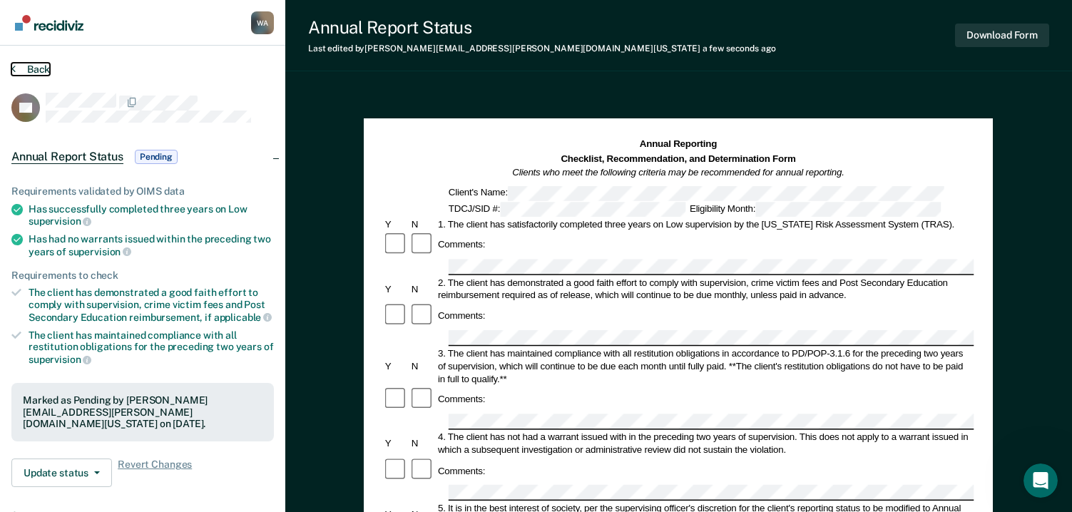
click at [28, 67] on button "Back" at bounding box center [30, 69] width 39 height 13
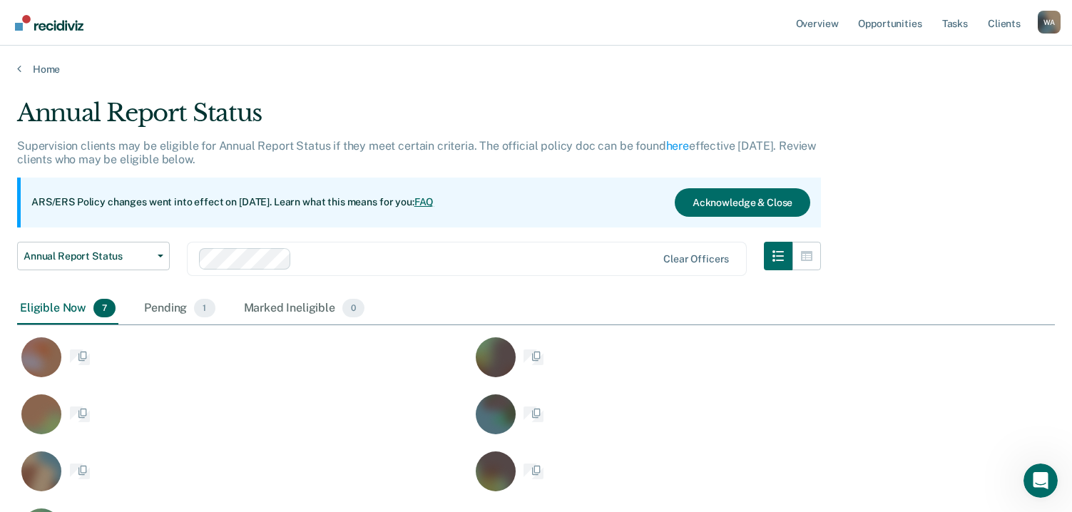
scroll to position [451, 1027]
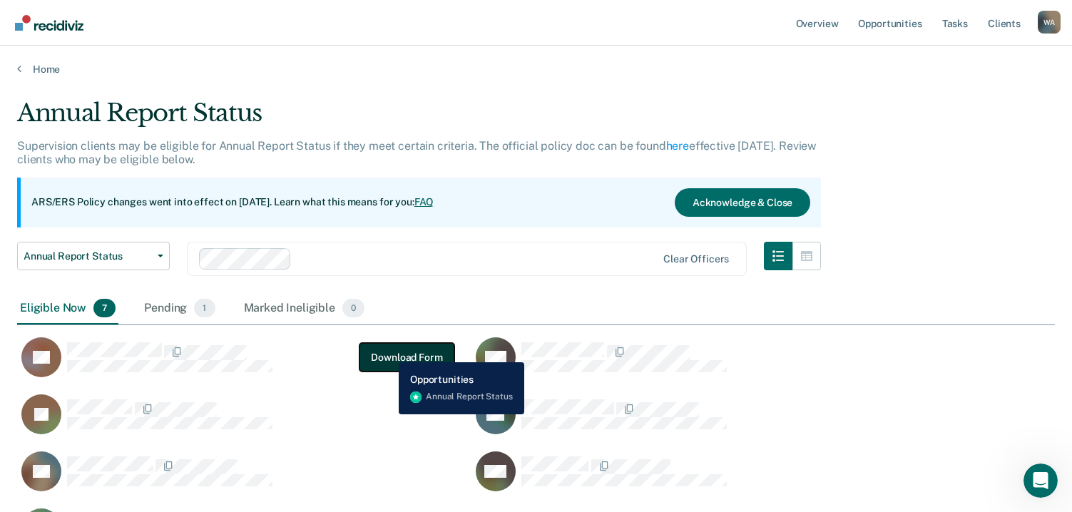
click at [388, 352] on button "Download Form" at bounding box center [406, 357] width 94 height 29
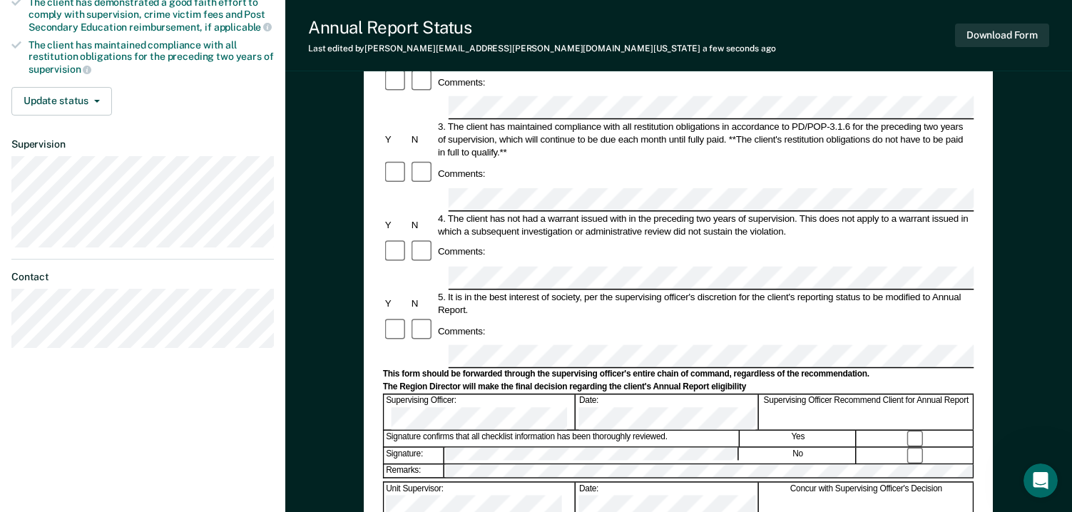
scroll to position [538, 0]
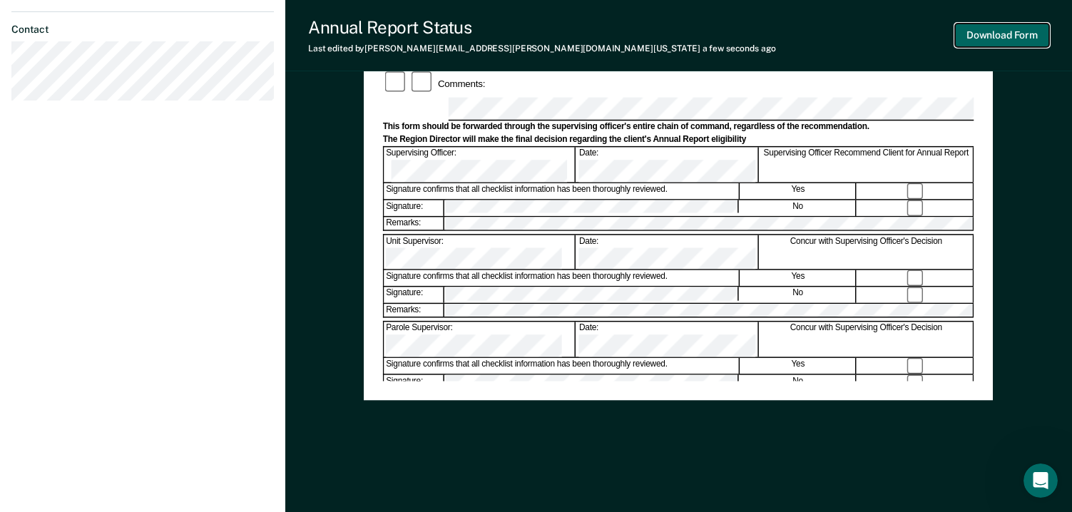
click at [981, 29] on button "Download Form" at bounding box center [1002, 36] width 94 height 24
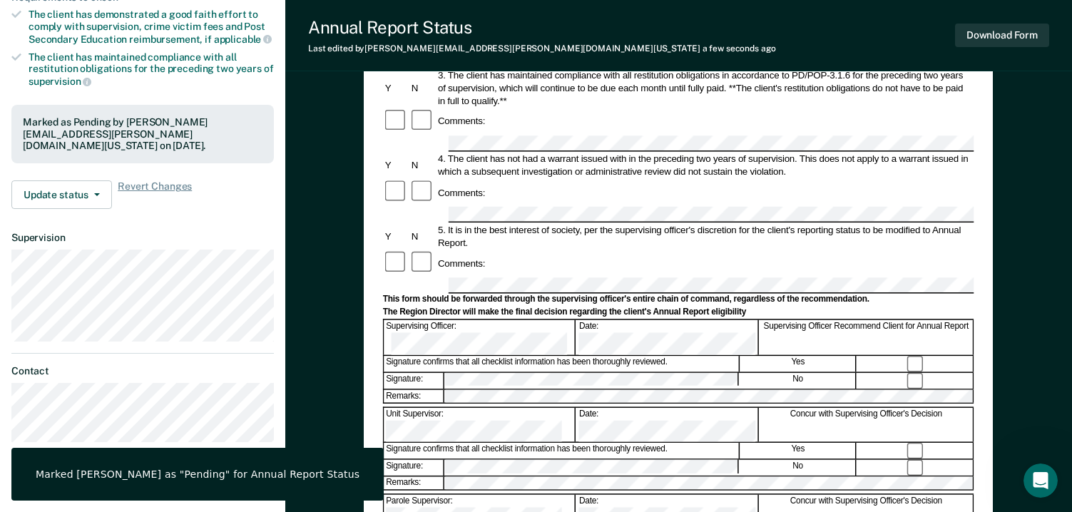
scroll to position [39, 0]
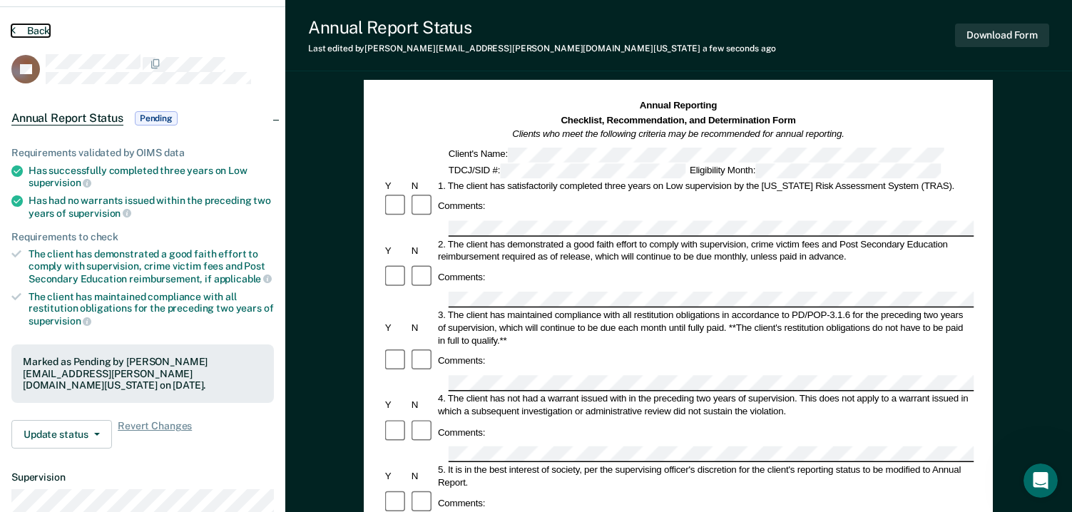
click at [44, 24] on button "Back" at bounding box center [30, 30] width 39 height 13
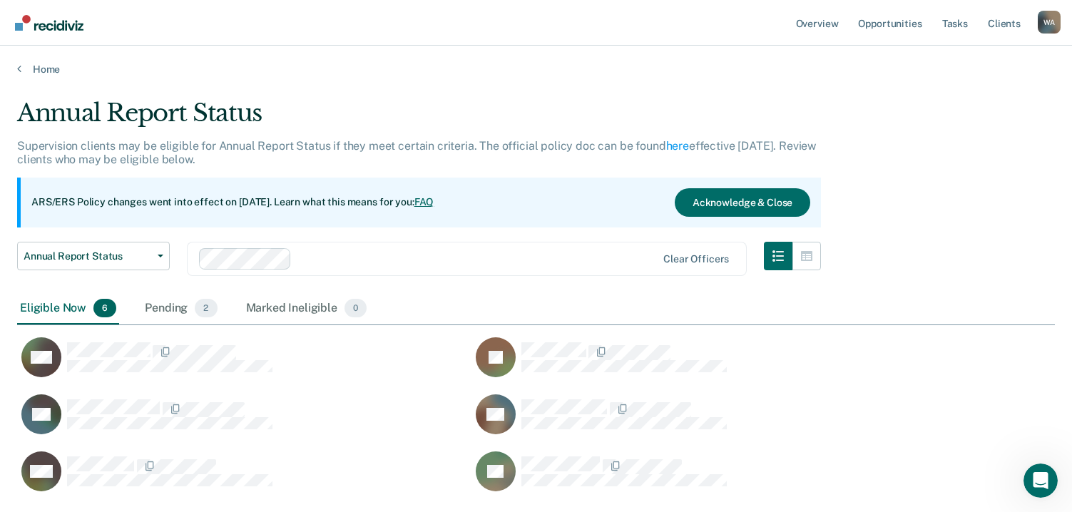
scroll to position [394, 1027]
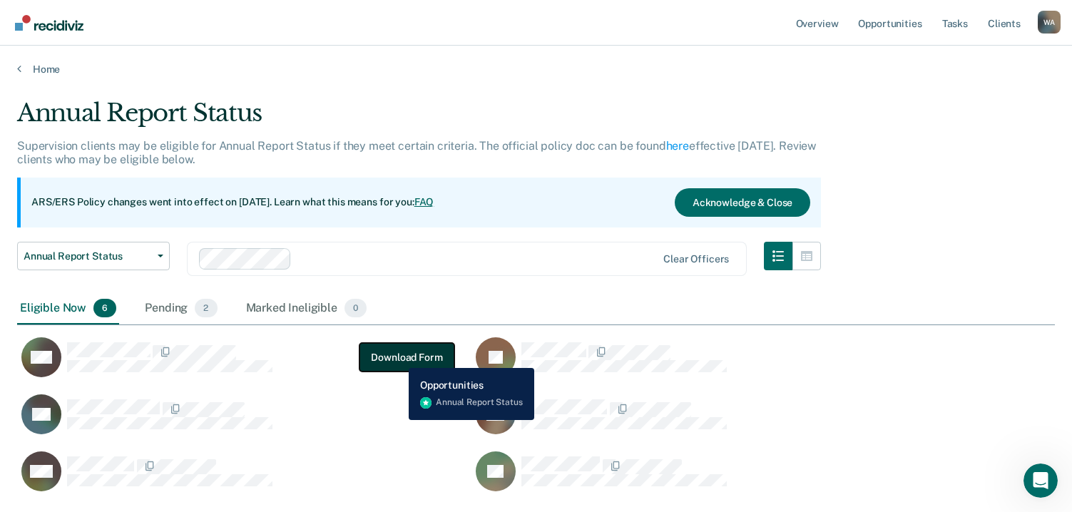
click at [398, 357] on button "Download Form" at bounding box center [406, 357] width 94 height 29
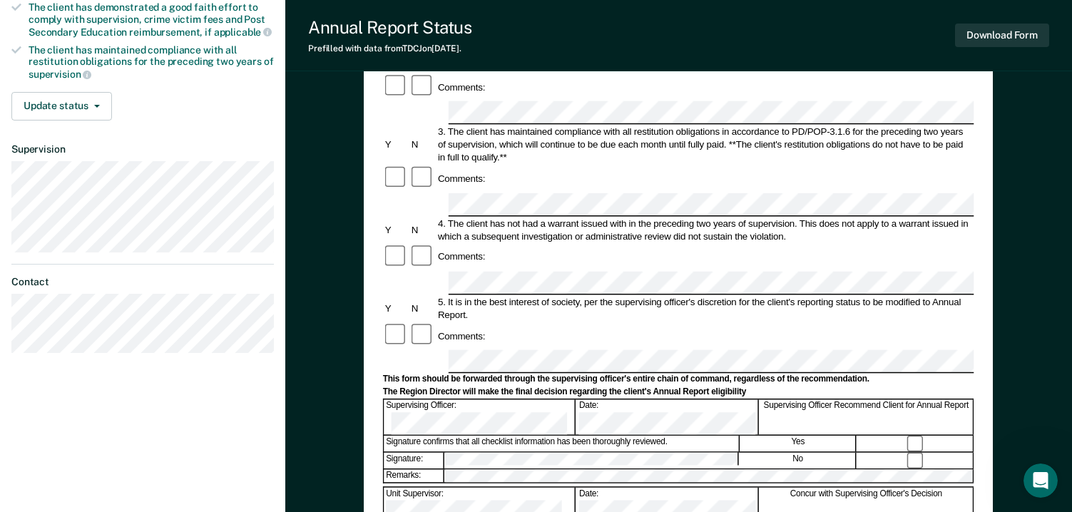
scroll to position [357, 0]
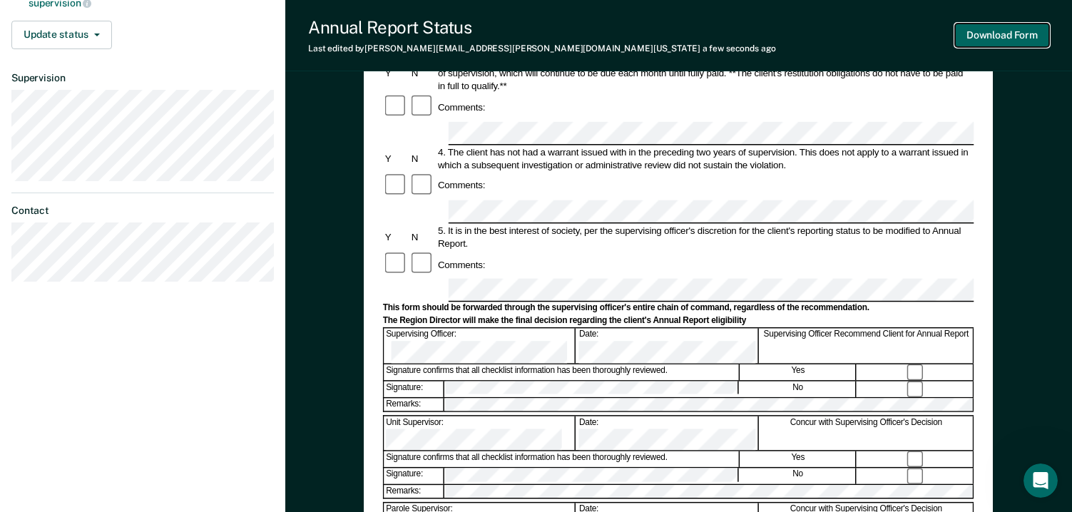
click at [996, 29] on button "Download Form" at bounding box center [1002, 36] width 94 height 24
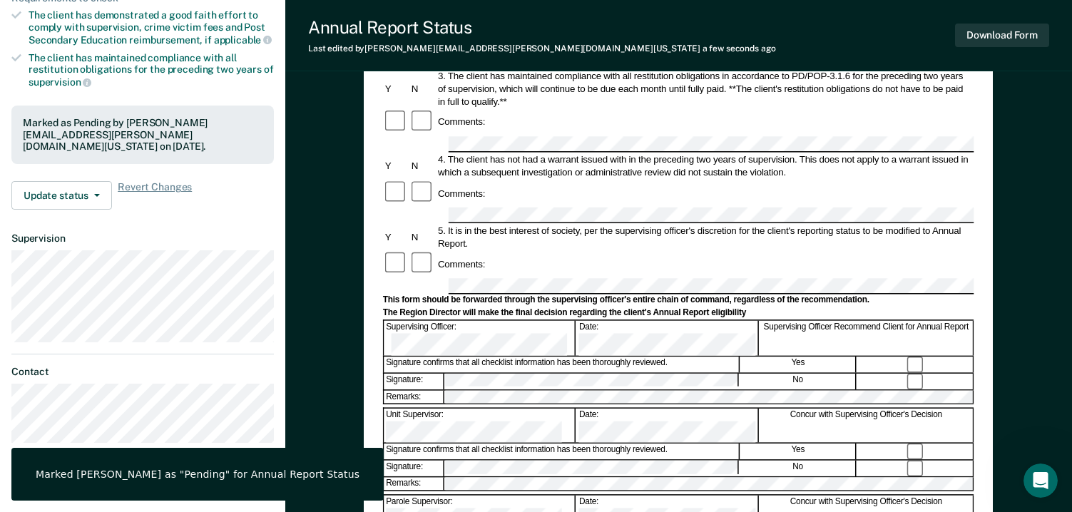
scroll to position [0, 0]
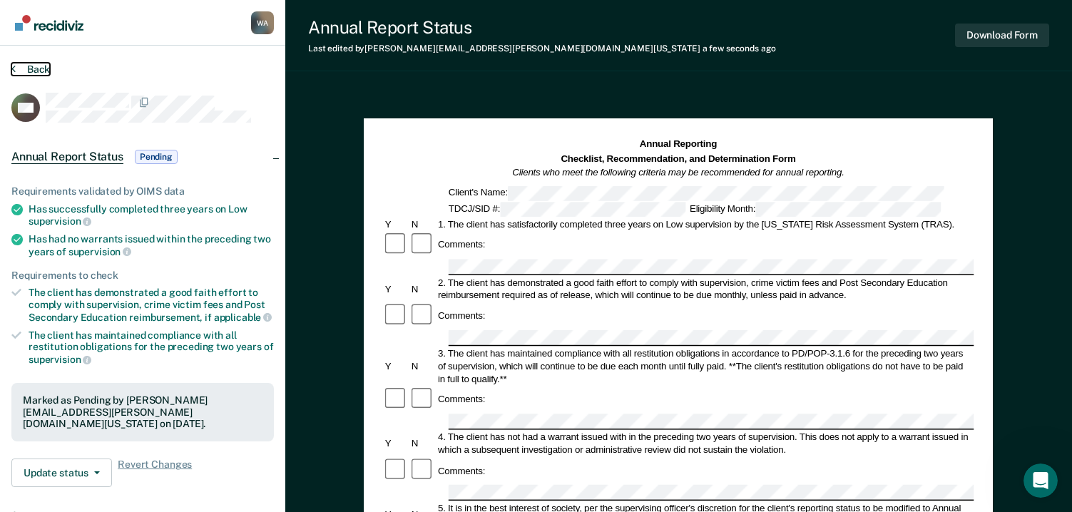
click at [38, 70] on button "Back" at bounding box center [30, 69] width 39 height 13
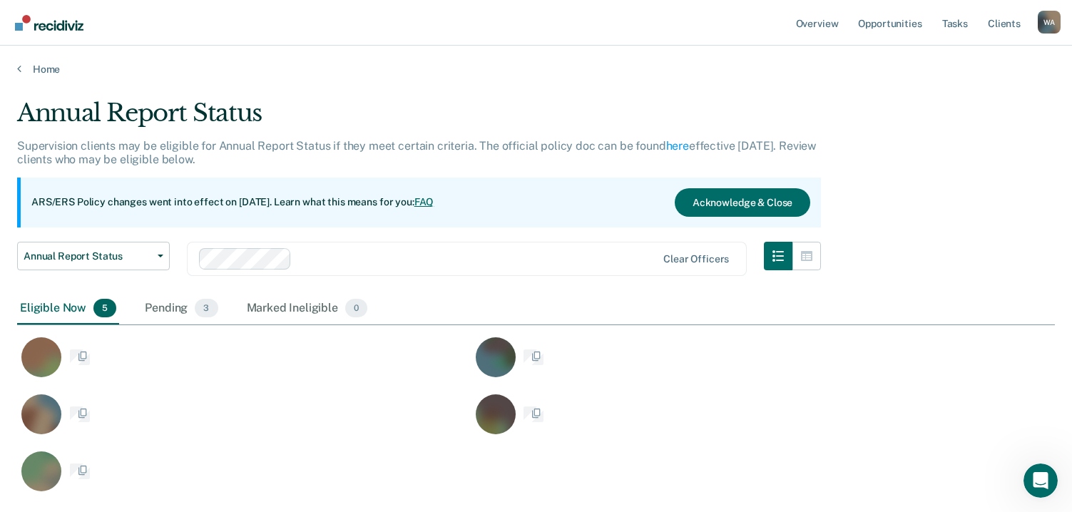
scroll to position [394, 1027]
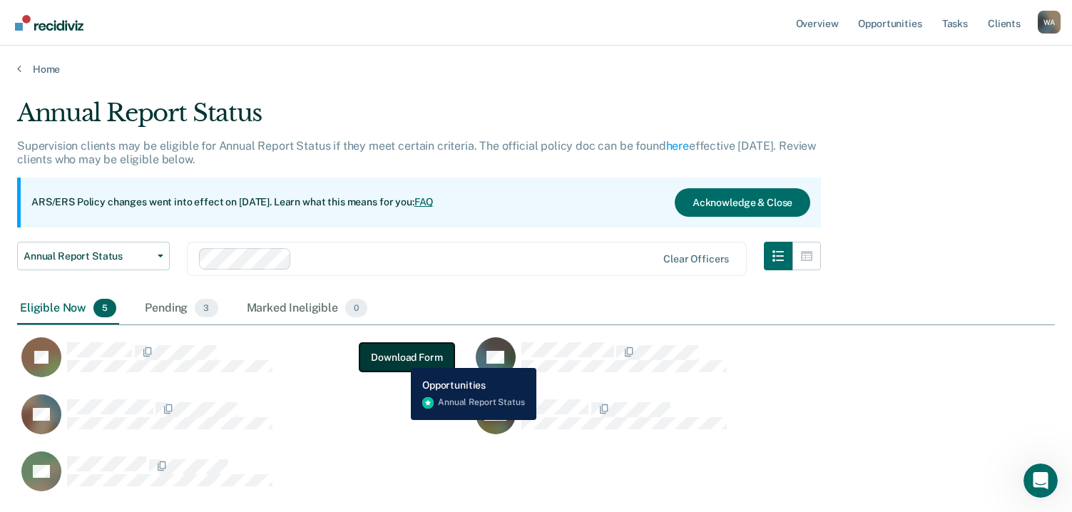
click at [401, 358] on button "Download Form" at bounding box center [406, 357] width 94 height 29
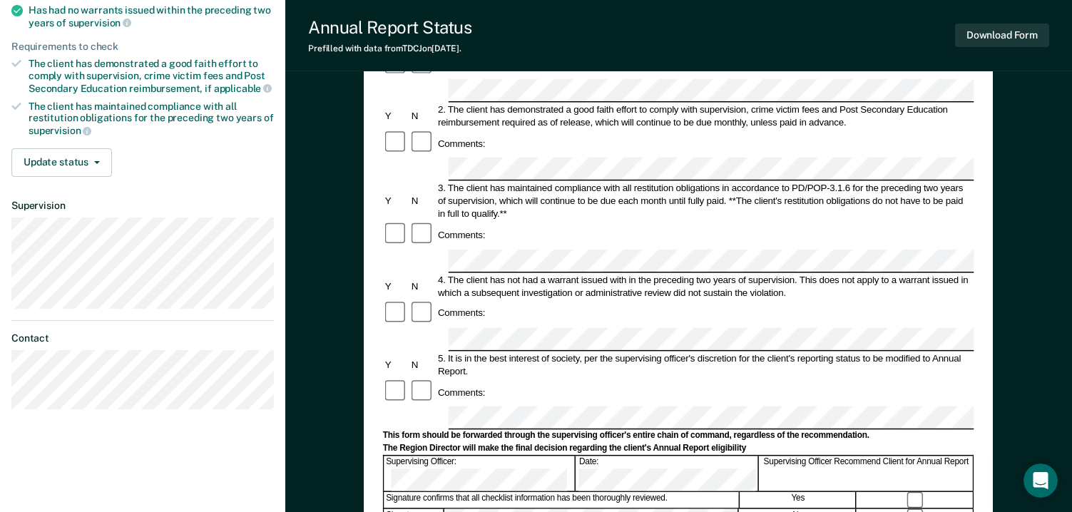
scroll to position [428, 0]
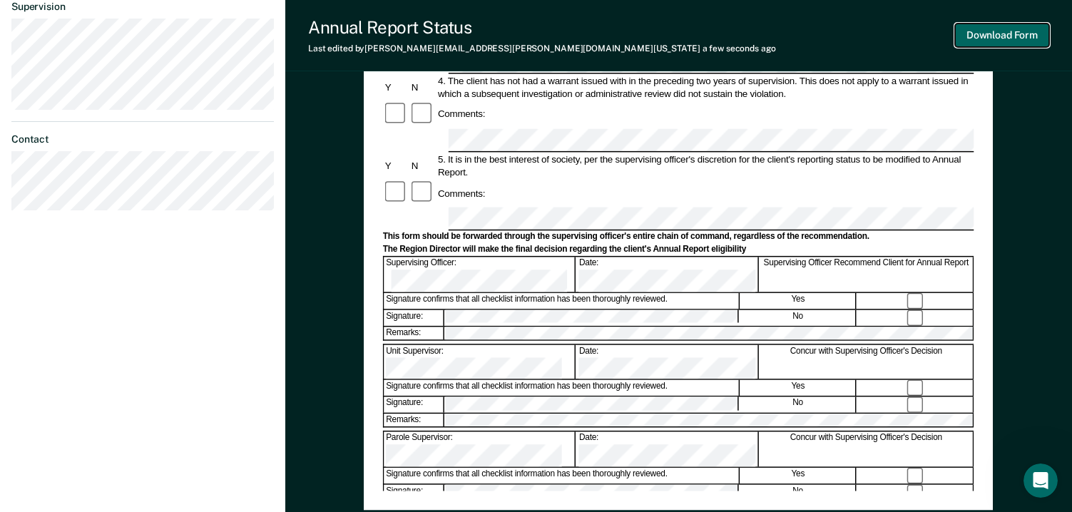
click at [975, 28] on button "Download Form" at bounding box center [1002, 36] width 94 height 24
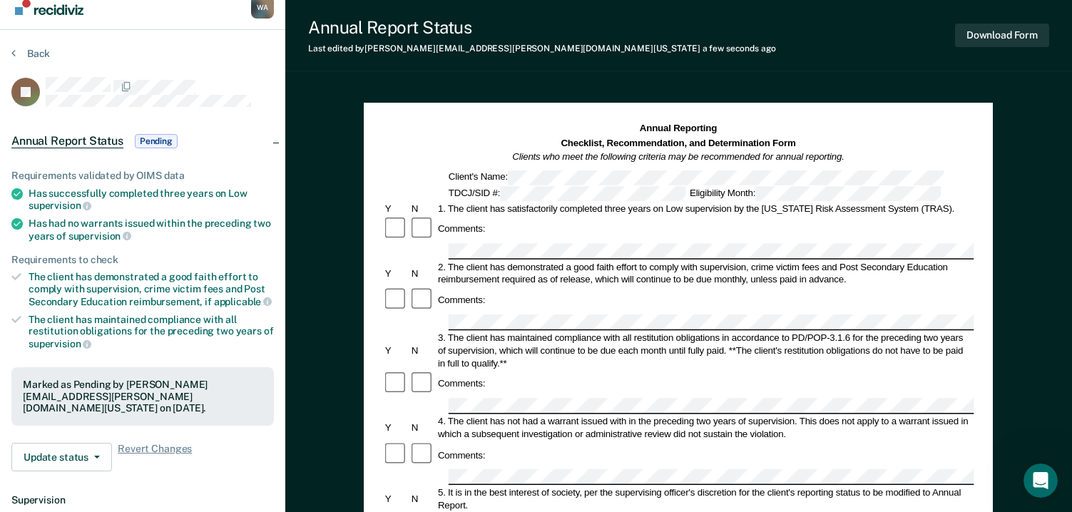
scroll to position [0, 0]
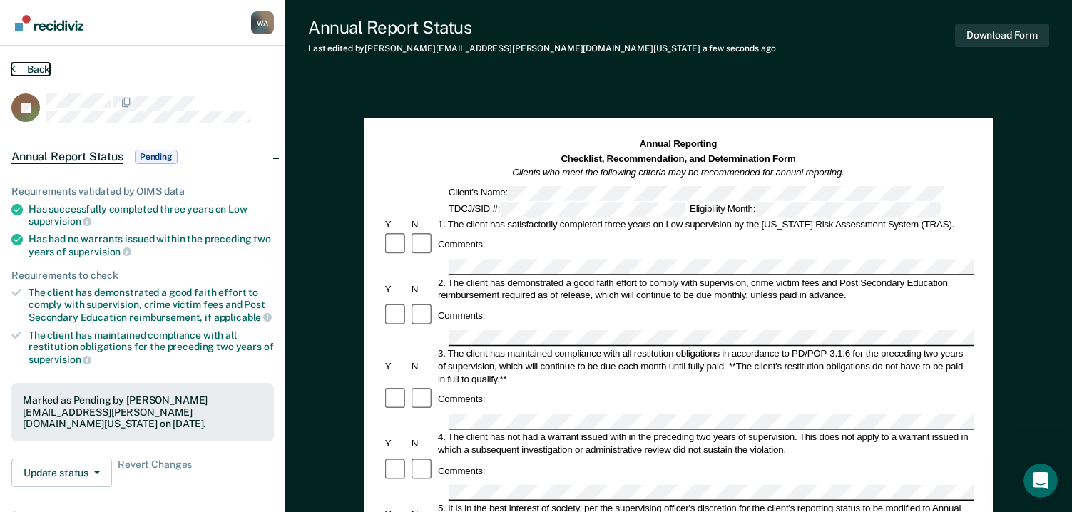
click at [41, 63] on button "Back" at bounding box center [30, 69] width 39 height 13
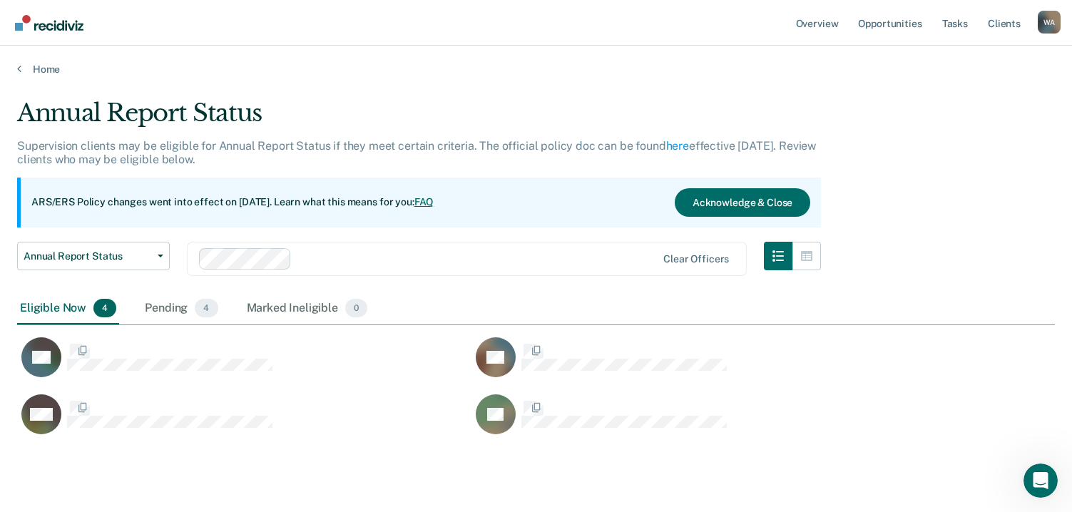
scroll to position [337, 1027]
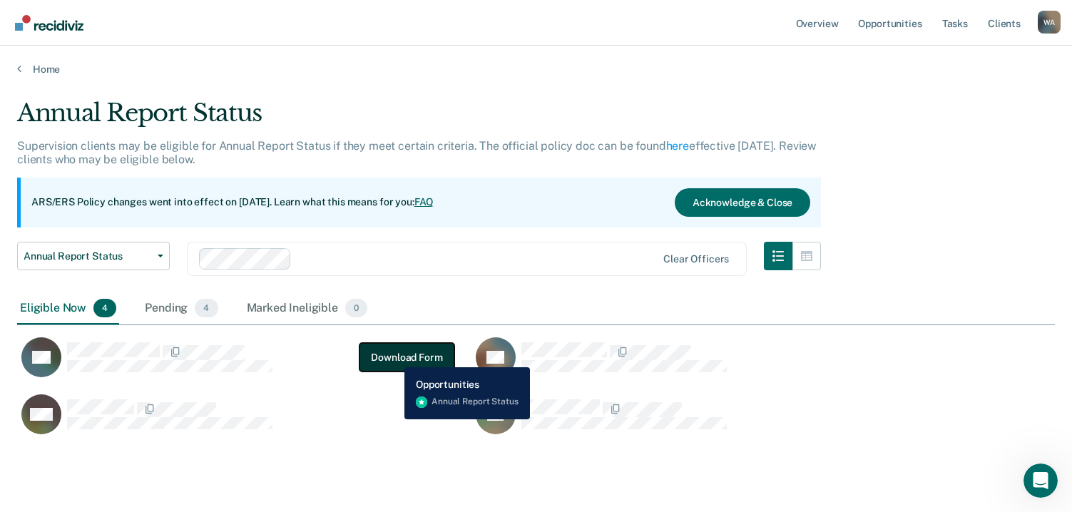
click at [394, 357] on button "Download Form" at bounding box center [406, 357] width 94 height 29
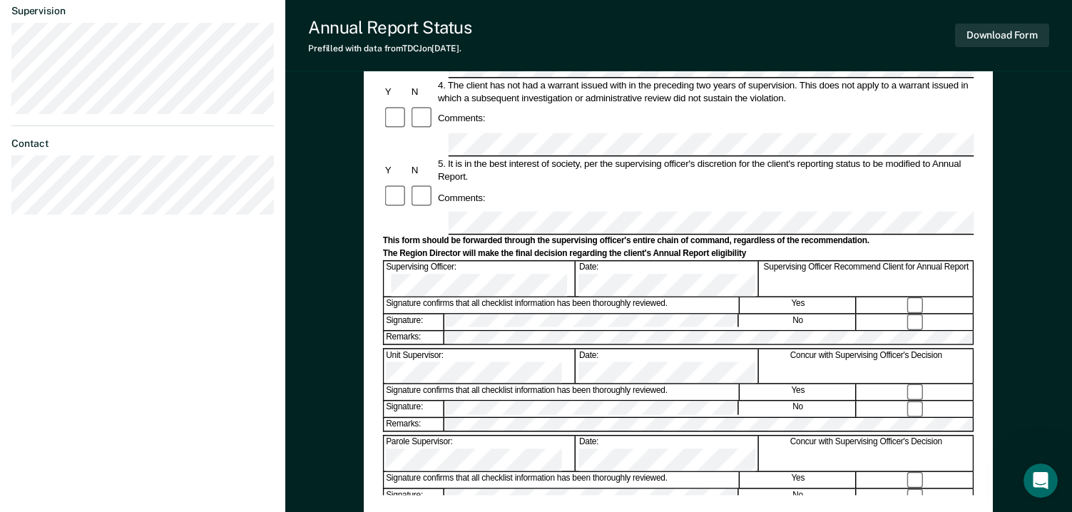
scroll to position [428, 0]
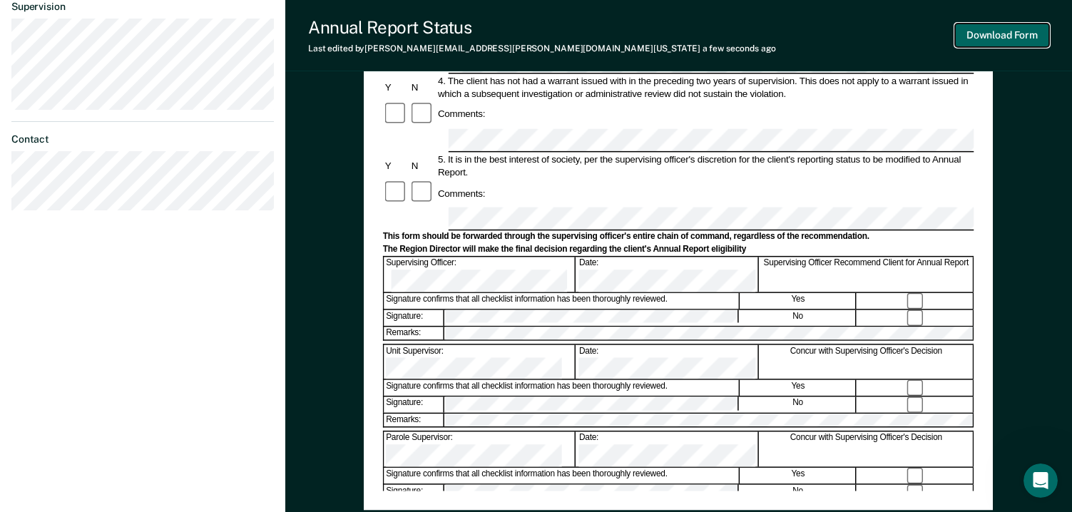
click at [987, 34] on button "Download Form" at bounding box center [1002, 36] width 94 height 24
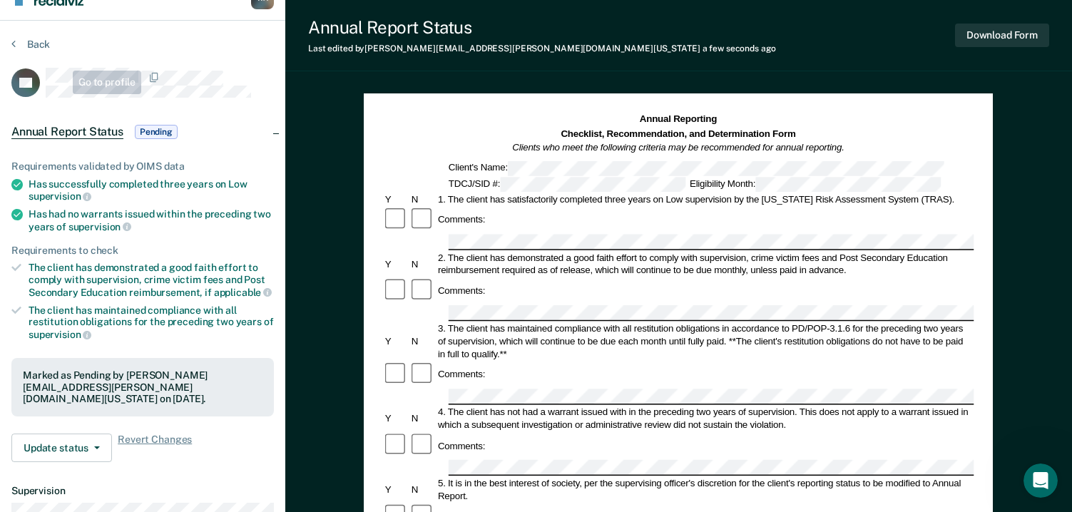
scroll to position [0, 0]
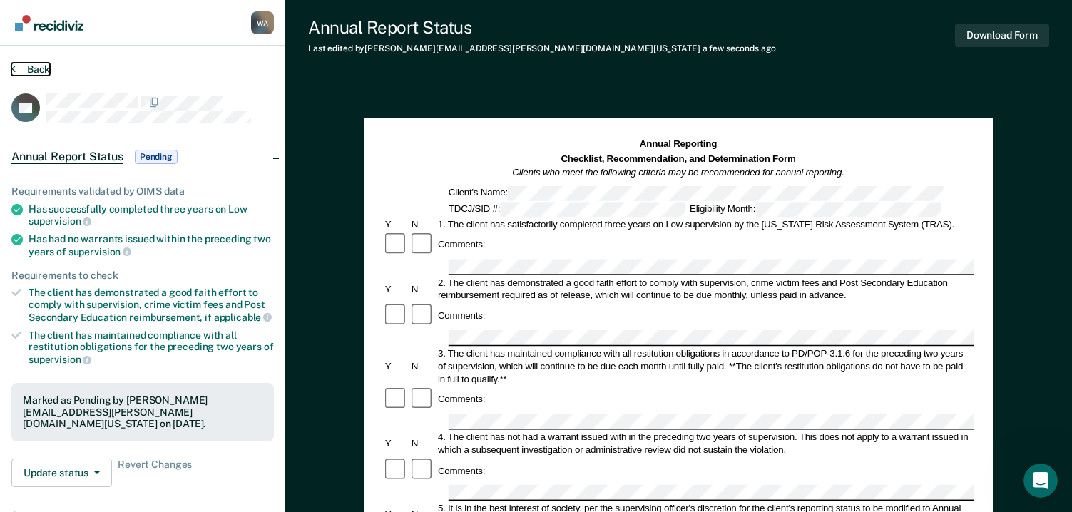
click at [40, 69] on button "Back" at bounding box center [30, 69] width 39 height 13
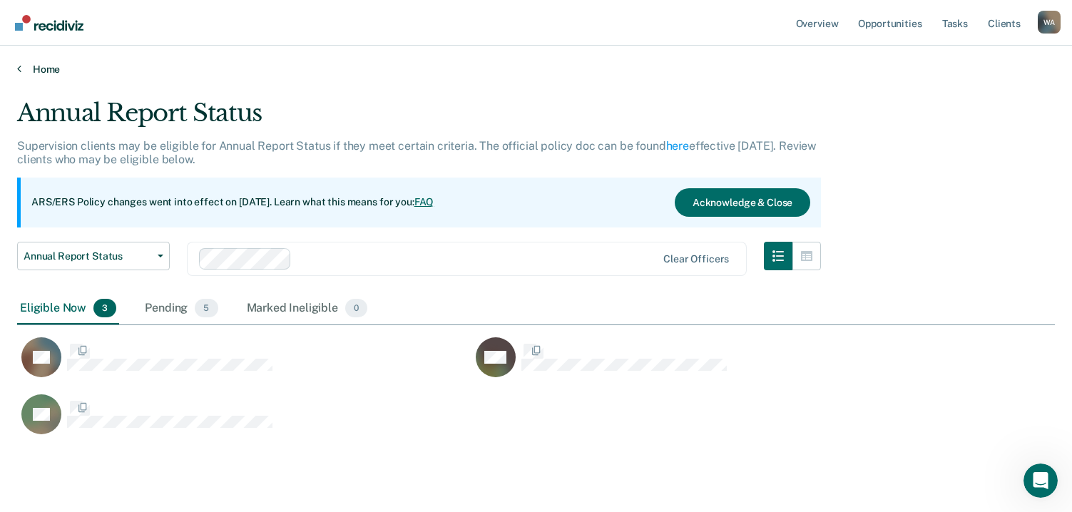
scroll to position [337, 1027]
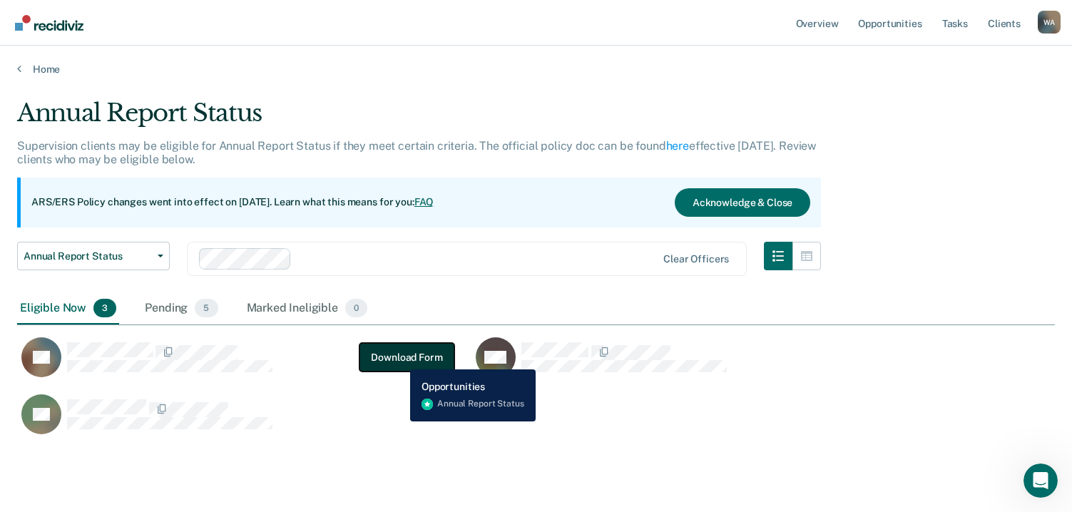
click at [399, 359] on button "Download Form" at bounding box center [406, 357] width 94 height 29
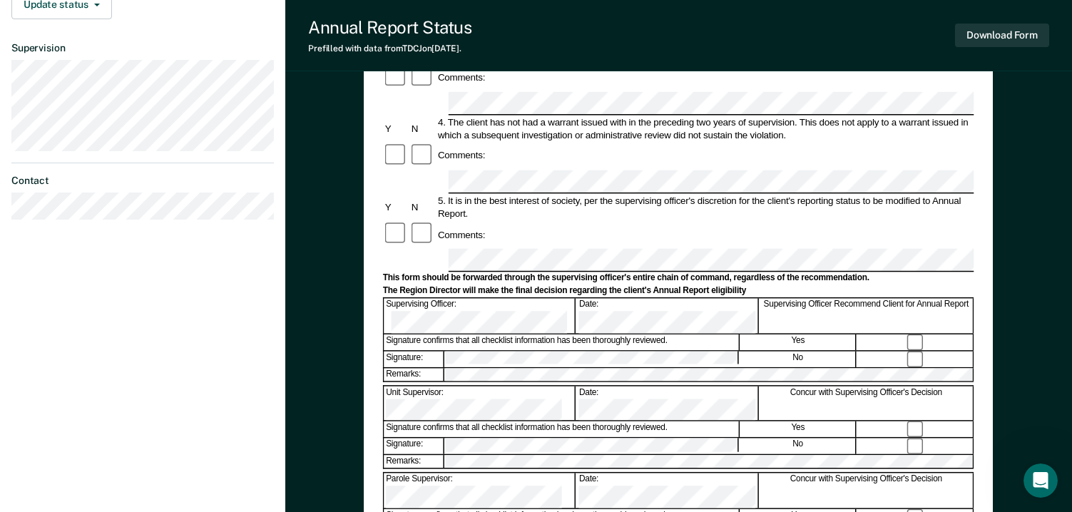
scroll to position [428, 0]
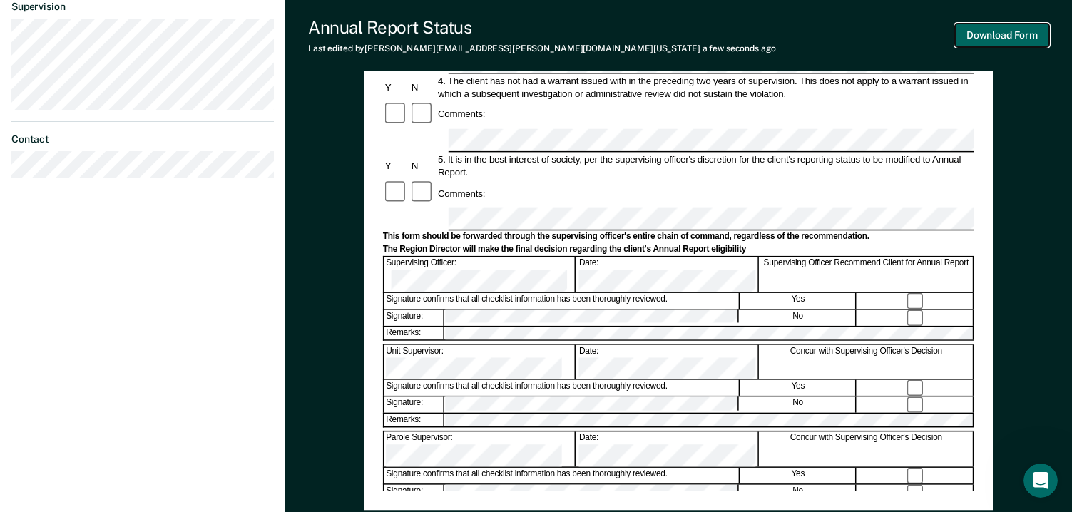
click at [999, 34] on button "Download Form" at bounding box center [1002, 36] width 94 height 24
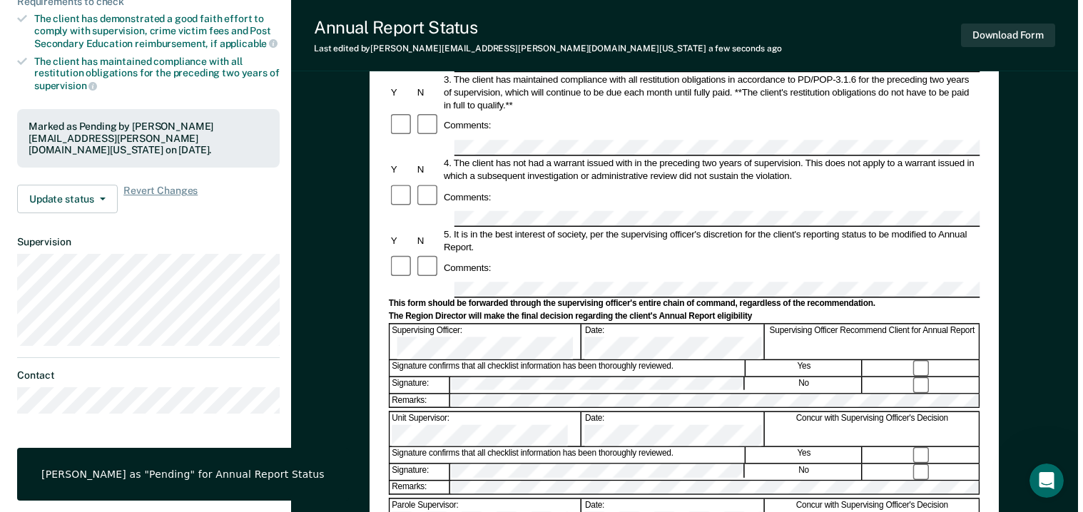
scroll to position [0, 0]
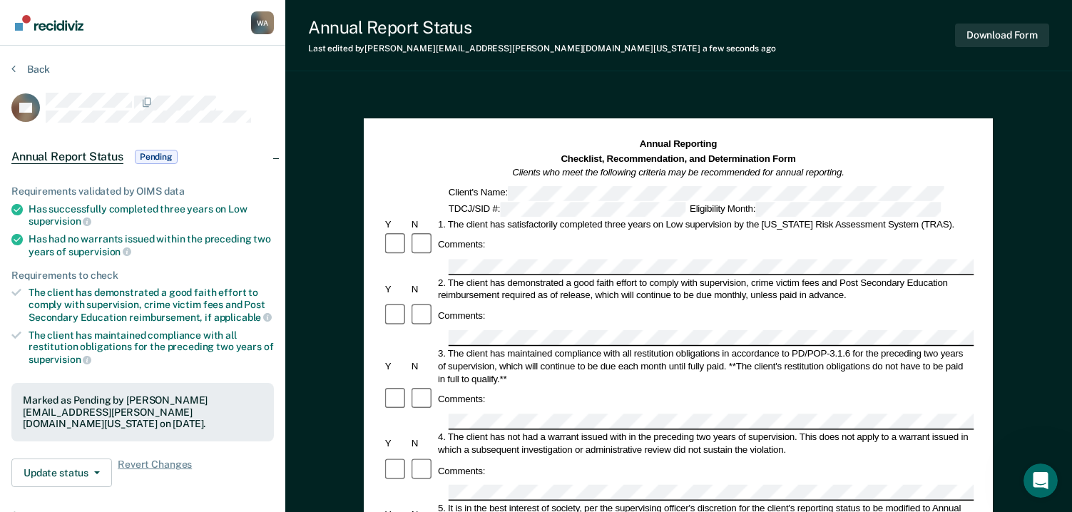
click at [36, 61] on section "Back CF Annual Report Status Pending Requirements validated by OIMS data Has su…" at bounding box center [142, 381] width 285 height 670
click at [38, 70] on button "Back" at bounding box center [30, 69] width 39 height 13
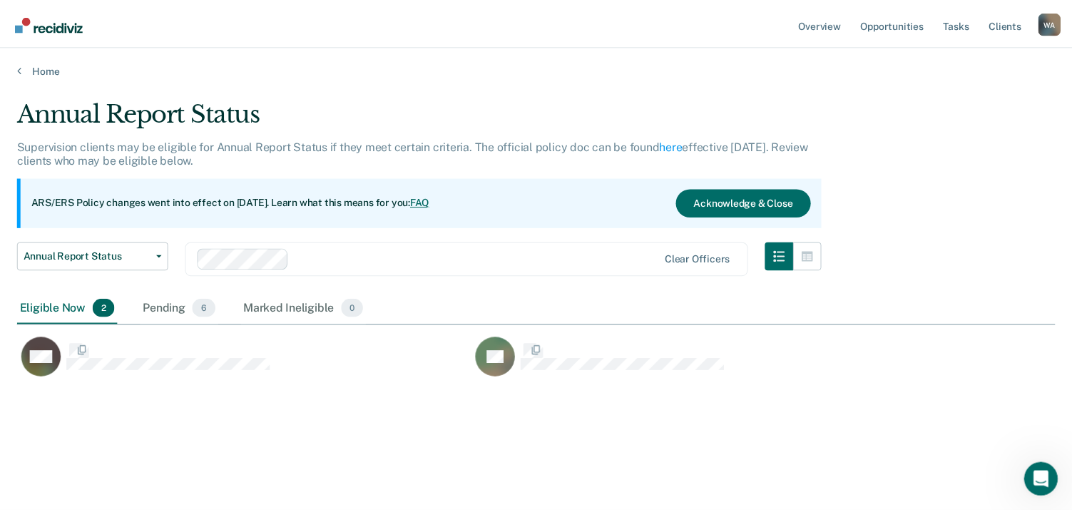
scroll to position [296, 1038]
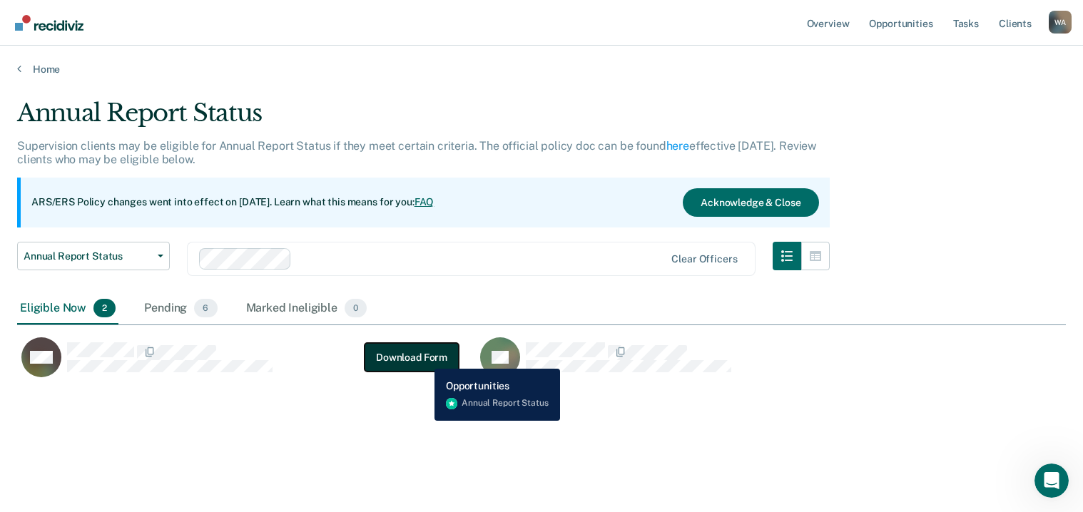
click at [424, 358] on button "Download Form" at bounding box center [411, 357] width 94 height 29
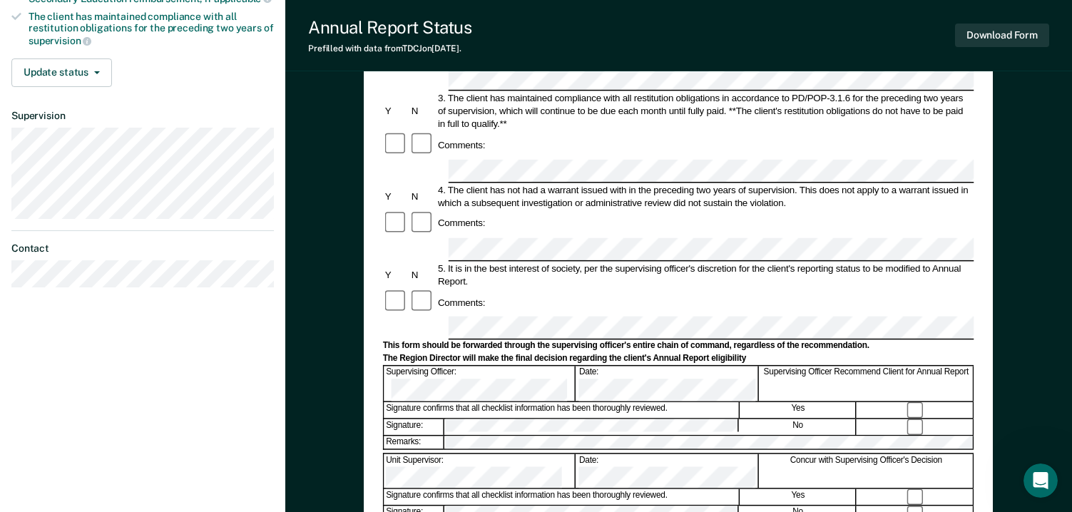
scroll to position [357, 0]
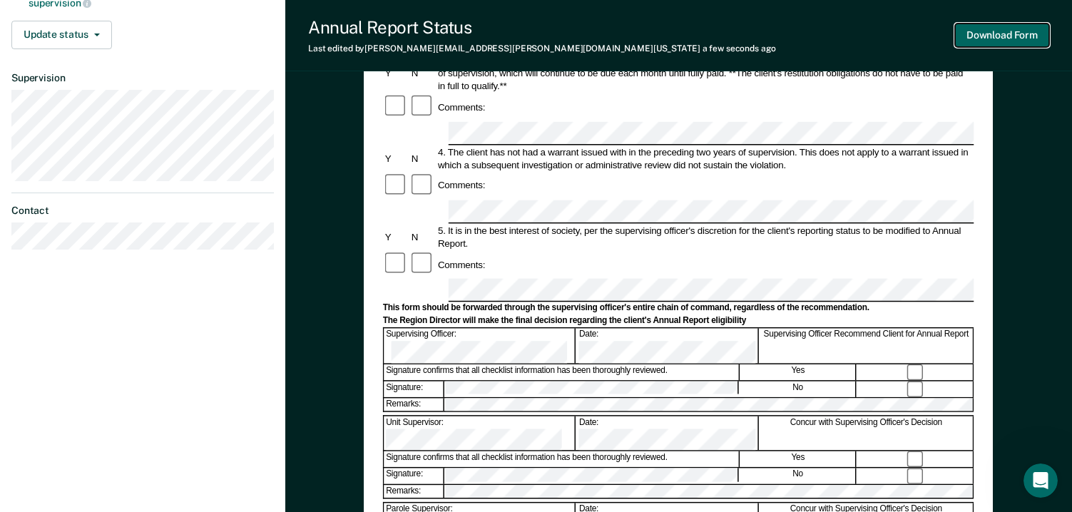
click at [996, 36] on button "Download Form" at bounding box center [1002, 36] width 94 height 24
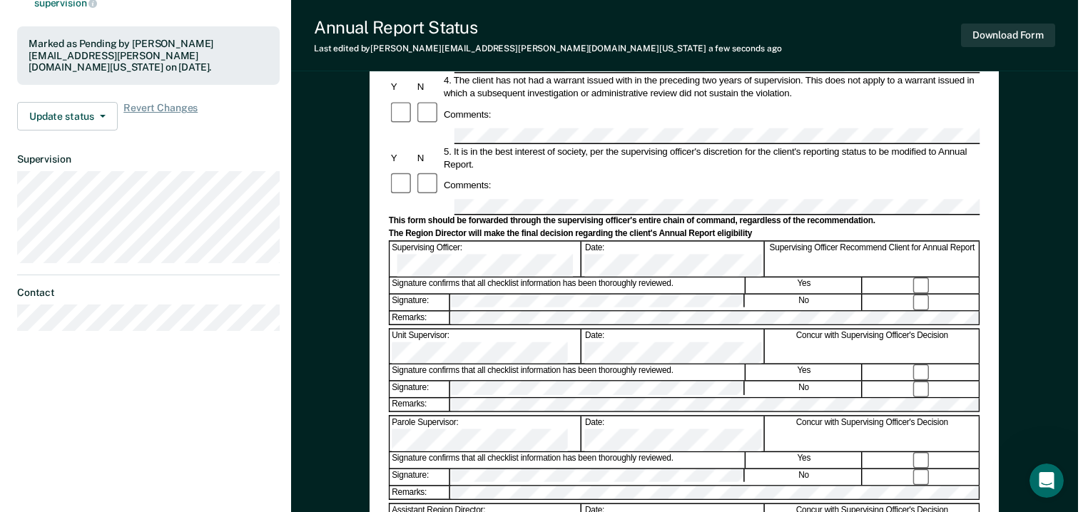
scroll to position [0, 0]
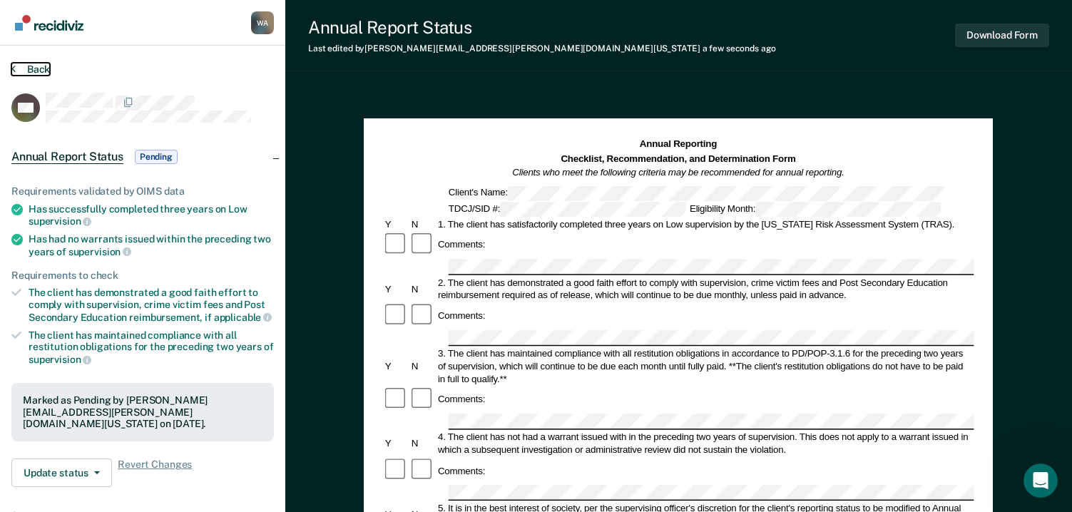
click at [36, 66] on button "Back" at bounding box center [30, 69] width 39 height 13
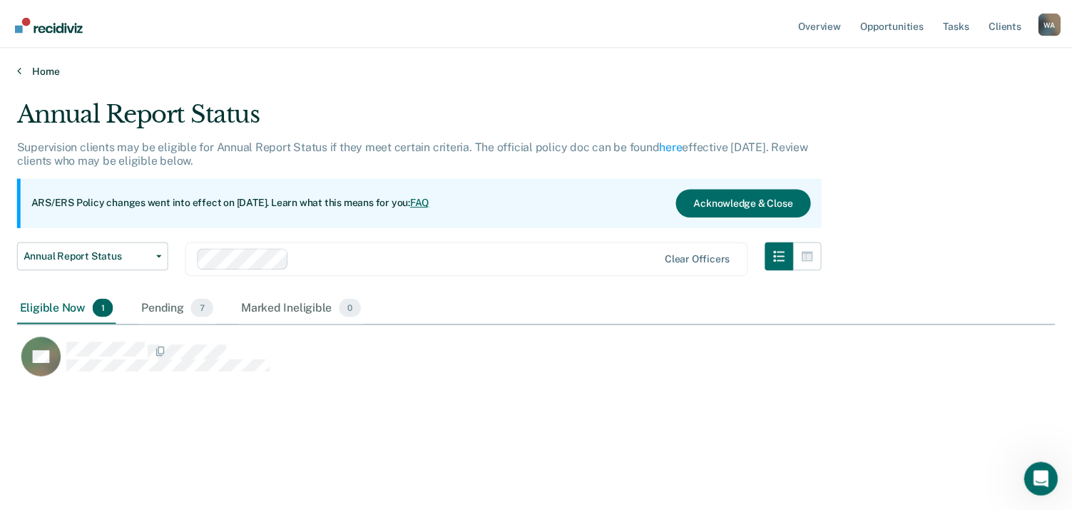
scroll to position [296, 1038]
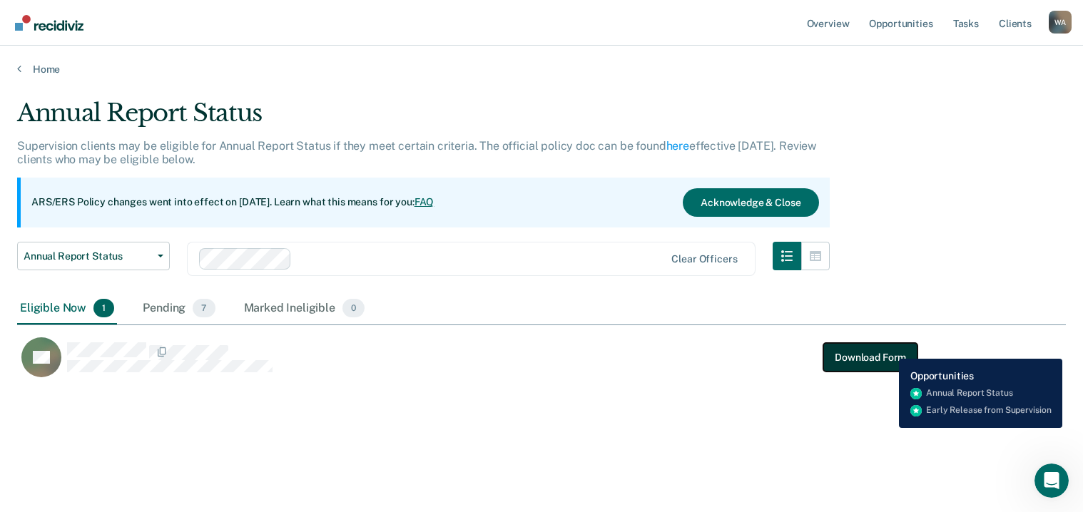
click at [888, 348] on button "Download Form" at bounding box center [870, 357] width 94 height 29
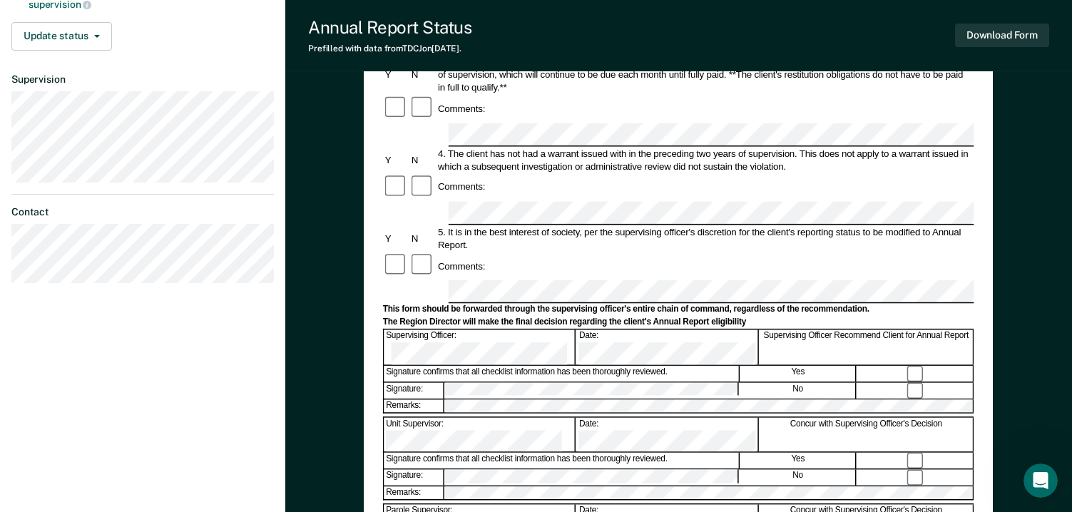
scroll to position [357, 0]
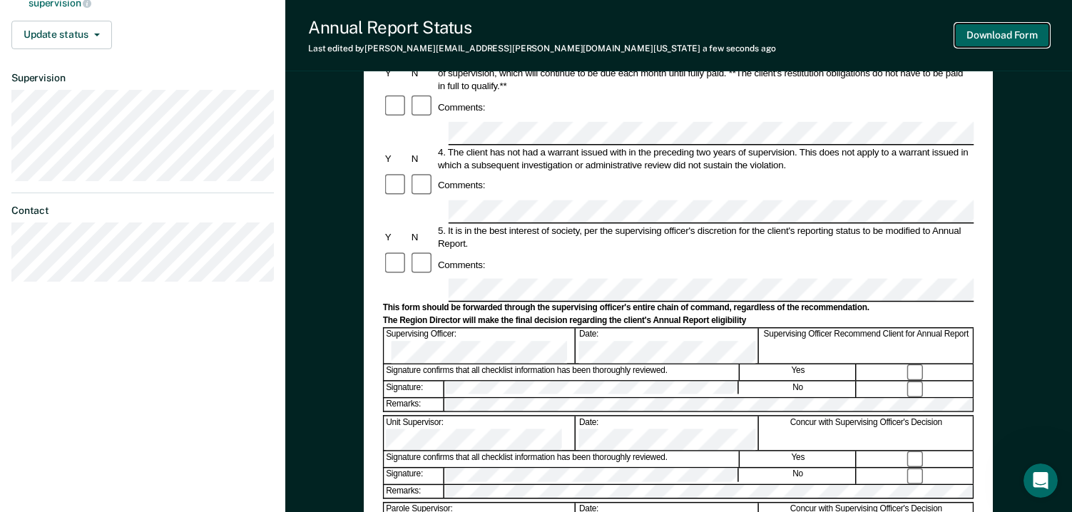
click at [1010, 31] on button "Download Form" at bounding box center [1002, 36] width 94 height 24
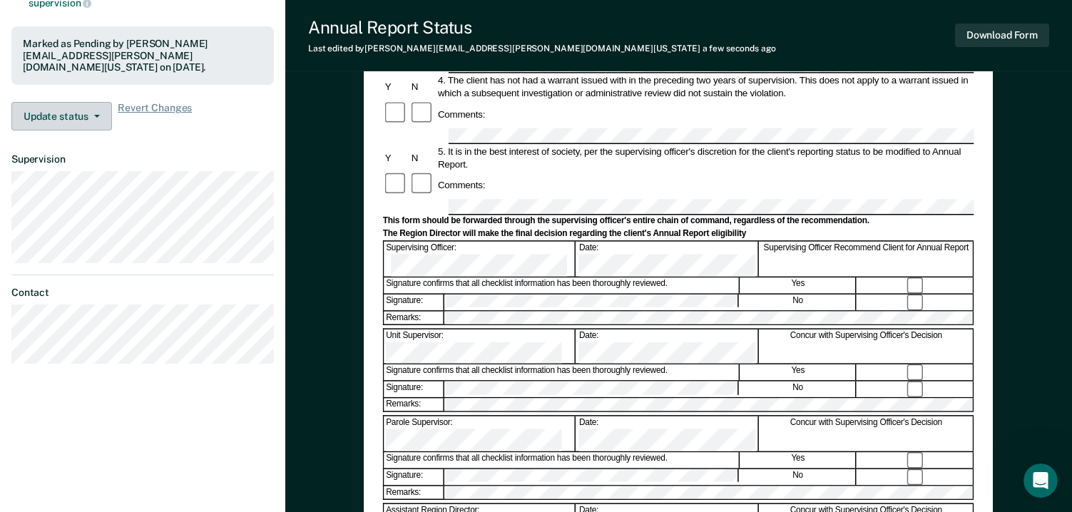
scroll to position [0, 0]
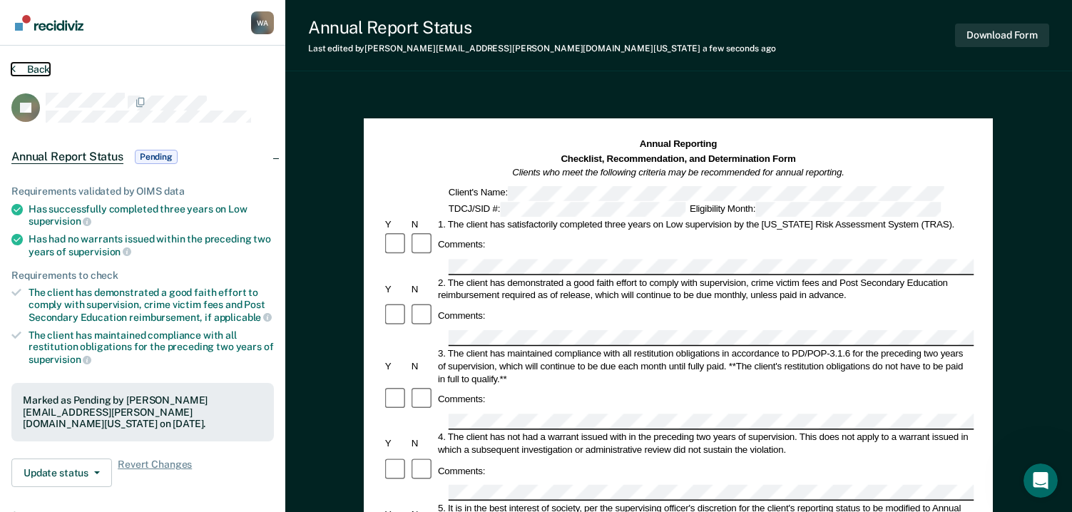
click at [34, 66] on button "Back" at bounding box center [30, 69] width 39 height 13
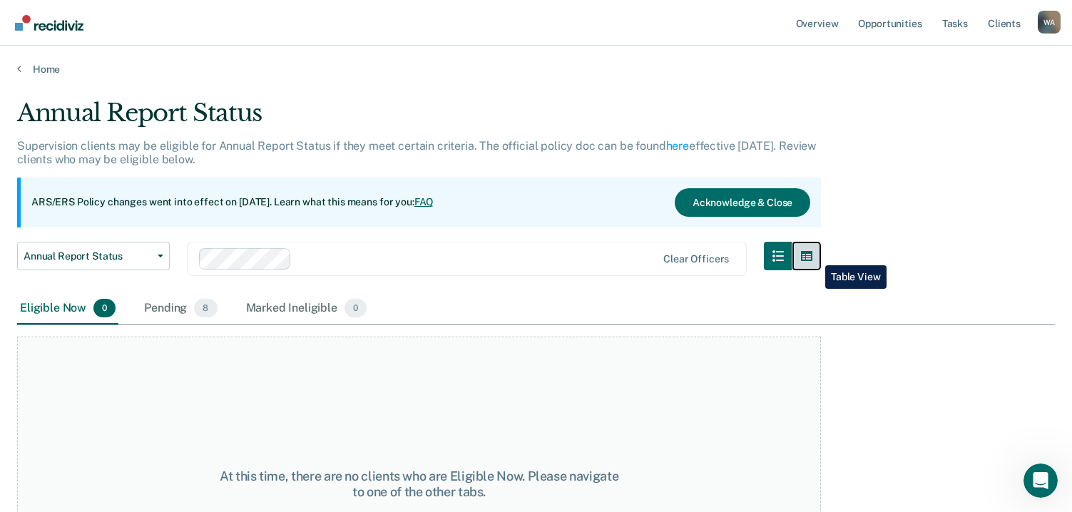
click at [812, 254] on icon "button" at bounding box center [806, 255] width 11 height 11
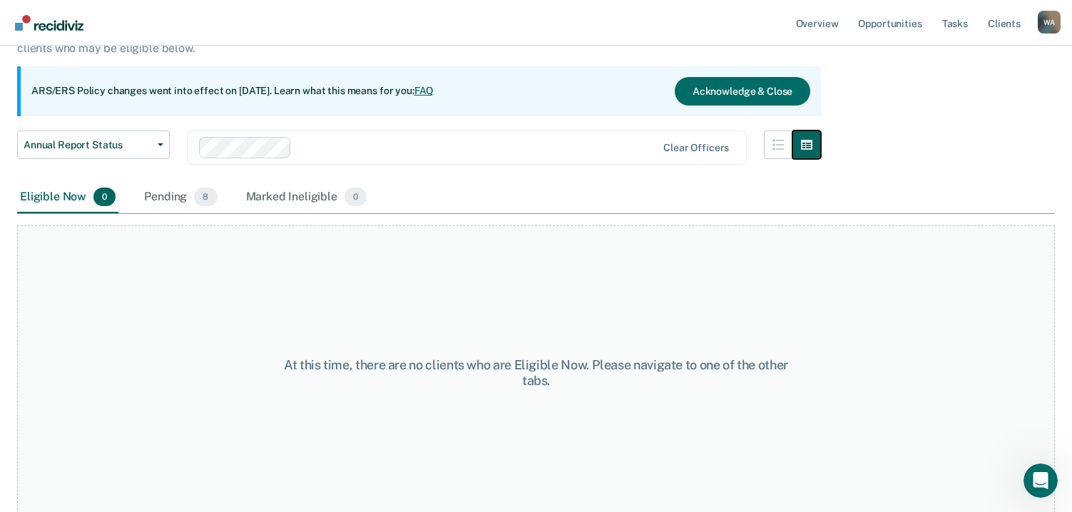
scroll to position [120, 0]
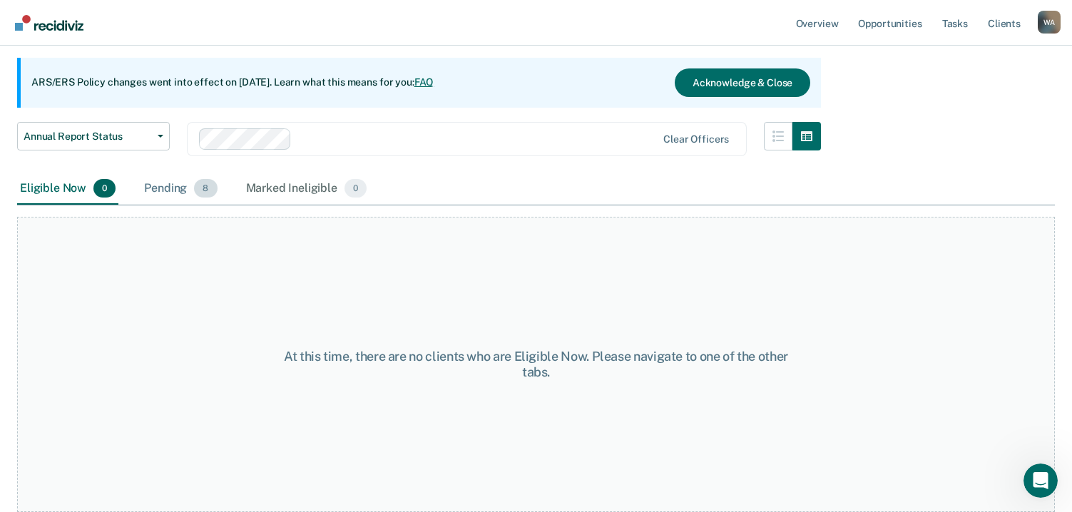
click at [177, 189] on div "Pending 8" at bounding box center [180, 188] width 78 height 31
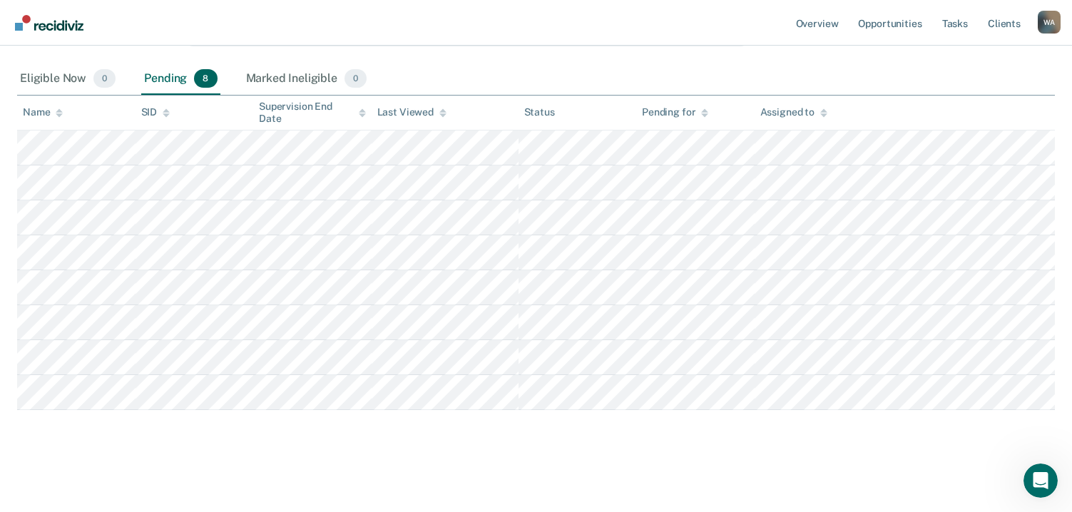
scroll to position [230, 0]
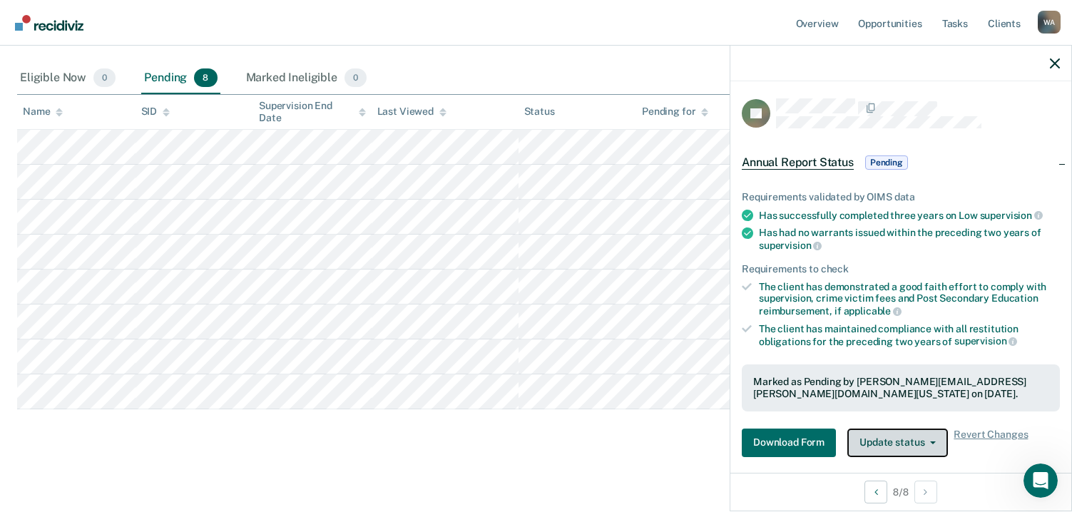
click at [909, 443] on button "Update status" at bounding box center [897, 443] width 101 height 29
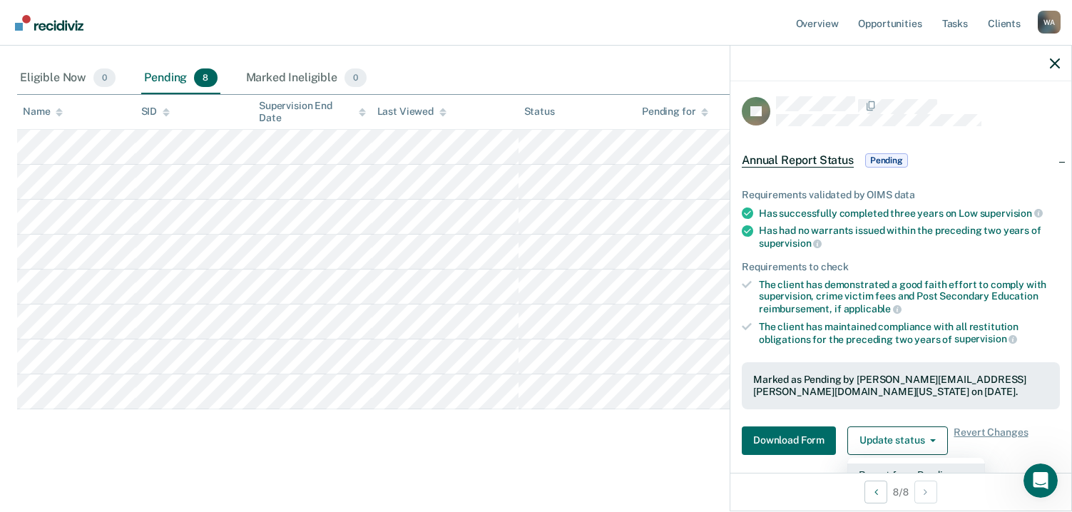
scroll to position [0, 0]
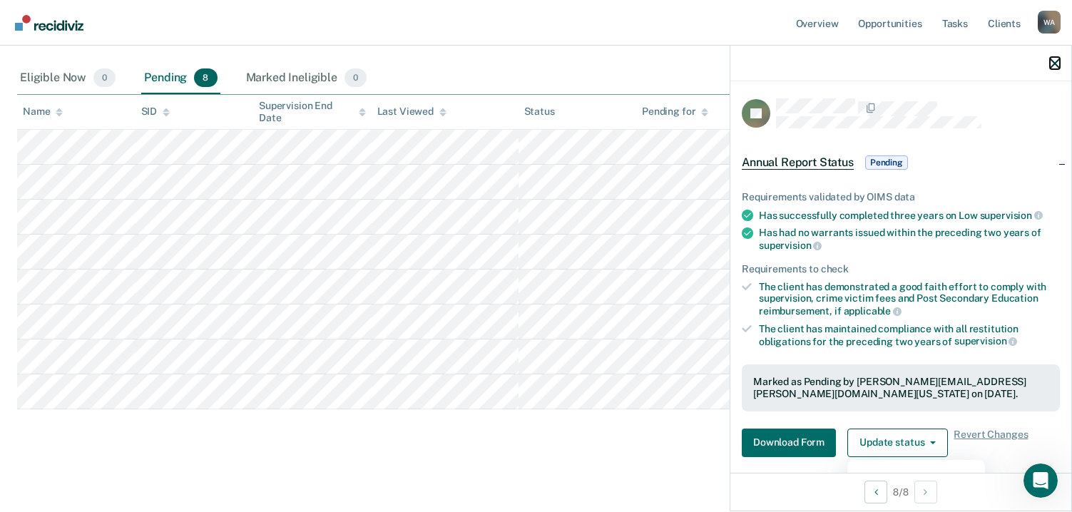
click at [1058, 59] on icon "button" at bounding box center [1055, 63] width 10 height 10
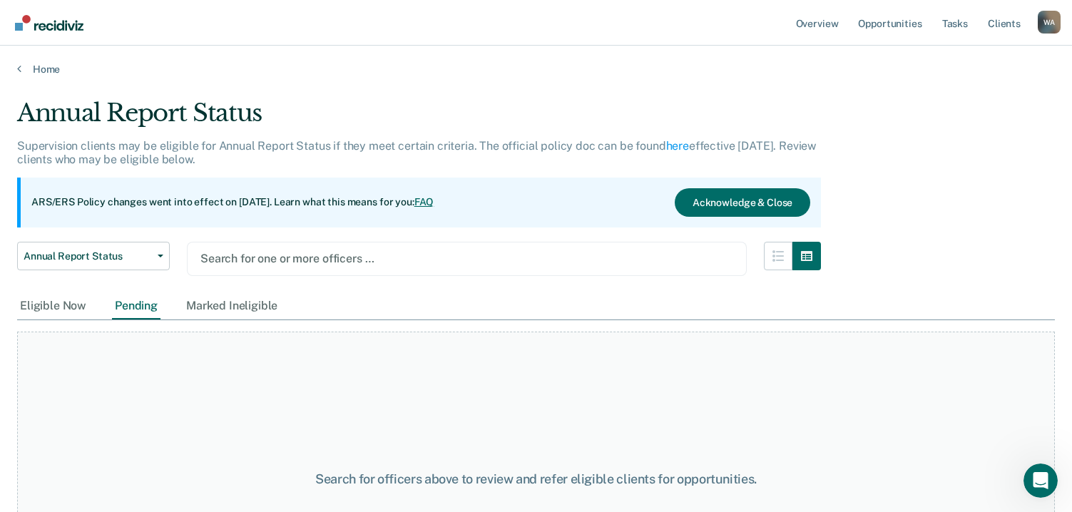
click at [327, 260] on div at bounding box center [466, 258] width 533 height 16
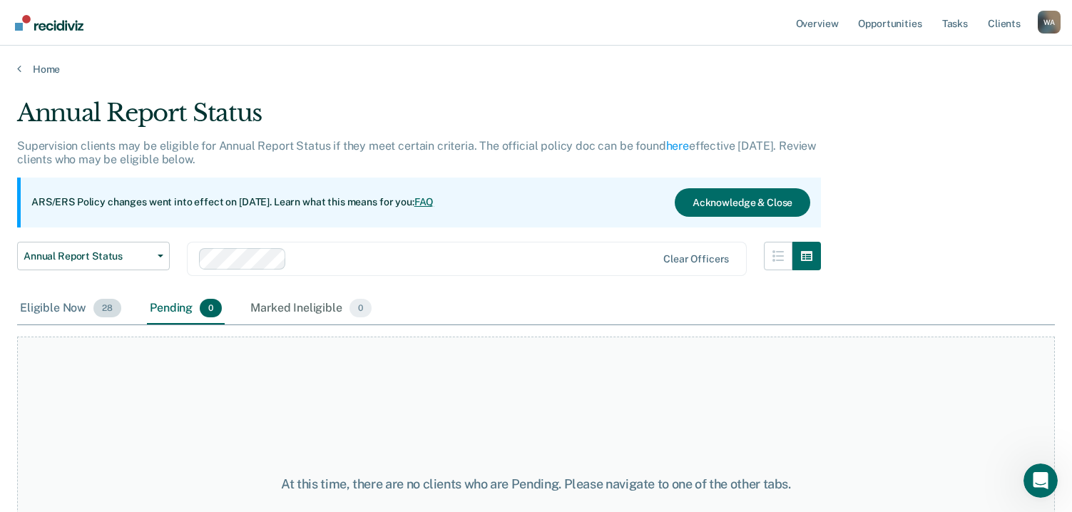
click at [73, 310] on div "Eligible Now 28" at bounding box center [70, 308] width 107 height 31
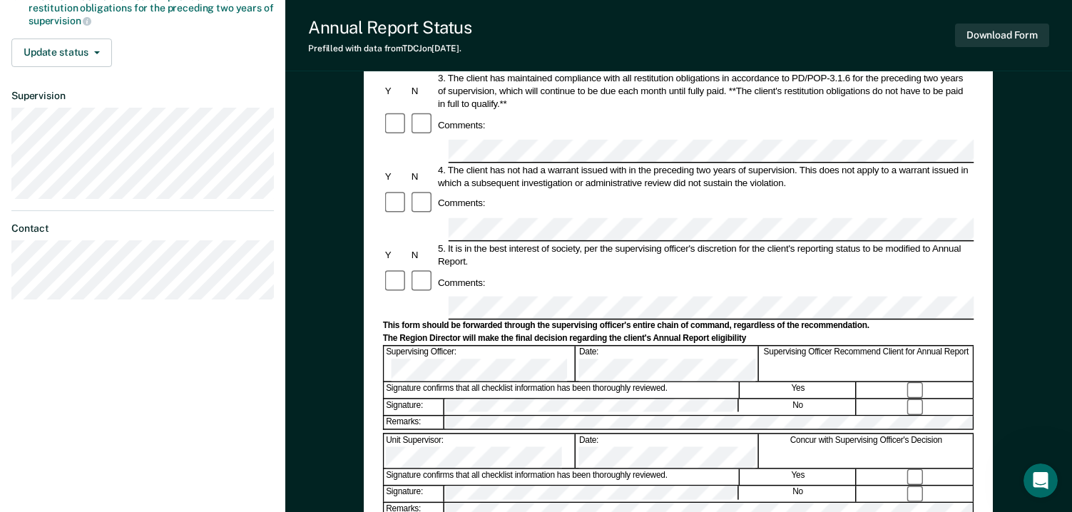
scroll to position [357, 0]
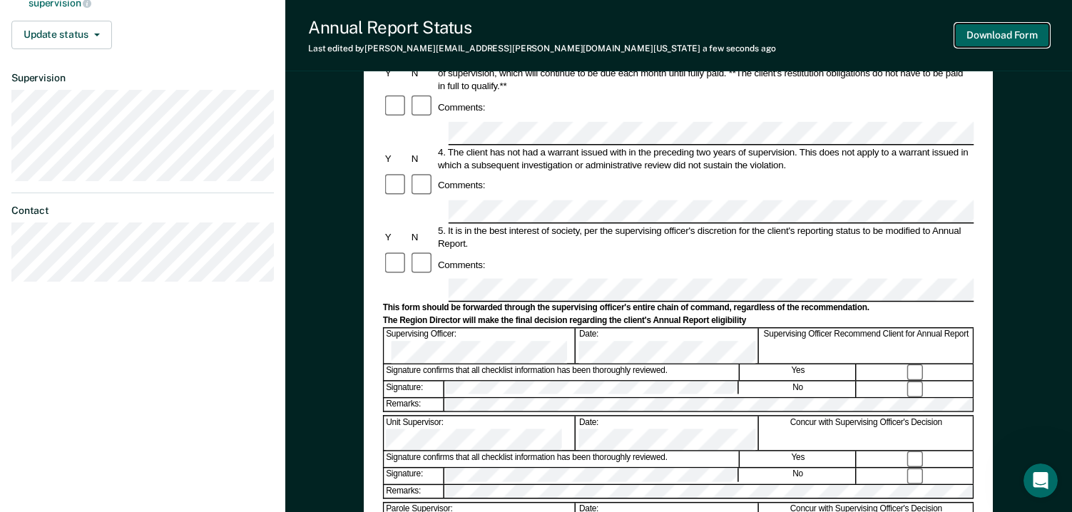
click at [1008, 35] on button "Download Form" at bounding box center [1002, 36] width 94 height 24
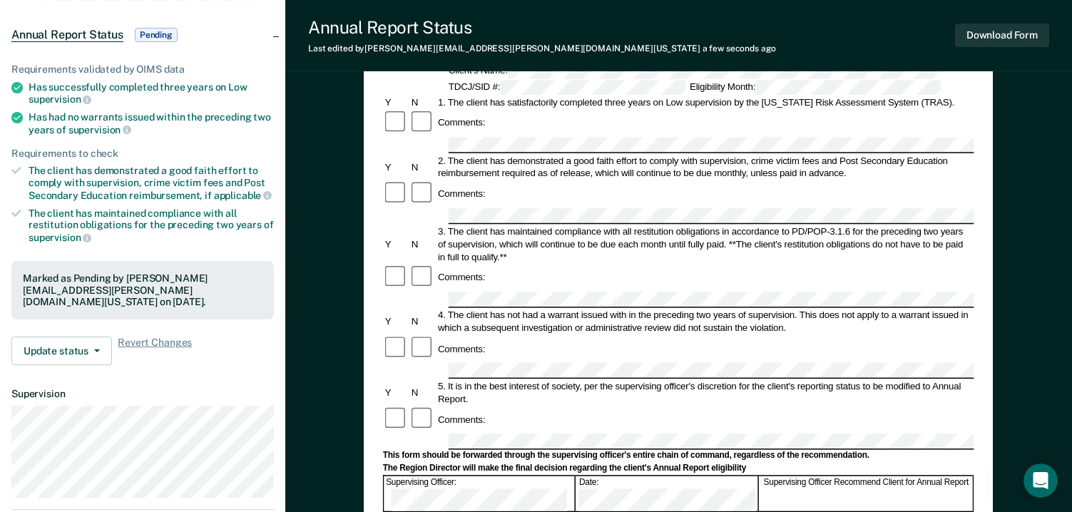
scroll to position [0, 0]
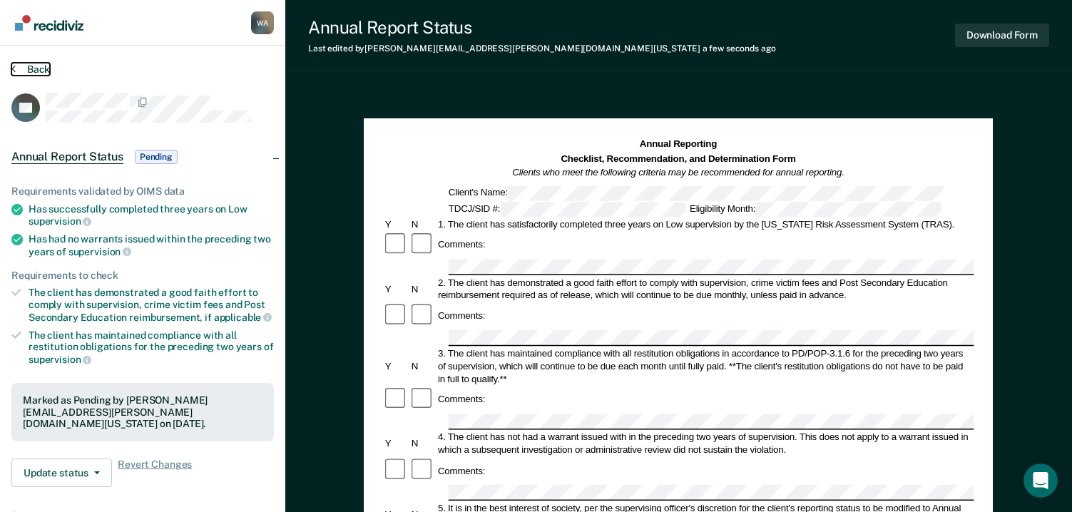
click at [41, 72] on button "Back" at bounding box center [30, 69] width 39 height 13
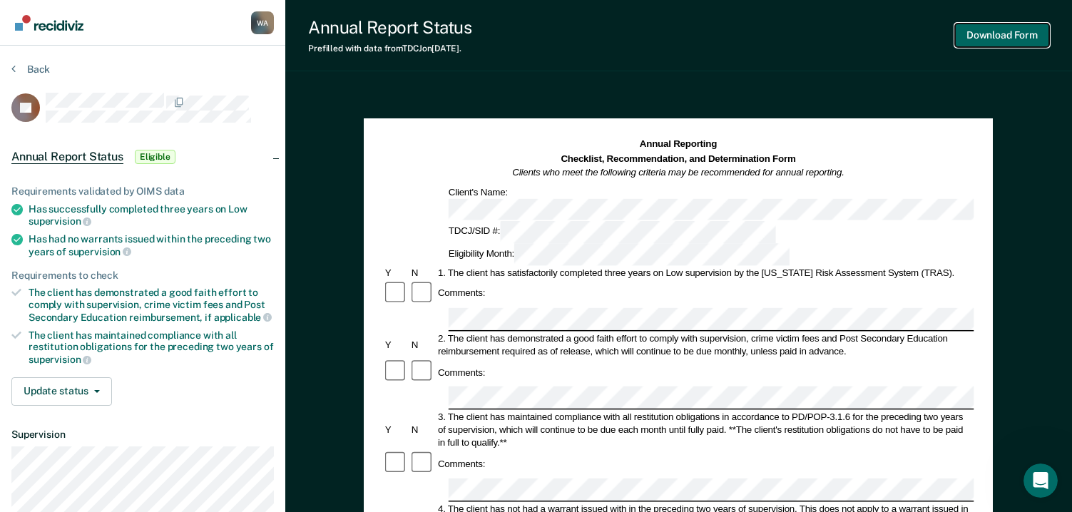
click at [983, 36] on button "Download Form" at bounding box center [1002, 36] width 94 height 24
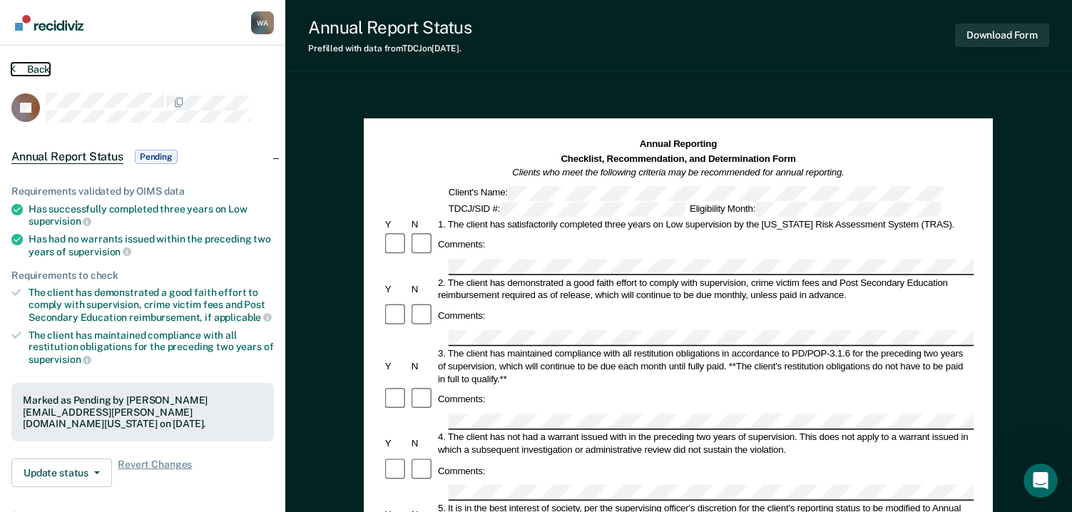
click at [29, 63] on button "Back" at bounding box center [30, 69] width 39 height 13
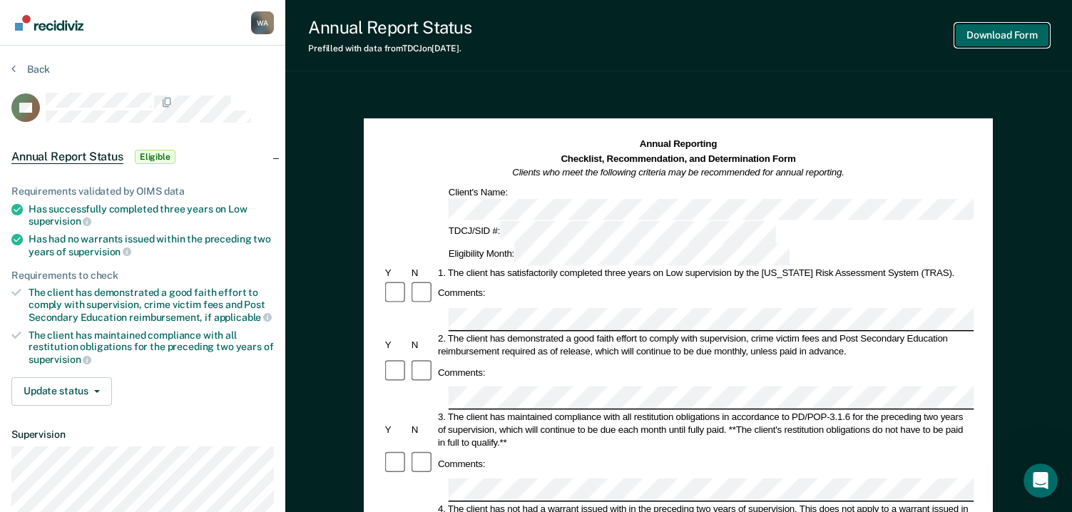
click at [988, 36] on button "Download Form" at bounding box center [1002, 36] width 94 height 24
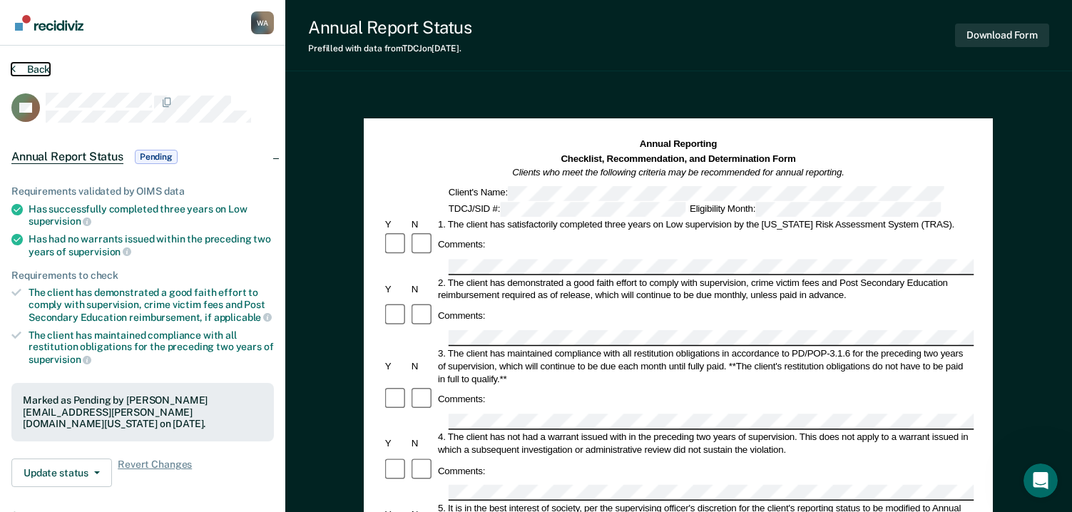
click at [34, 72] on button "Back" at bounding box center [30, 69] width 39 height 13
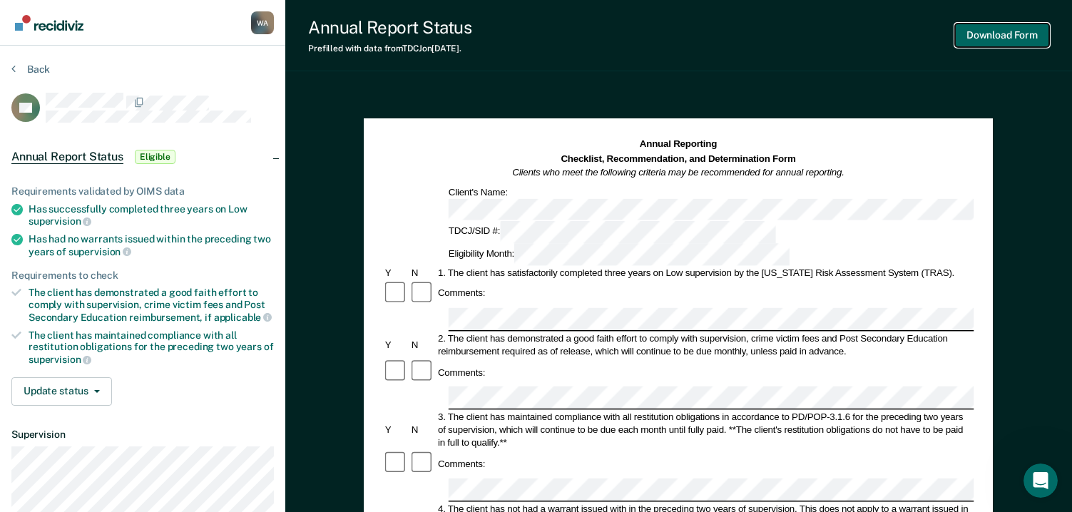
click at [969, 33] on button "Download Form" at bounding box center [1002, 36] width 94 height 24
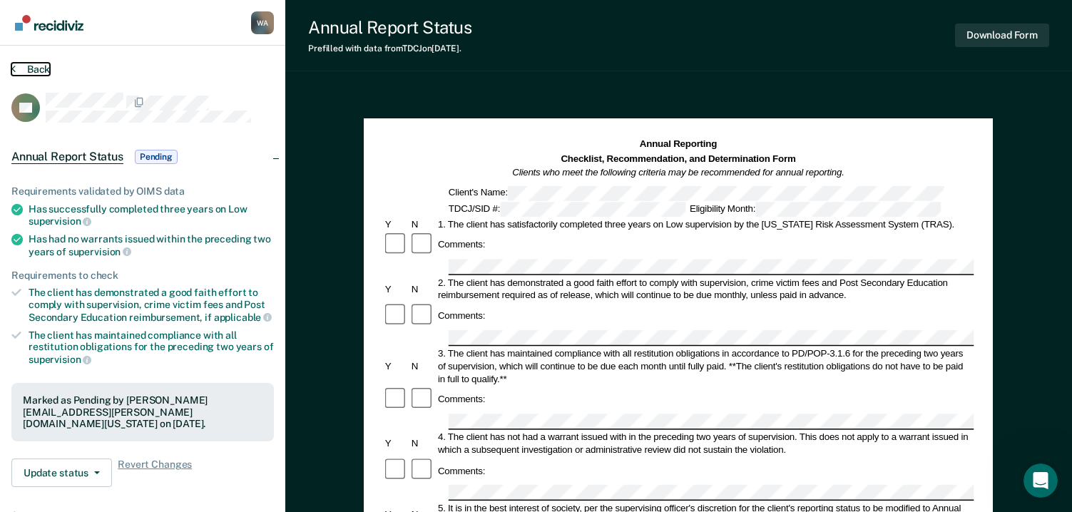
click at [36, 67] on button "Back" at bounding box center [30, 69] width 39 height 13
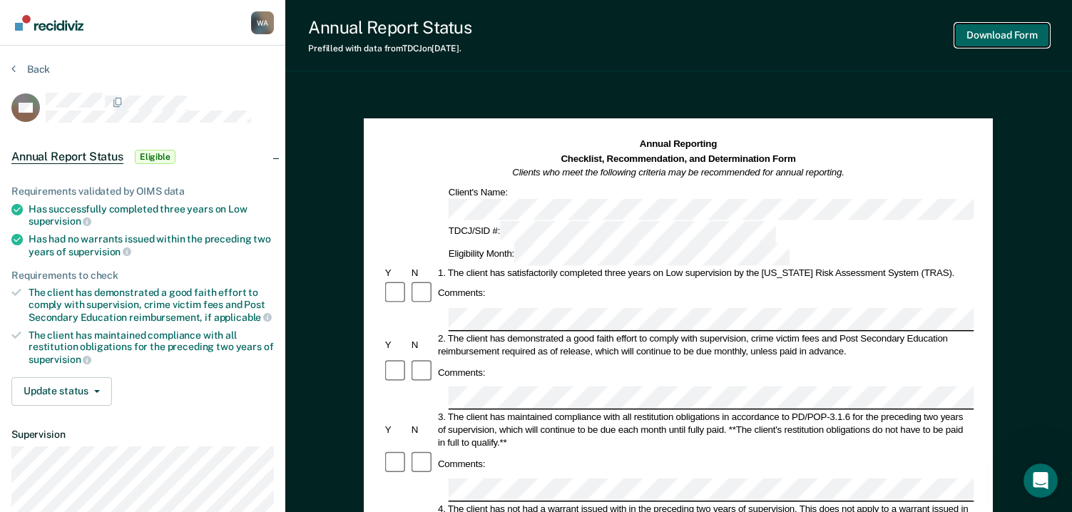
click at [996, 39] on button "Download Form" at bounding box center [1002, 36] width 94 height 24
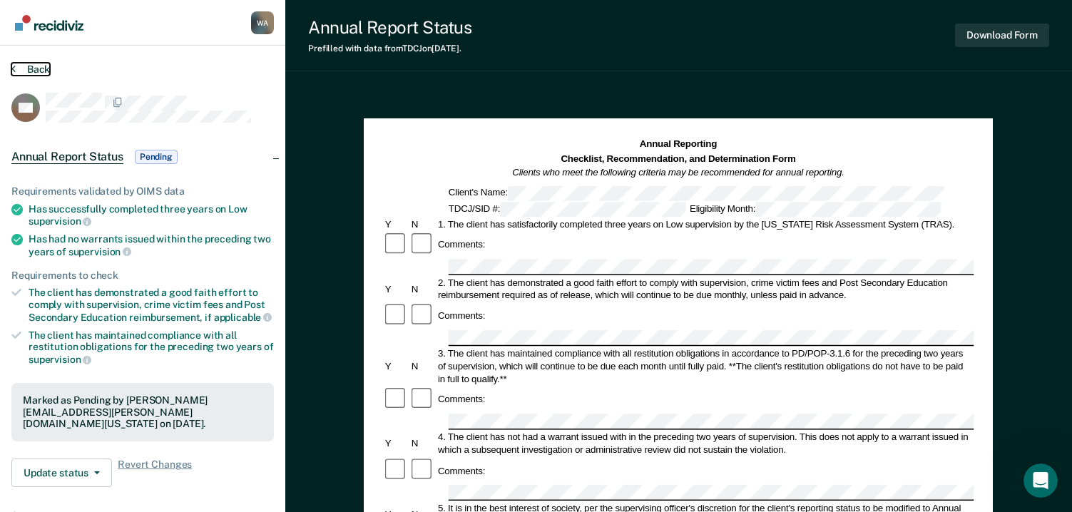
click at [33, 65] on button "Back" at bounding box center [30, 69] width 39 height 13
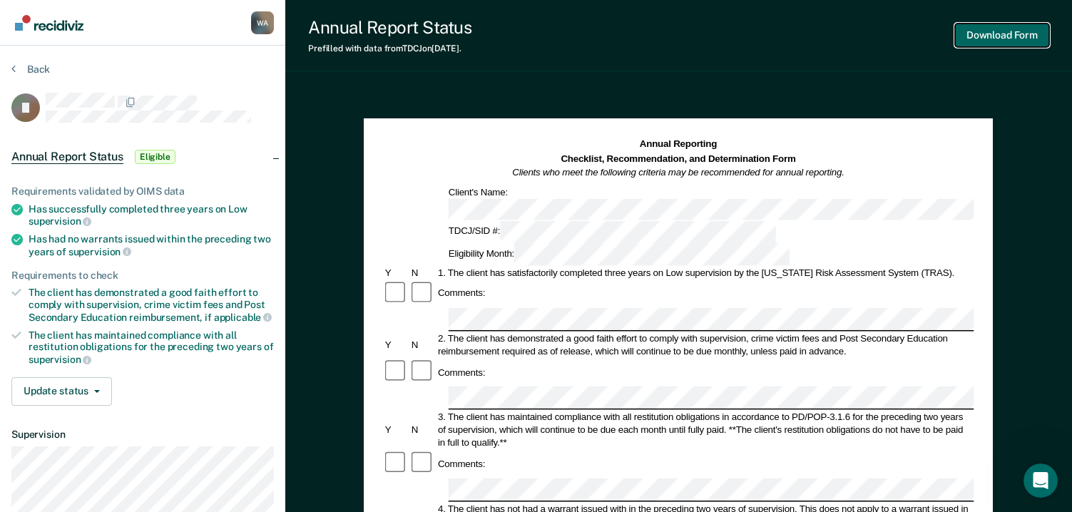
click at [986, 34] on button "Download Form" at bounding box center [1002, 36] width 94 height 24
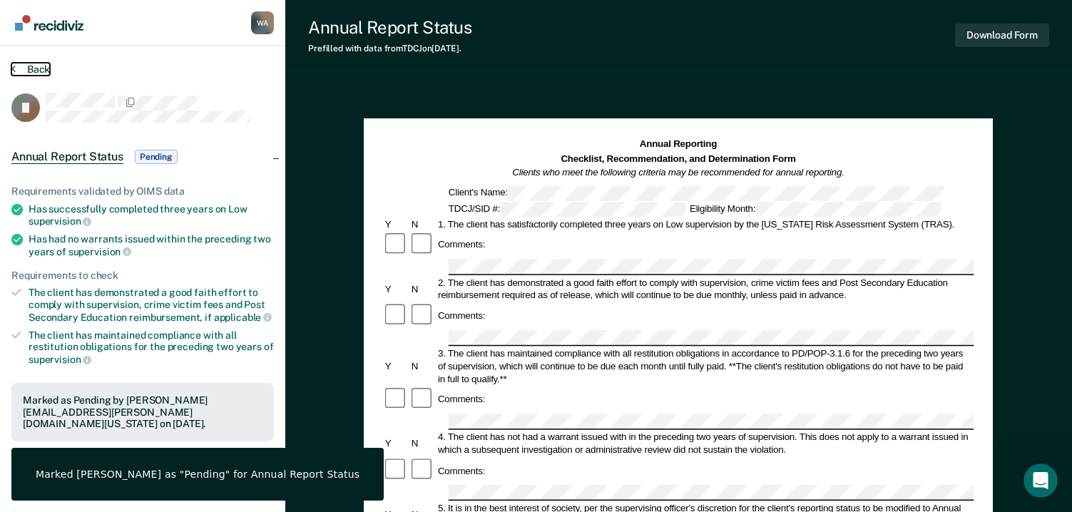
click at [31, 64] on button "Back" at bounding box center [30, 69] width 39 height 13
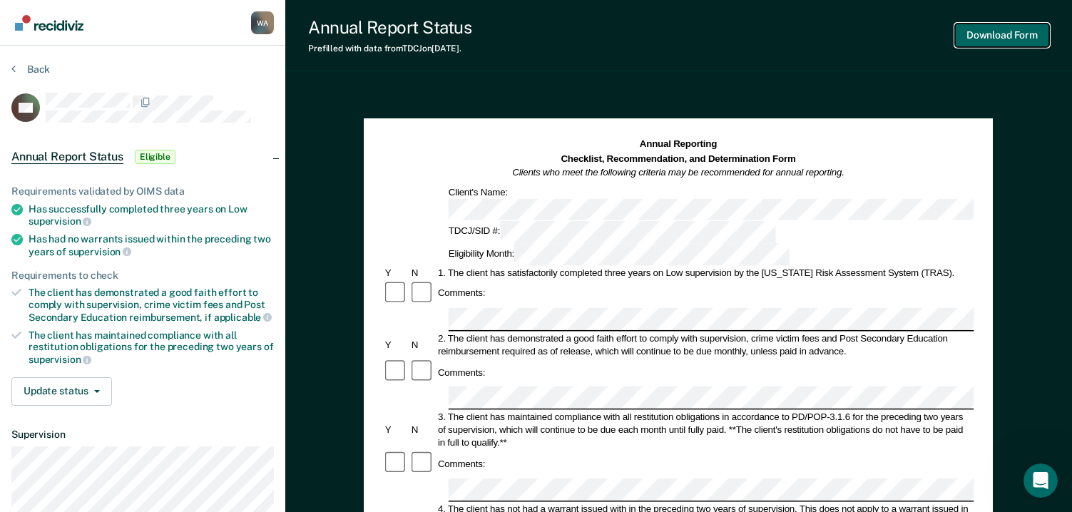
click at [986, 31] on button "Download Form" at bounding box center [1002, 36] width 94 height 24
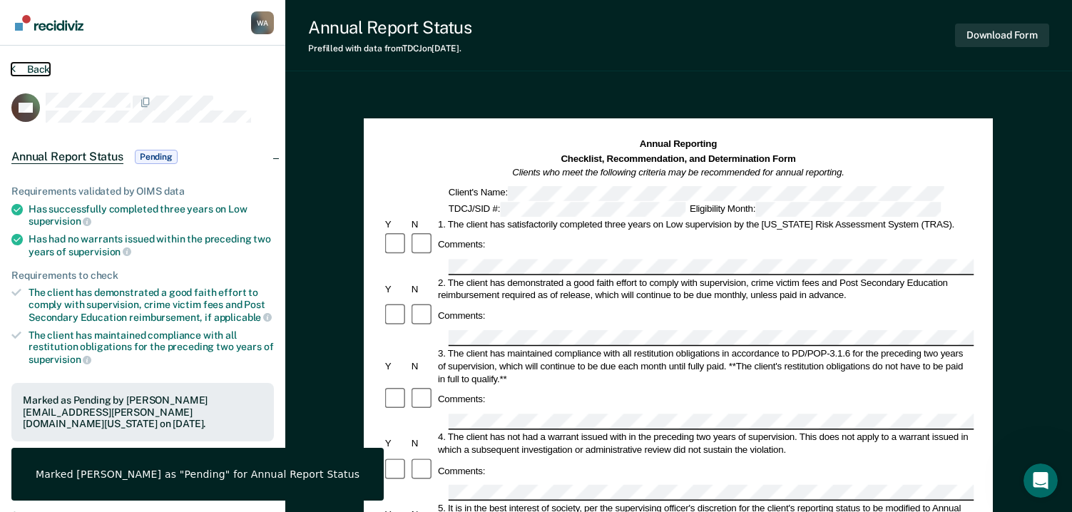
click at [34, 66] on button "Back" at bounding box center [30, 69] width 39 height 13
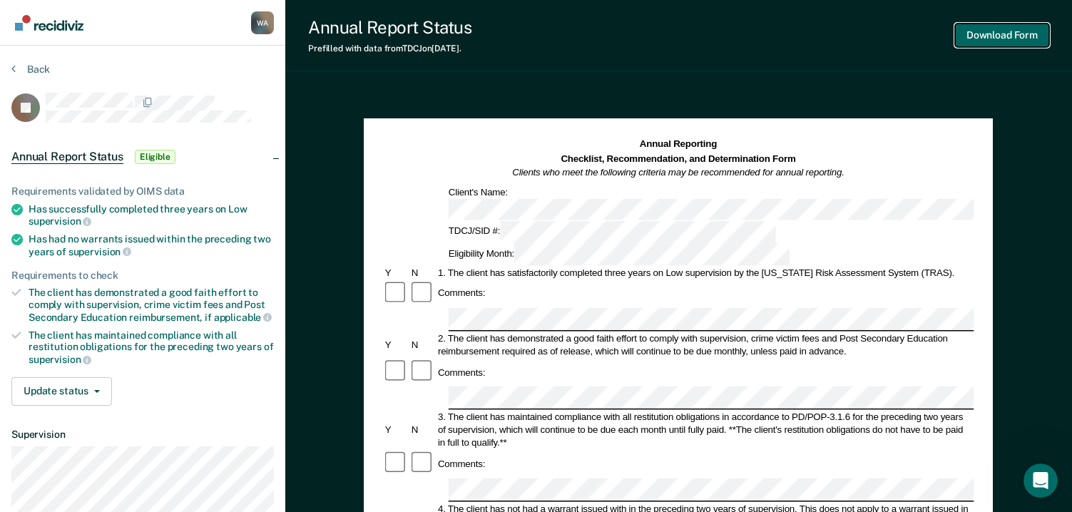
click at [1000, 34] on button "Download Form" at bounding box center [1002, 36] width 94 height 24
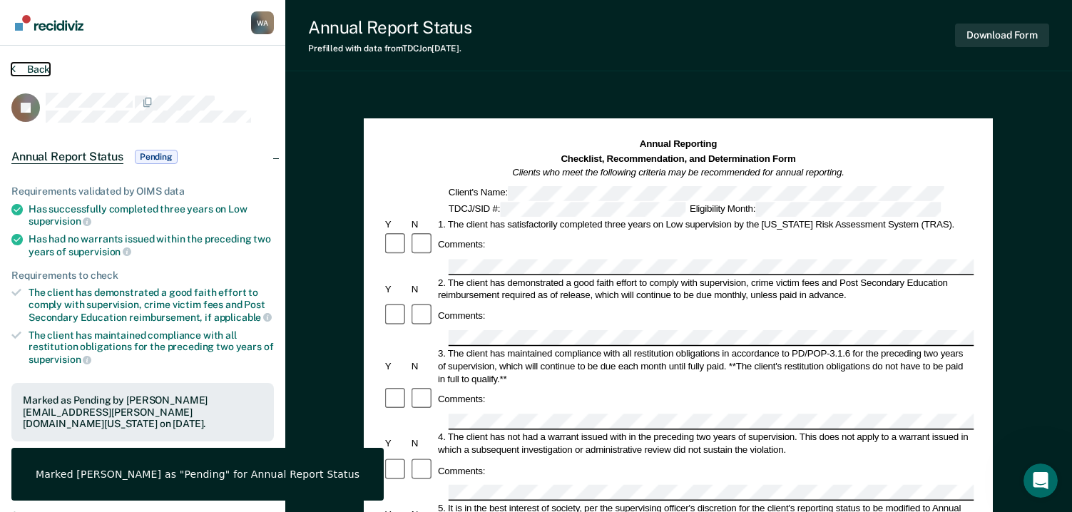
click at [43, 67] on button "Back" at bounding box center [30, 69] width 39 height 13
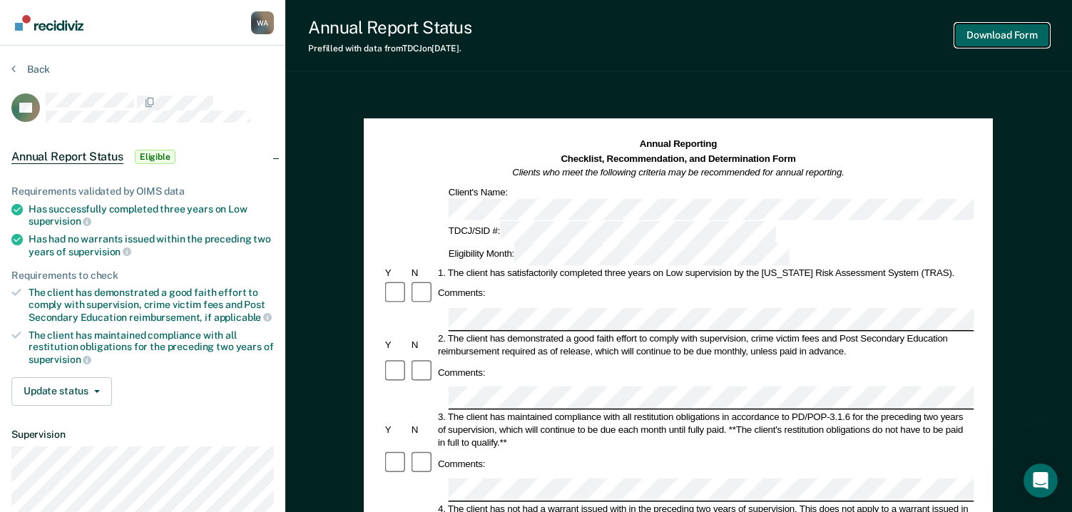
click at [996, 31] on button "Download Form" at bounding box center [1002, 36] width 94 height 24
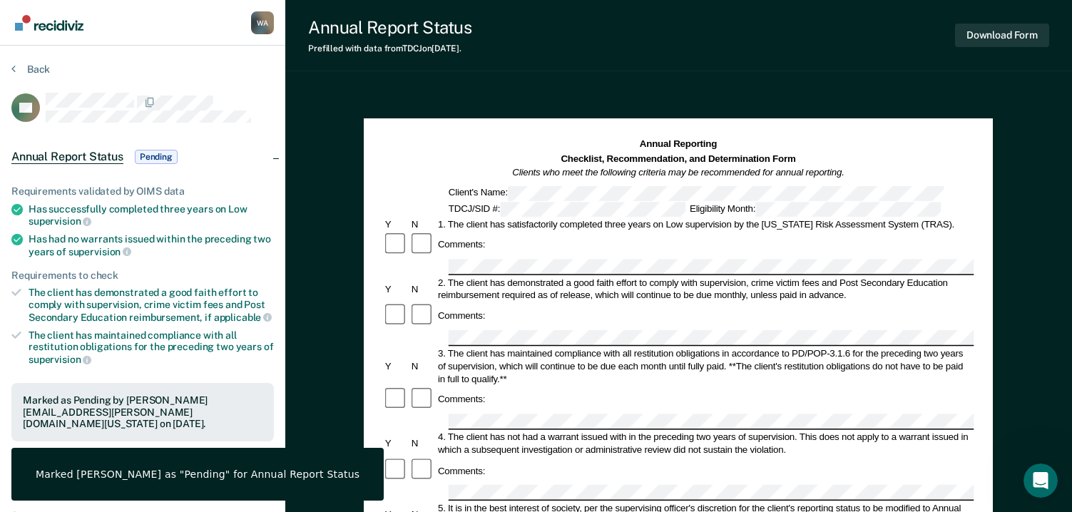
click at [29, 62] on section "Back DF Annual Report Status Pending Requirements validated by OIMS data Has su…" at bounding box center [142, 397] width 285 height 703
click at [29, 64] on button "Back" at bounding box center [30, 69] width 39 height 13
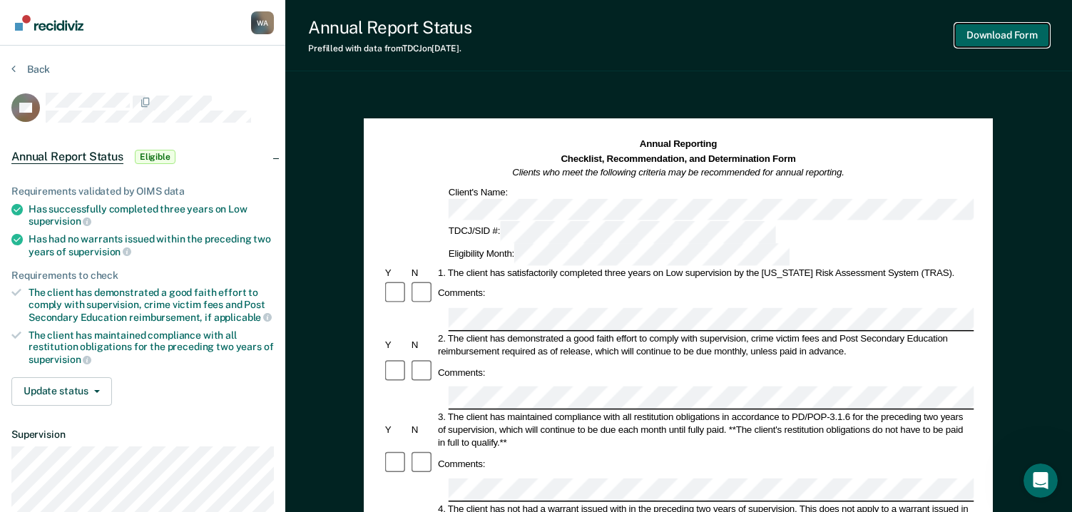
click at [994, 34] on button "Download Form" at bounding box center [1002, 36] width 94 height 24
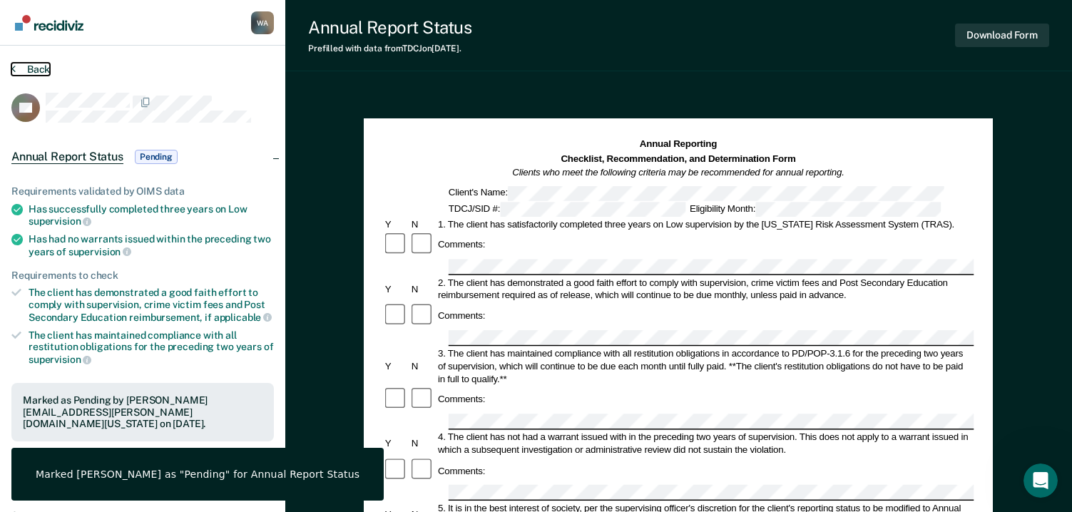
click at [36, 73] on button "Back" at bounding box center [30, 69] width 39 height 13
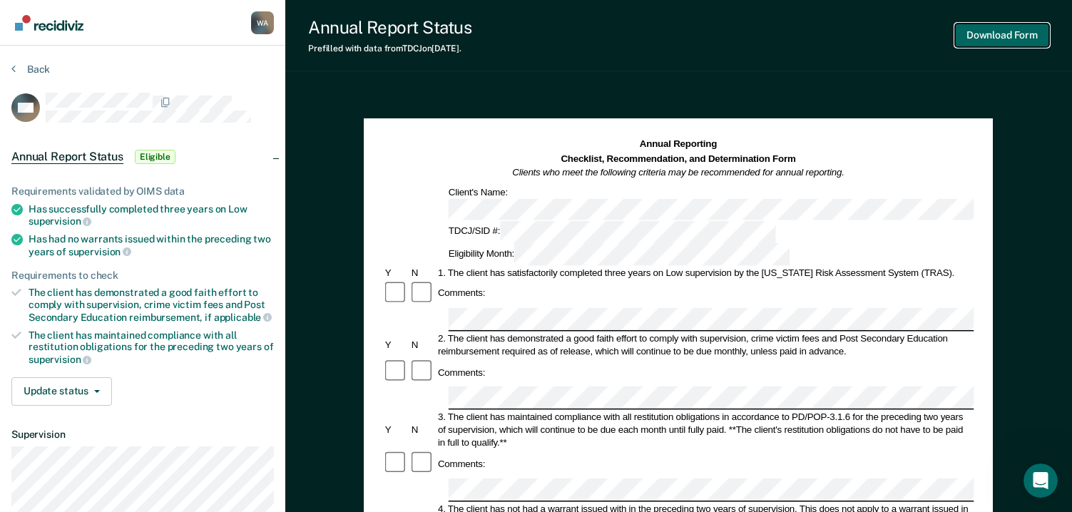
click at [1000, 35] on button "Download Form" at bounding box center [1002, 36] width 94 height 24
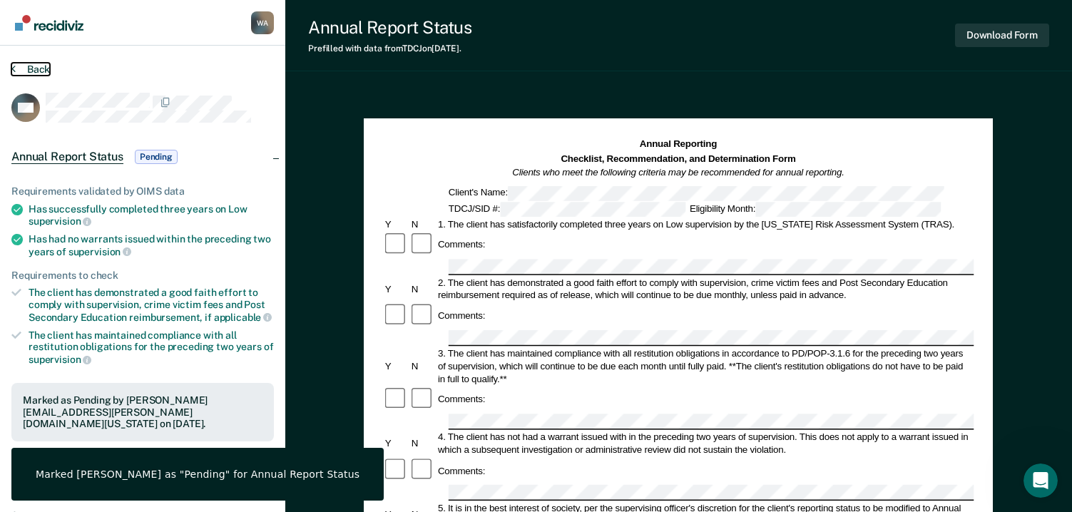
click at [35, 68] on button "Back" at bounding box center [30, 69] width 39 height 13
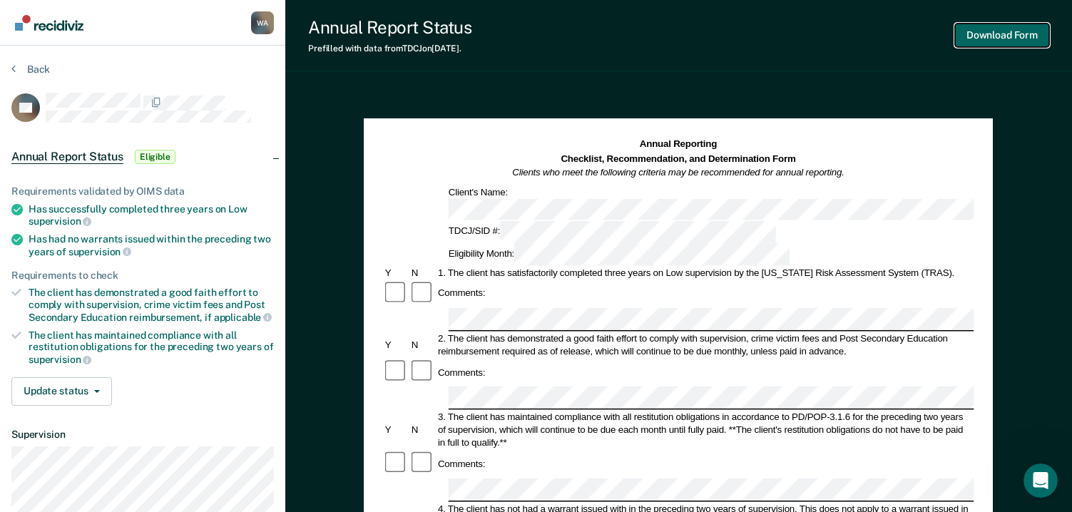
click at [1000, 34] on button "Download Form" at bounding box center [1002, 36] width 94 height 24
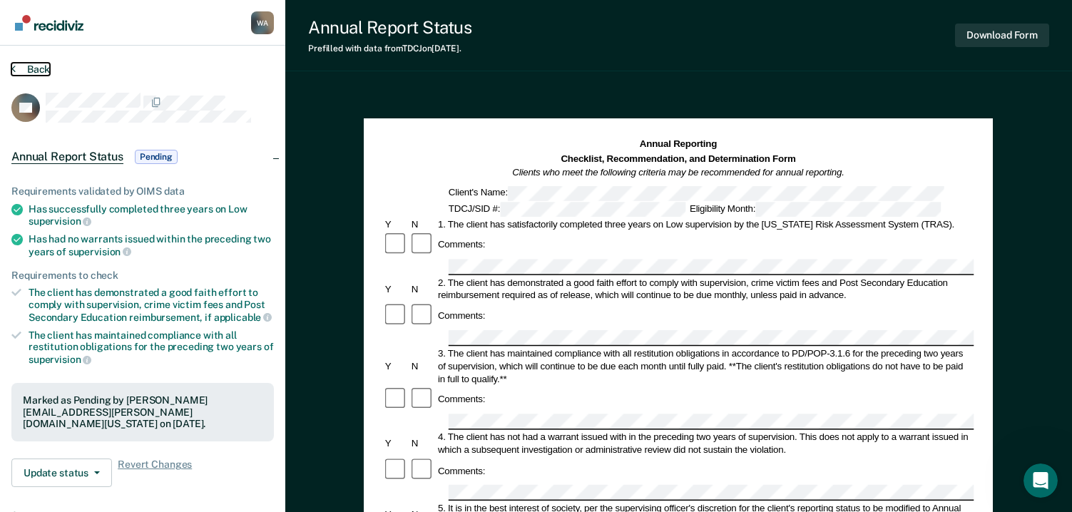
click at [39, 68] on button "Back" at bounding box center [30, 69] width 39 height 13
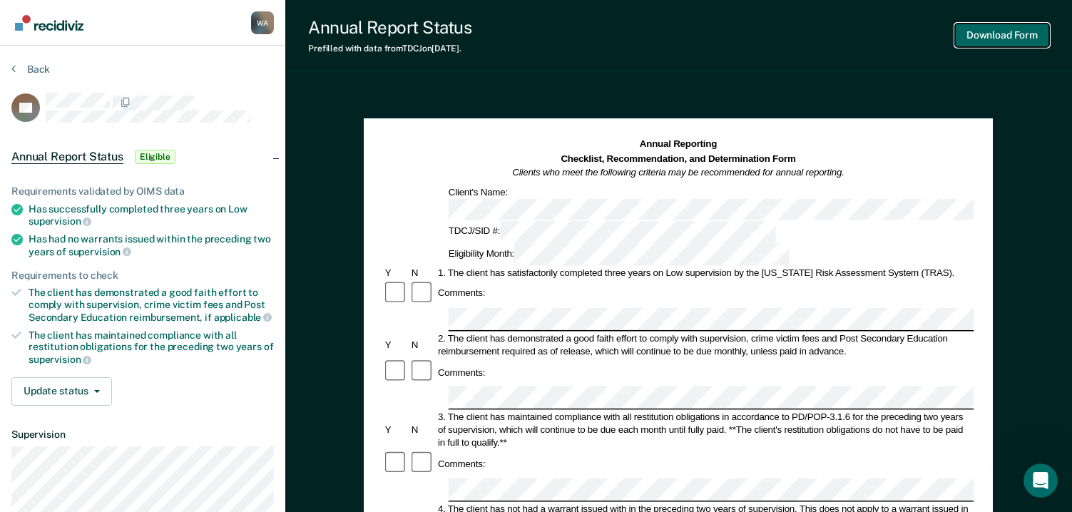
click at [982, 33] on button "Download Form" at bounding box center [1002, 36] width 94 height 24
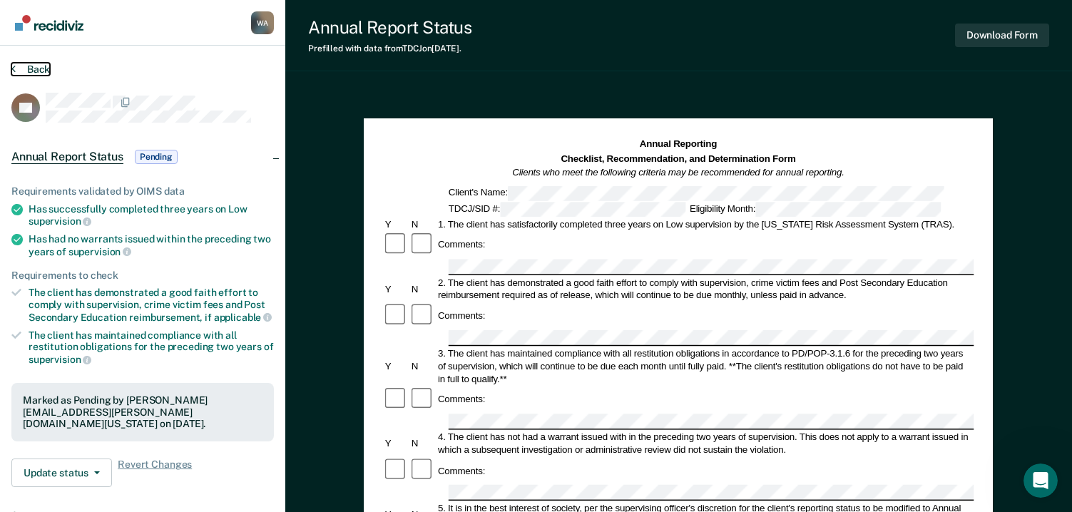
click at [39, 69] on button "Back" at bounding box center [30, 69] width 39 height 13
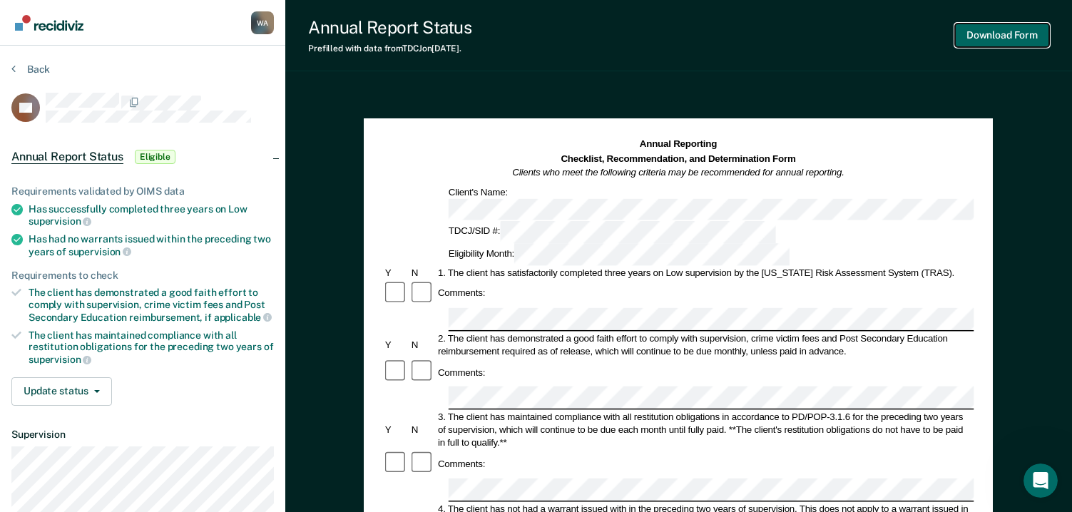
click at [986, 35] on button "Download Form" at bounding box center [1002, 36] width 94 height 24
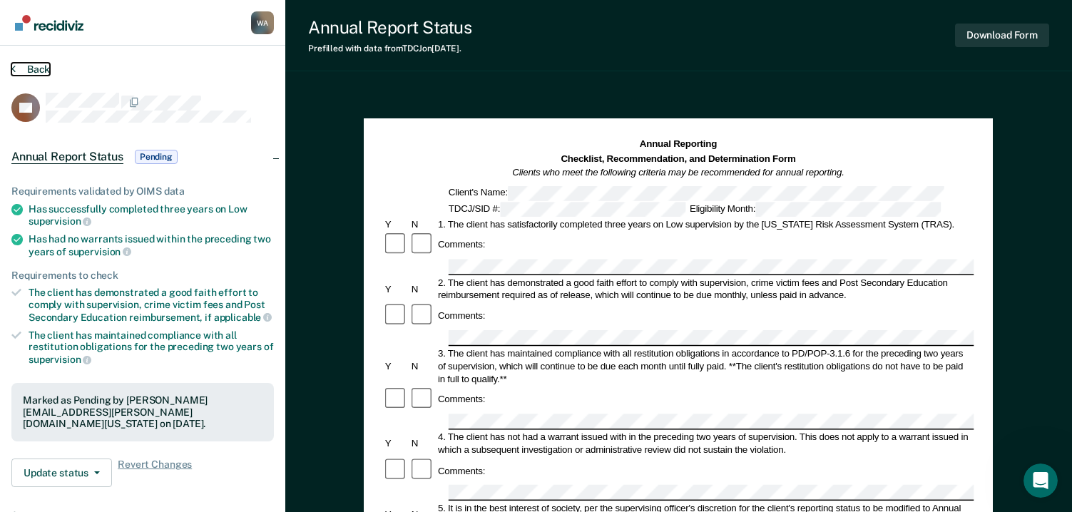
click at [35, 68] on button "Back" at bounding box center [30, 69] width 39 height 13
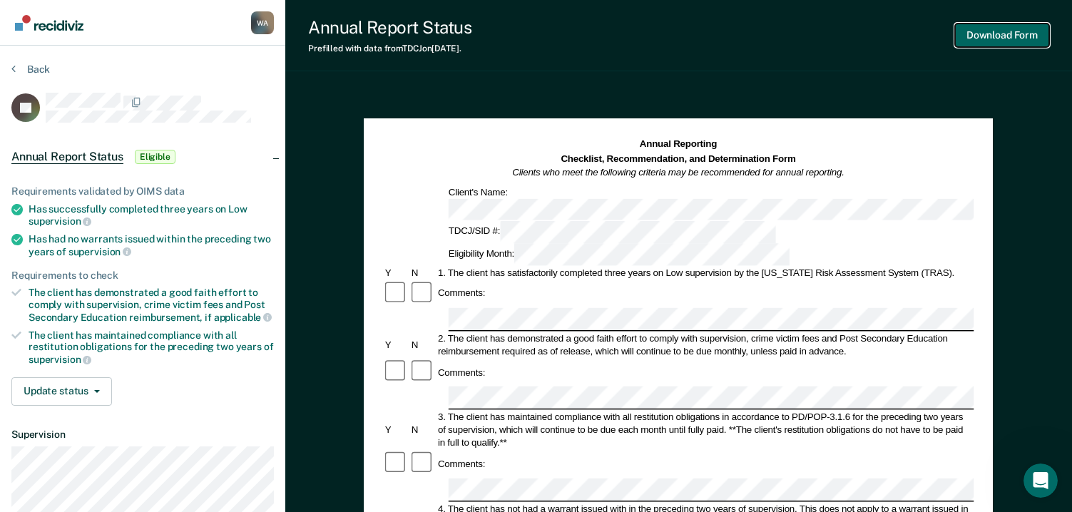
click at [991, 31] on button "Download Form" at bounding box center [1002, 36] width 94 height 24
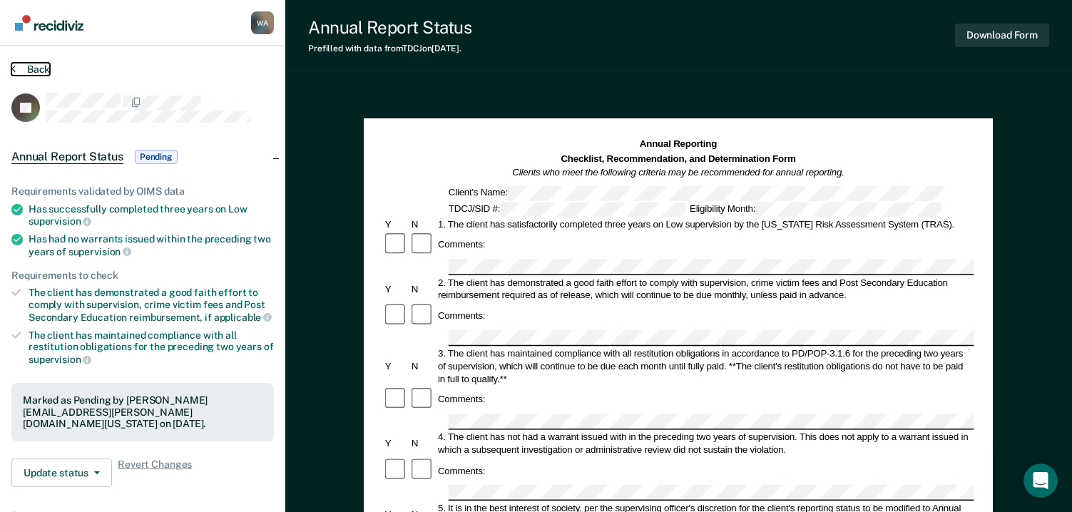
click at [35, 67] on button "Back" at bounding box center [30, 69] width 39 height 13
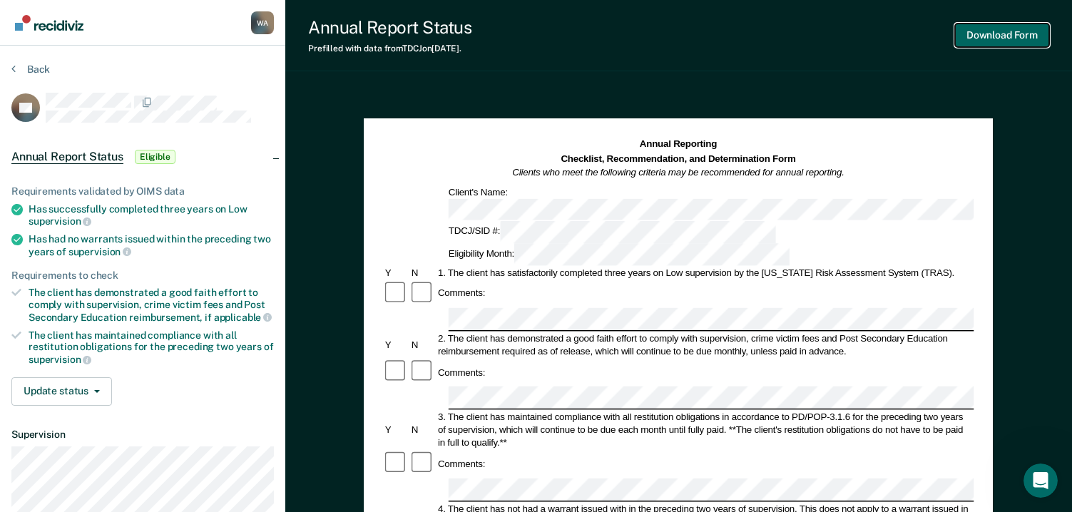
click at [986, 28] on button "Download Form" at bounding box center [1002, 36] width 94 height 24
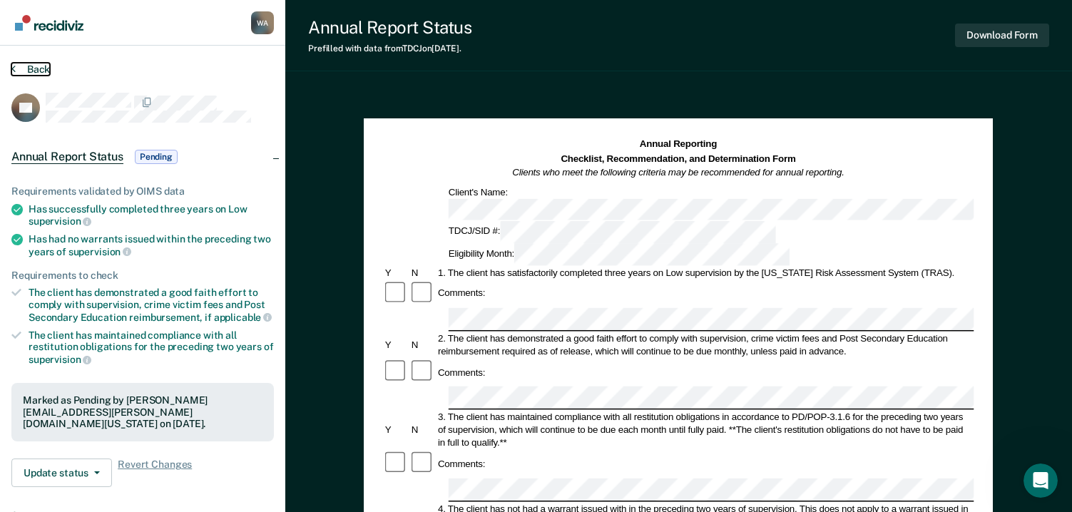
click at [21, 66] on button "Back" at bounding box center [30, 69] width 39 height 13
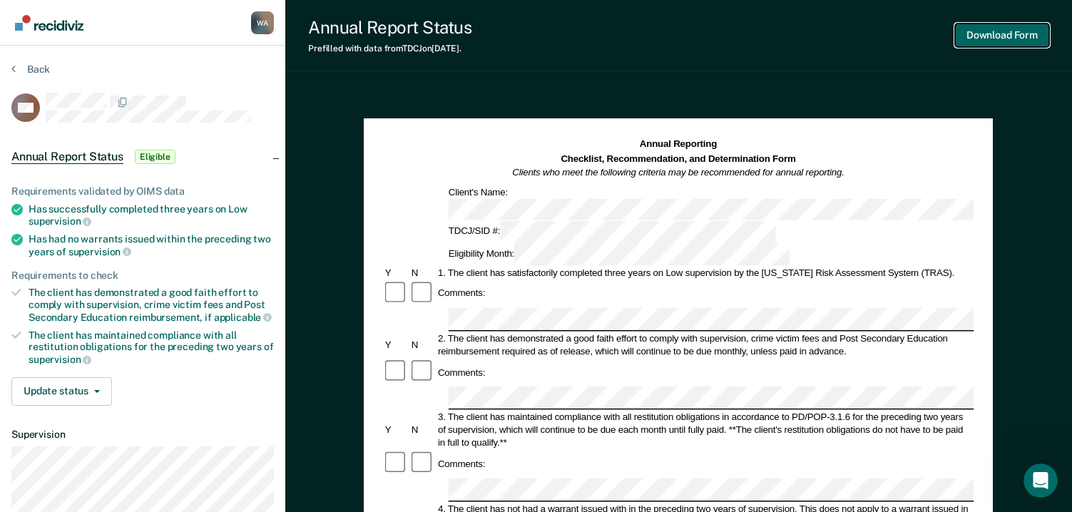
click at [998, 34] on button "Download Form" at bounding box center [1002, 36] width 94 height 24
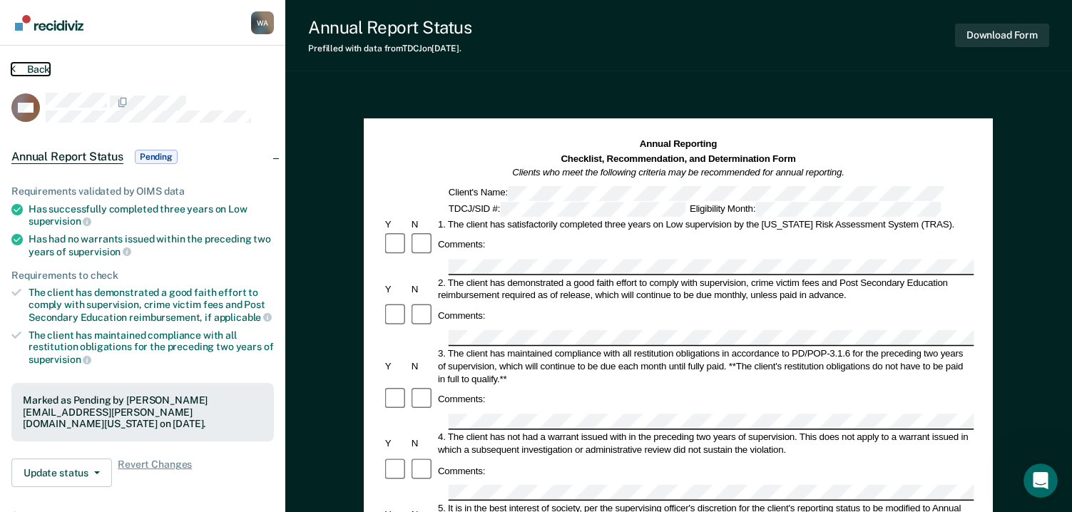
click at [37, 66] on button "Back" at bounding box center [30, 69] width 39 height 13
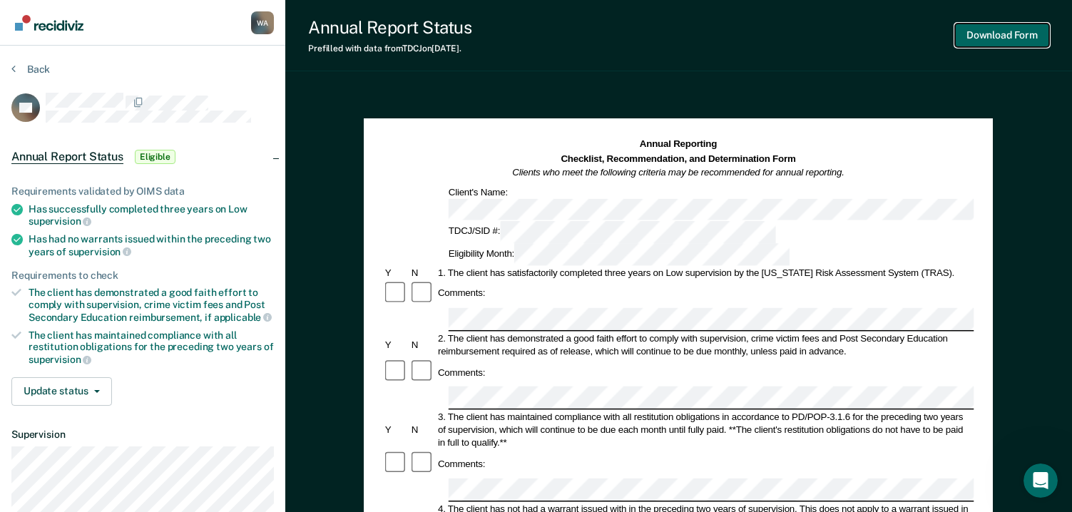
click at [980, 29] on button "Download Form" at bounding box center [1002, 36] width 94 height 24
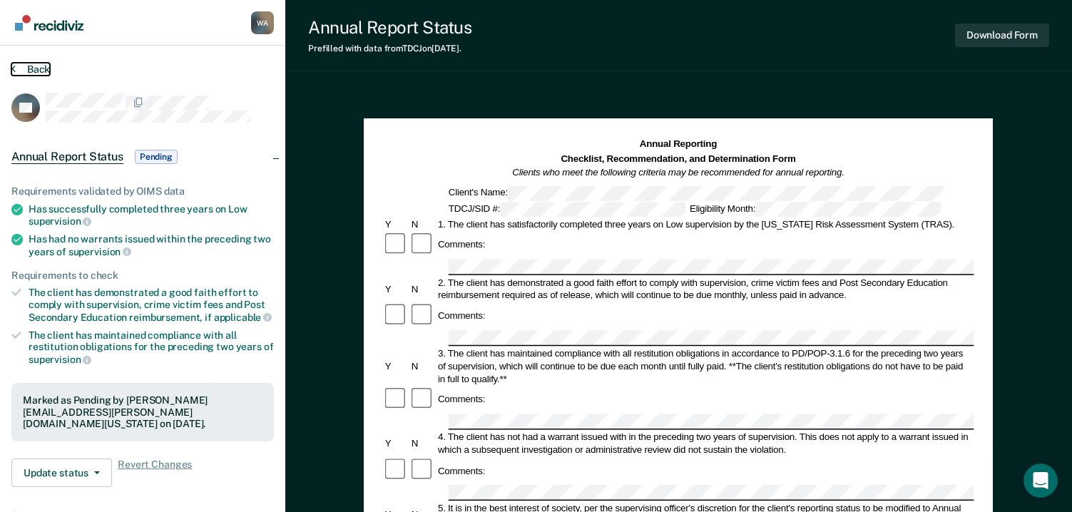
click at [35, 68] on button "Back" at bounding box center [30, 69] width 39 height 13
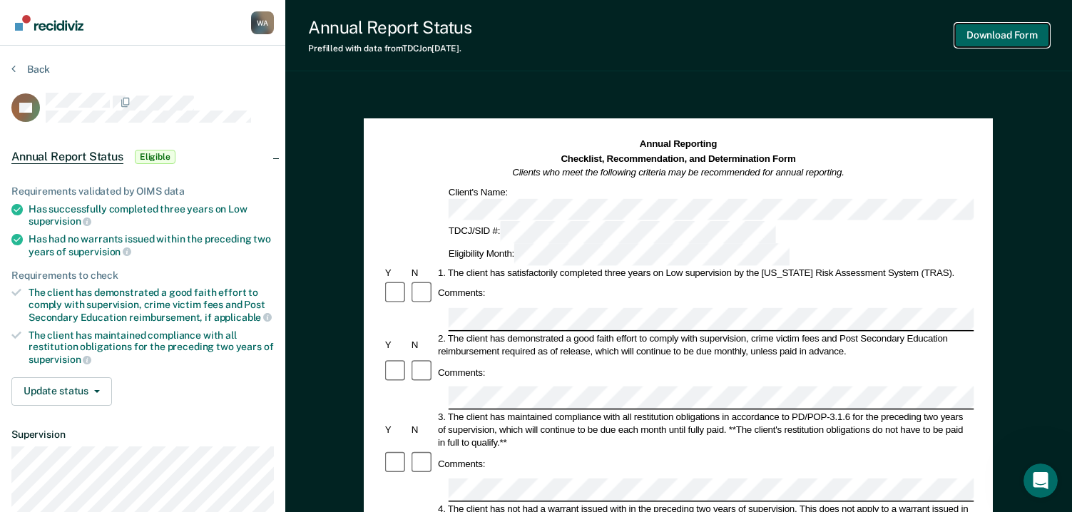
click at [980, 39] on button "Download Form" at bounding box center [1002, 36] width 94 height 24
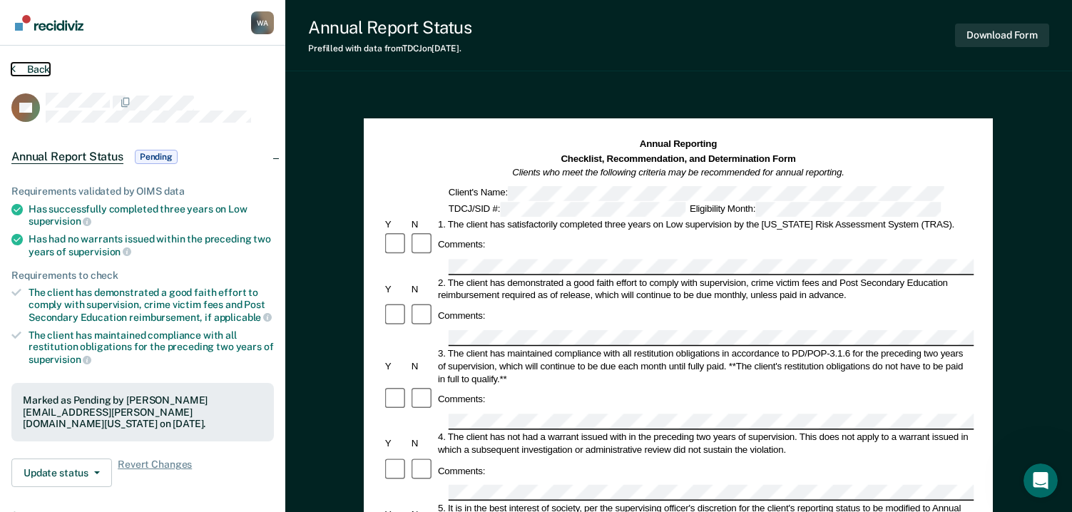
click at [27, 66] on button "Back" at bounding box center [30, 69] width 39 height 13
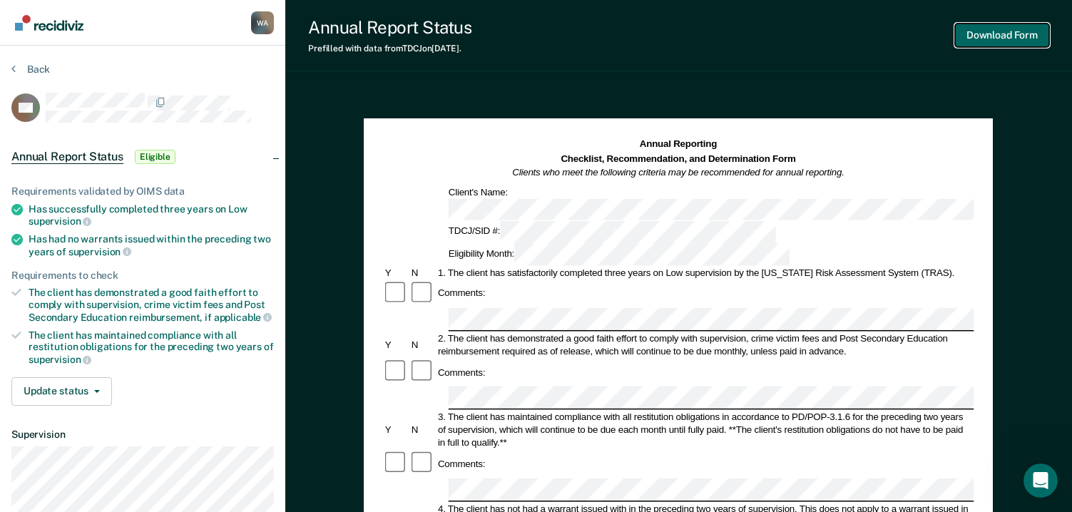
click at [971, 26] on button "Download Form" at bounding box center [1002, 36] width 94 height 24
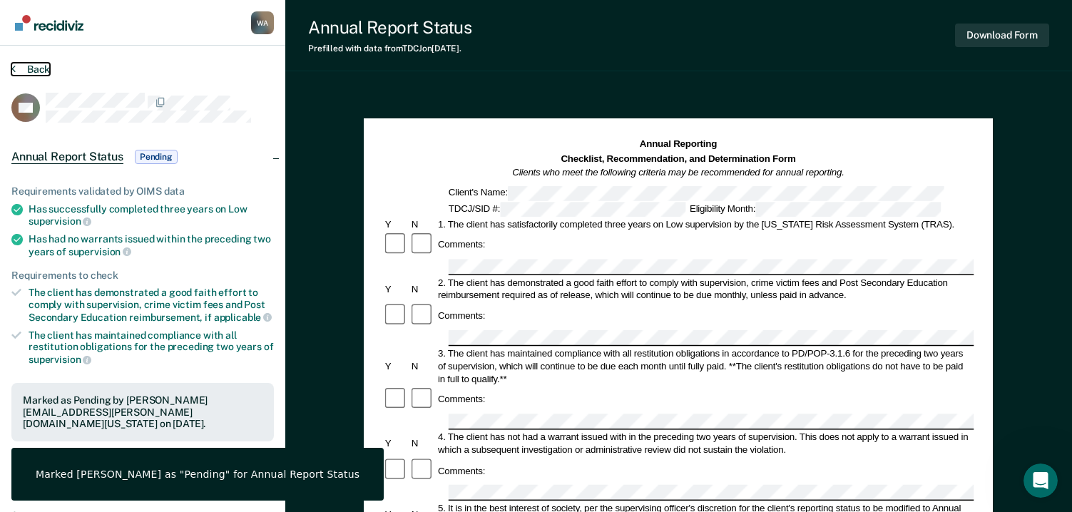
click at [35, 70] on button "Back" at bounding box center [30, 69] width 39 height 13
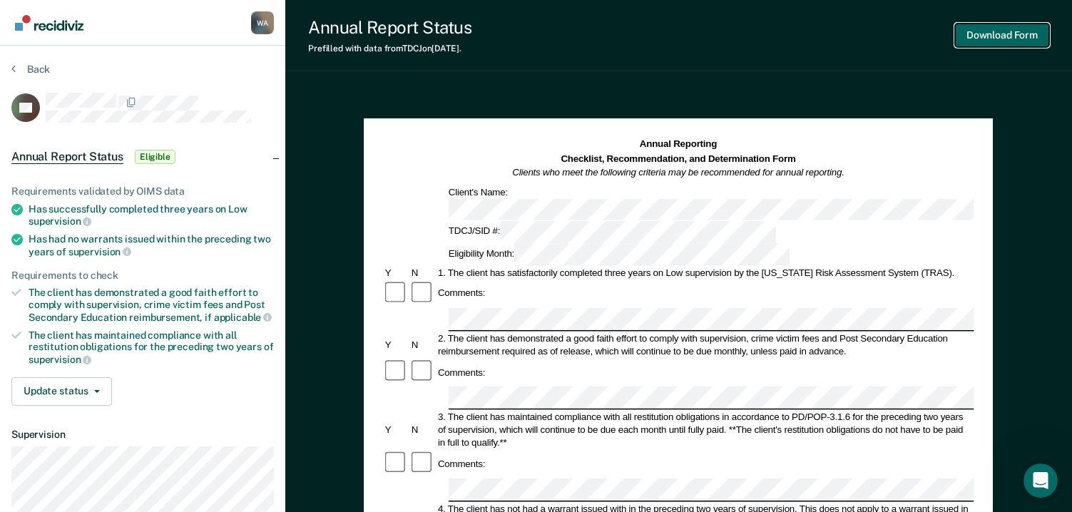
click at [994, 34] on button "Download Form" at bounding box center [1002, 36] width 94 height 24
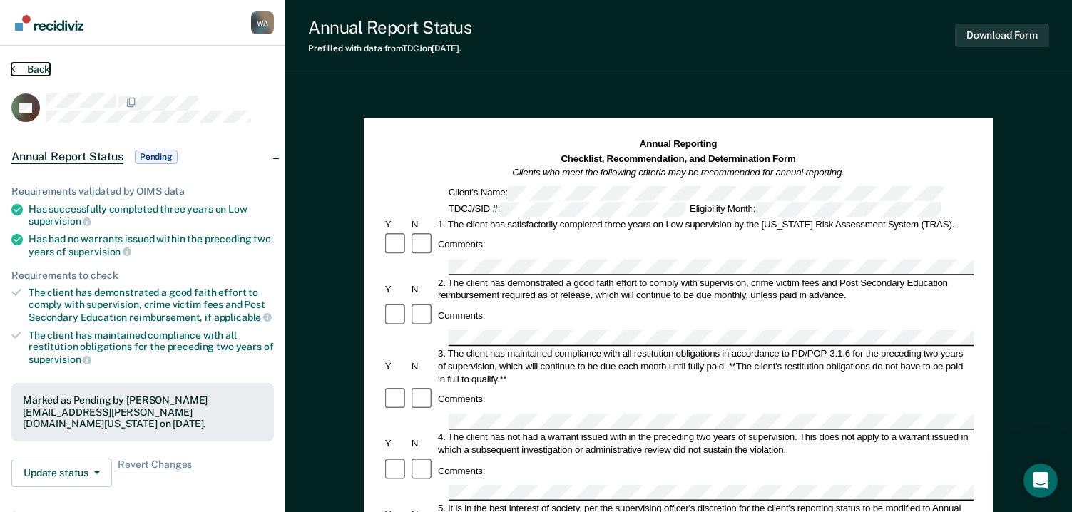
click at [35, 66] on button "Back" at bounding box center [30, 69] width 39 height 13
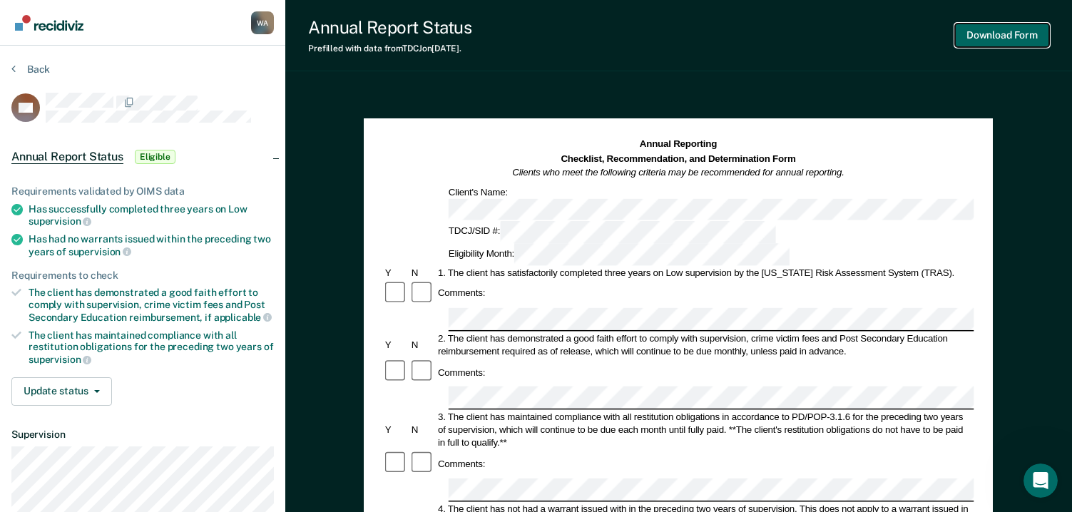
click at [1000, 26] on button "Download Form" at bounding box center [1002, 36] width 94 height 24
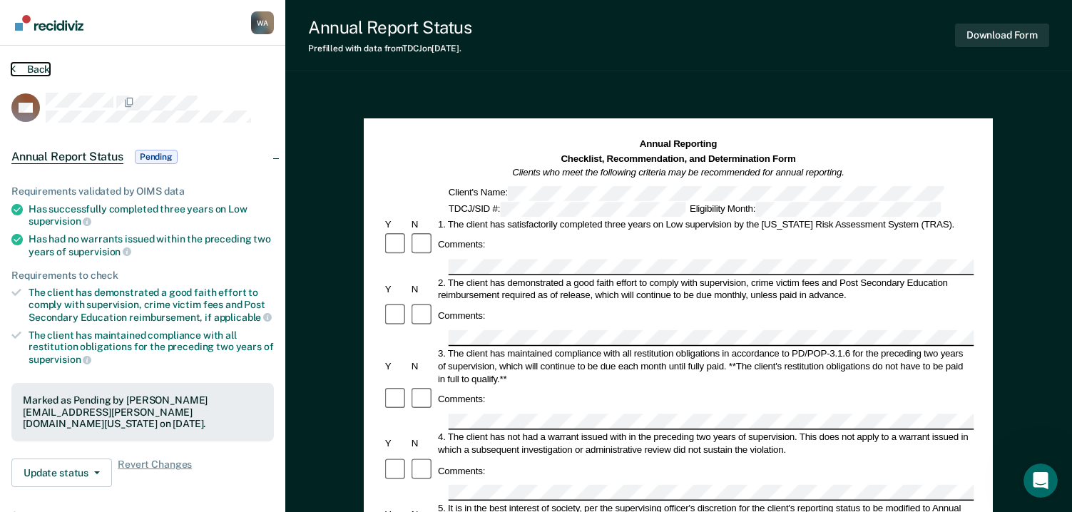
click at [44, 66] on button "Back" at bounding box center [30, 69] width 39 height 13
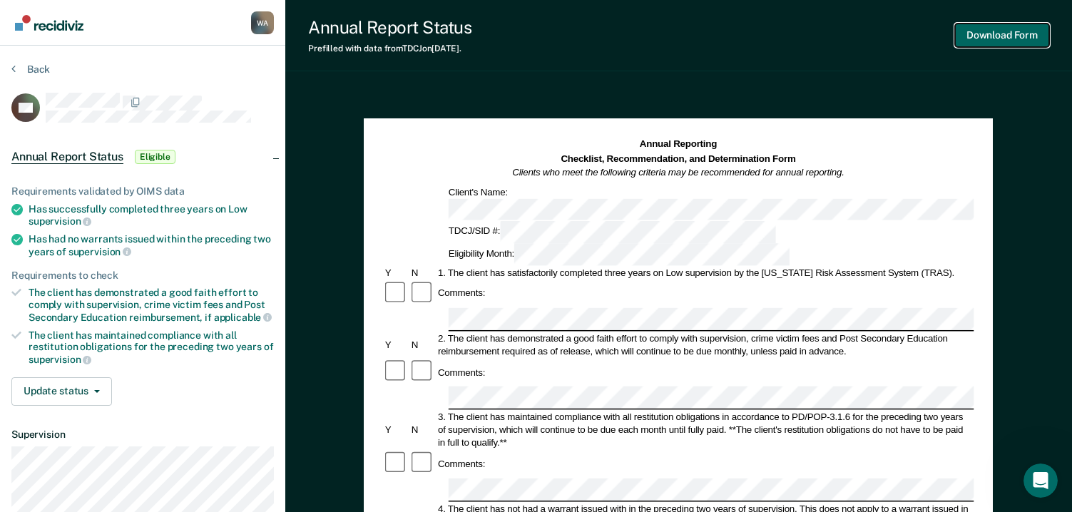
click at [985, 28] on button "Download Form" at bounding box center [1002, 36] width 94 height 24
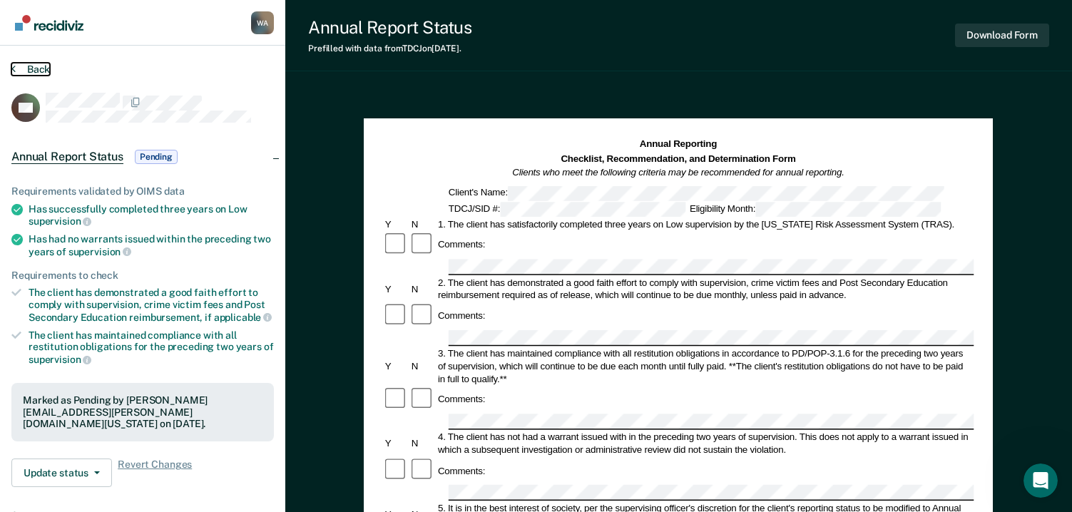
click at [35, 68] on button "Back" at bounding box center [30, 69] width 39 height 13
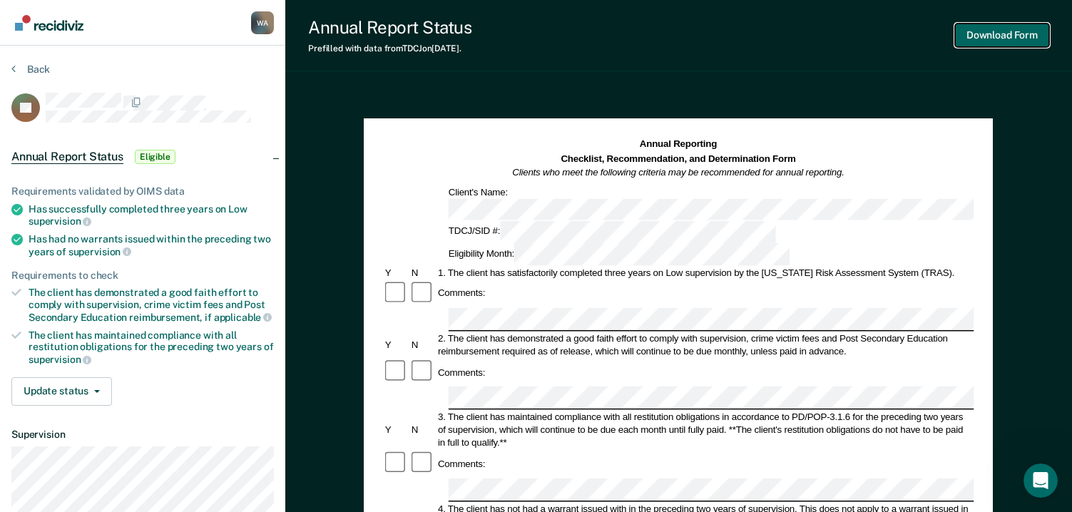
click at [990, 34] on button "Download Form" at bounding box center [1002, 36] width 94 height 24
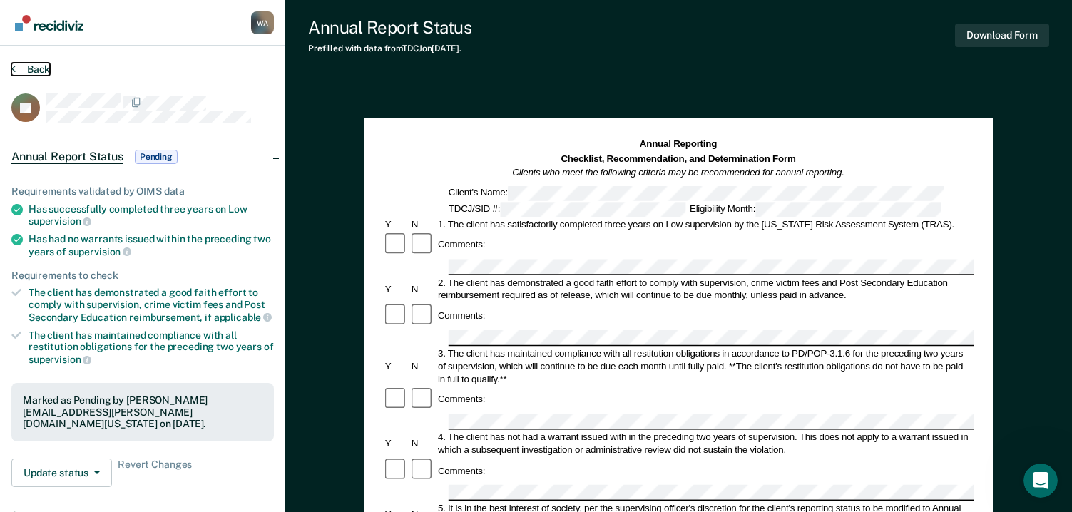
click at [39, 69] on button "Back" at bounding box center [30, 69] width 39 height 13
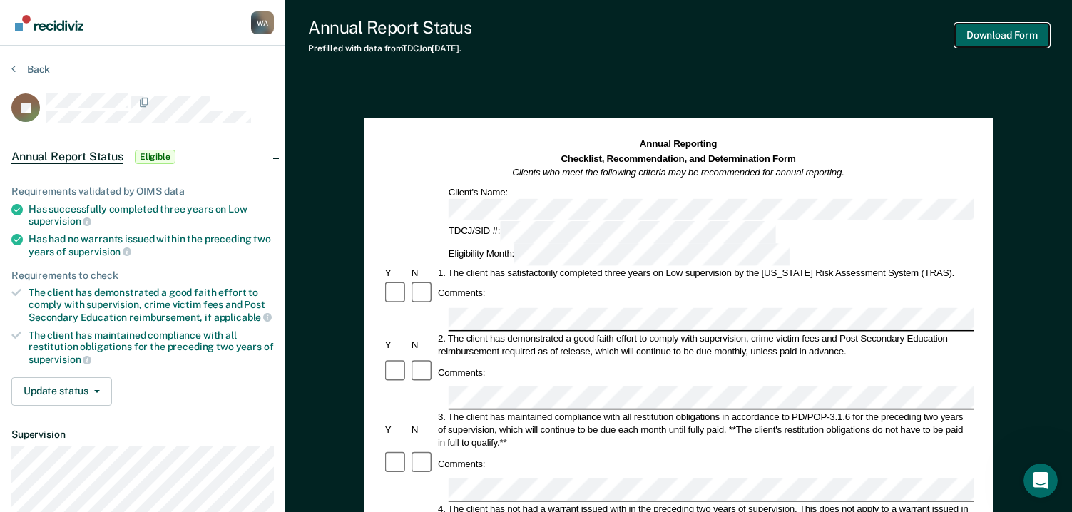
click at [996, 33] on button "Download Form" at bounding box center [1002, 36] width 94 height 24
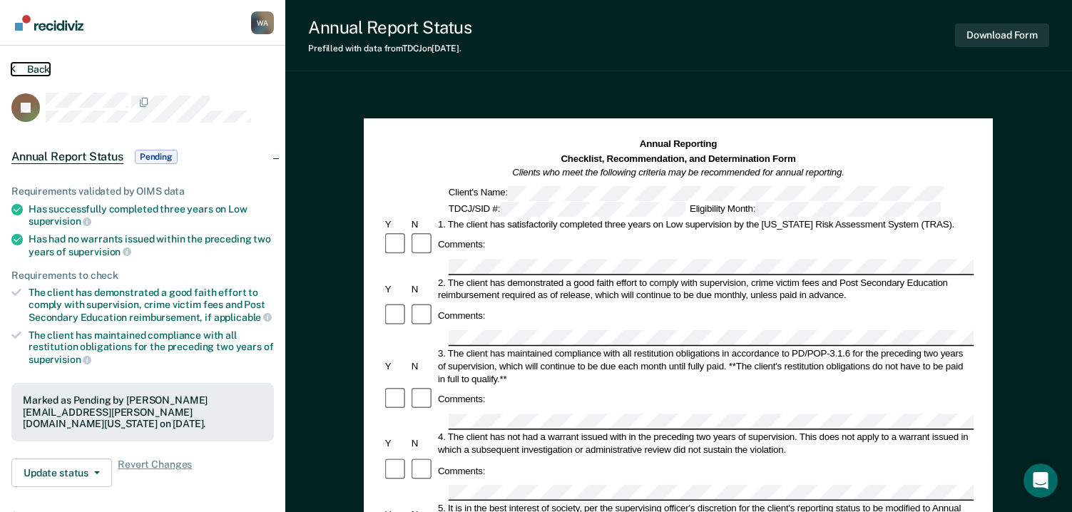
click at [32, 69] on button "Back" at bounding box center [30, 69] width 39 height 13
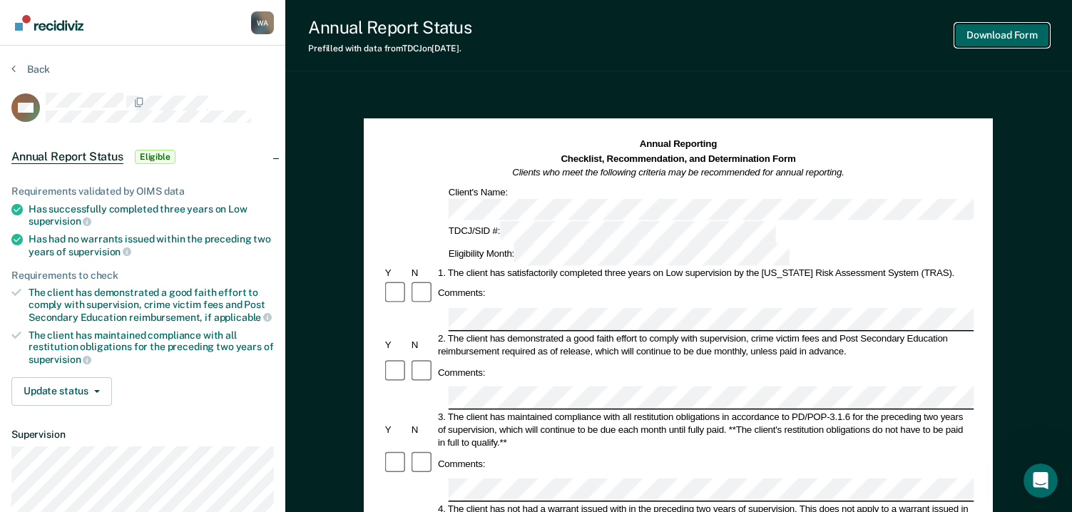
click at [1000, 31] on button "Download Form" at bounding box center [1002, 36] width 94 height 24
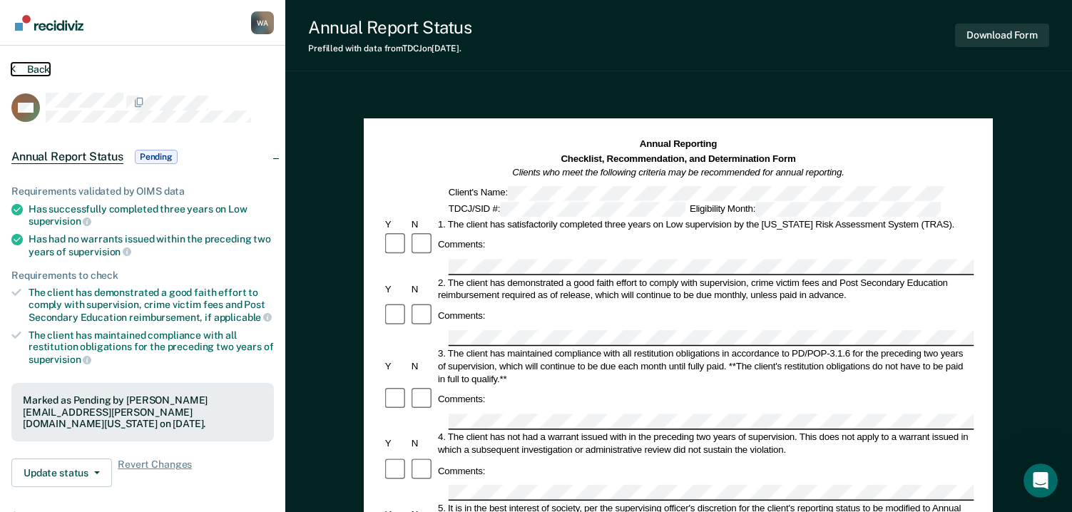
click at [34, 67] on button "Back" at bounding box center [30, 69] width 39 height 13
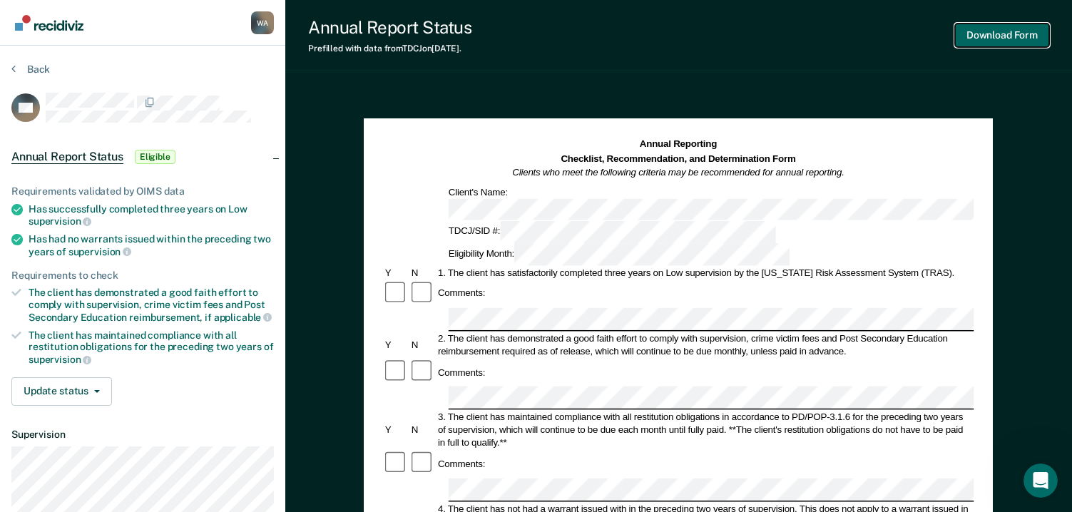
click at [991, 31] on button "Download Form" at bounding box center [1002, 36] width 94 height 24
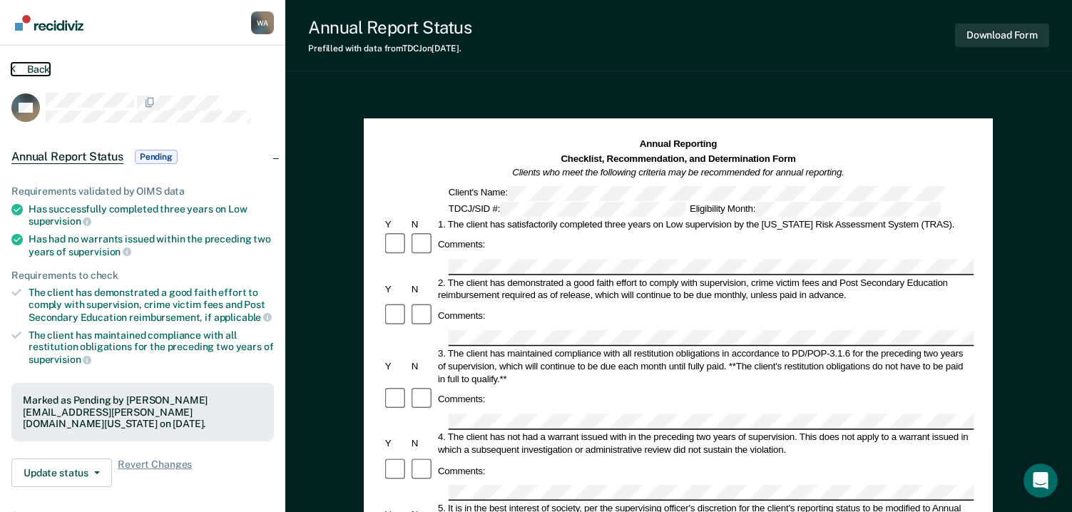
click at [36, 66] on button "Back" at bounding box center [30, 69] width 39 height 13
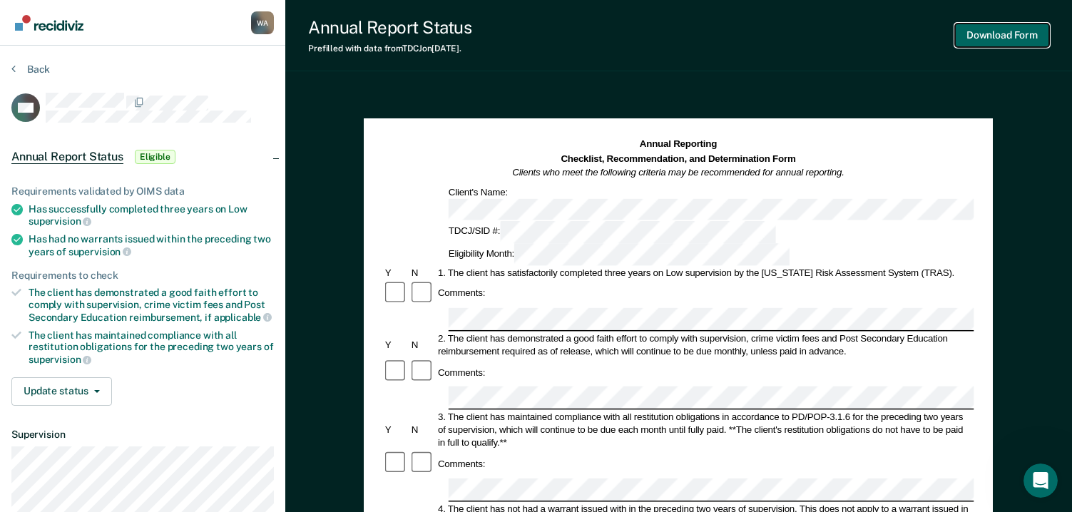
click at [988, 31] on button "Download Form" at bounding box center [1002, 36] width 94 height 24
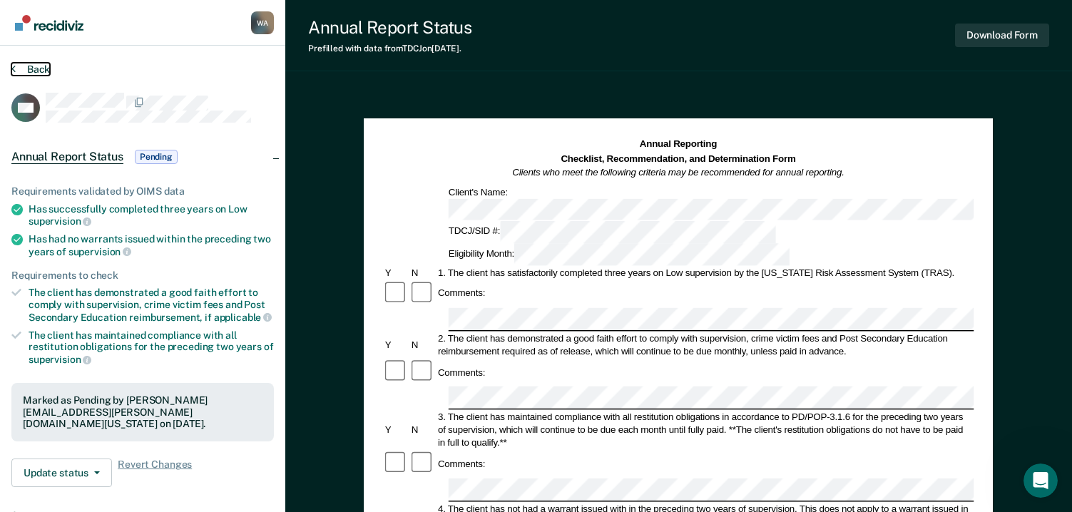
click at [36, 71] on button "Back" at bounding box center [30, 69] width 39 height 13
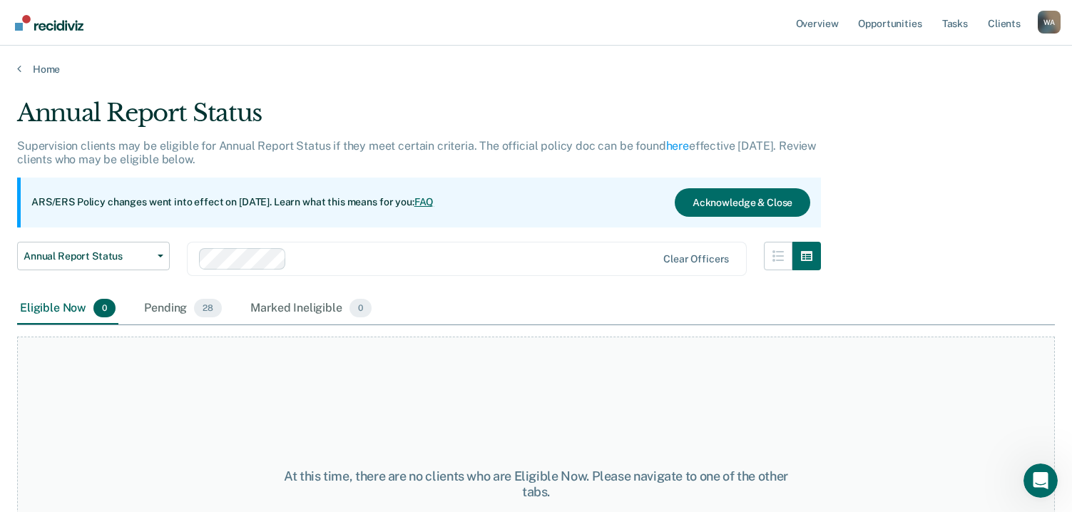
click at [14, 495] on main "Annual Report Status Supervision clients may be eligible for Annual Report Stat…" at bounding box center [536, 292] width 1072 height 432
click at [1058, 24] on div "W A" at bounding box center [1049, 22] width 23 height 23
click at [954, 92] on link "Log Out" at bounding box center [991, 94] width 115 height 12
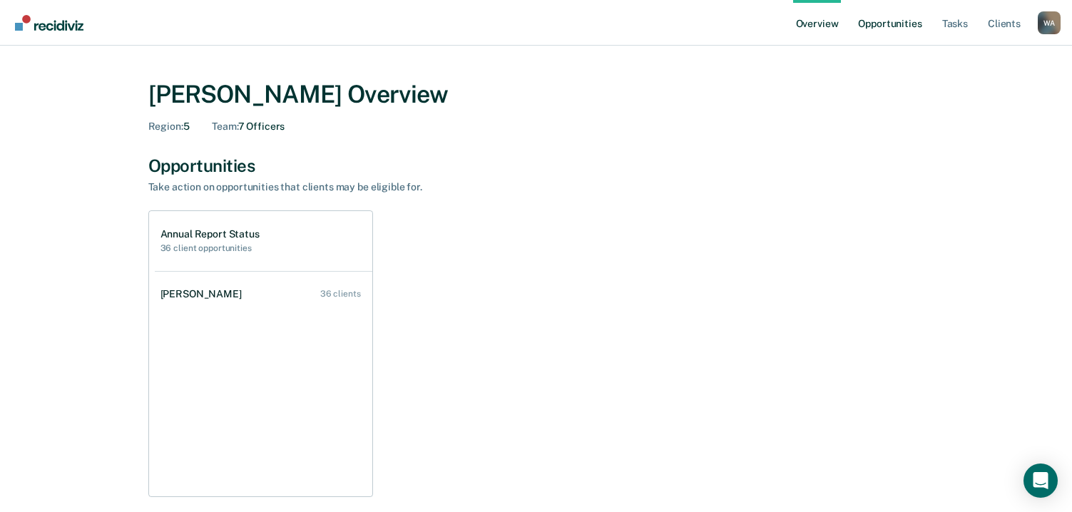
click at [898, 24] on link "Opportunities" at bounding box center [889, 23] width 69 height 46
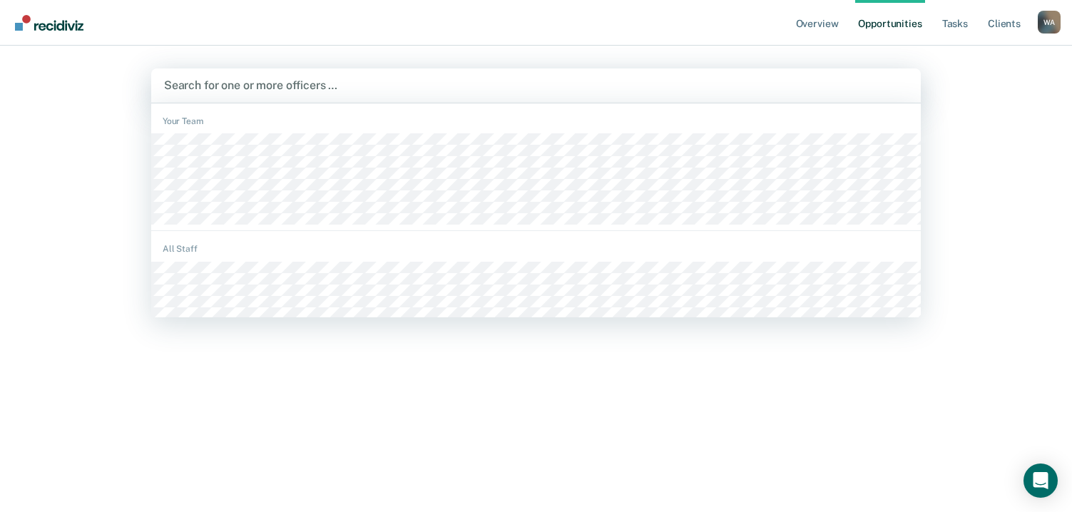
click at [240, 85] on div at bounding box center [536, 85] width 744 height 16
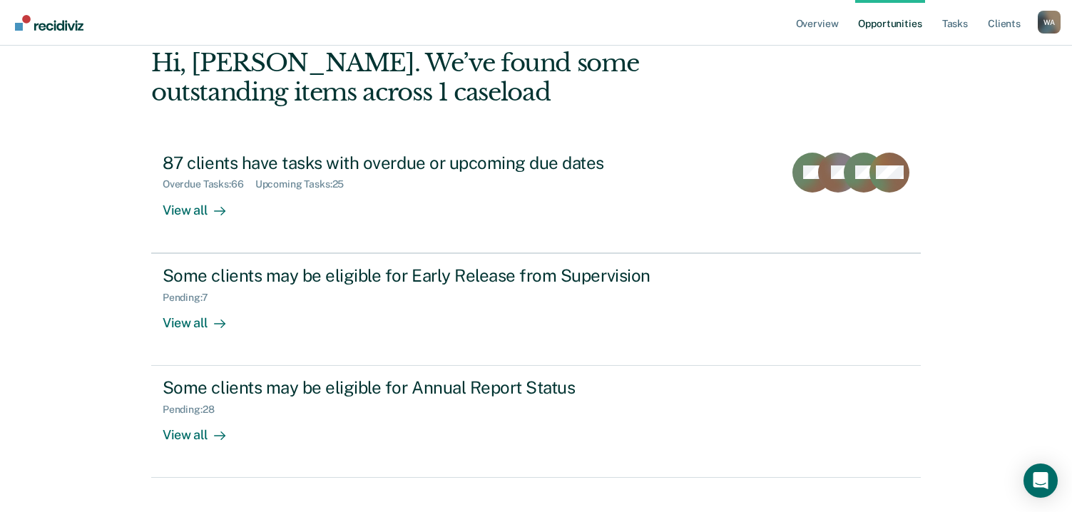
scroll to position [94, 0]
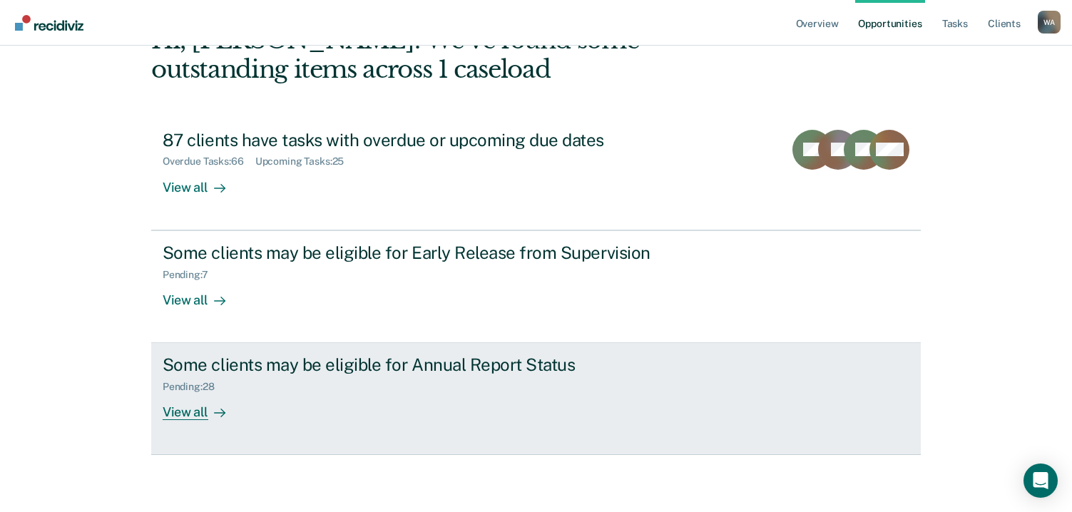
click at [196, 411] on div "View all" at bounding box center [203, 407] width 80 height 28
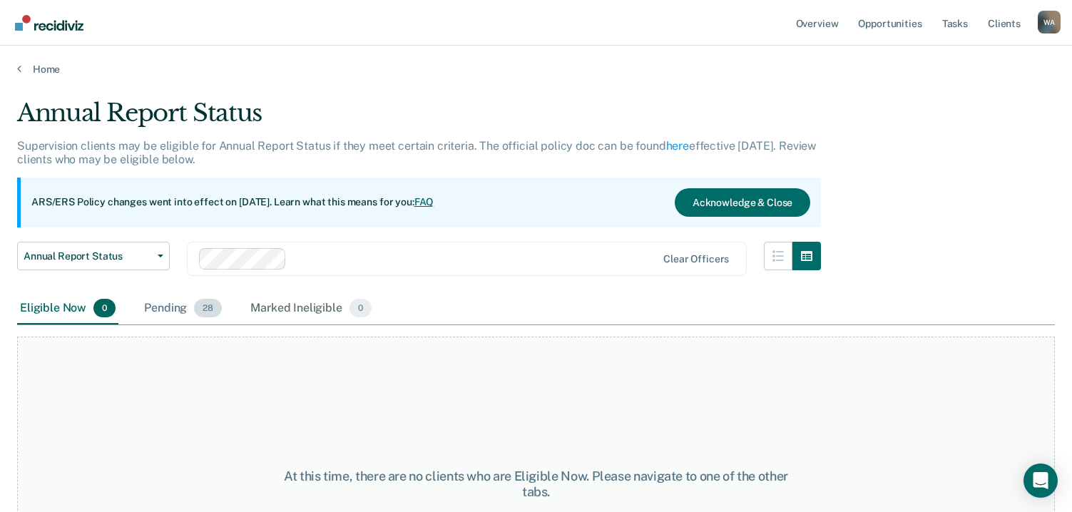
click at [161, 304] on div "Pending 28" at bounding box center [182, 308] width 83 height 31
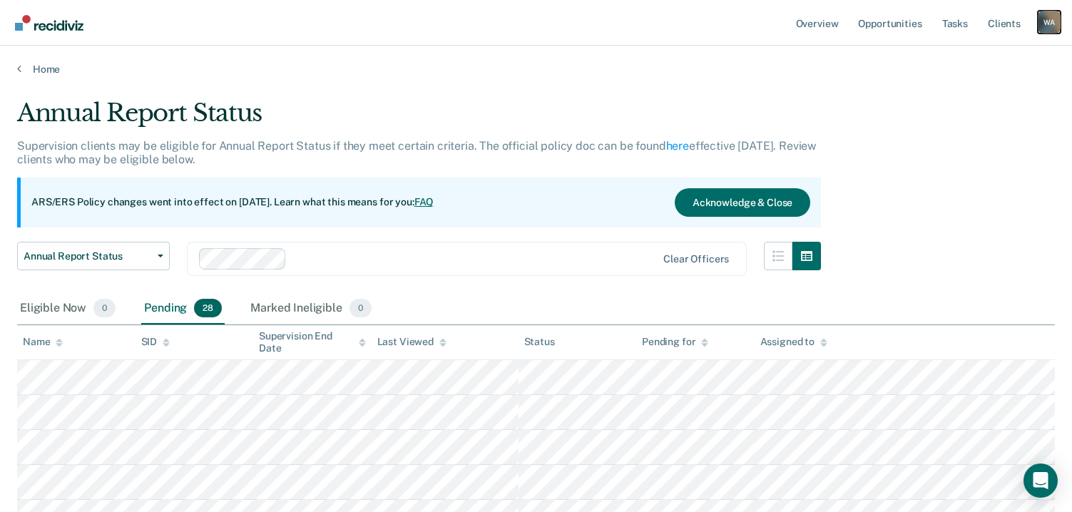
click at [1053, 24] on div "W A" at bounding box center [1049, 22] width 23 height 23
click at [982, 78] on link "How it works" at bounding box center [991, 76] width 115 height 12
